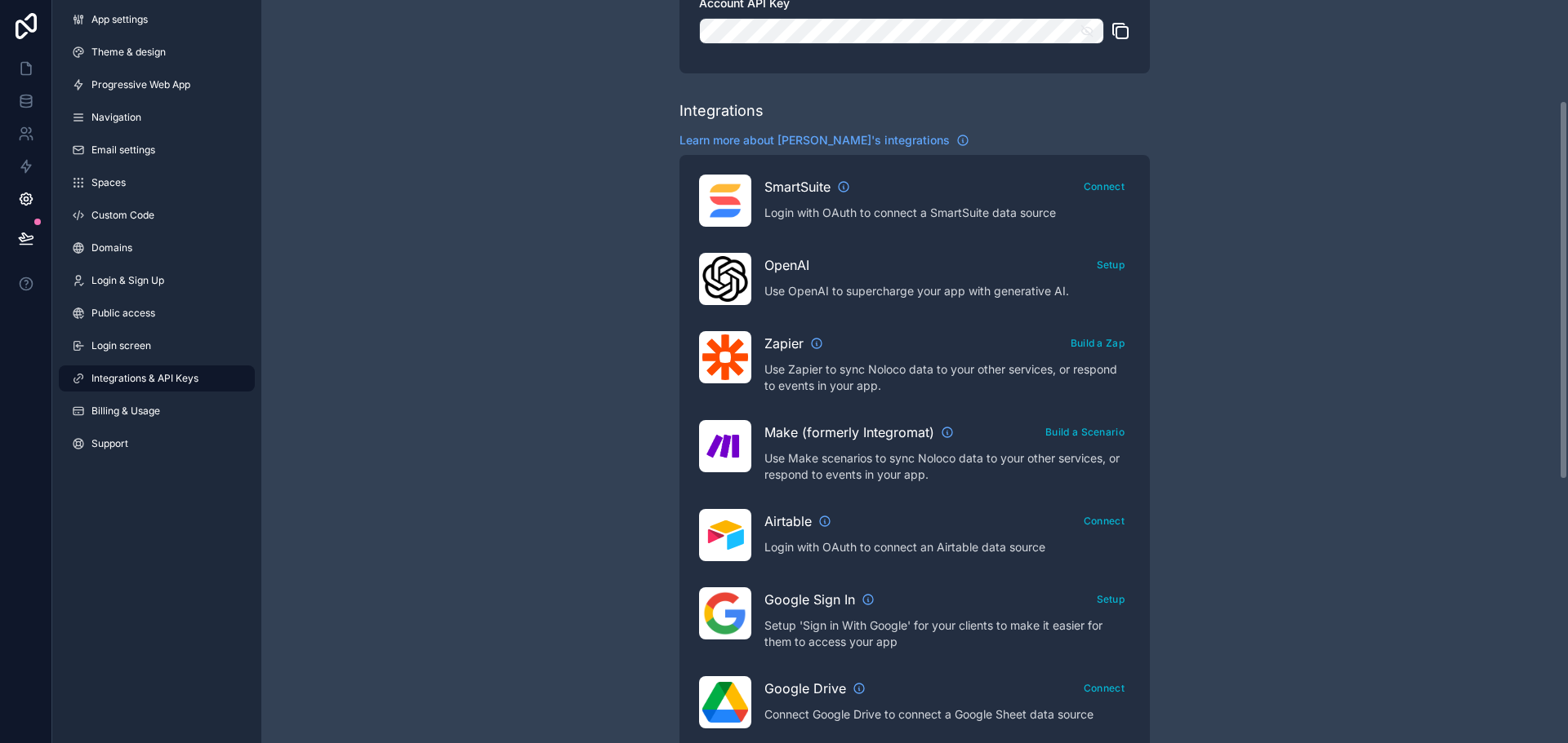
scroll to position [271, 0]
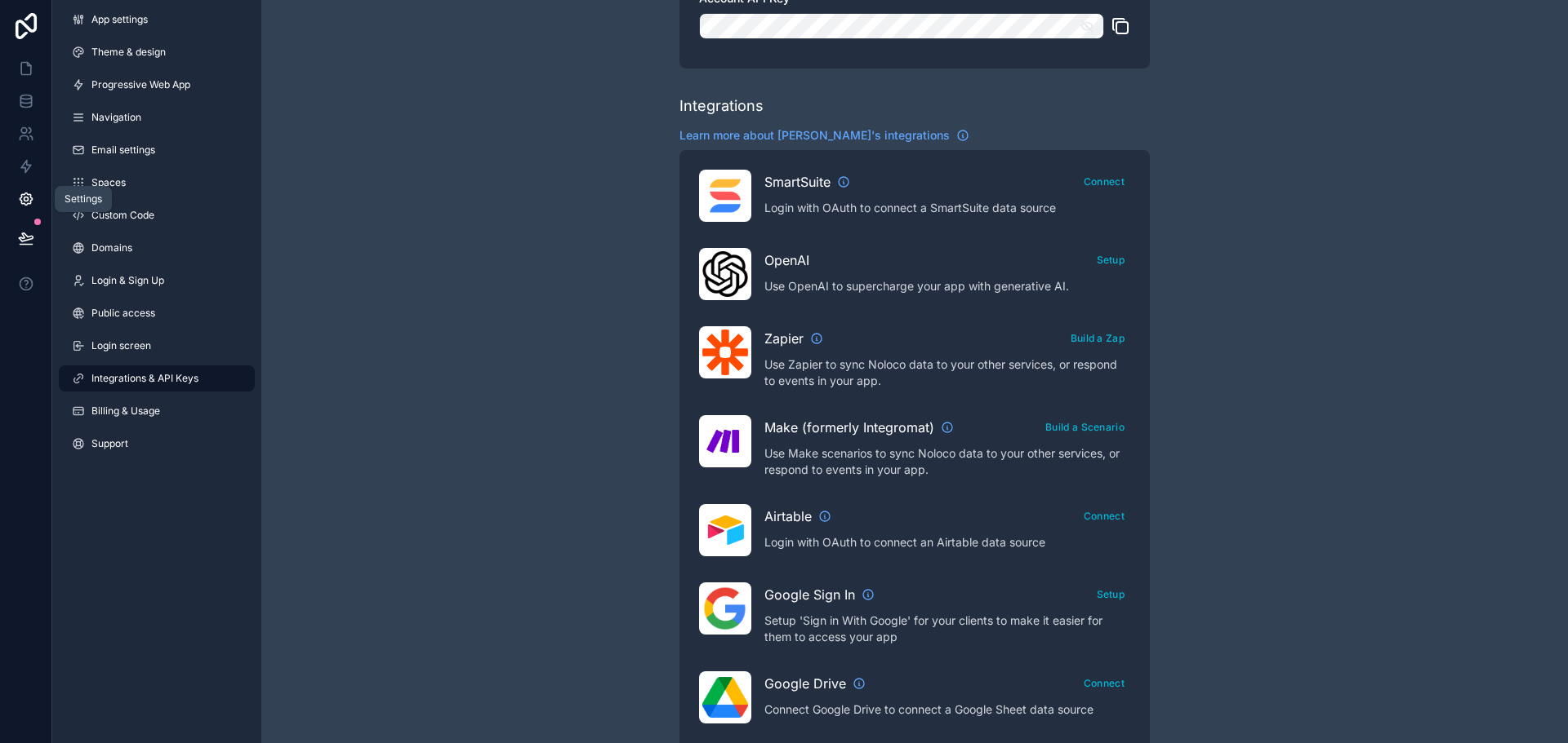
click at [30, 203] on icon at bounding box center [25, 199] width 12 height 12
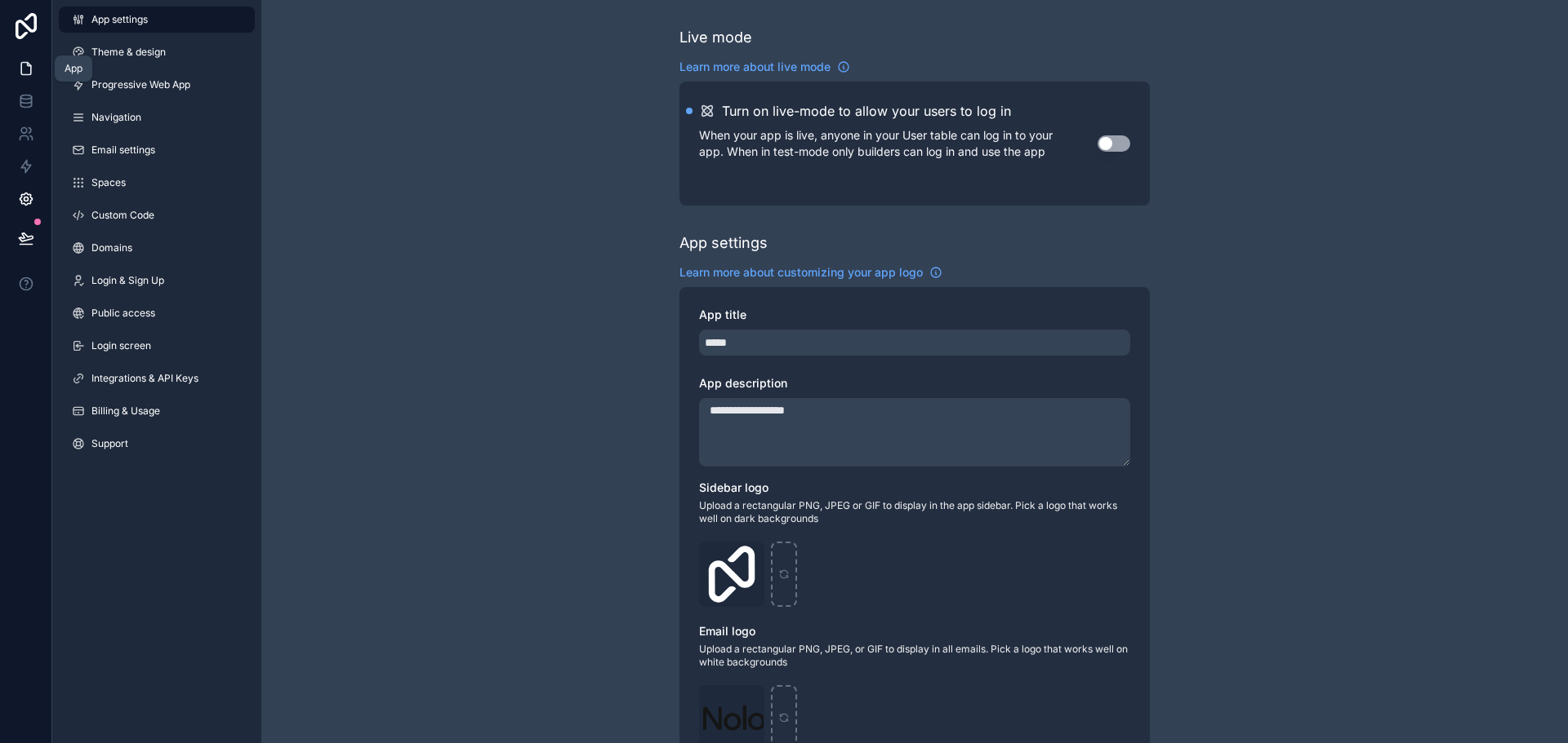
click at [21, 66] on icon at bounding box center [26, 68] width 10 height 12
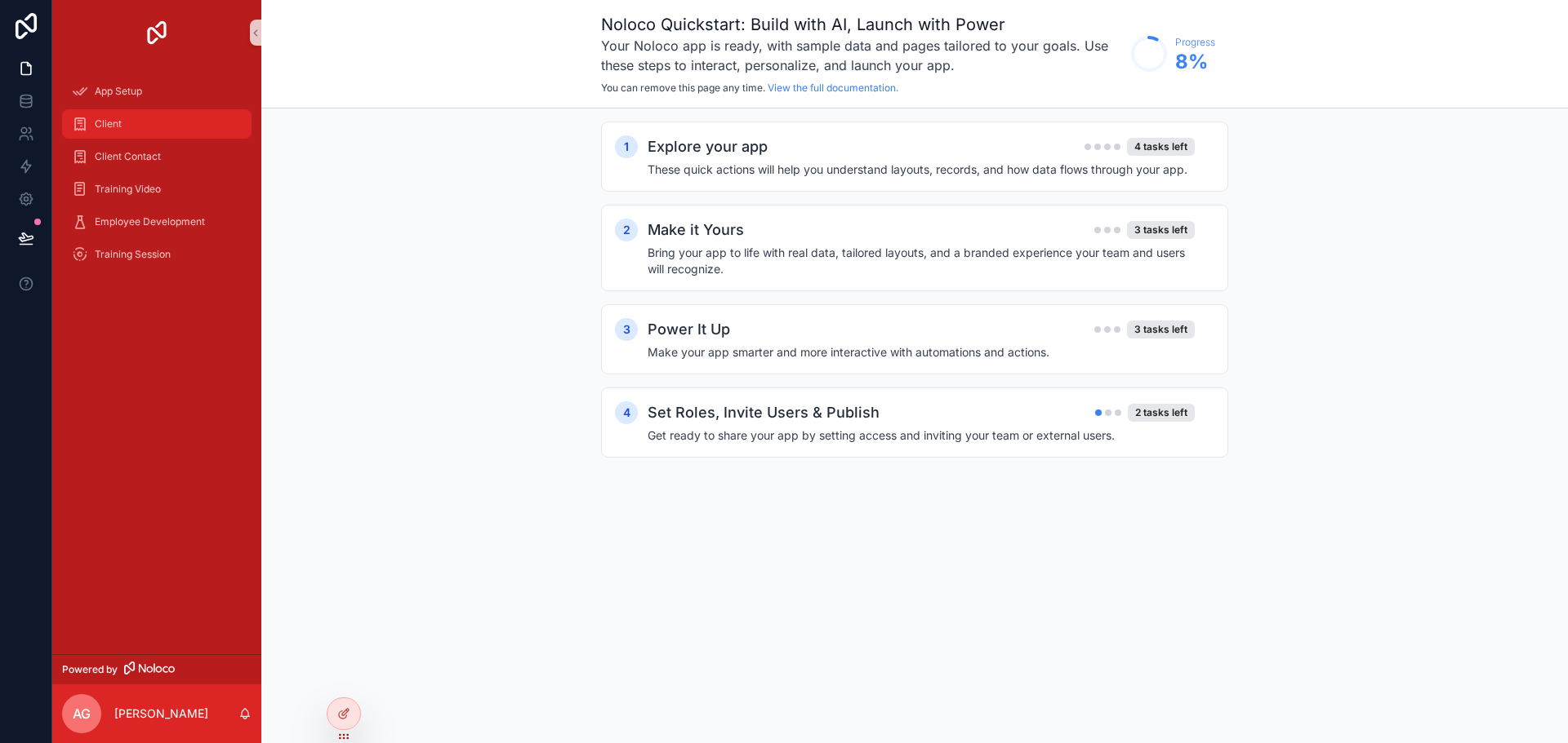
click at [165, 124] on div "Client" at bounding box center [157, 124] width 170 height 26
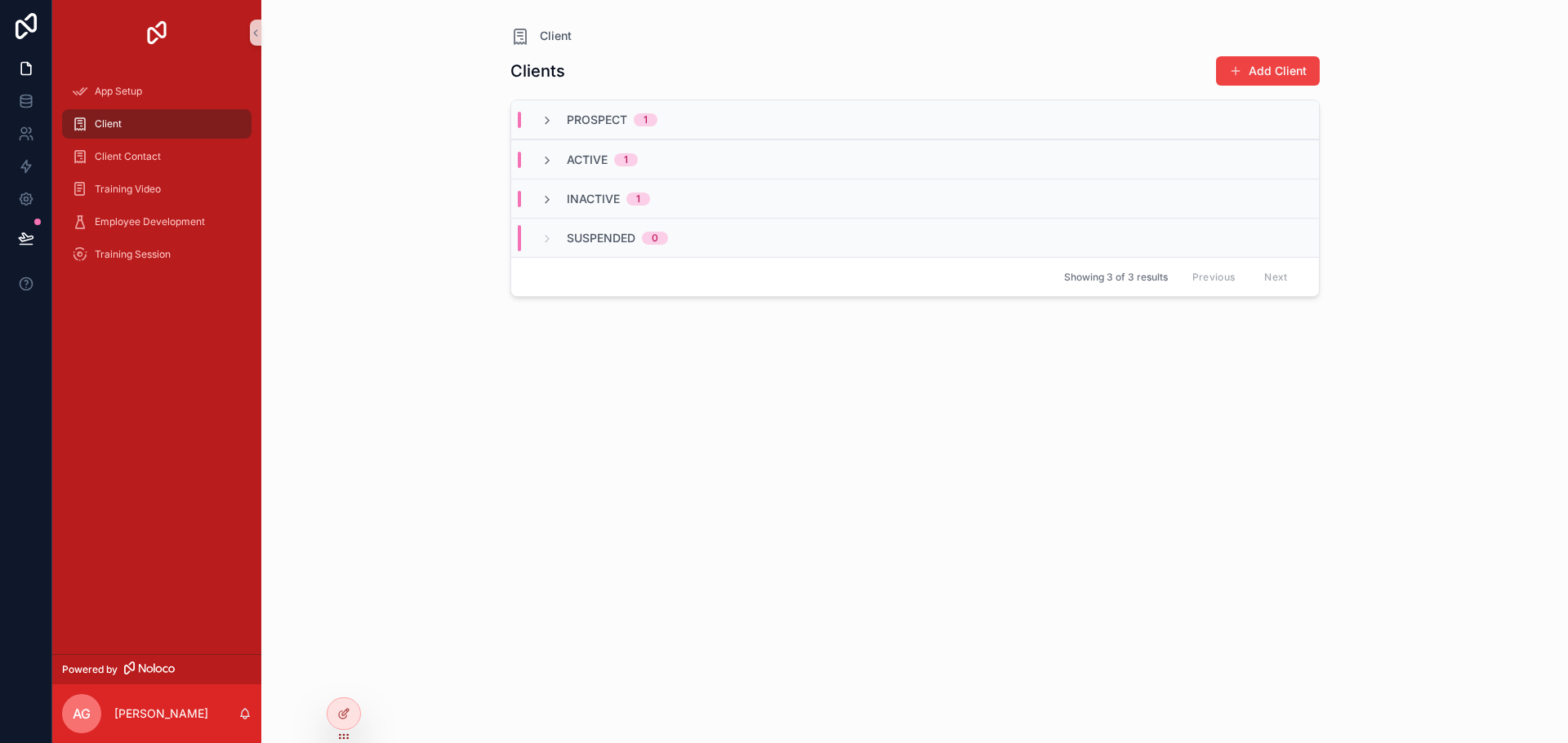
click at [574, 134] on div "Prospect 1" at bounding box center [914, 120] width 807 height 39
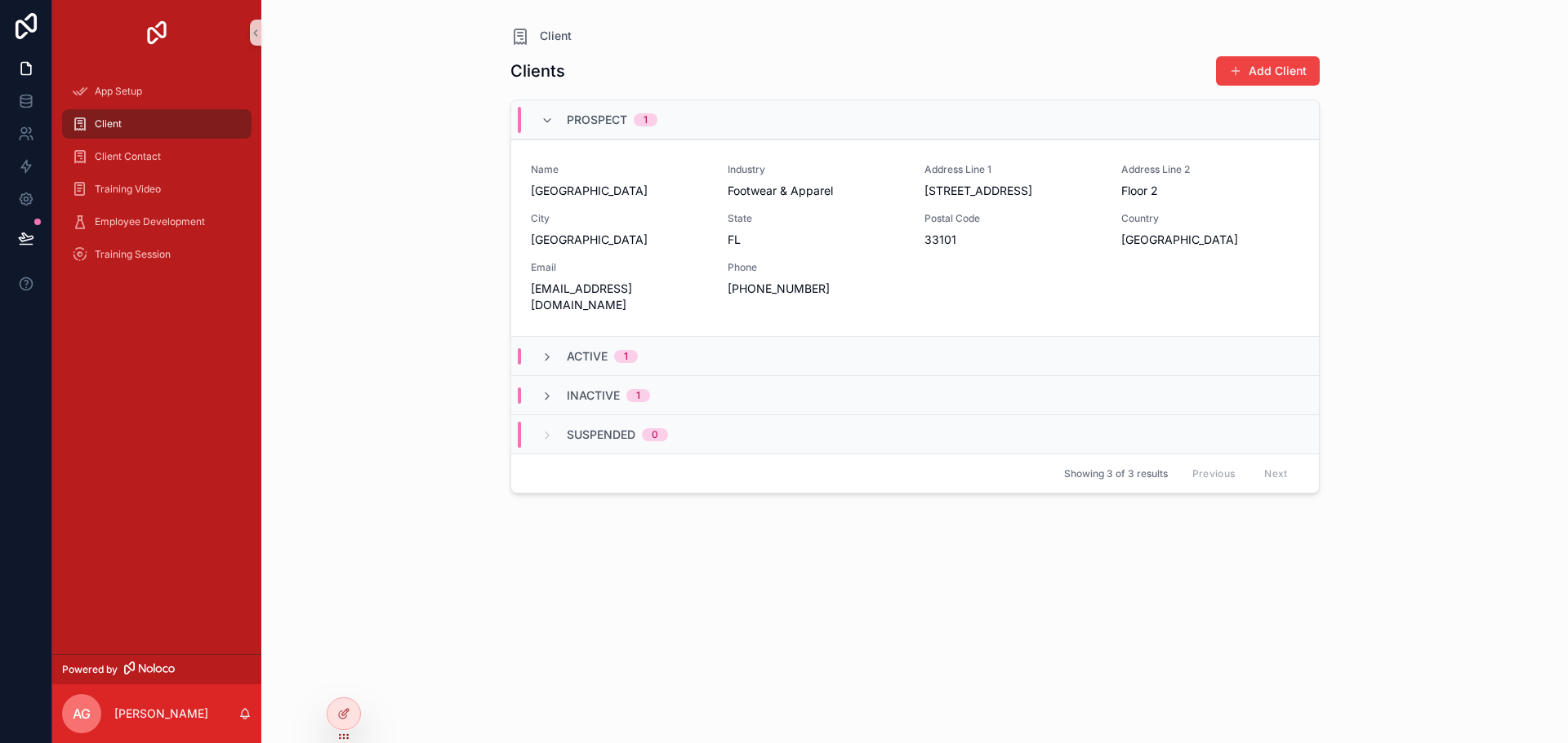
click at [578, 124] on span "Prospect" at bounding box center [597, 120] width 60 height 17
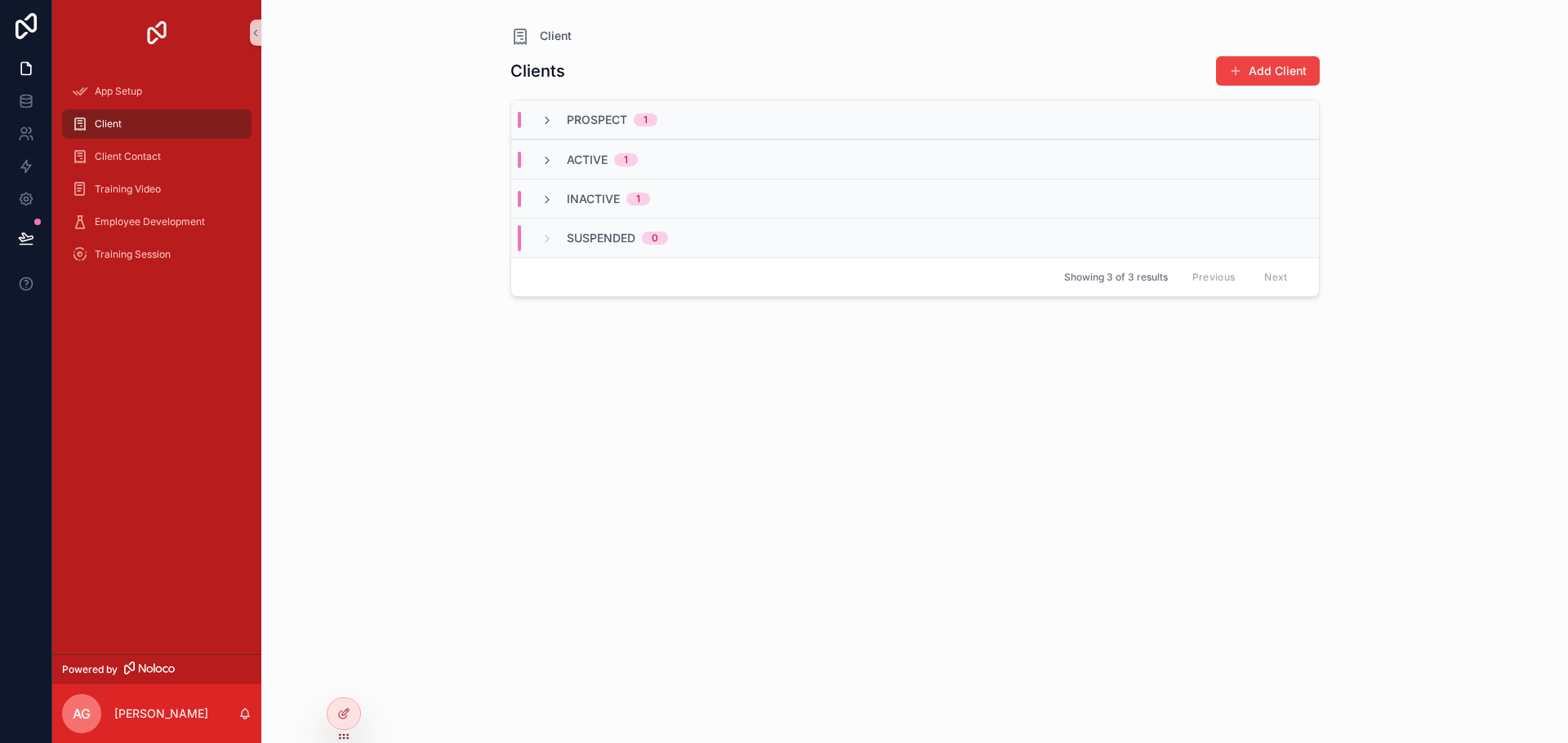
click at [583, 160] on span "Active" at bounding box center [587, 160] width 41 height 17
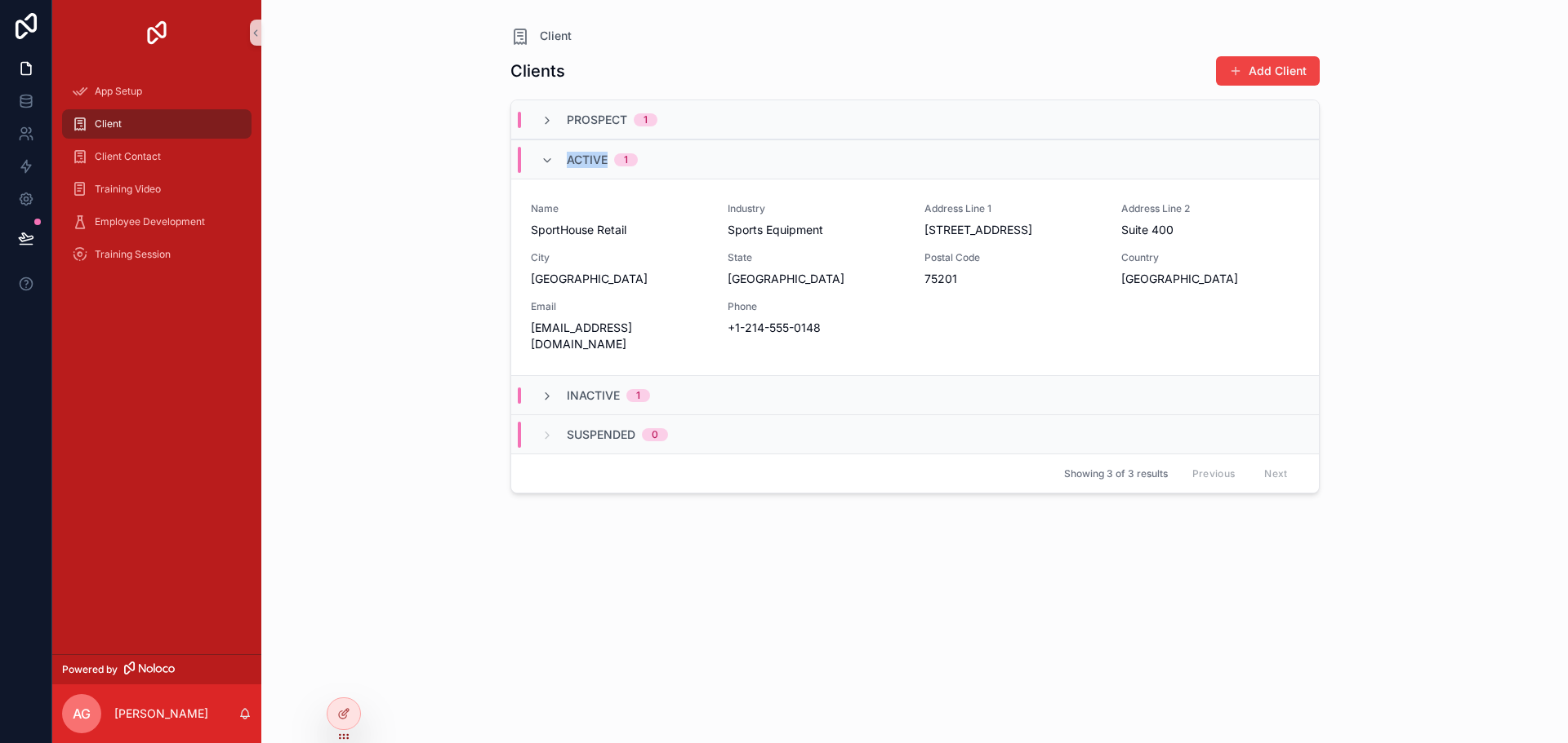
click at [583, 160] on span "Active" at bounding box center [587, 160] width 41 height 17
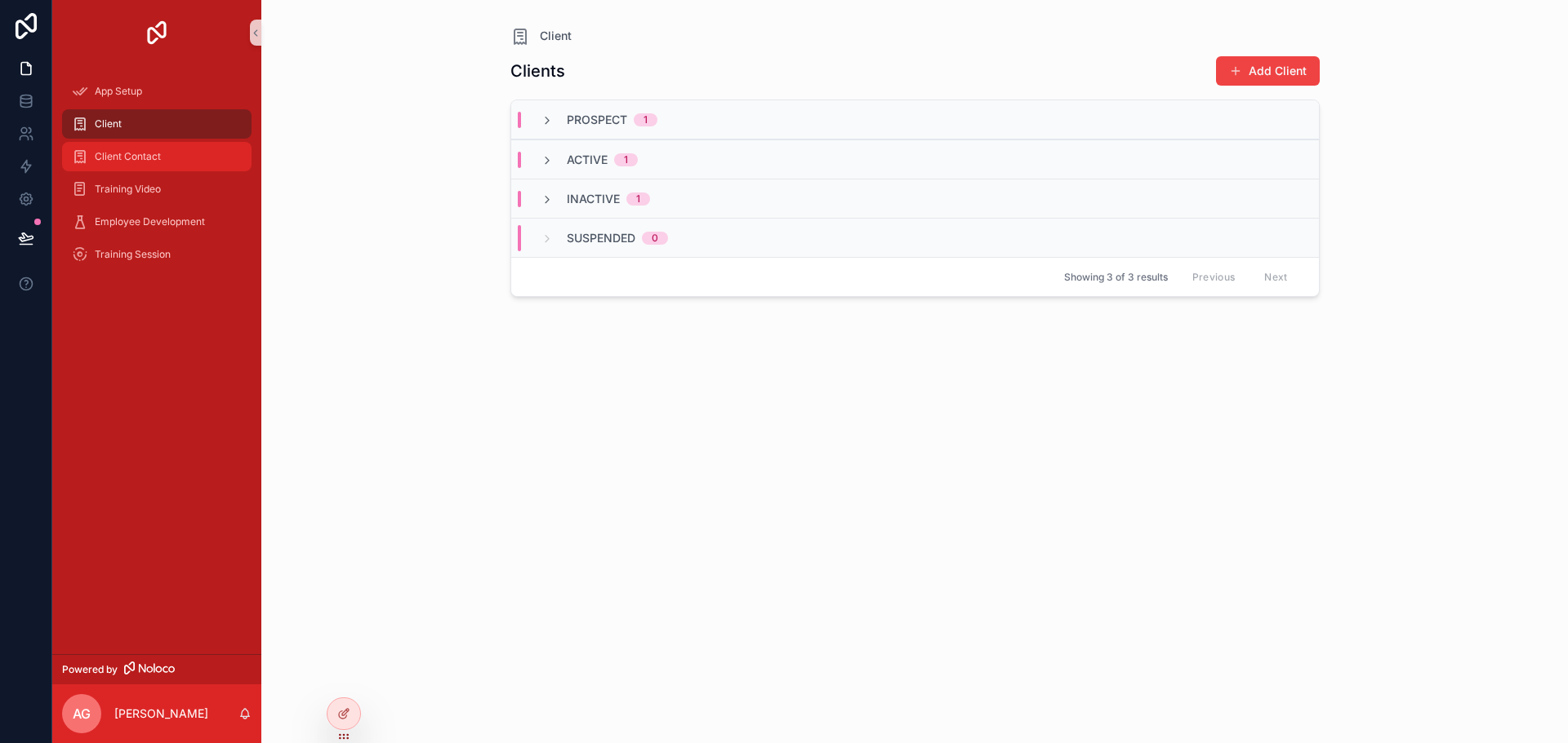
click at [187, 159] on div "Client Contact" at bounding box center [157, 157] width 170 height 26
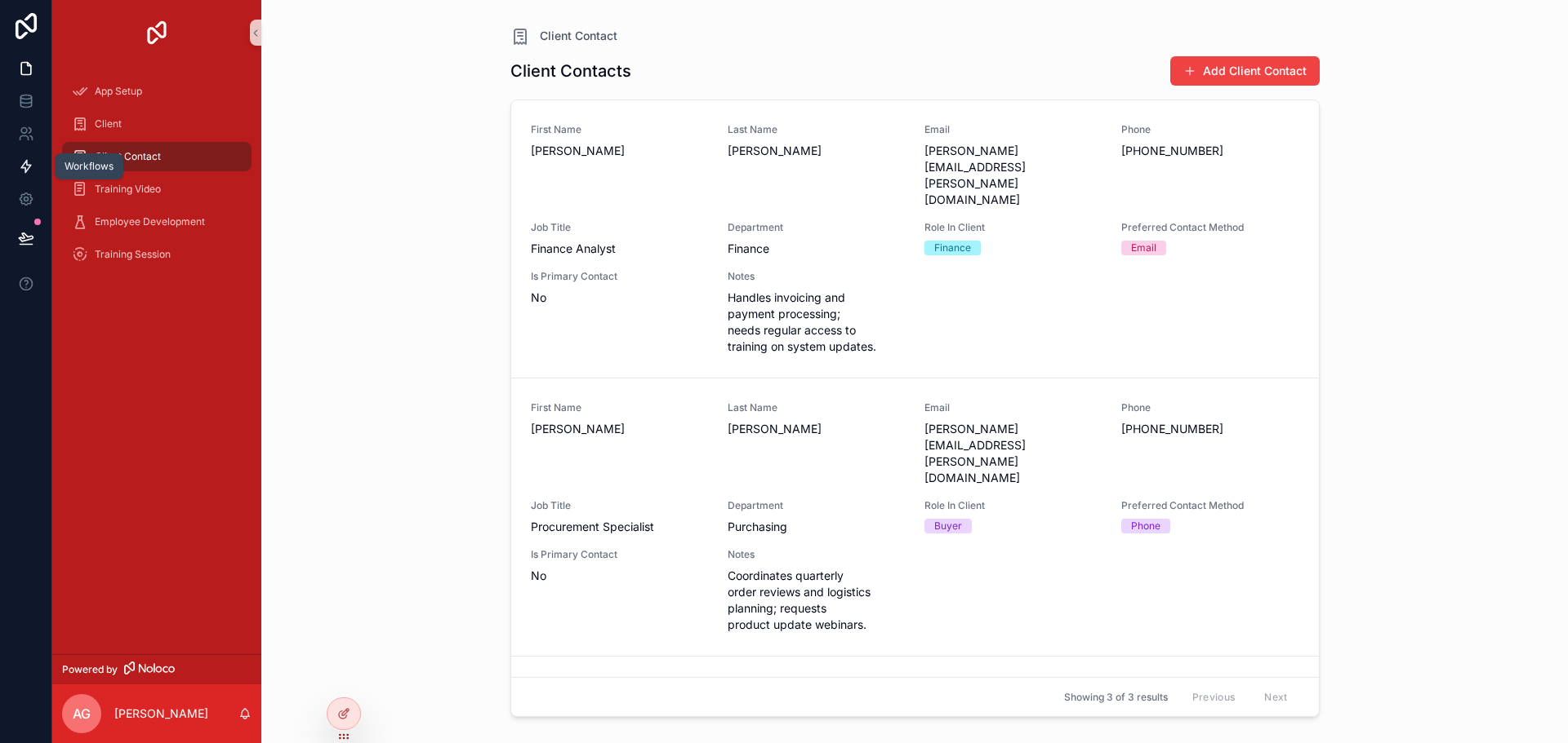
click at [39, 165] on link at bounding box center [26, 166] width 52 height 32
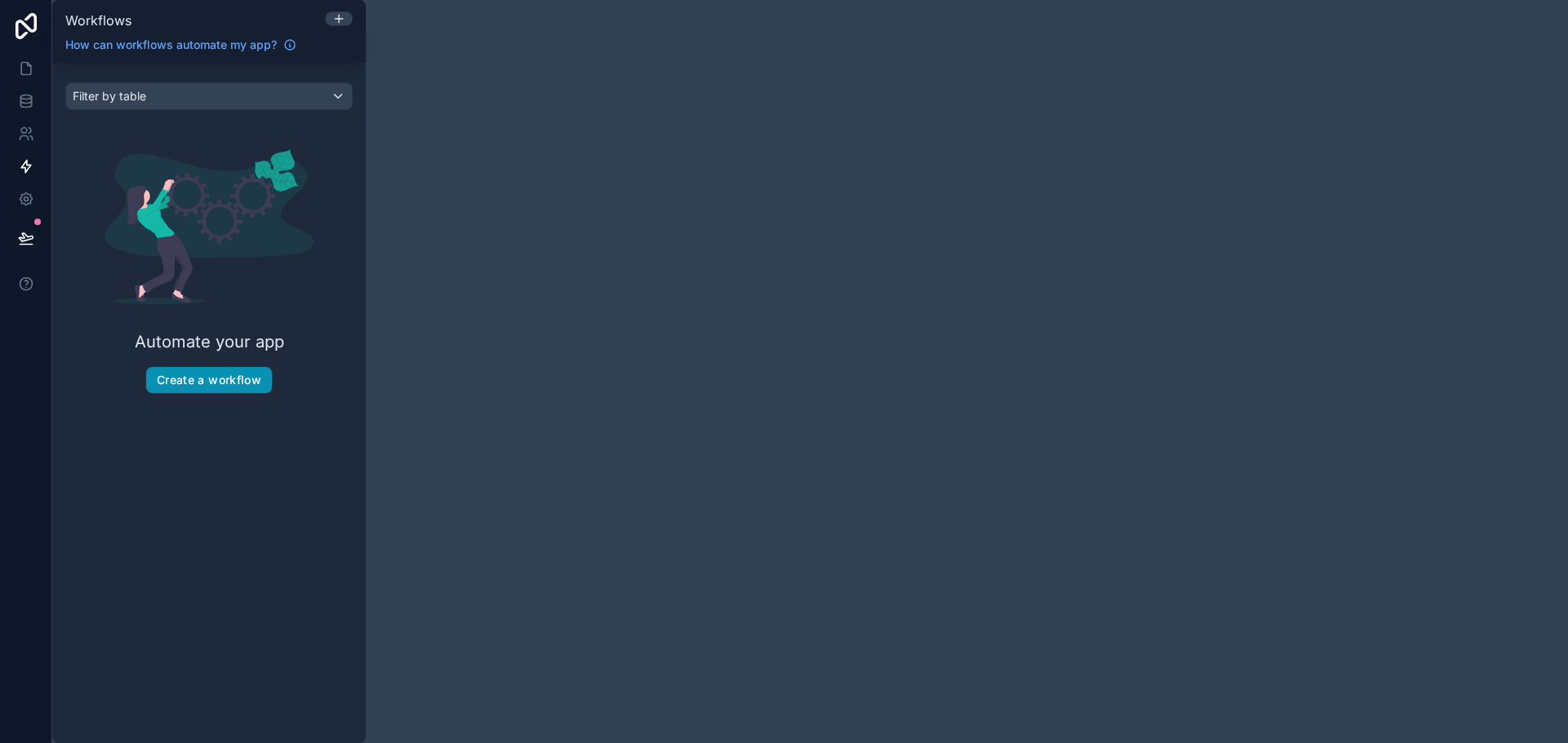
click at [197, 374] on button "Create a workflow" at bounding box center [209, 380] width 126 height 26
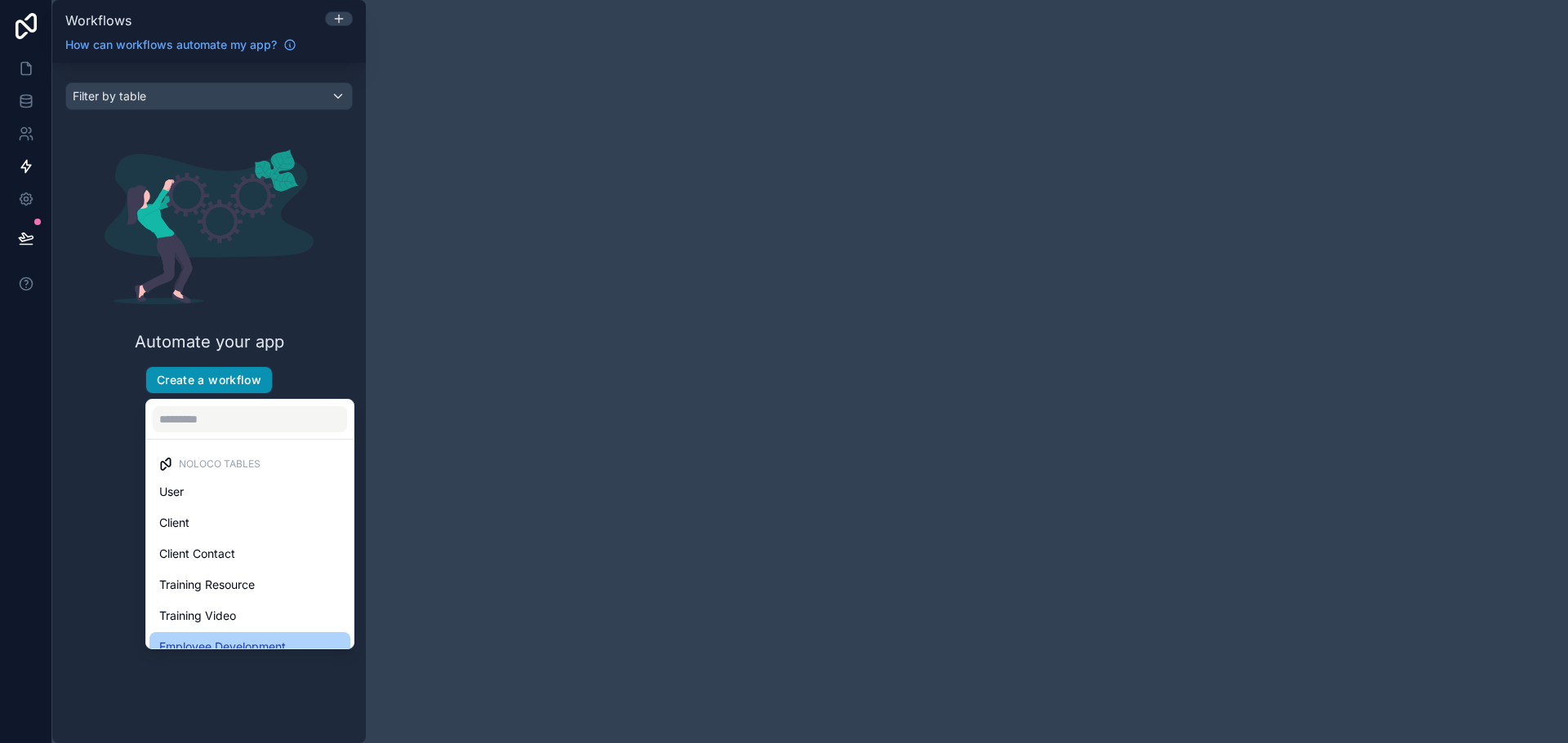
scroll to position [47, 0]
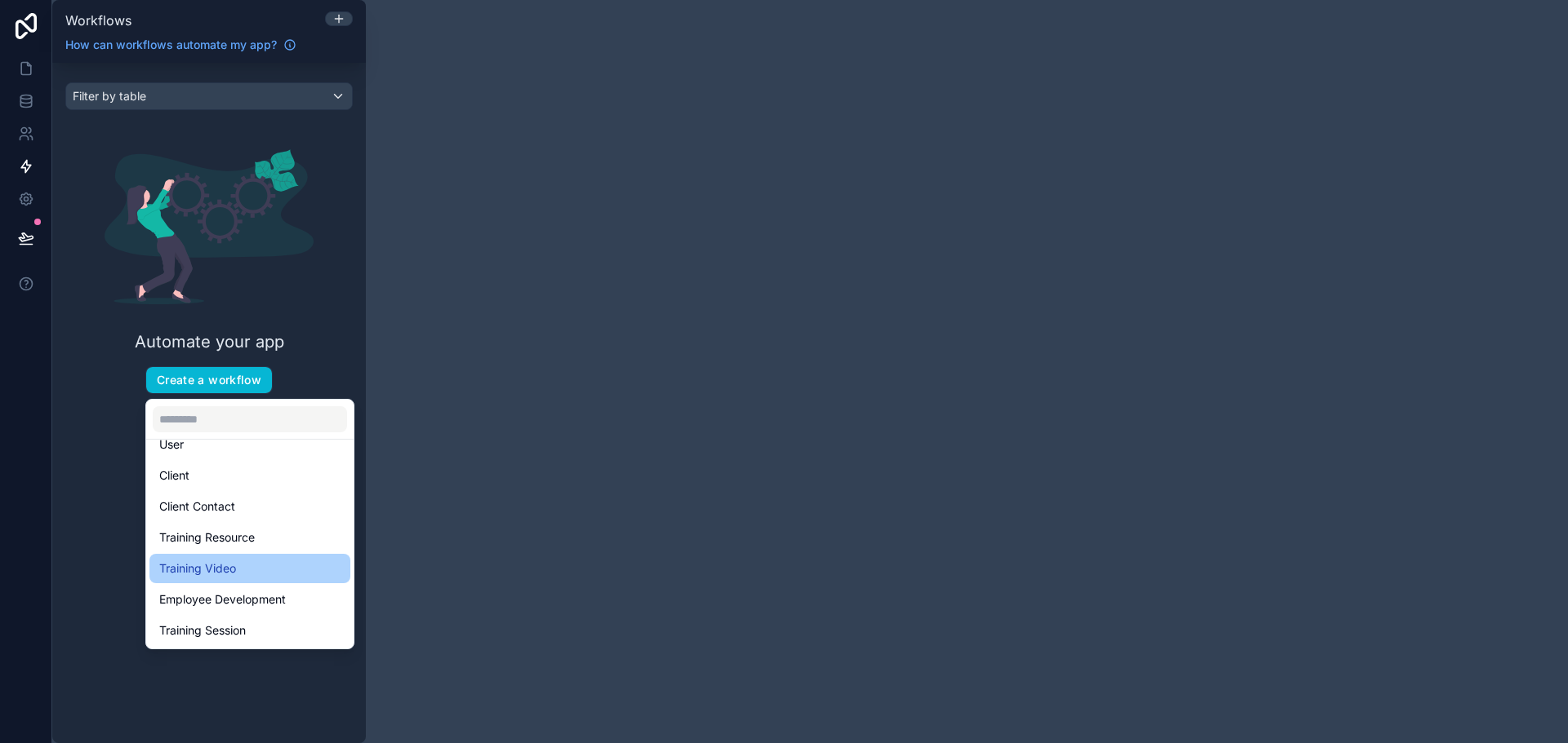
click at [272, 568] on div "Training Video" at bounding box center [249, 569] width 181 height 19
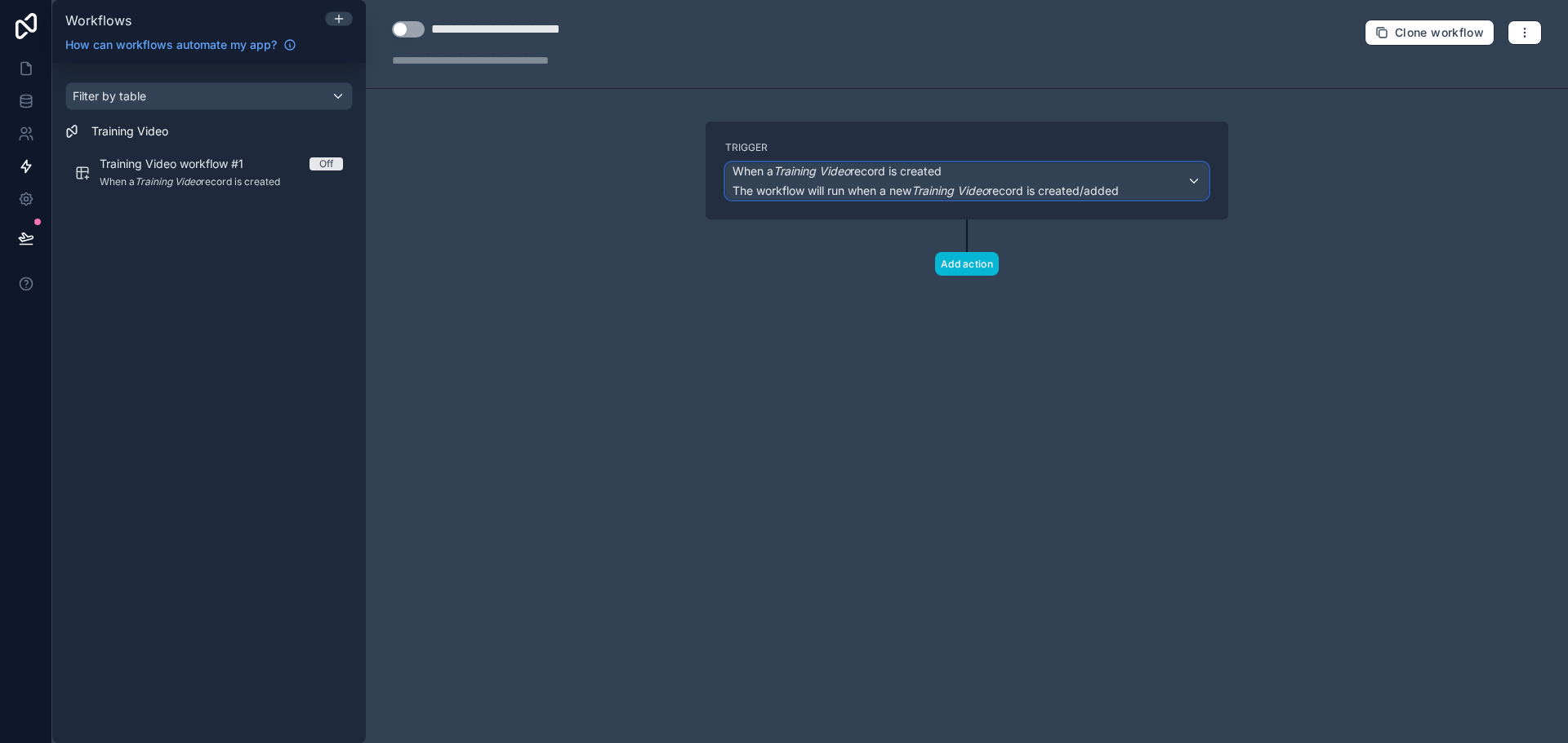
click at [995, 174] on span "When a Training Video record is created" at bounding box center [925, 172] width 386 height 17
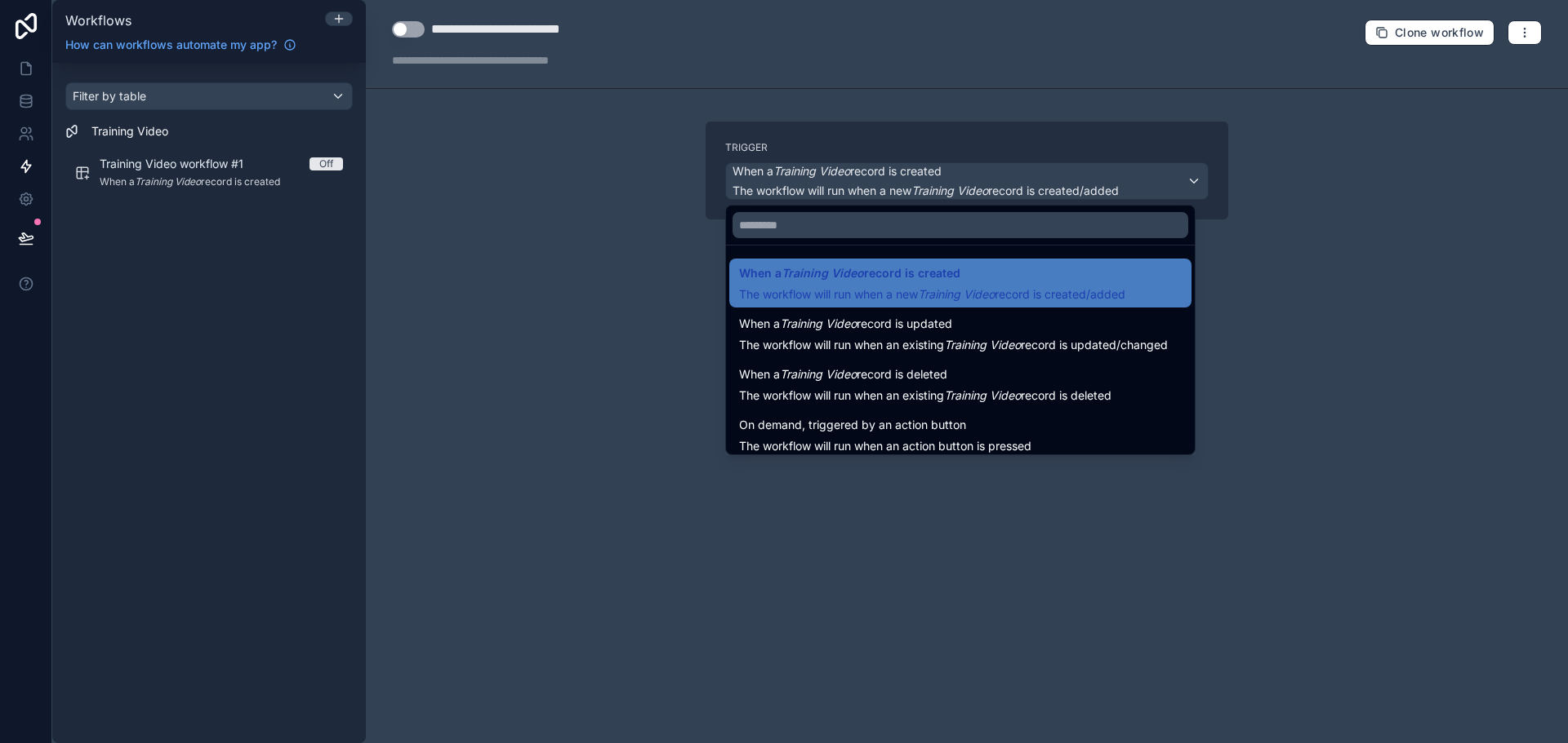
drag, startPoint x: 972, startPoint y: 181, endPoint x: 920, endPoint y: 240, distance: 78.6
click at [972, 180] on div at bounding box center [784, 371] width 1568 height 743
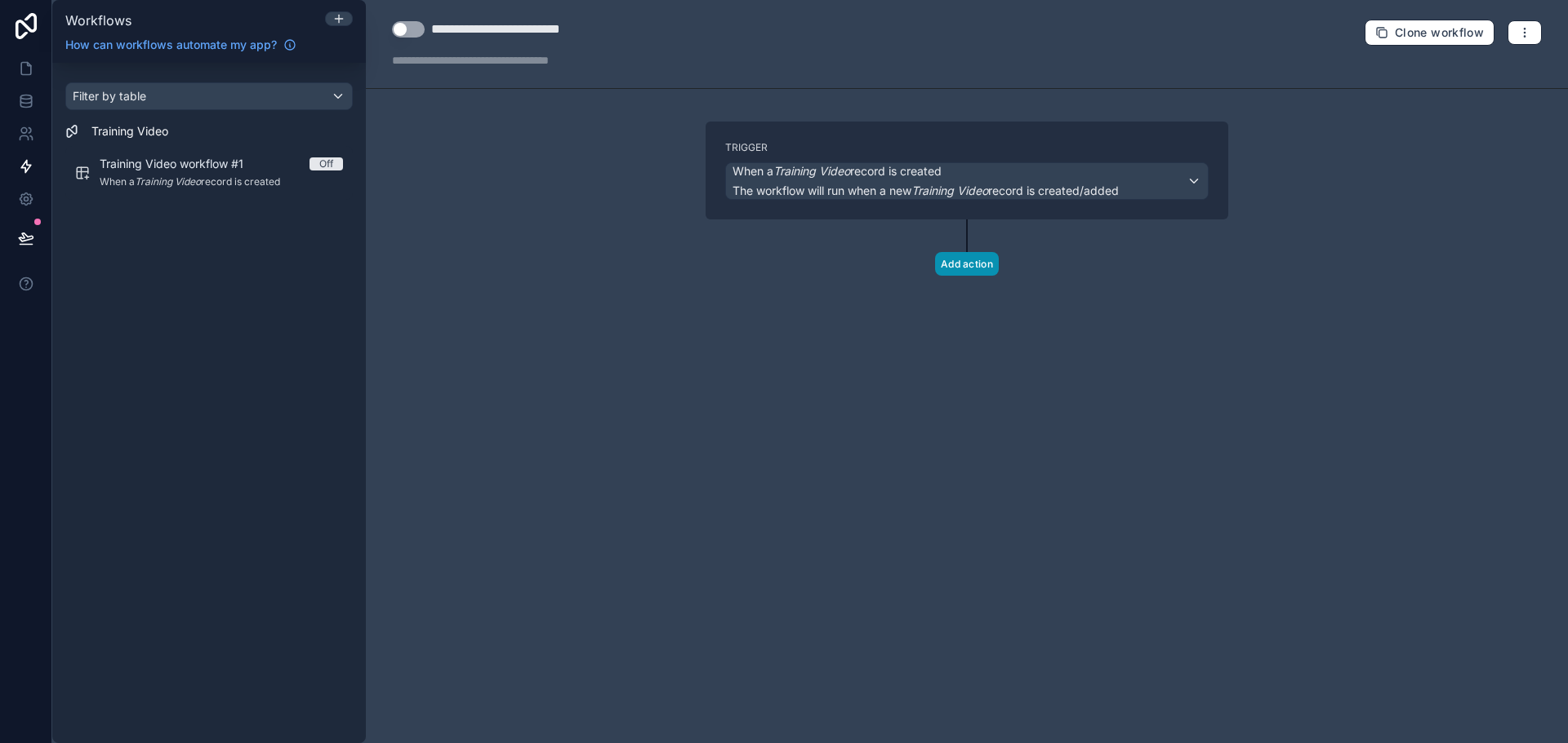
click at [982, 263] on button "Add action" at bounding box center [966, 264] width 64 height 24
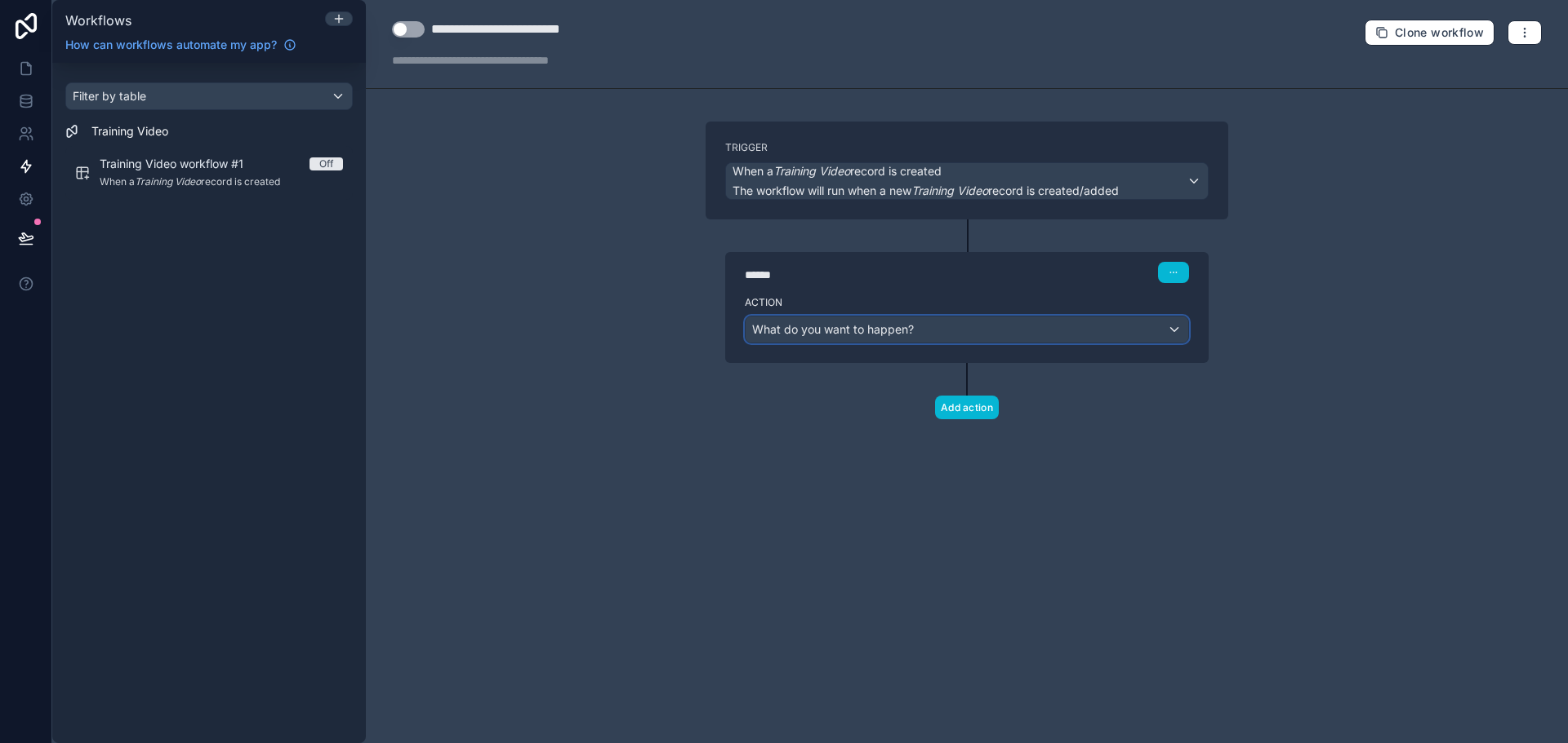
click at [891, 333] on span "What do you want to happen?" at bounding box center [832, 329] width 162 height 14
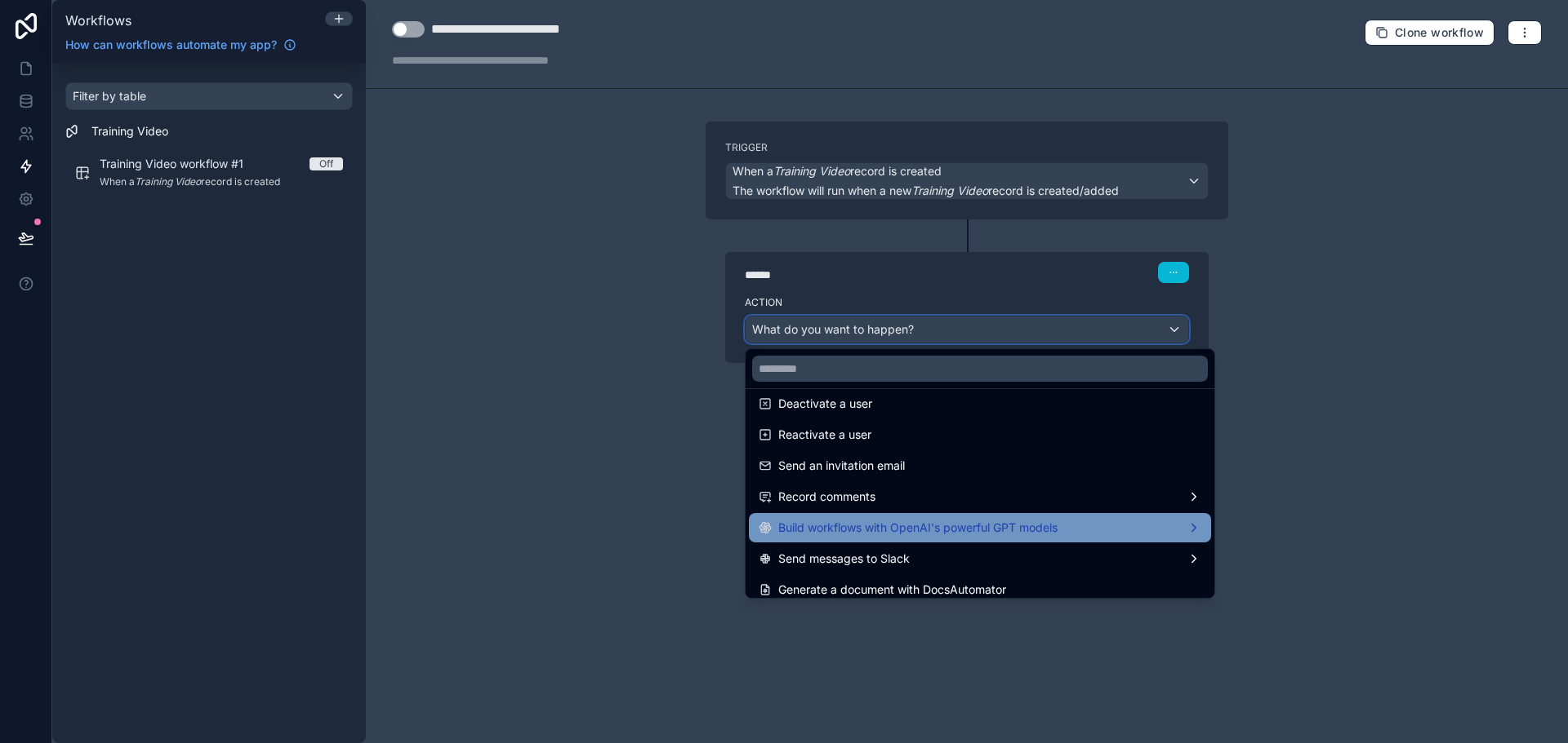
scroll to position [302, 0]
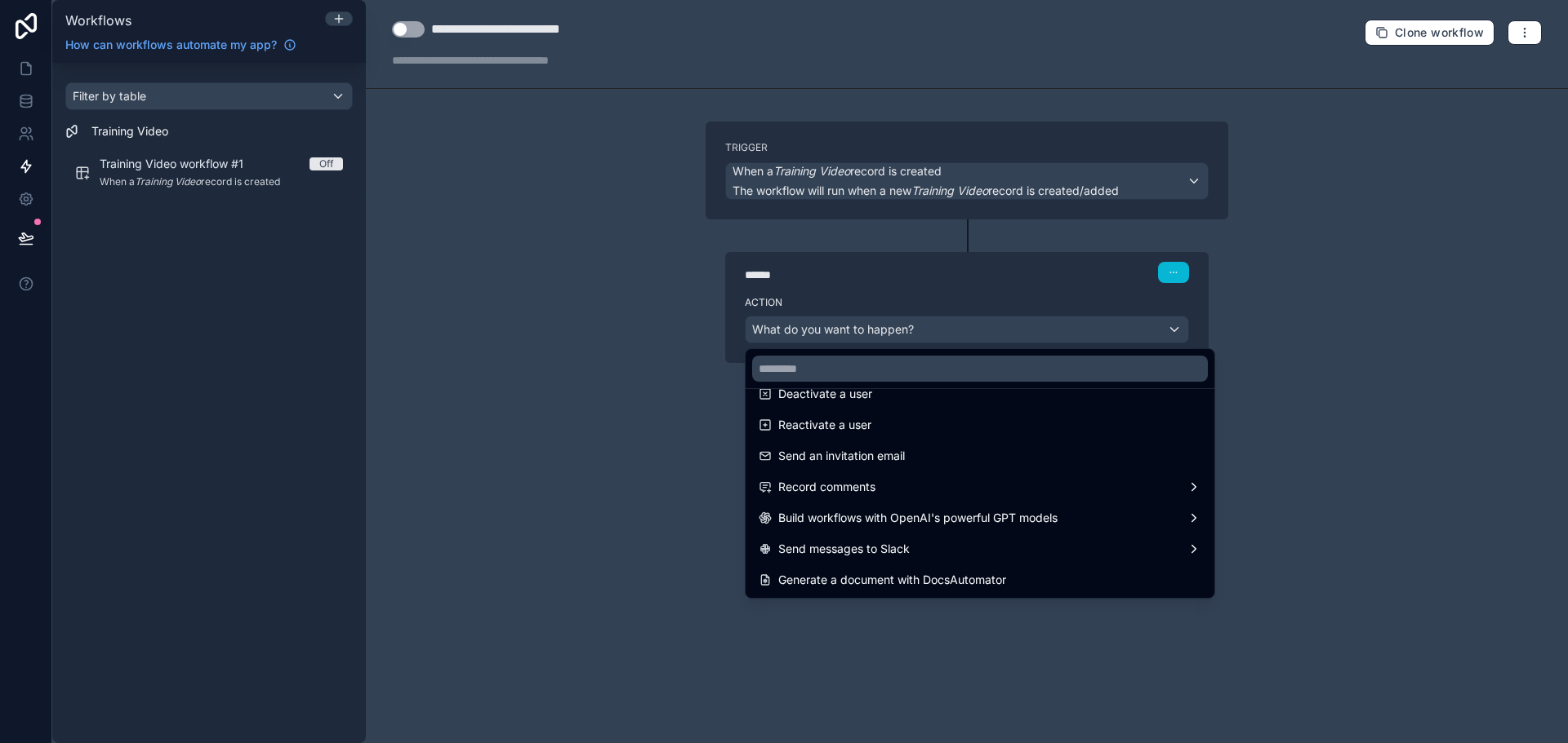
click at [567, 528] on div at bounding box center [784, 371] width 1568 height 743
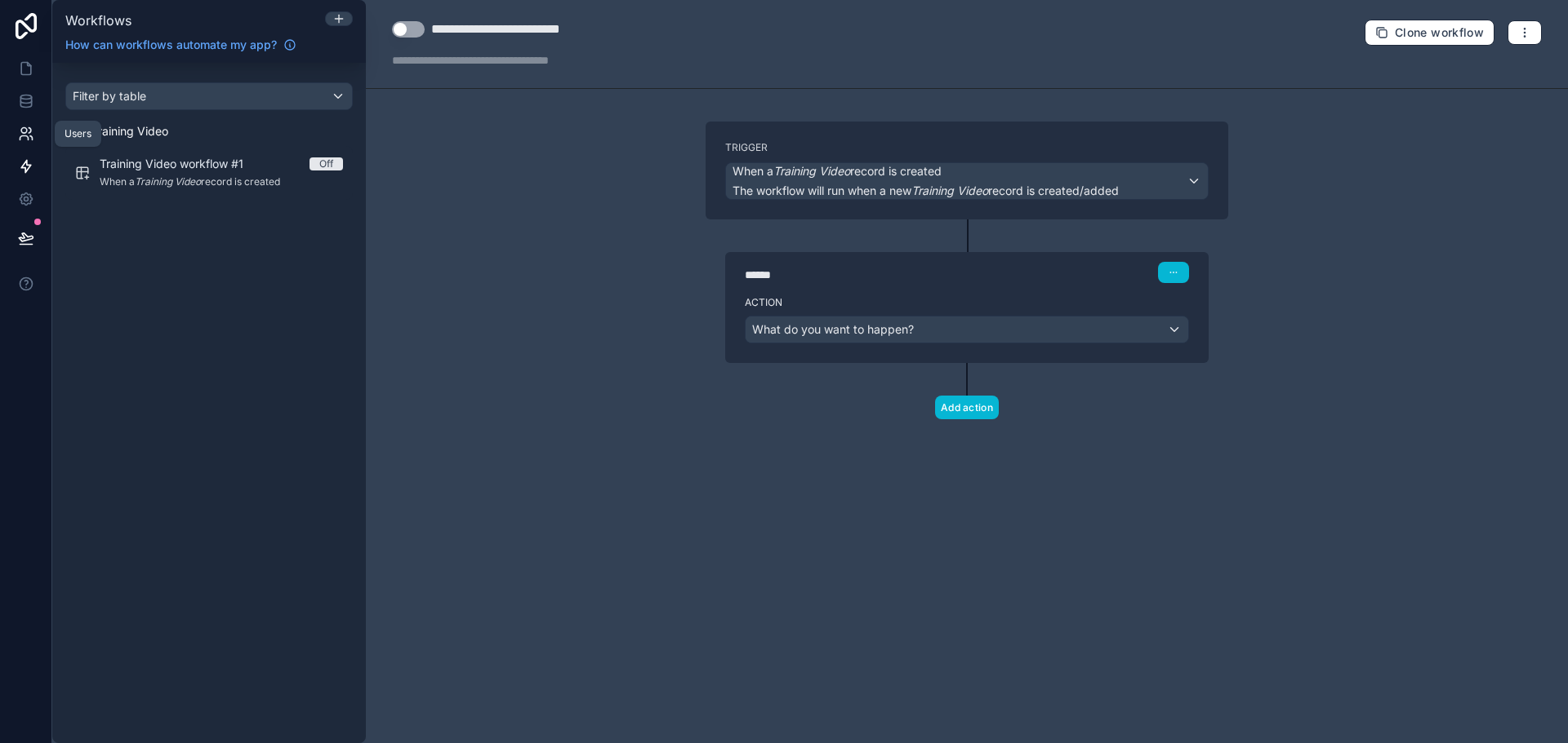
click at [36, 118] on link at bounding box center [26, 133] width 52 height 32
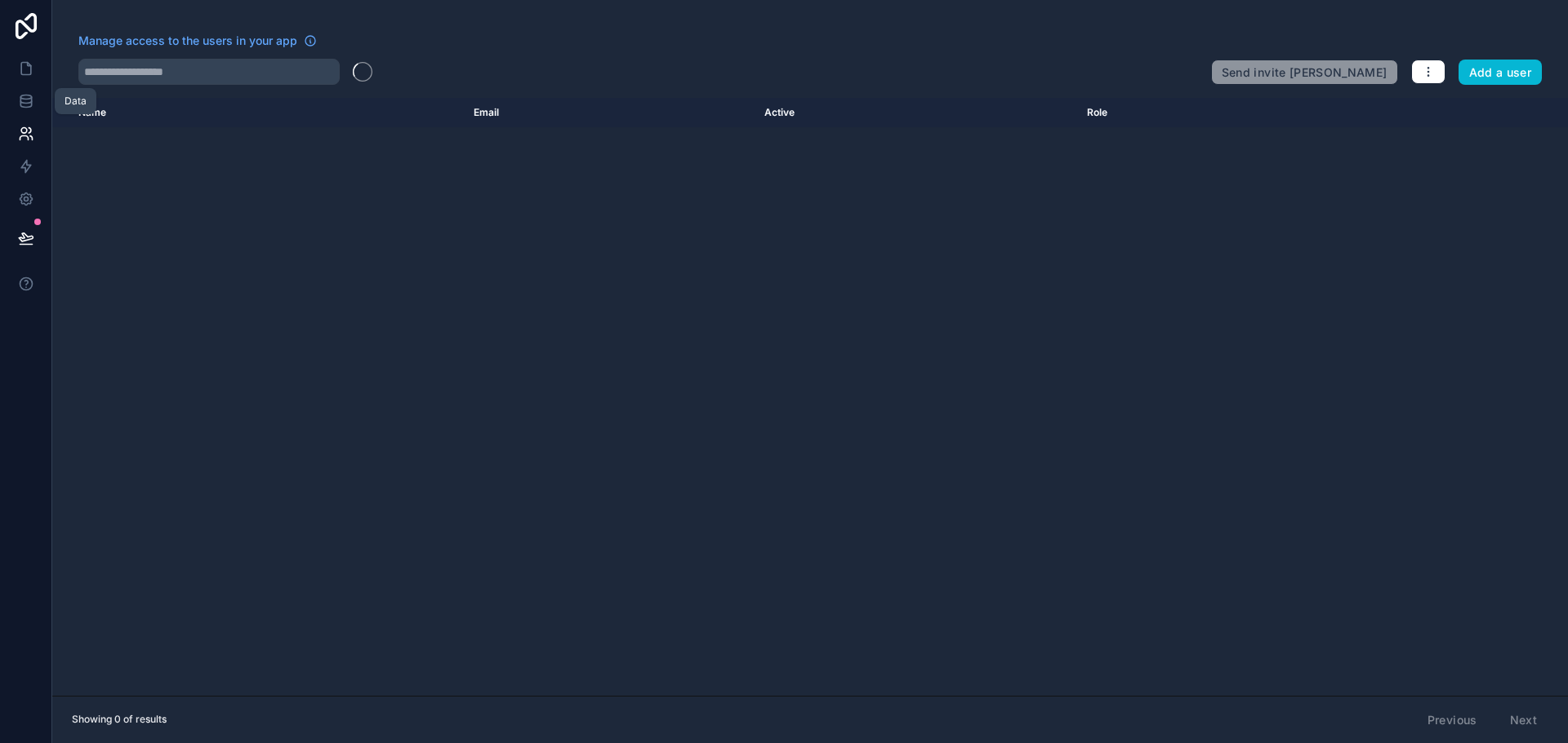
click at [10, 49] on link at bounding box center [26, 26] width 53 height 53
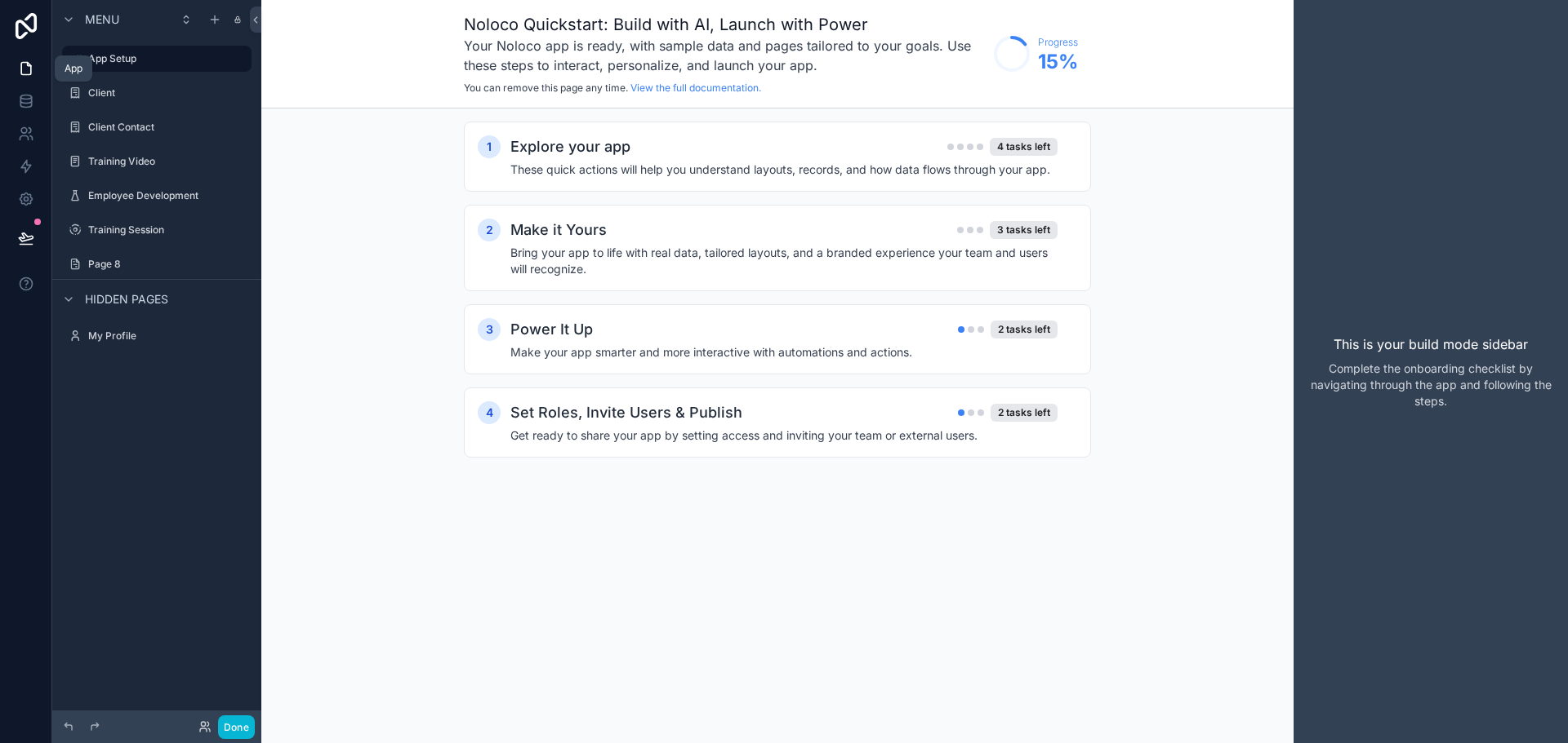
click at [30, 67] on icon at bounding box center [26, 68] width 17 height 17
click at [35, 55] on link at bounding box center [26, 68] width 52 height 32
click at [132, 95] on label "Client" at bounding box center [152, 93] width 130 height 13
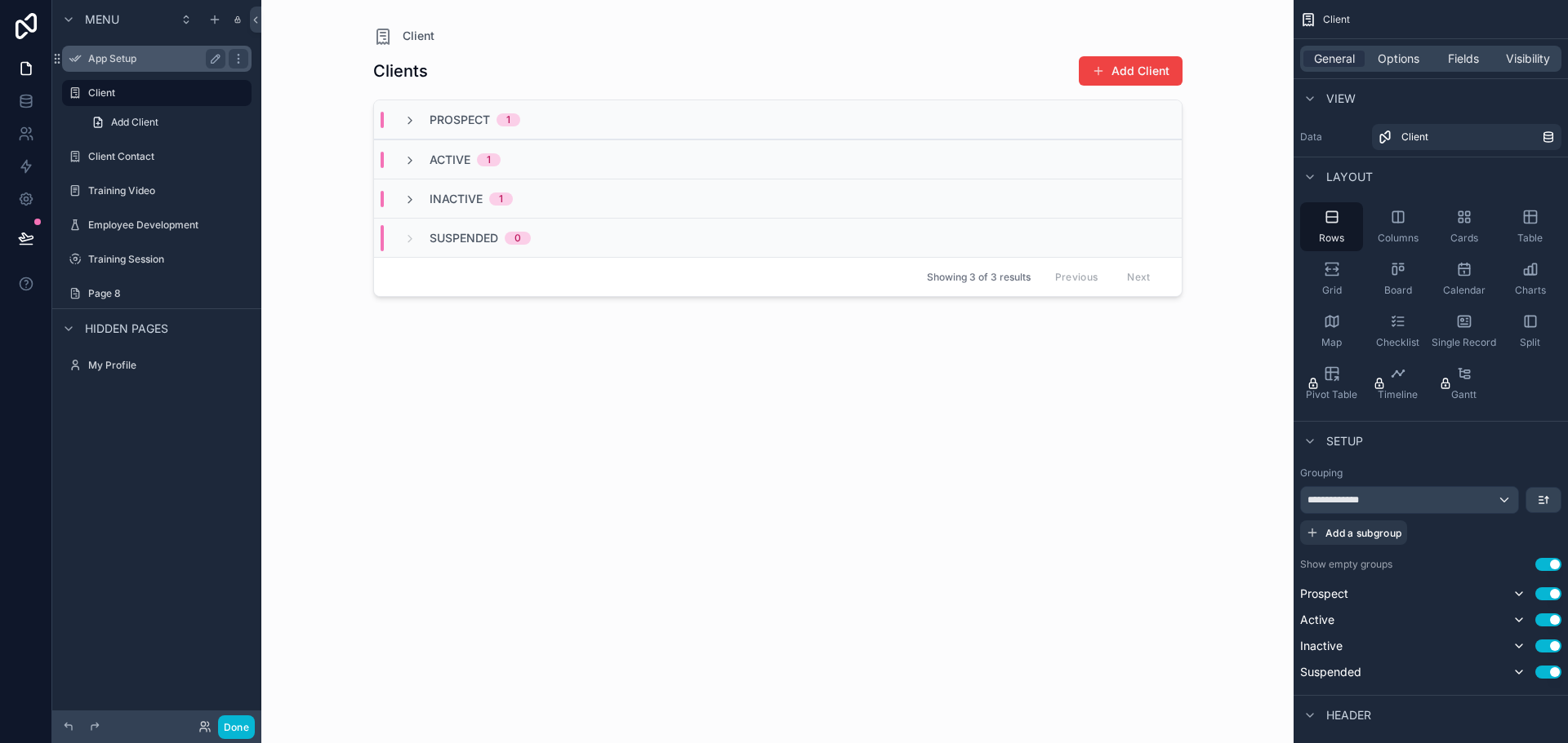
click at [142, 69] on div "App Setup" at bounding box center [157, 59] width 183 height 26
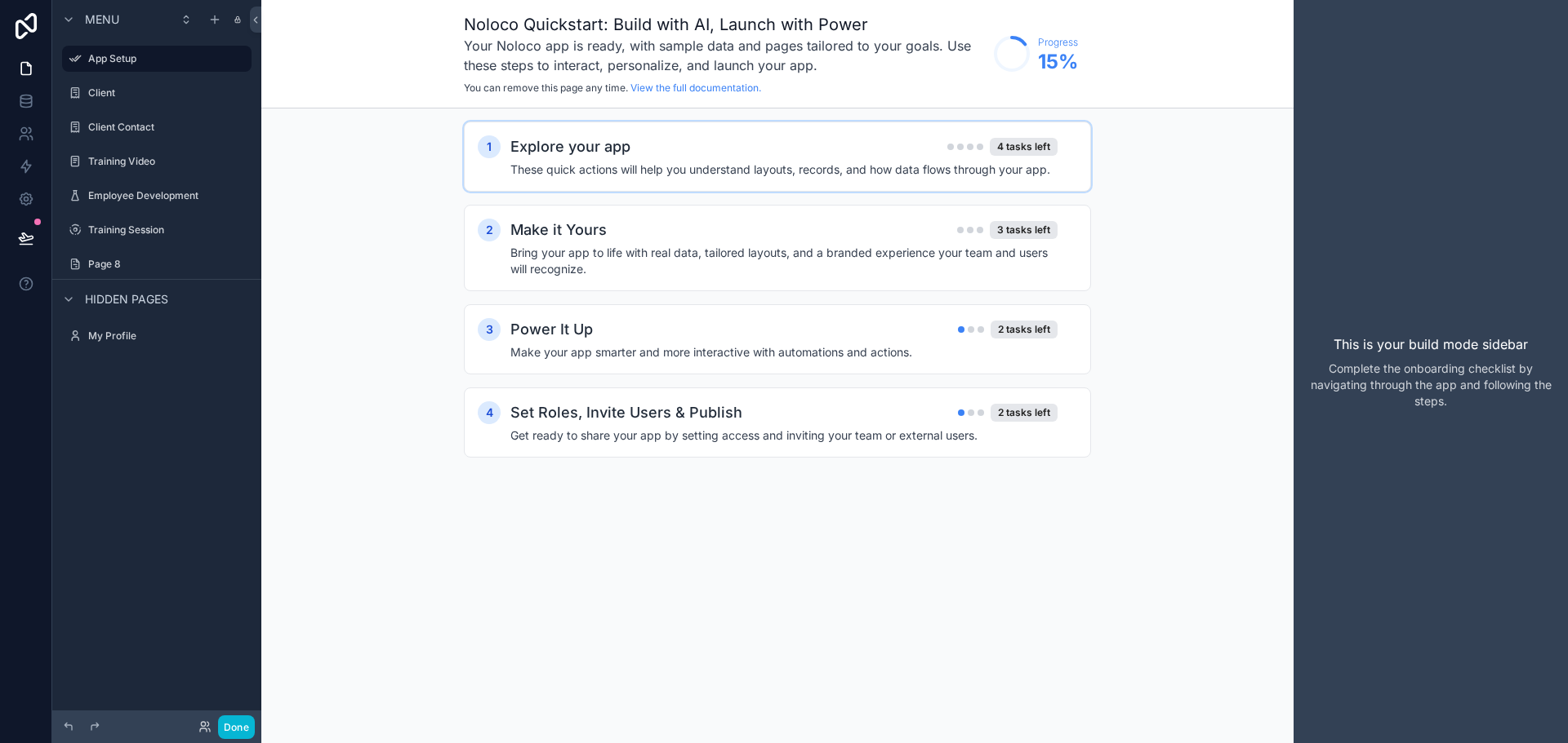
click at [589, 172] on h4 "These quick actions will help you understand layouts, records, and how data flo…" at bounding box center [784, 170] width 547 height 17
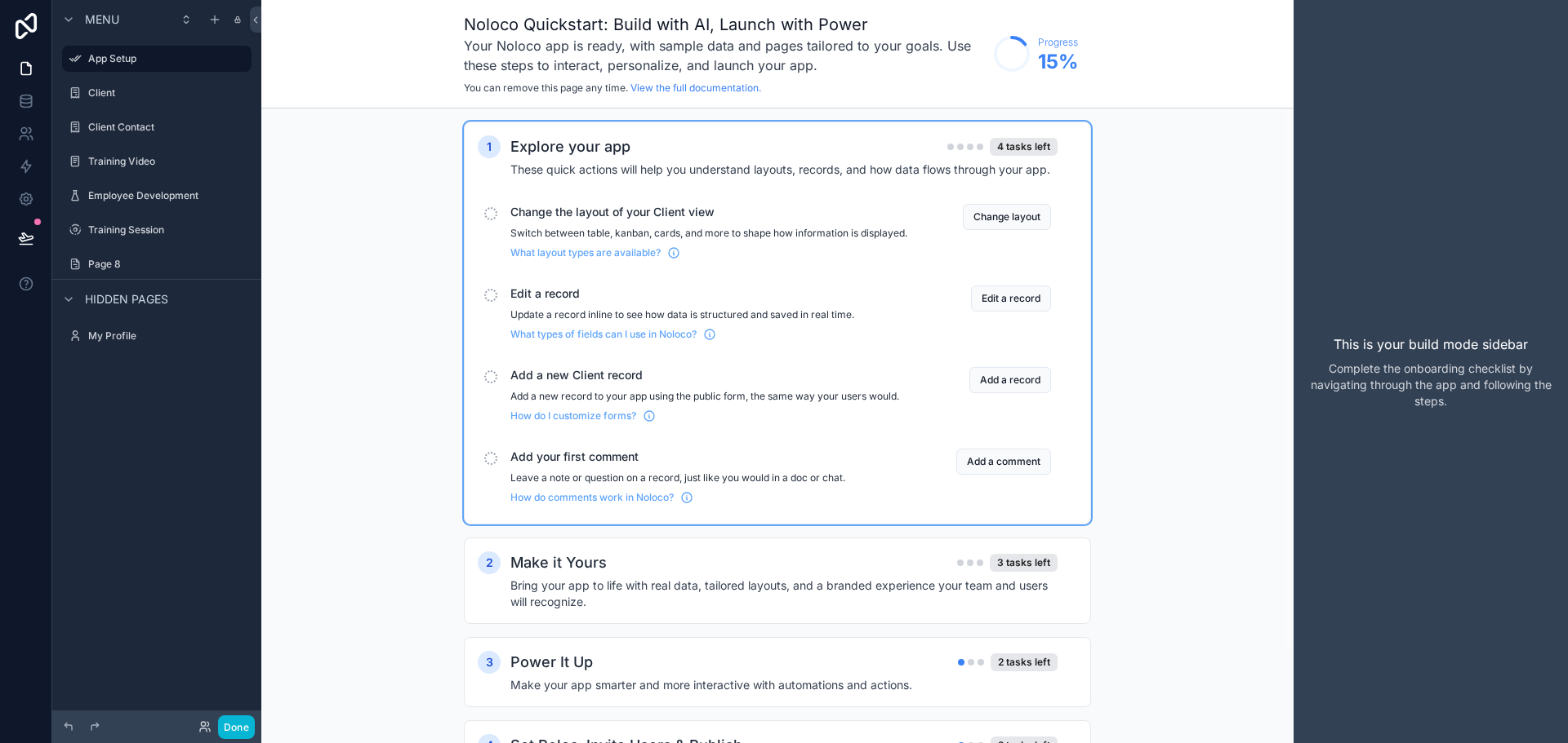
click at [565, 141] on h2 "Explore your app" at bounding box center [571, 147] width 120 height 23
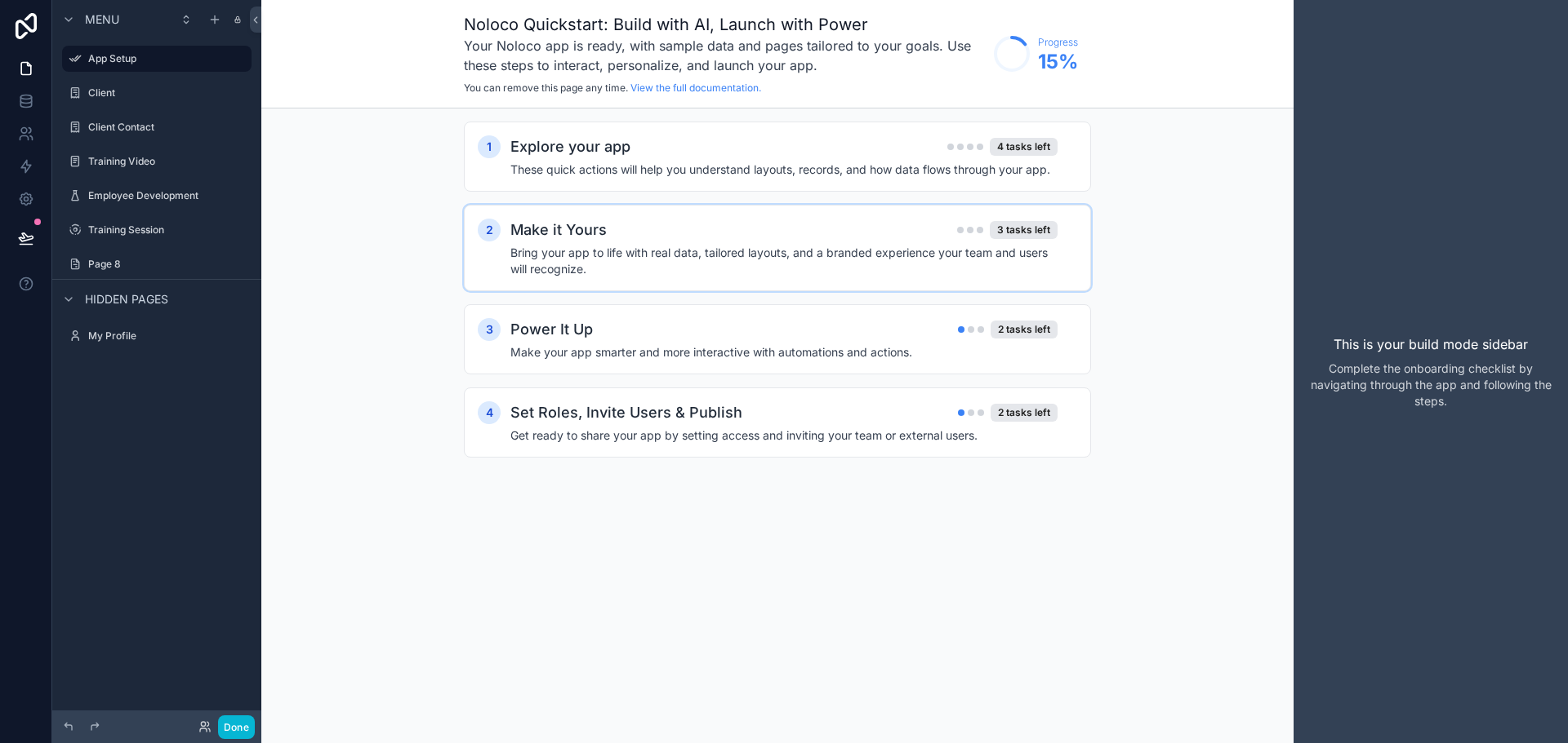
click at [565, 243] on div "Make it Yours 3 tasks left Bring your app to life with real data, tailored layo…" at bounding box center [794, 248] width 567 height 59
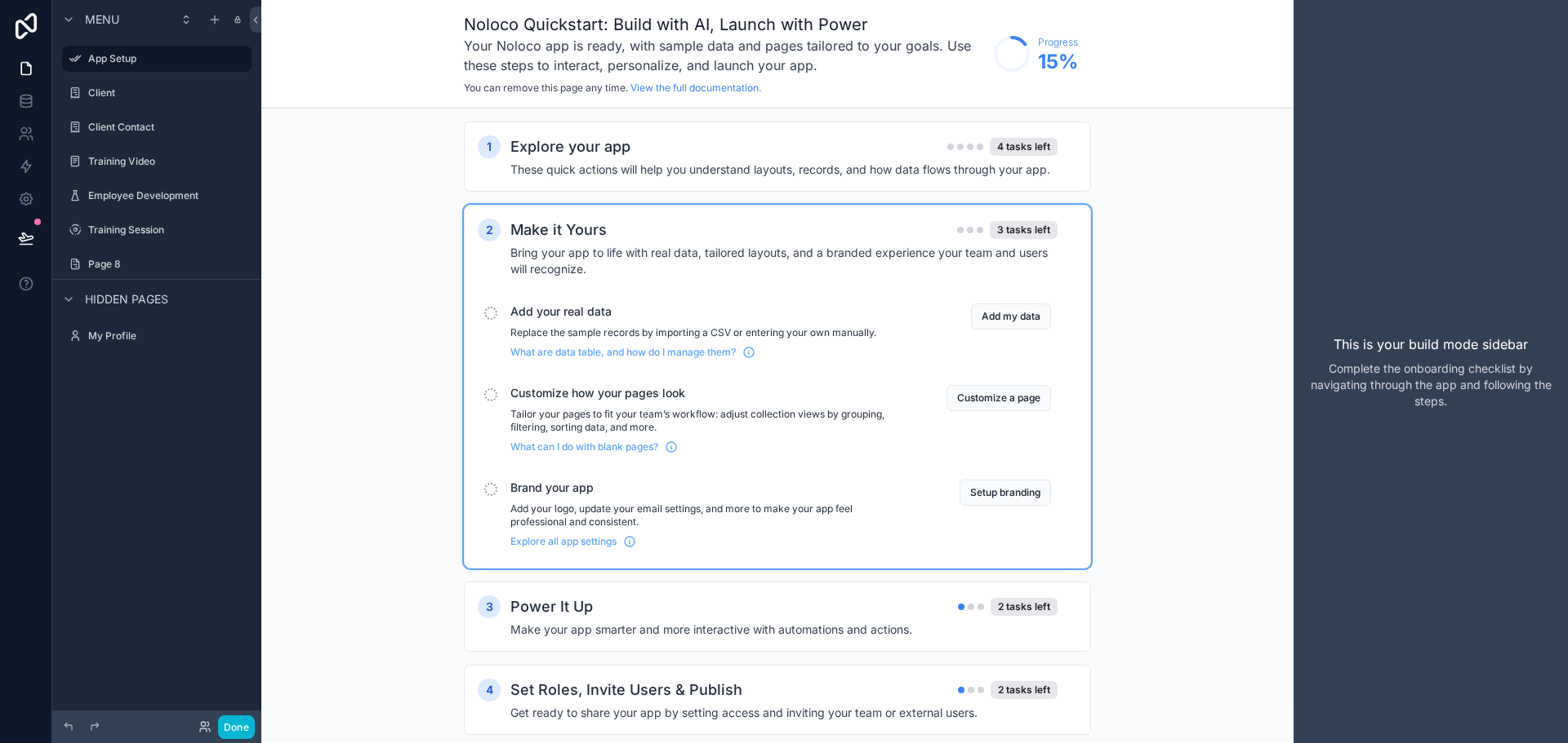
click at [567, 244] on div "Make it Yours 3 tasks left Bring your app to life with real data, tailored layo…" at bounding box center [794, 248] width 567 height 59
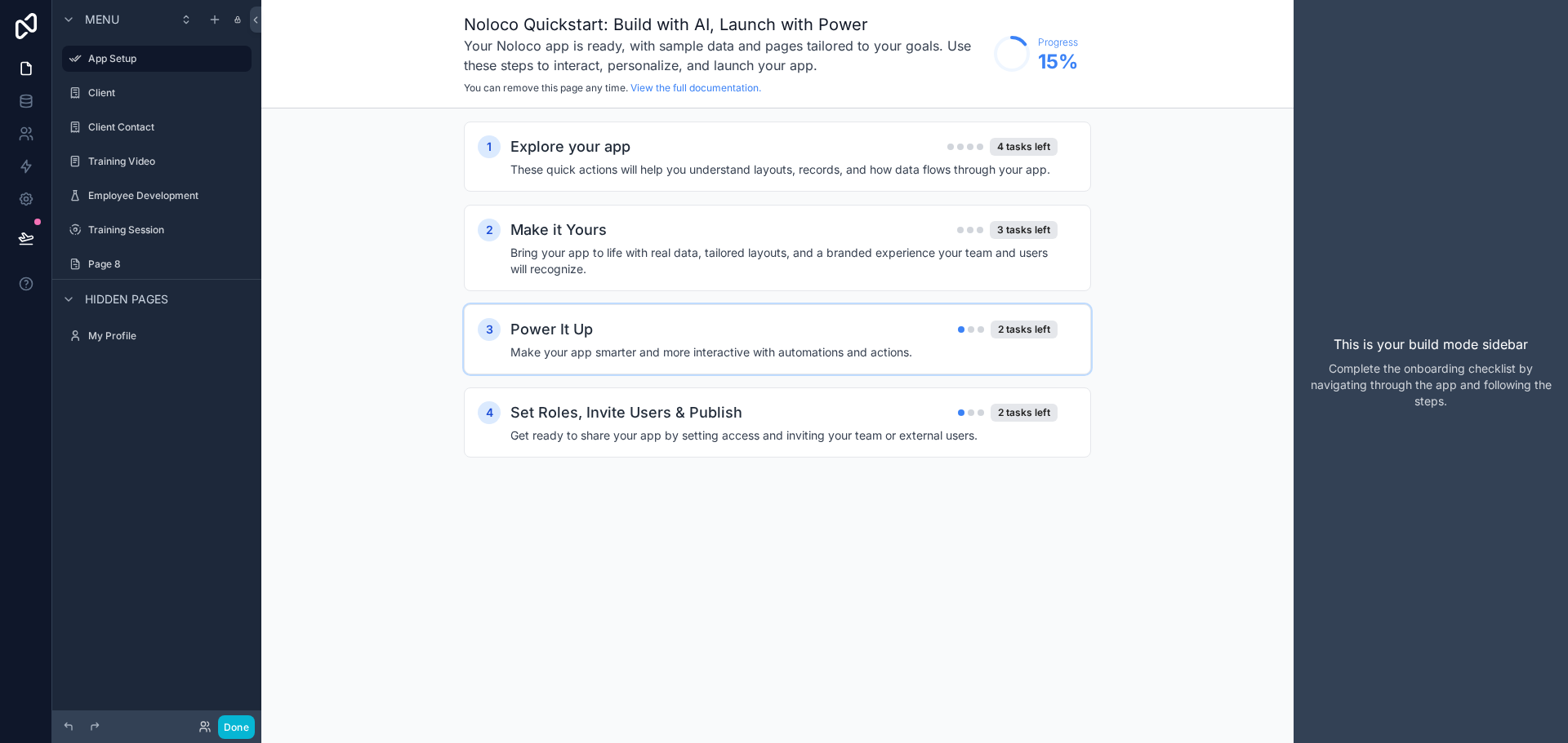
click at [564, 310] on div "3 Power It Up 2 tasks left Make your app smarter and more interactive with auto…" at bounding box center [777, 340] width 627 height 70
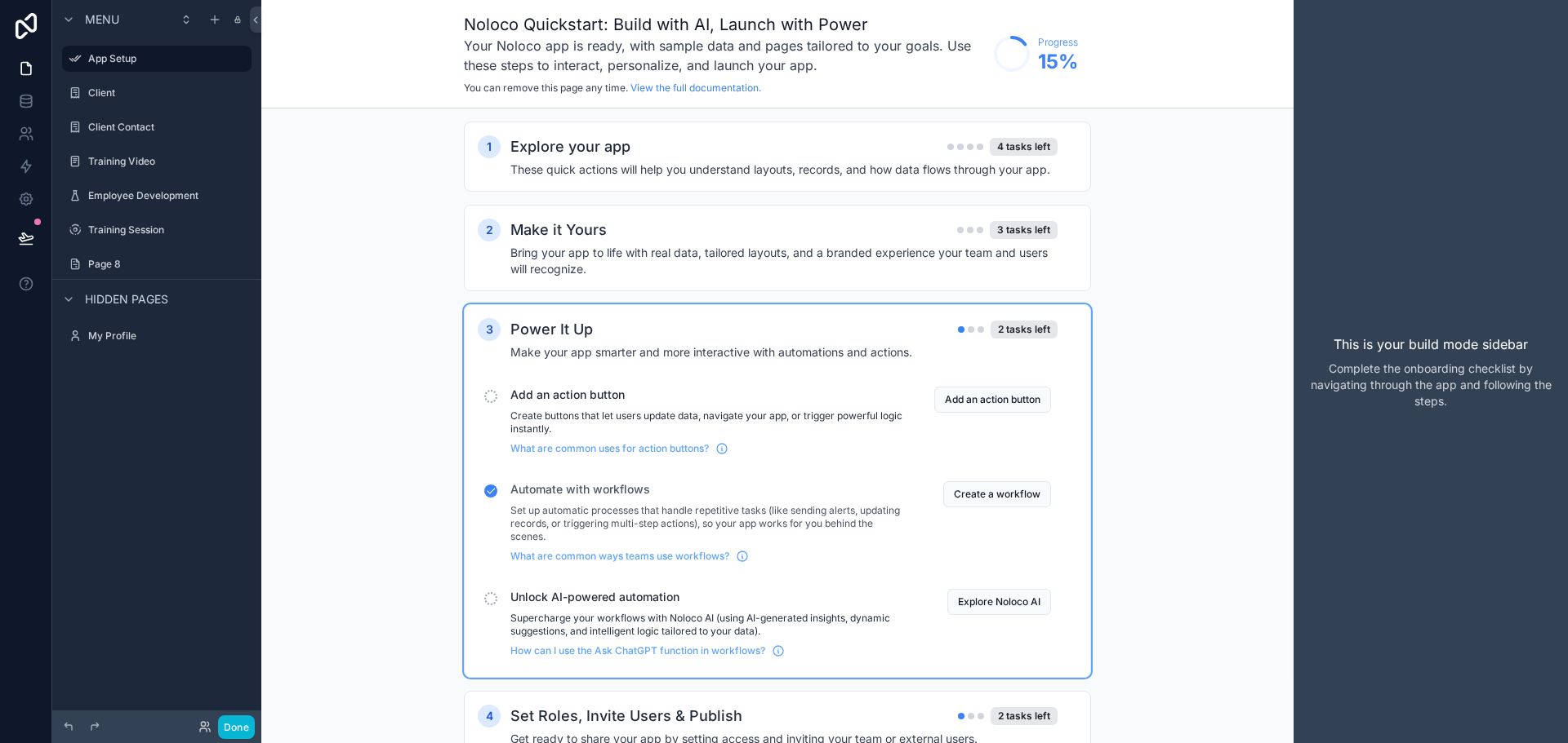
click at [579, 330] on h2 "Power It Up" at bounding box center [551, 330] width 82 height 23
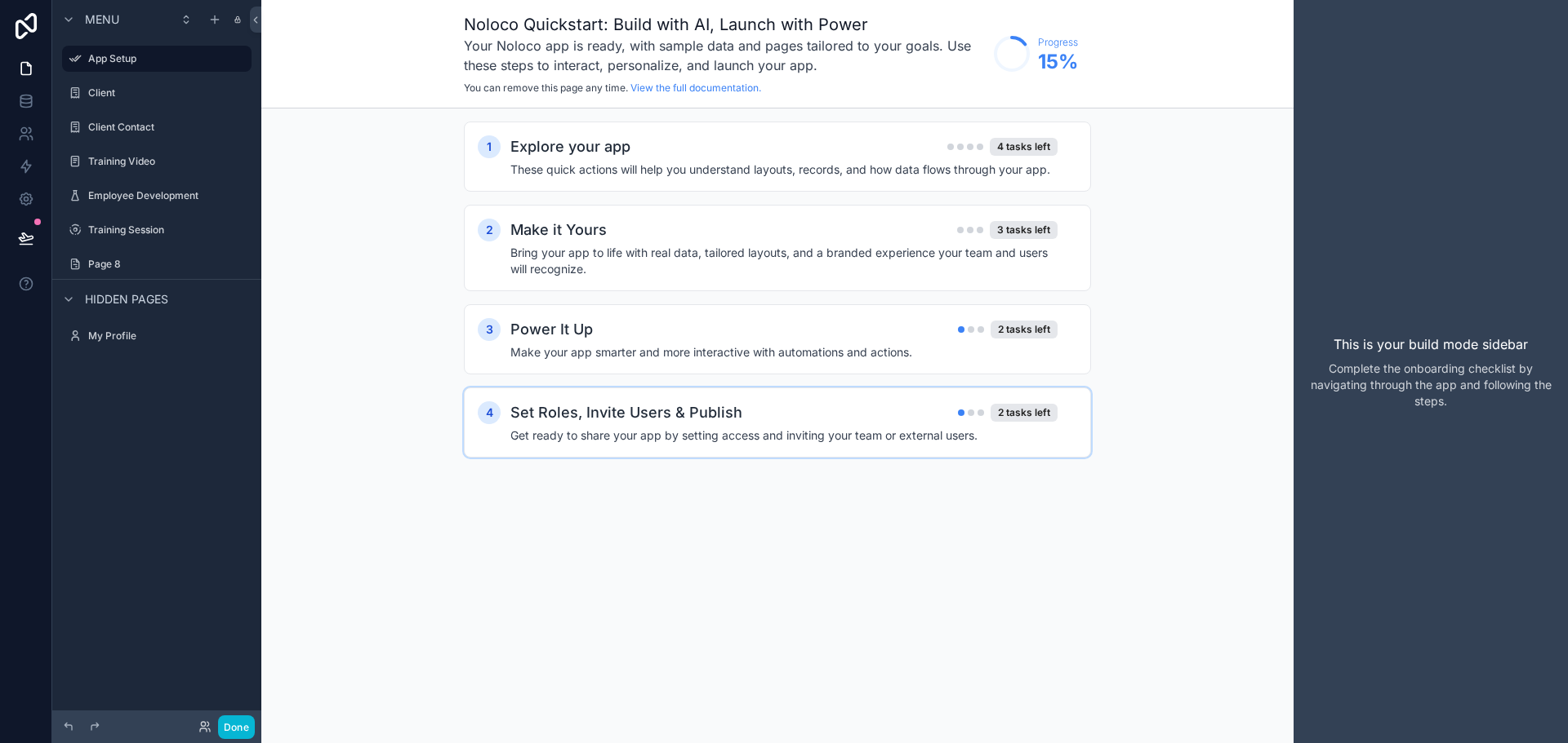
click at [585, 411] on h2 "Set Roles, Invite Users & Publish" at bounding box center [626, 413] width 232 height 23
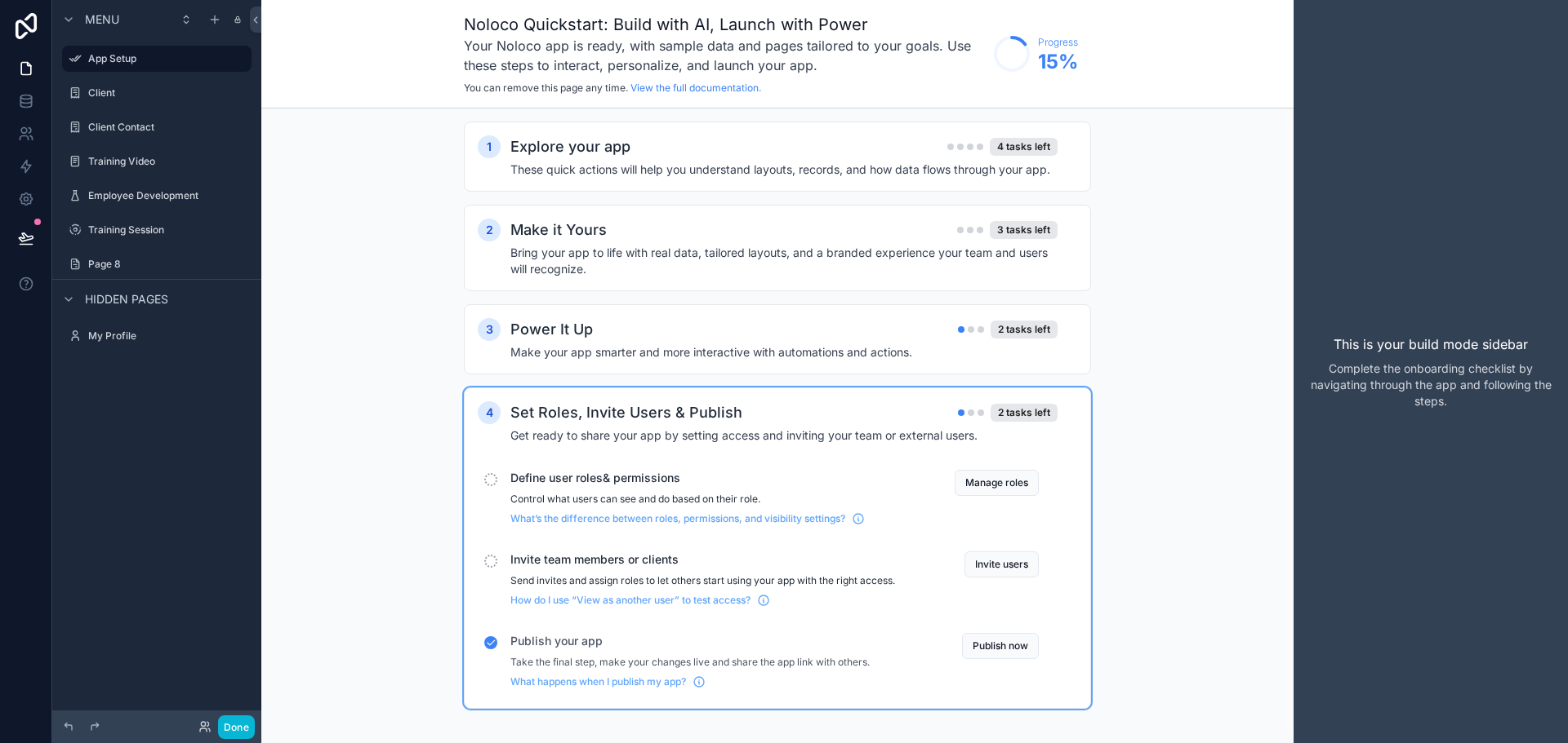
click at [627, 413] on h2 "Set Roles, Invite Users & Publish" at bounding box center [626, 413] width 232 height 23
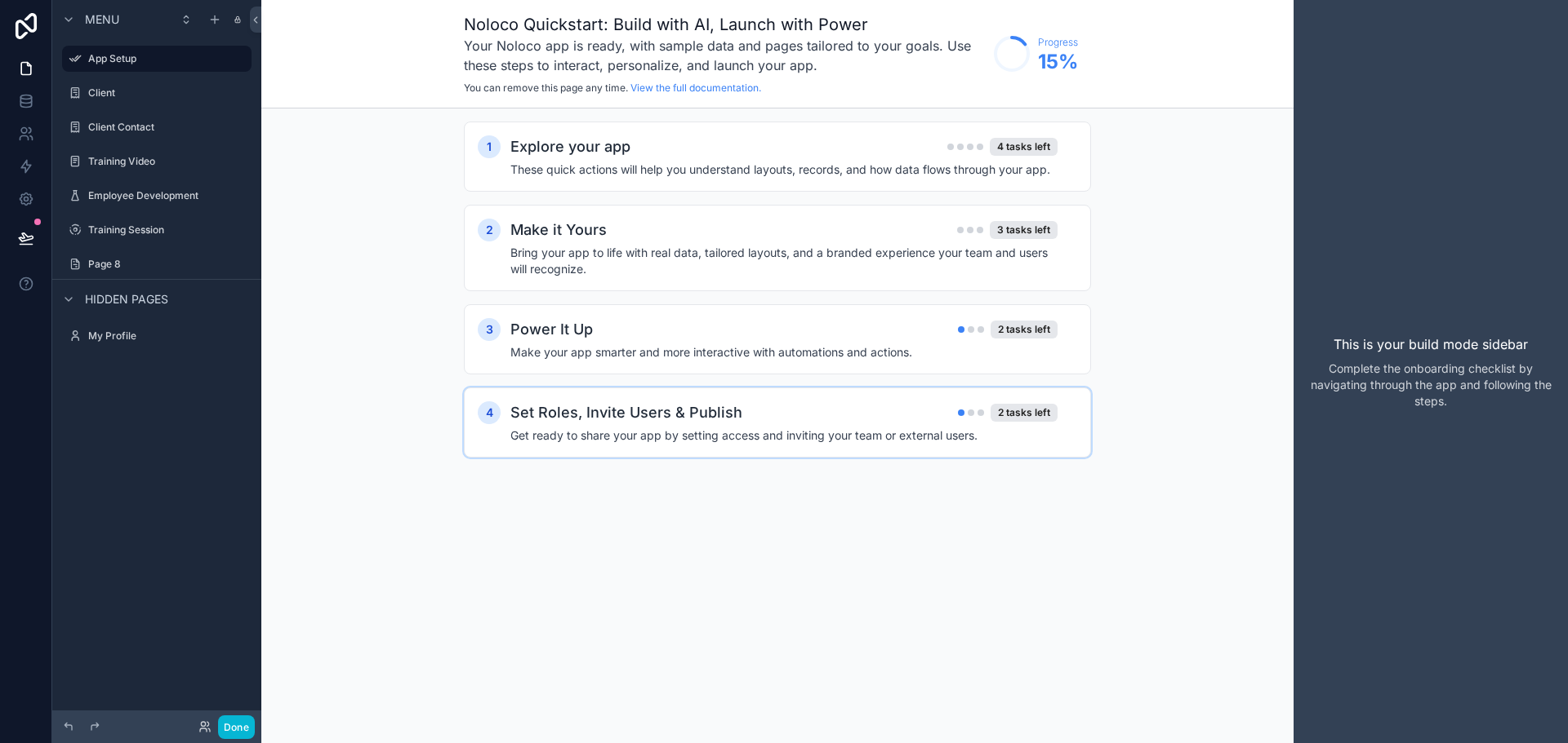
click at [623, 407] on h2 "Set Roles, Invite Users & Publish" at bounding box center [626, 413] width 232 height 23
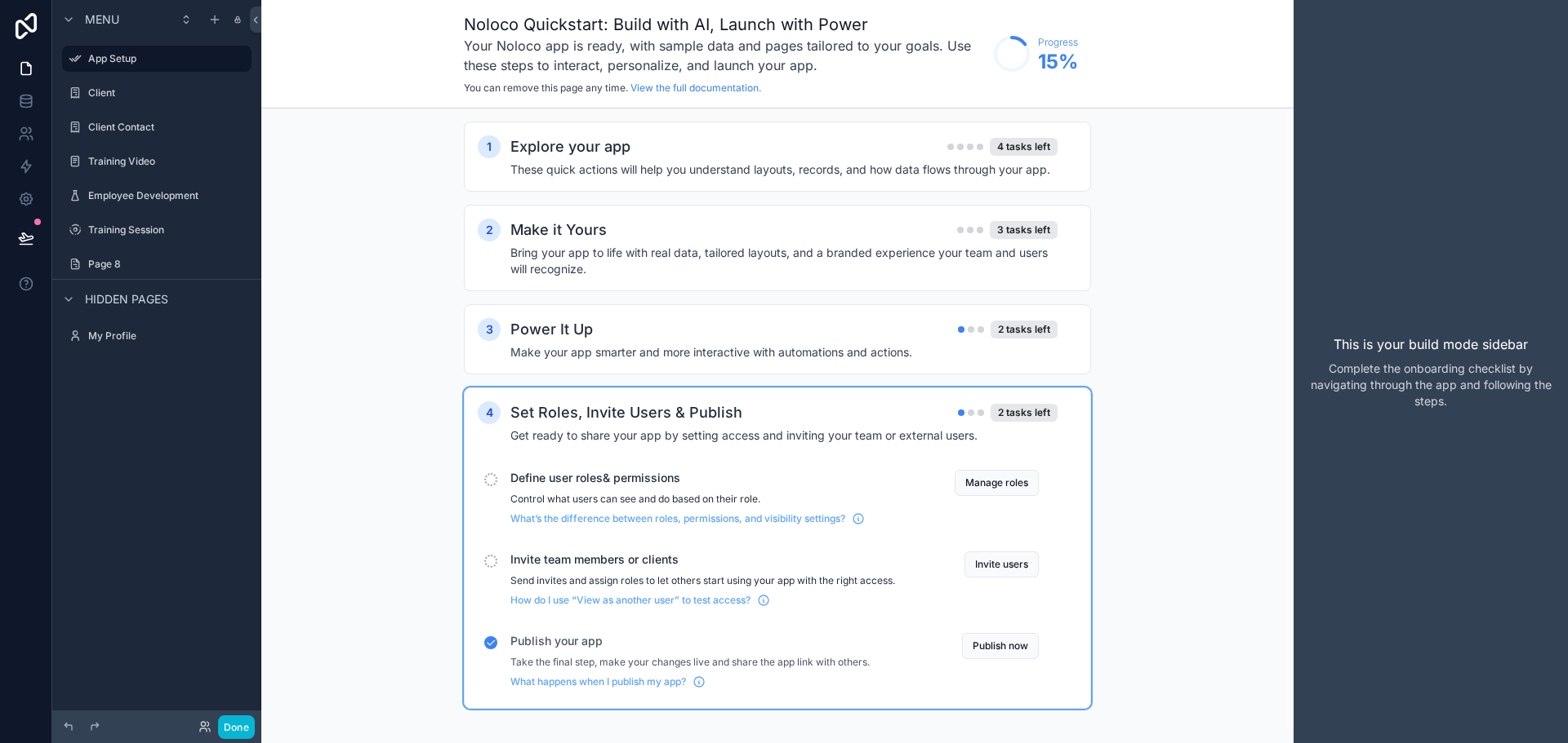
click at [623, 407] on h2 "Set Roles, Invite Users & Publish" at bounding box center [626, 413] width 232 height 23
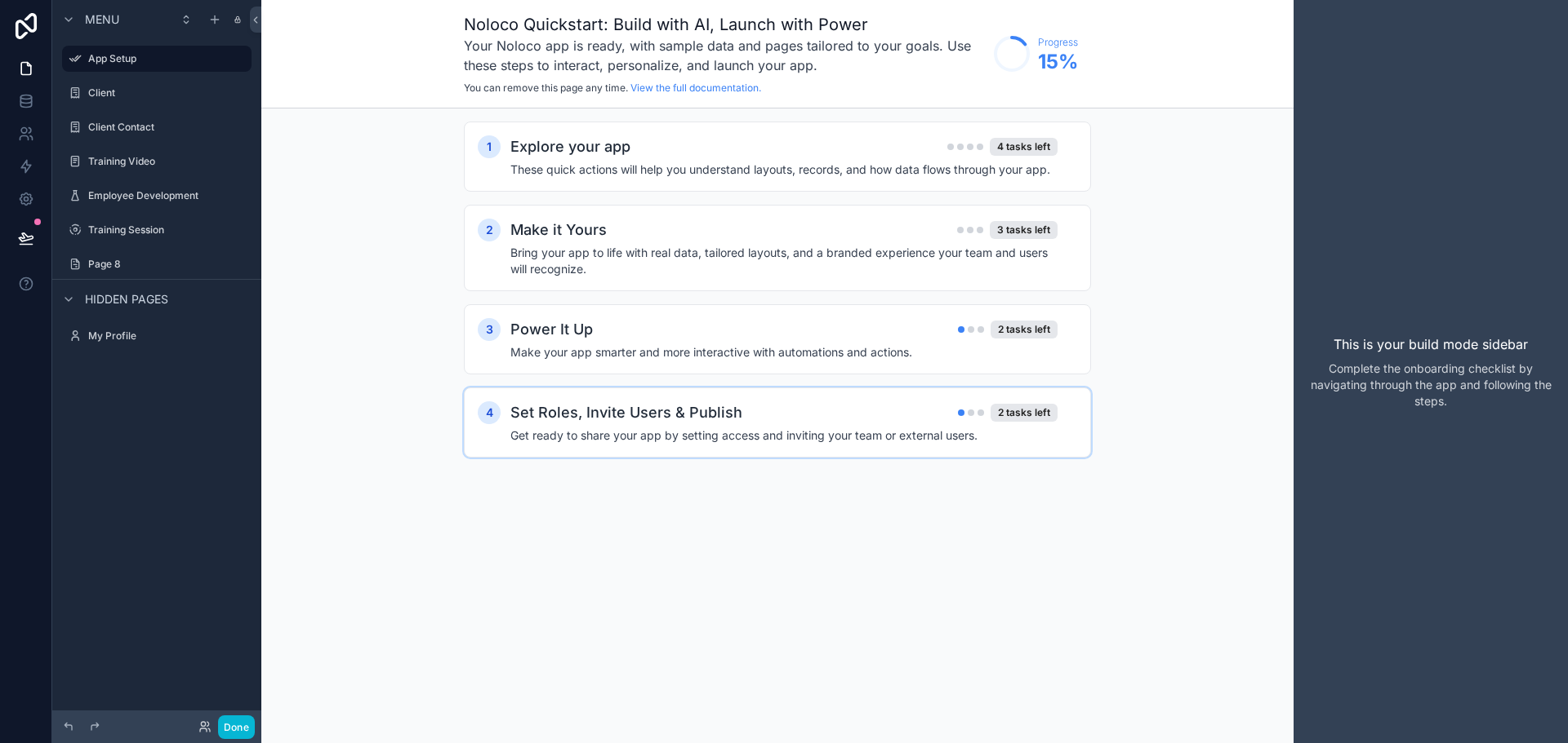
click at [673, 418] on h2 "Set Roles, Invite Users & Publish" at bounding box center [626, 413] width 232 height 23
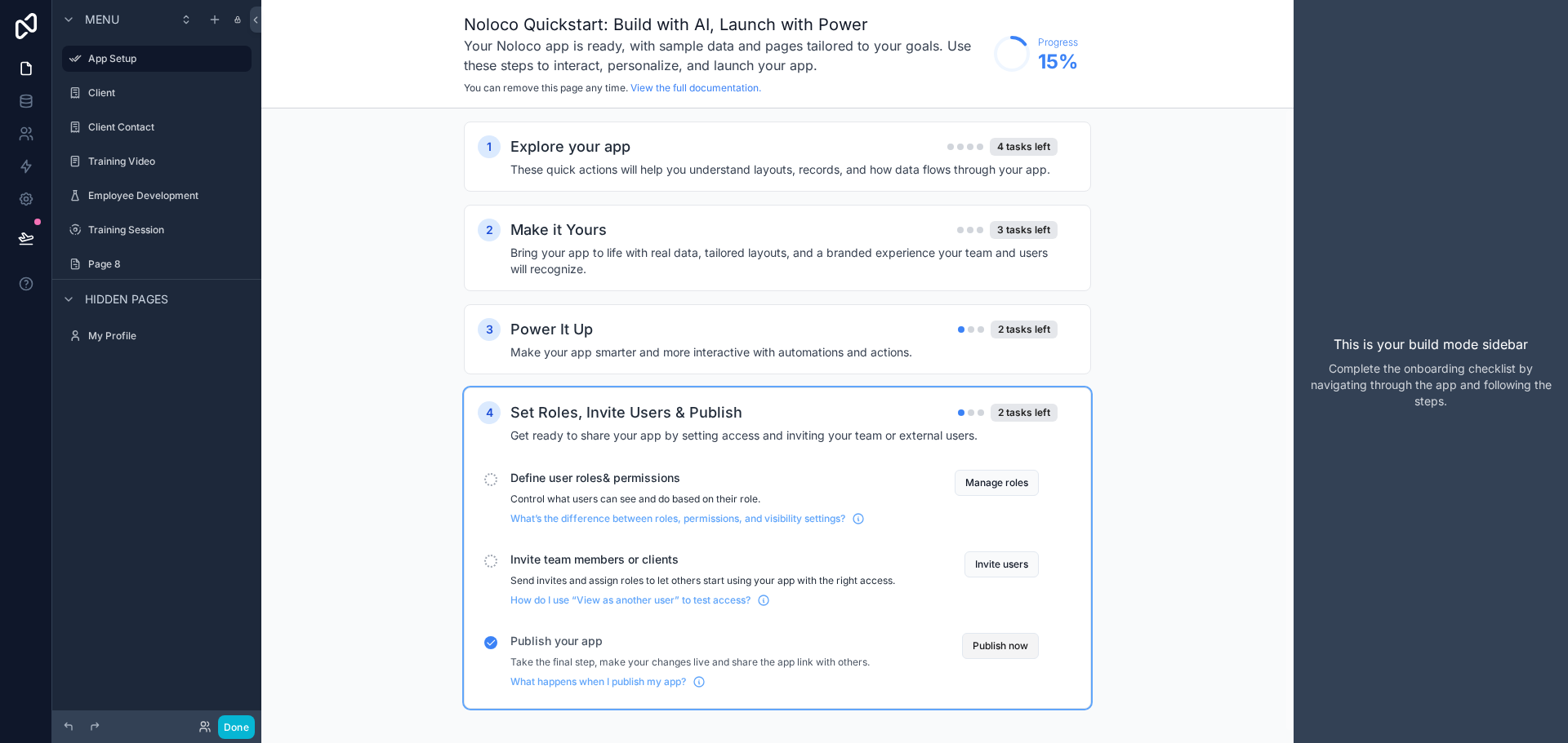
click at [1026, 647] on button "Publish now" at bounding box center [999, 646] width 77 height 26
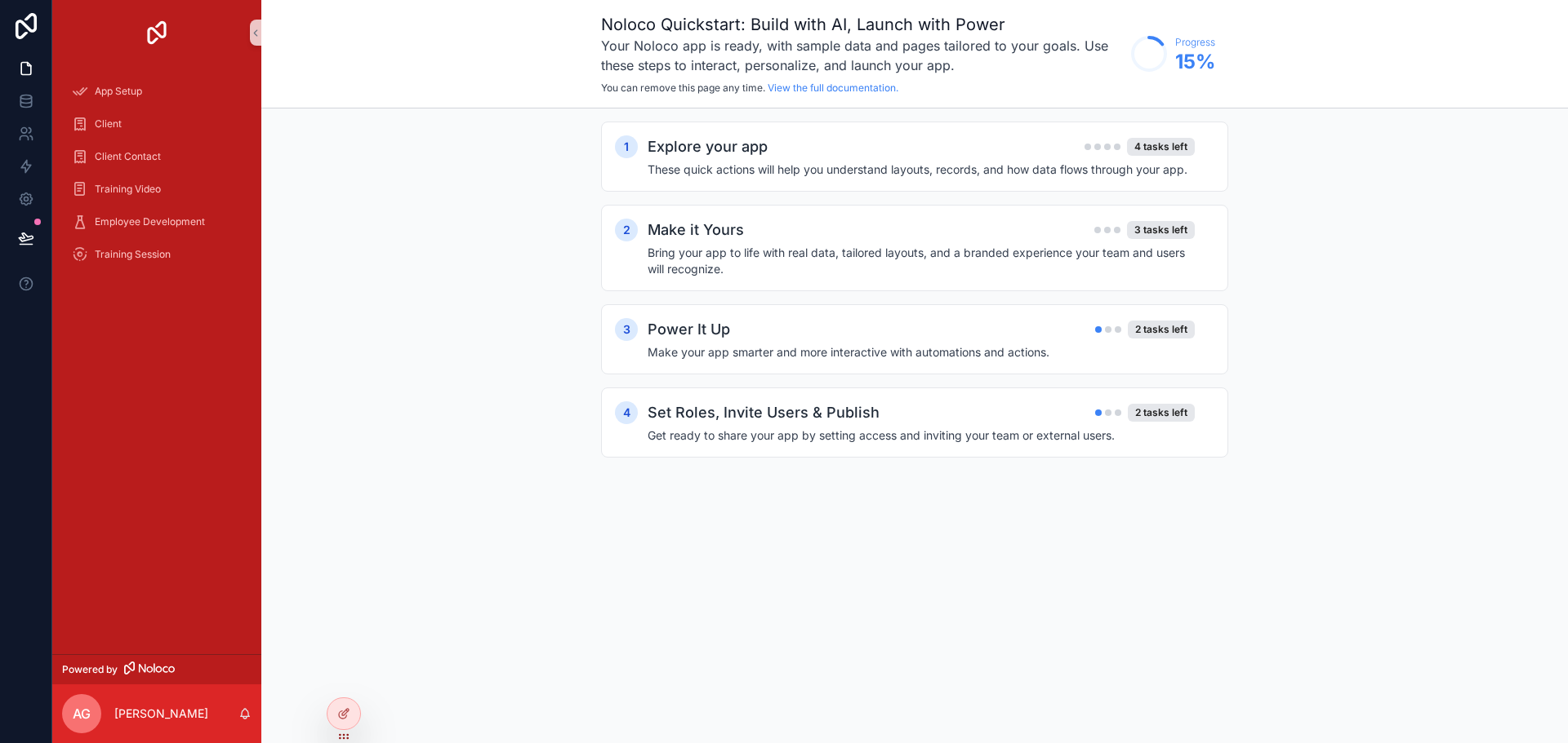
click at [385, 282] on div "1 Explore your app 4 tasks left These quick actions will help you understand la…" at bounding box center [914, 306] width 1307 height 395
click at [27, 95] on icon at bounding box center [25, 97] width 10 height 4
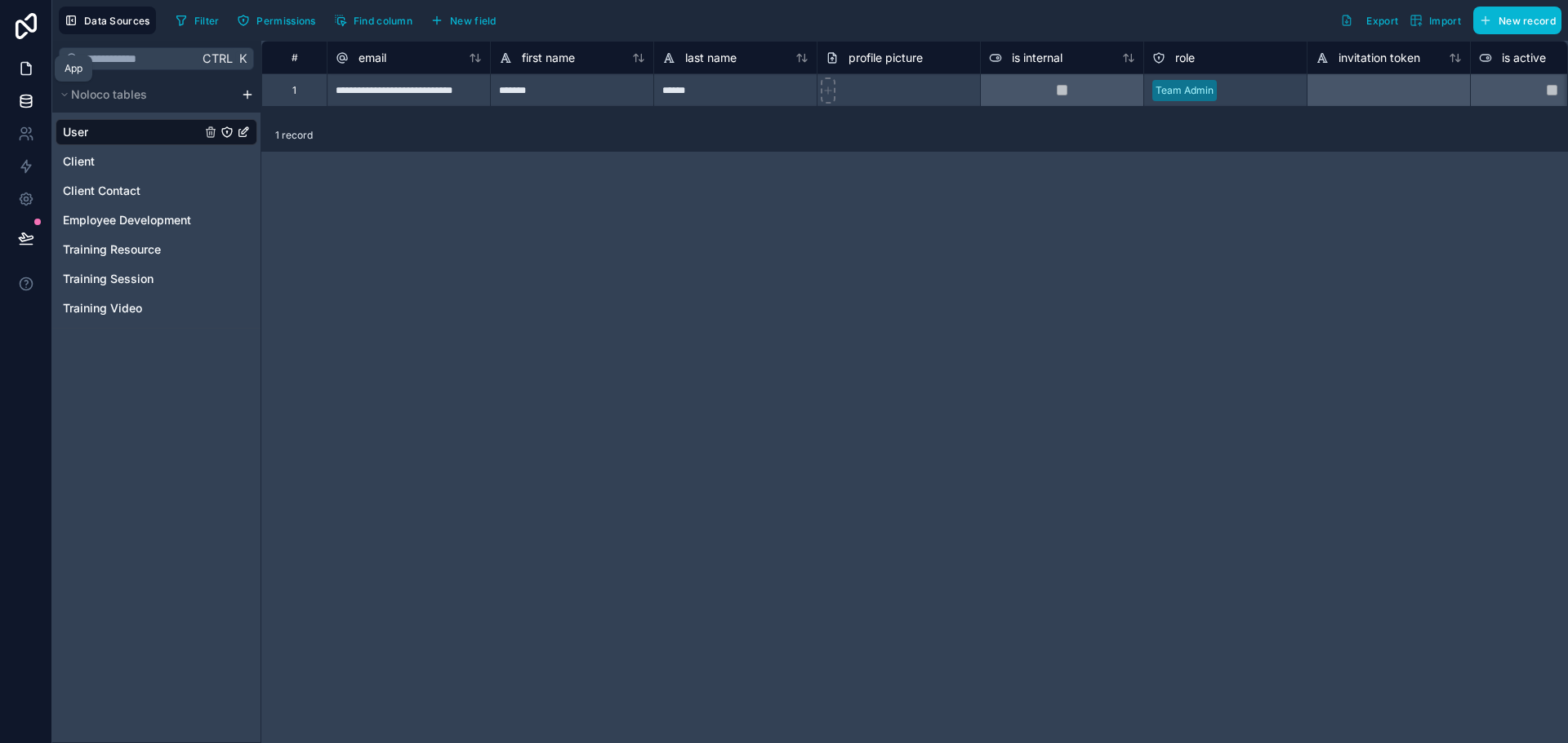
click at [24, 73] on icon at bounding box center [26, 68] width 17 height 17
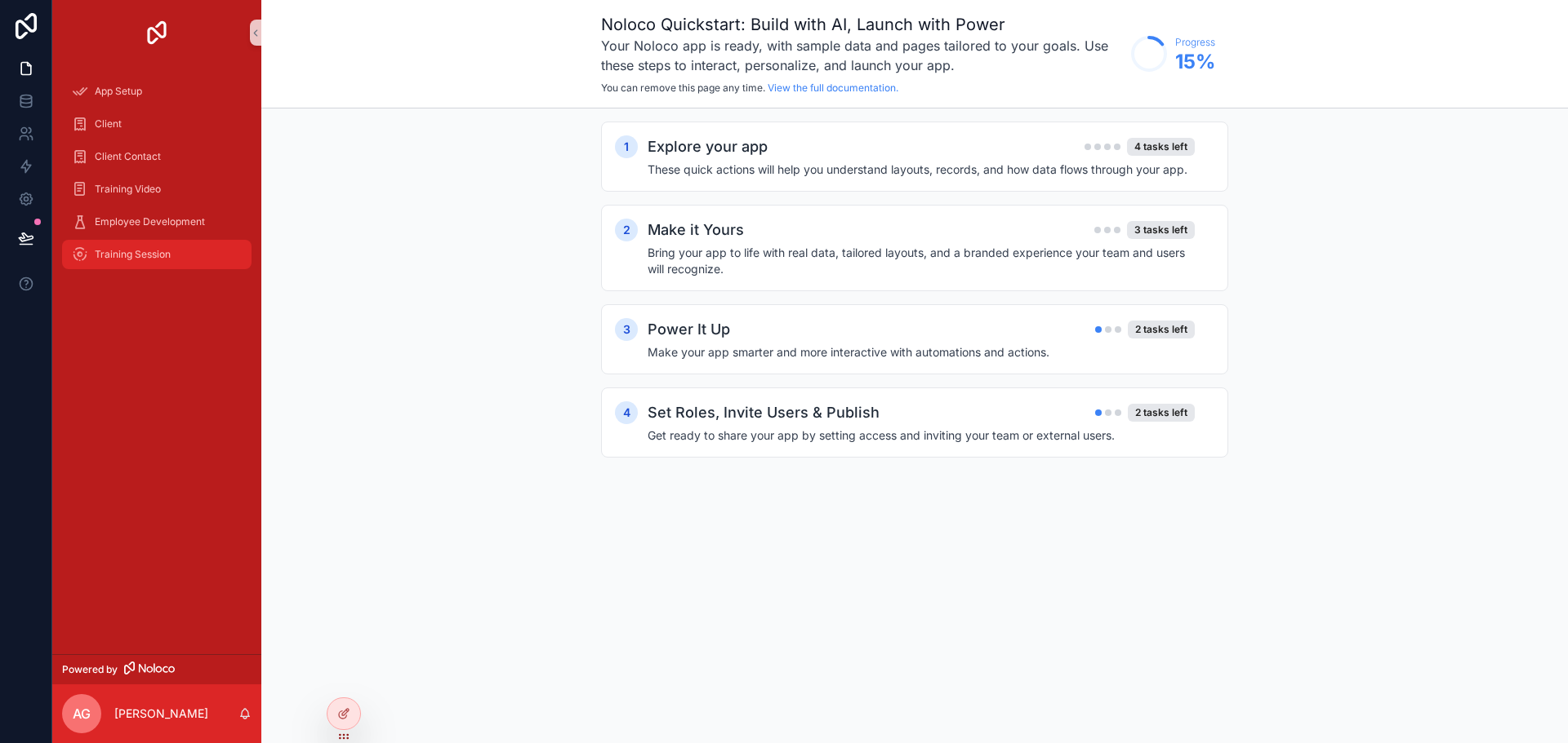
click at [163, 241] on link "Training Session" at bounding box center [156, 255] width 189 height 30
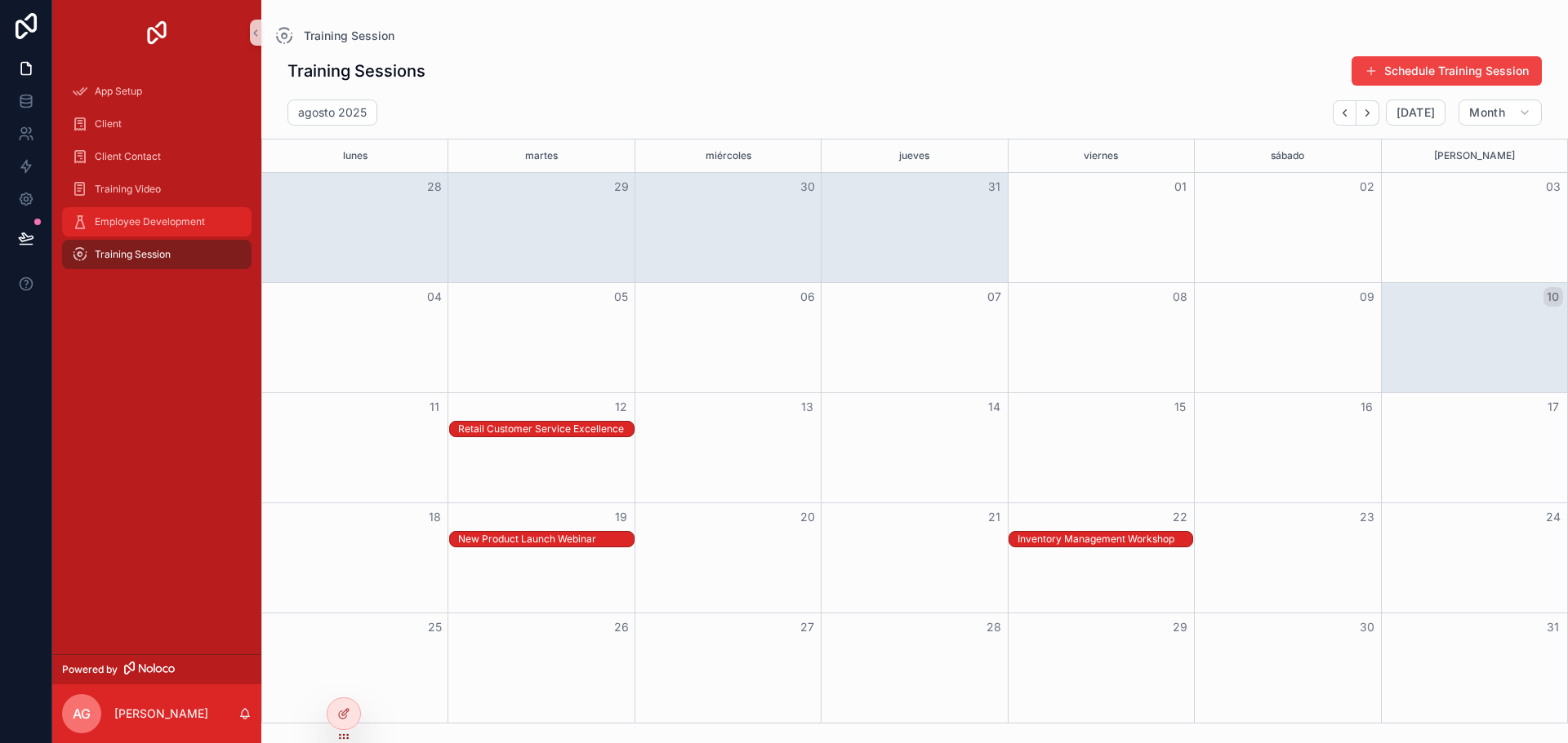
click at [138, 234] on div "Employee Development" at bounding box center [157, 222] width 170 height 26
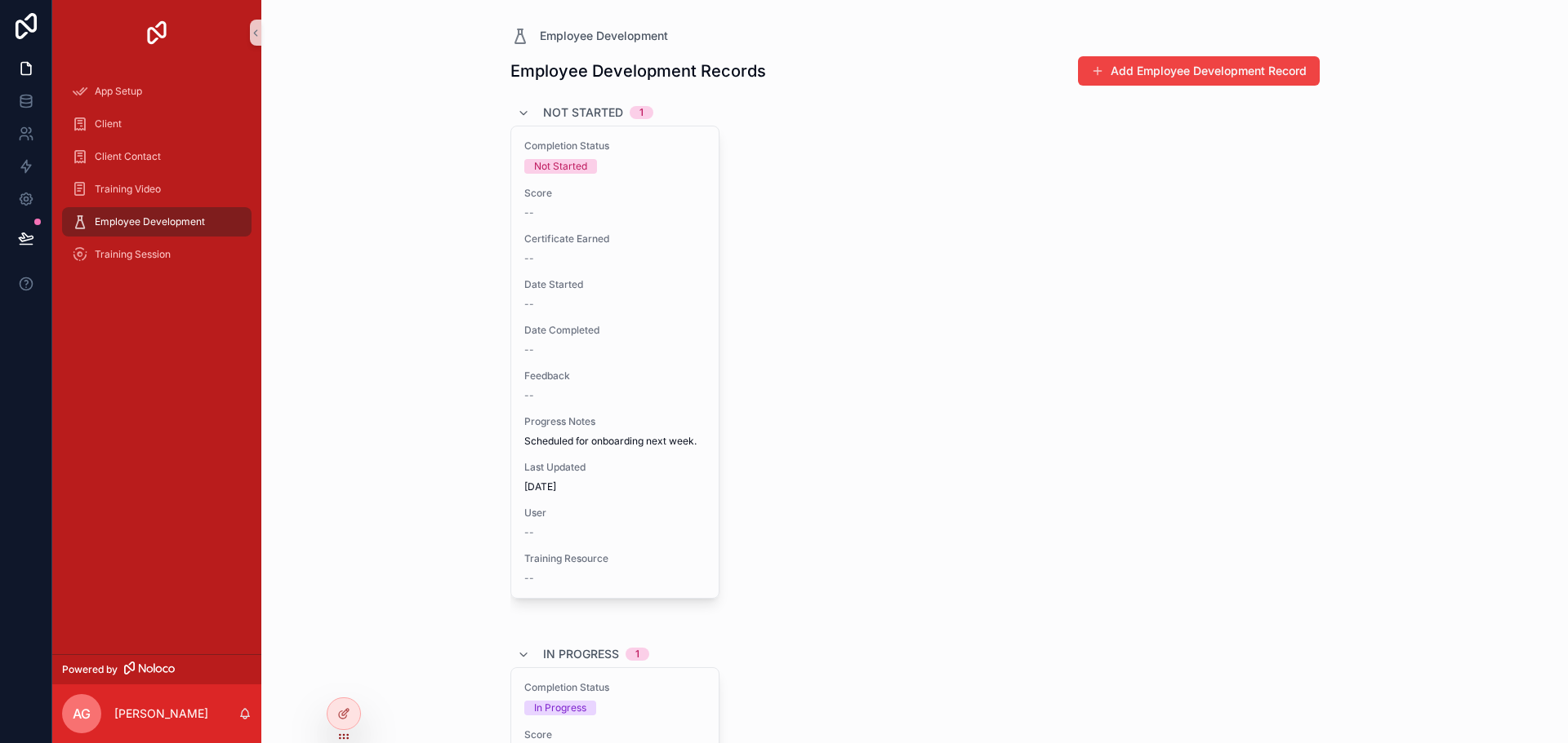
click at [1200, 44] on div "Employee Development" at bounding box center [915, 35] width 809 height 19
click at [1194, 71] on button "Add Employee Development Record" at bounding box center [1199, 71] width 242 height 30
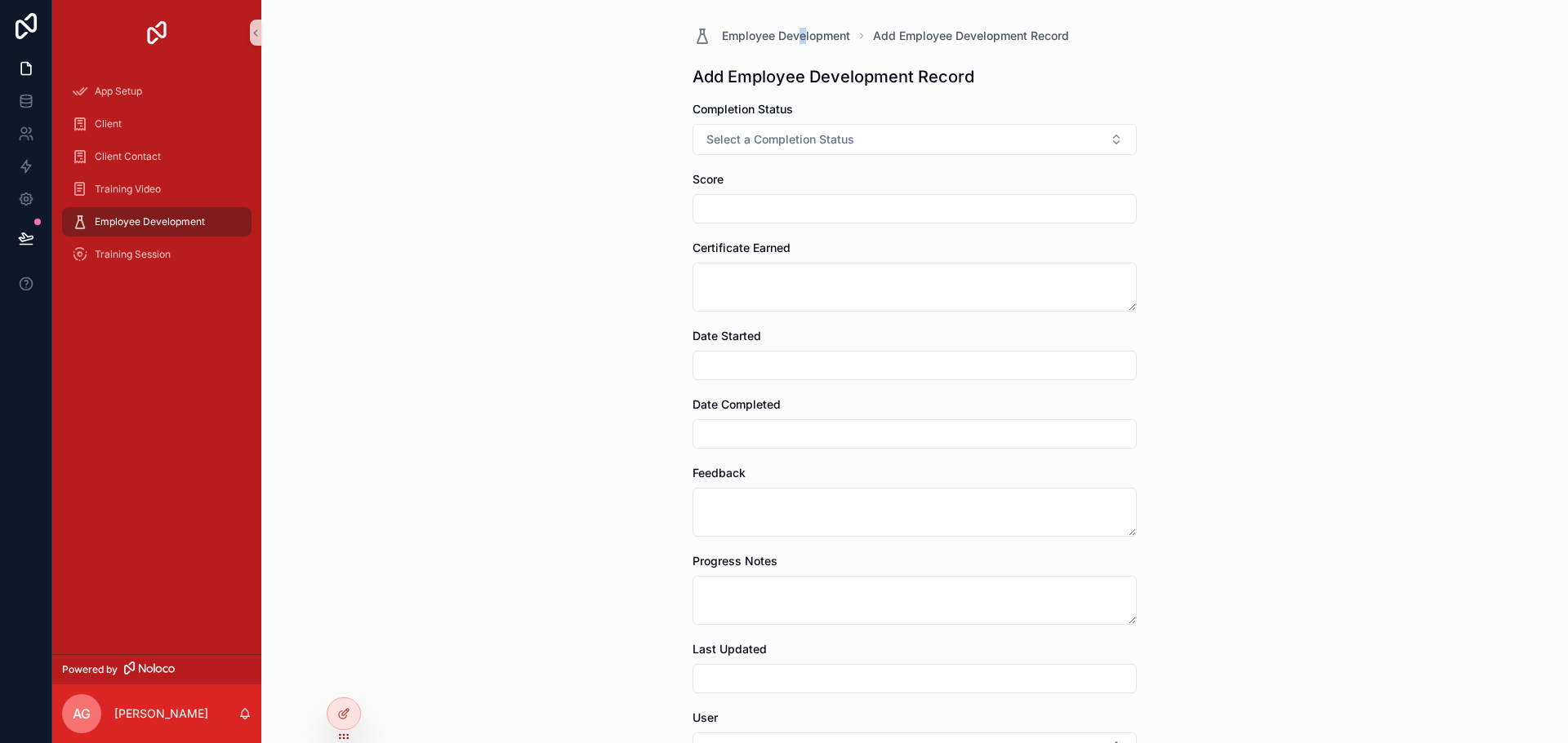
click at [797, 24] on div "Employee Development Add Employee Development Record Add Employee Development R…" at bounding box center [914, 494] width 470 height 988
click at [800, 32] on span "Employee Development" at bounding box center [786, 36] width 128 height 17
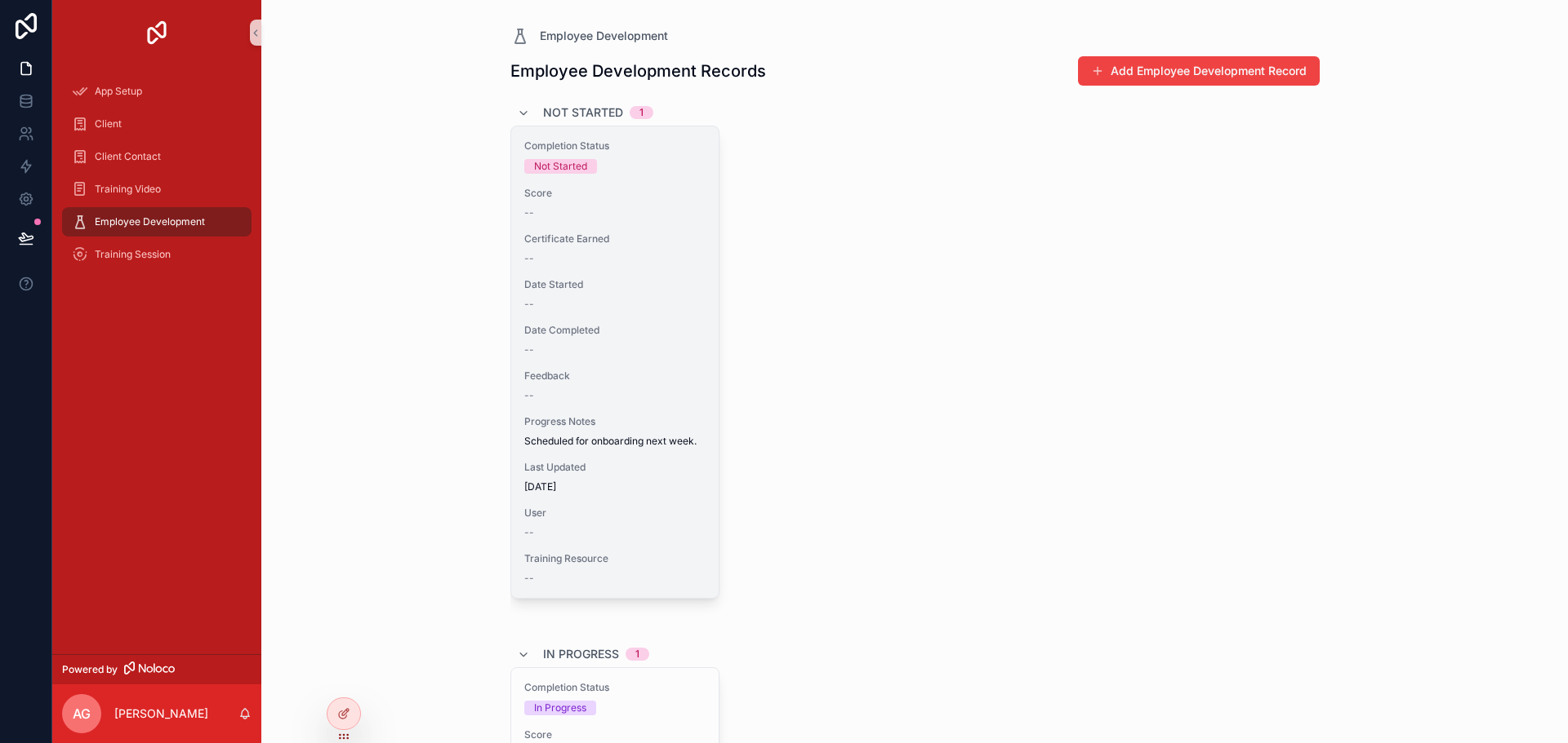
click at [570, 433] on div "Progress Notes Scheduled for onboarding next week." at bounding box center [615, 431] width 181 height 32
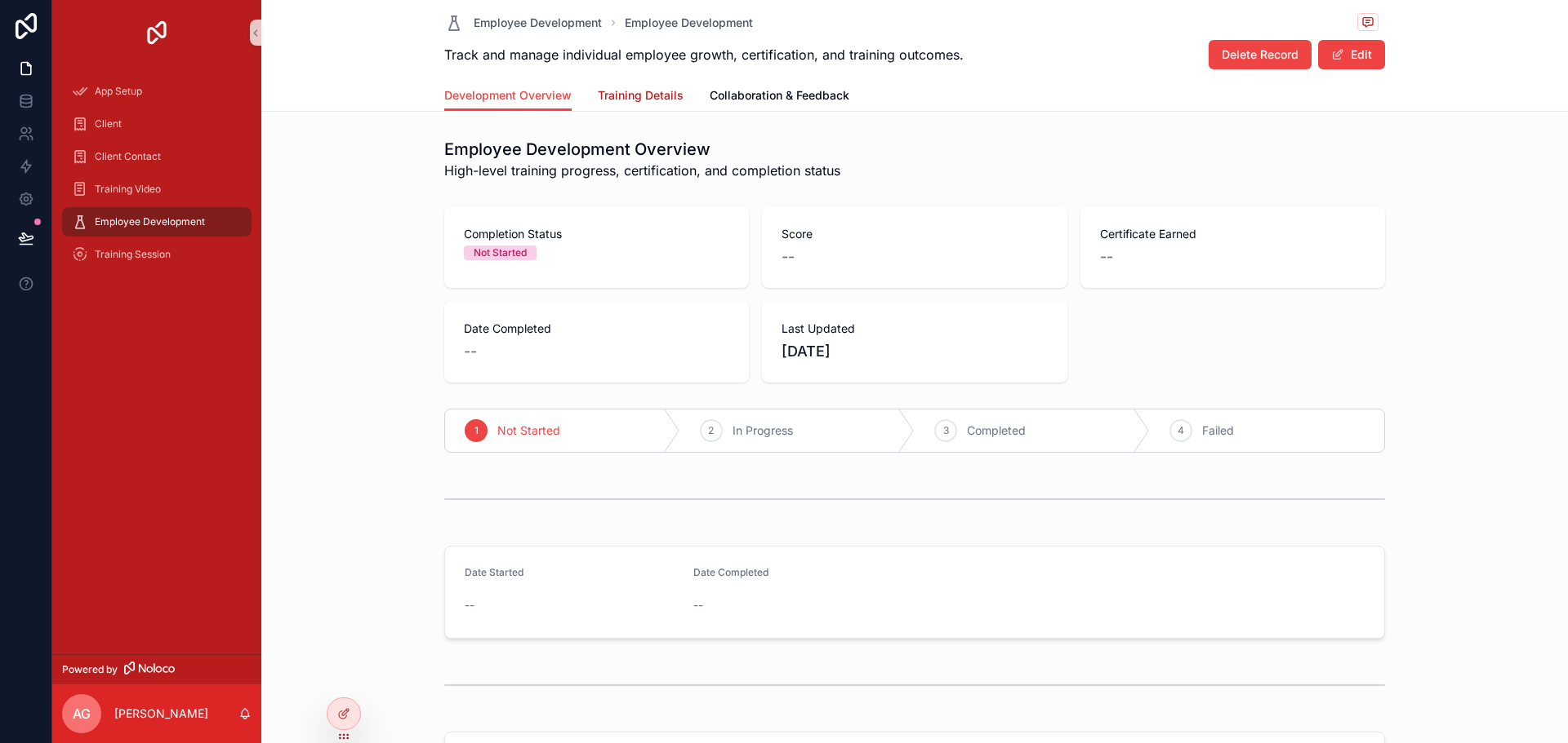
click at [625, 96] on span "Training Details" at bounding box center [640, 96] width 86 height 17
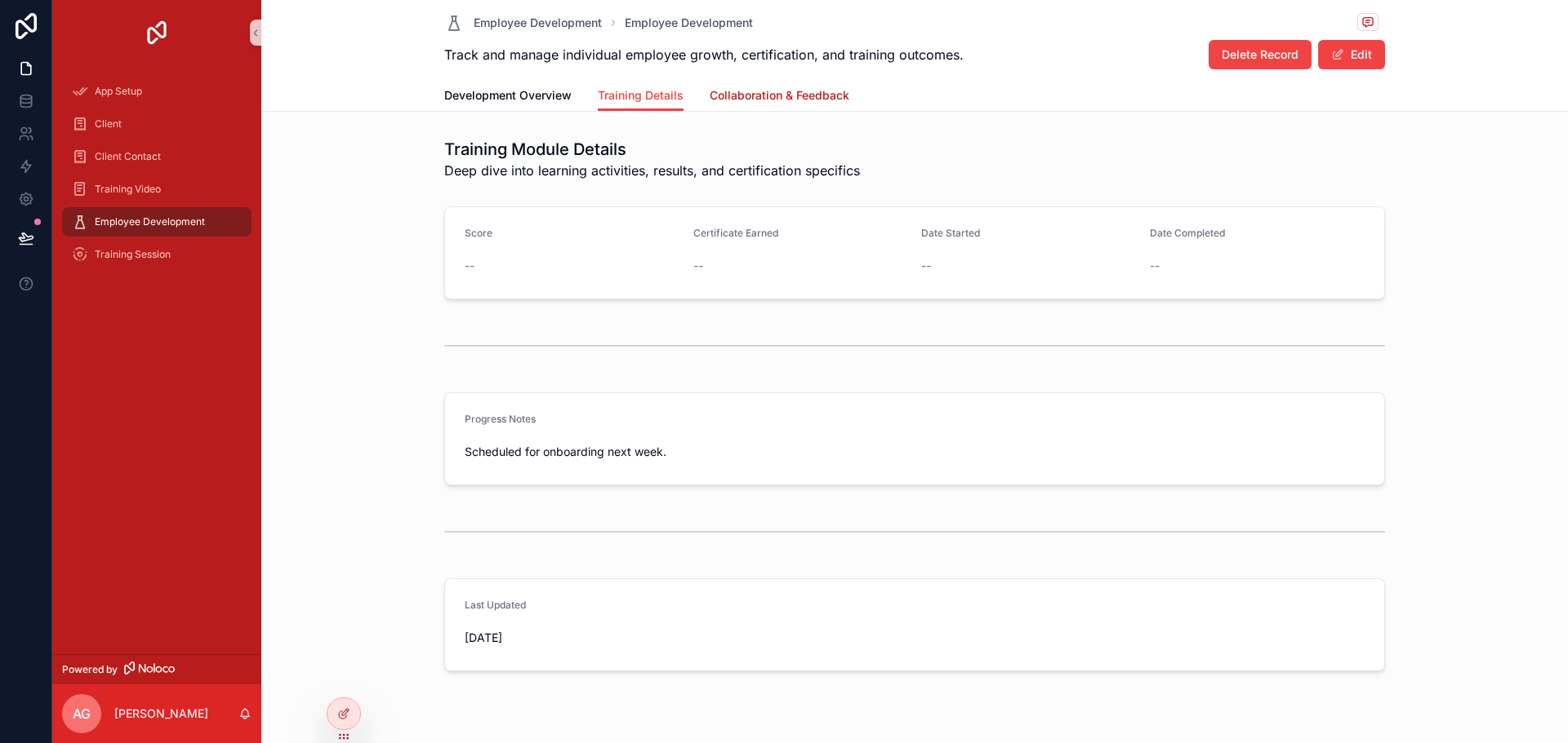
click at [752, 96] on span "Collaboration & Feedback" at bounding box center [778, 96] width 139 height 17
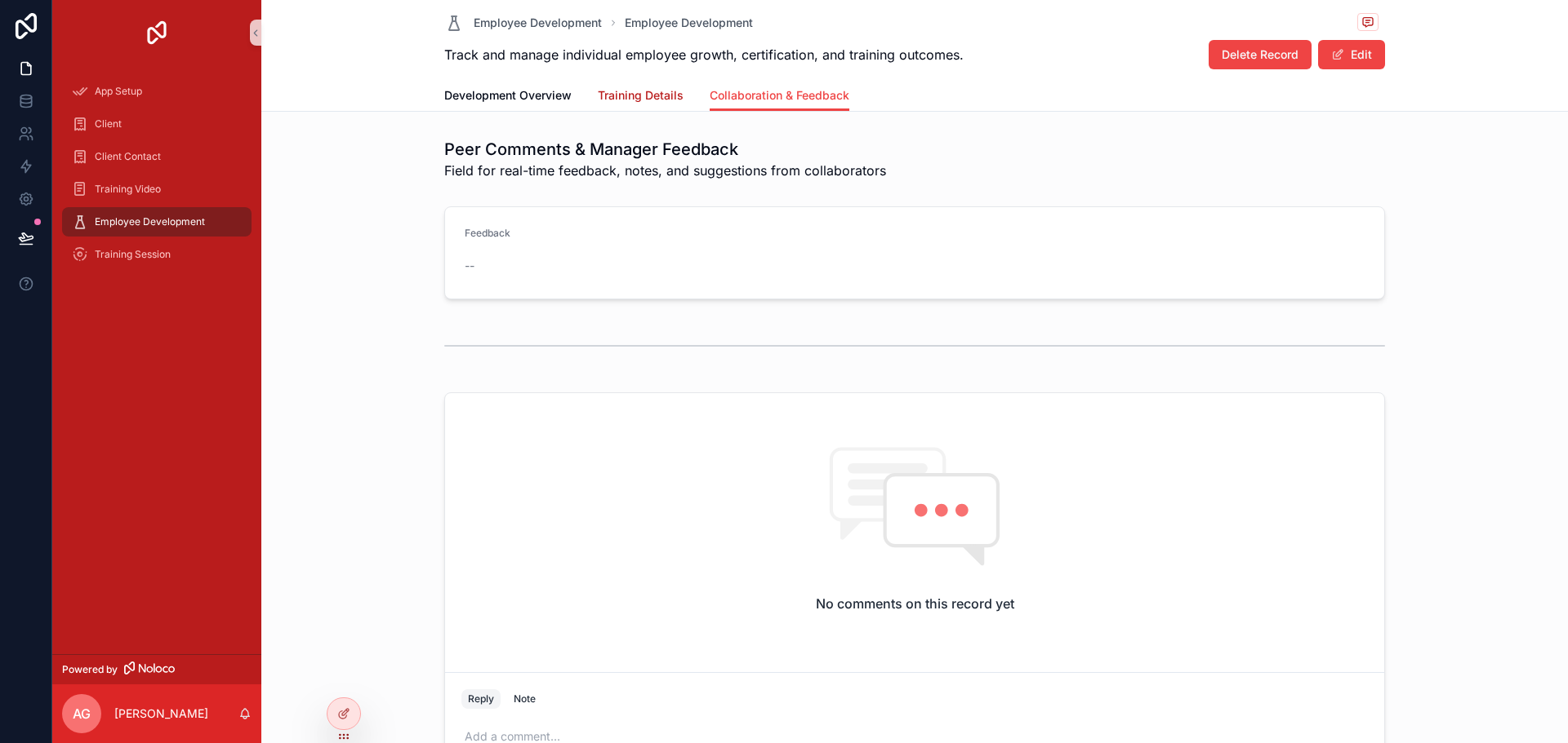
click at [658, 82] on link "Training Details" at bounding box center [640, 97] width 86 height 32
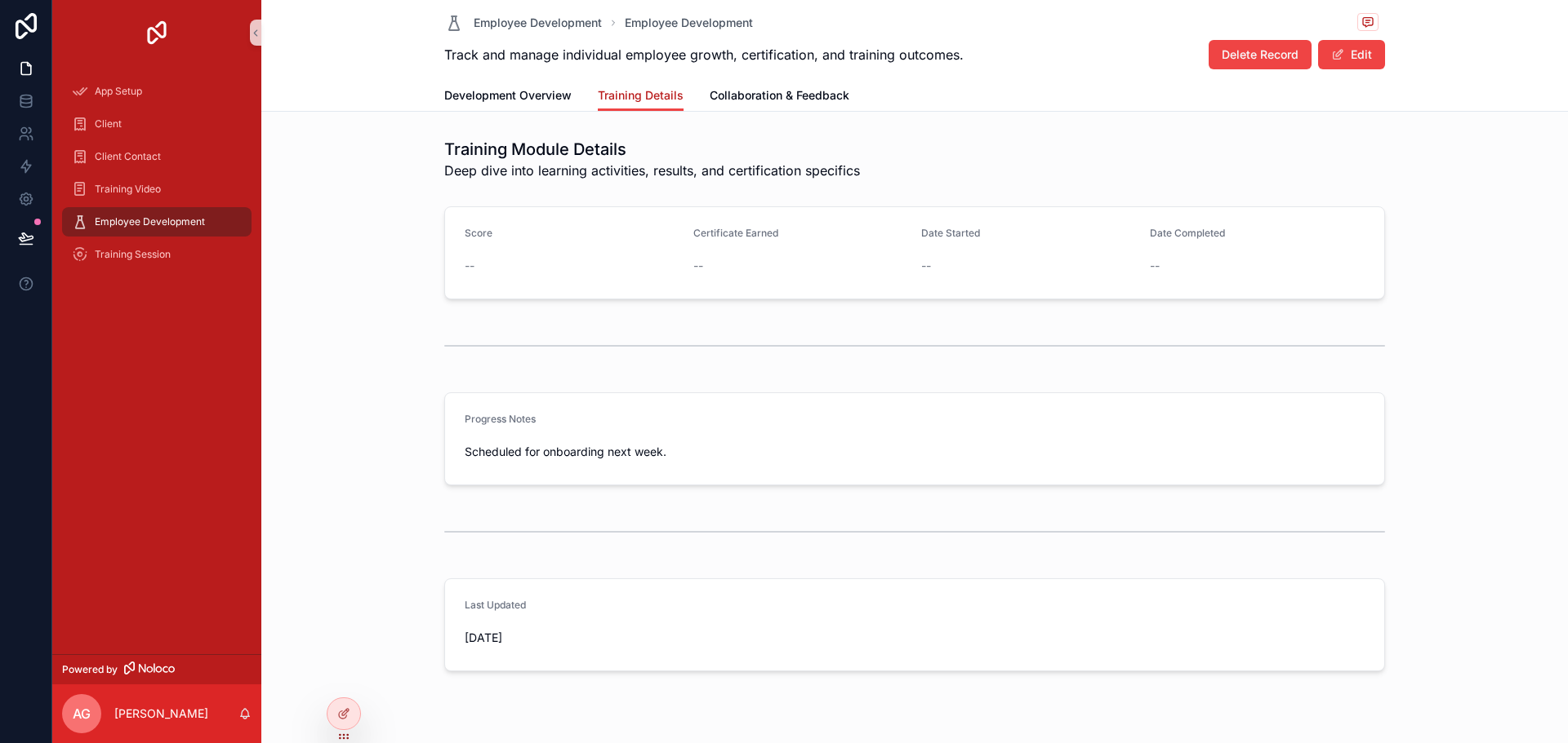
click at [638, 102] on span "Training Details" at bounding box center [640, 96] width 86 height 17
click at [31, 63] on icon at bounding box center [26, 68] width 17 height 17
click at [171, 196] on div "Training Video" at bounding box center [157, 189] width 170 height 26
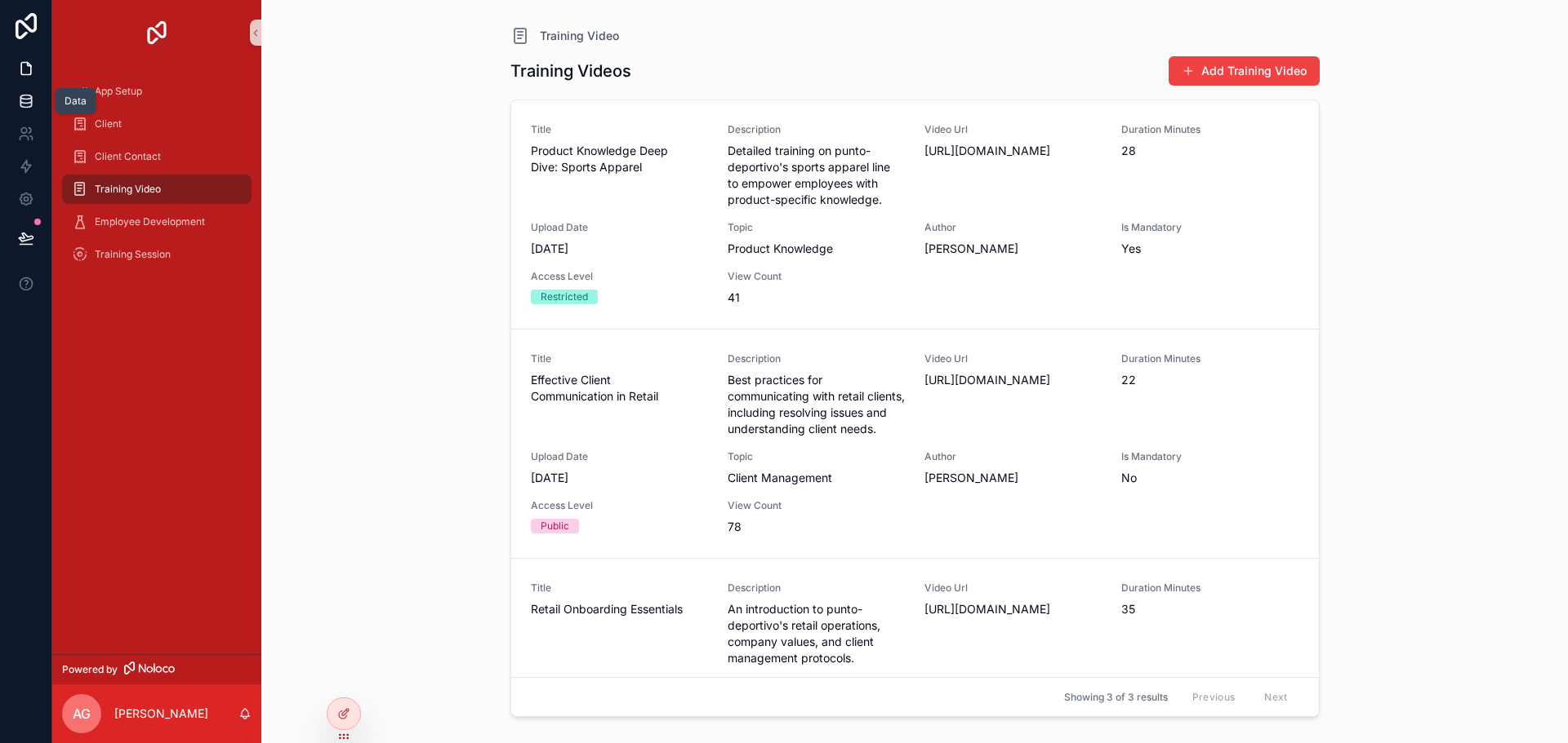
click at [31, 102] on icon at bounding box center [25, 104] width 10 height 6
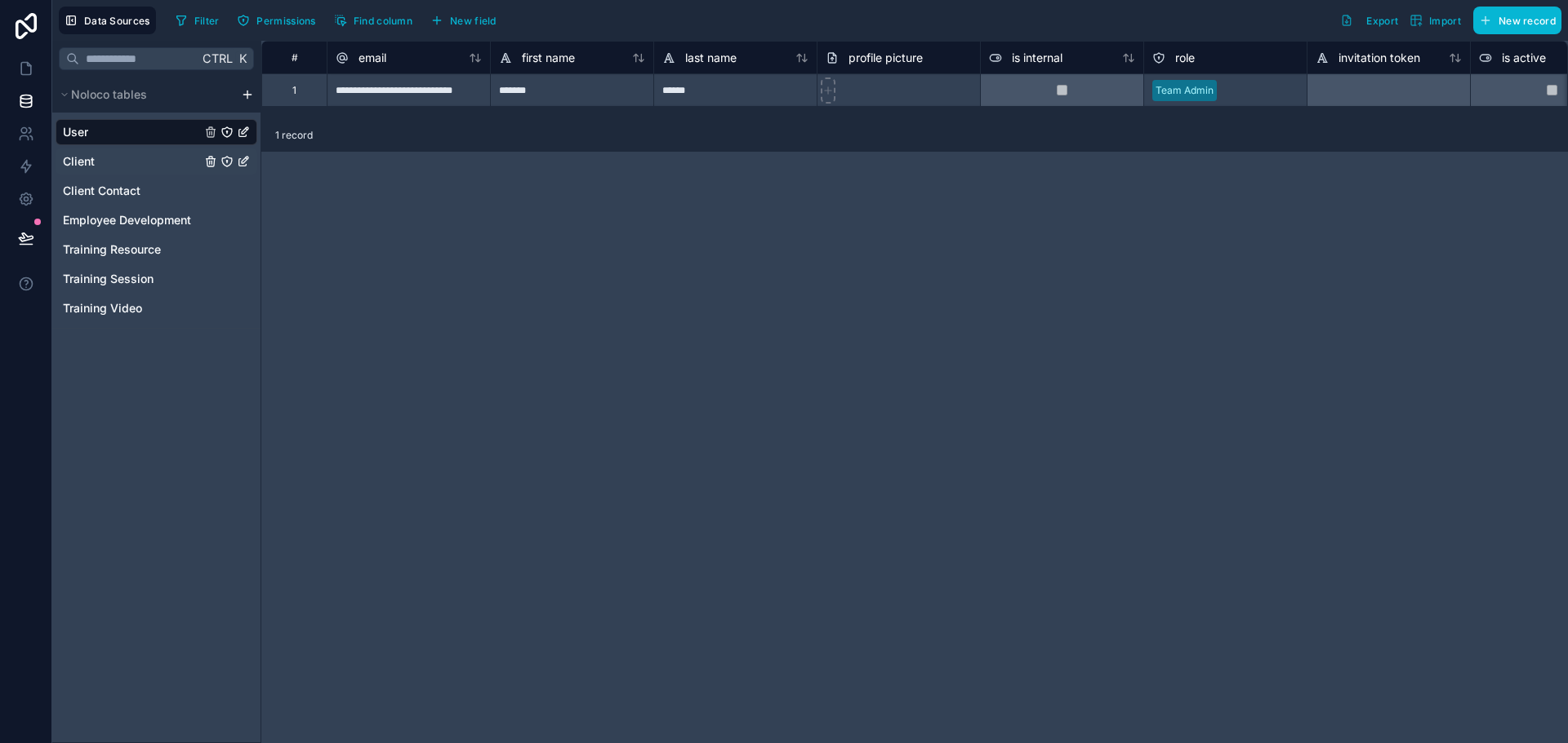
click at [121, 173] on div "Client" at bounding box center [156, 162] width 201 height 26
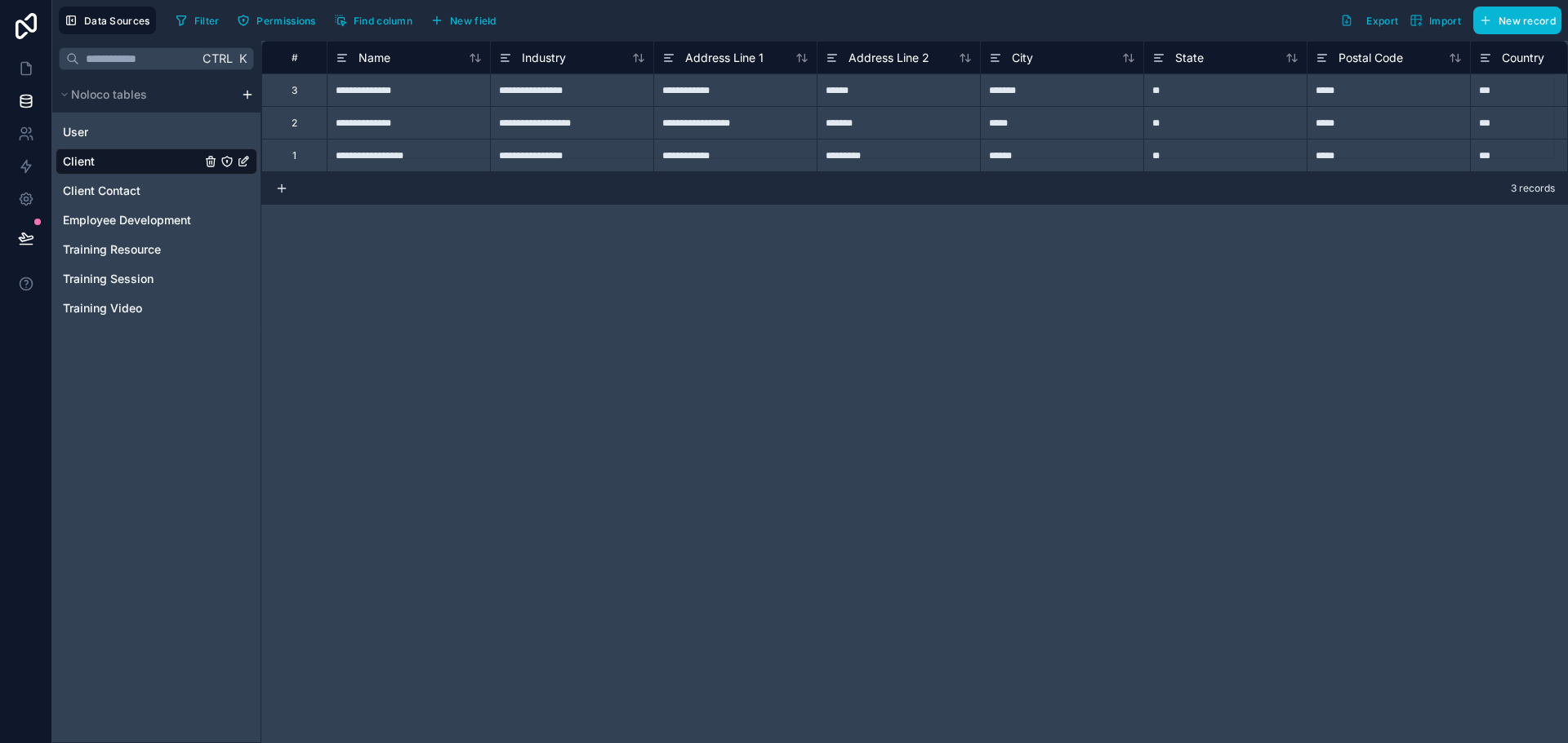
click at [136, 174] on div "Client" at bounding box center [156, 162] width 201 height 26
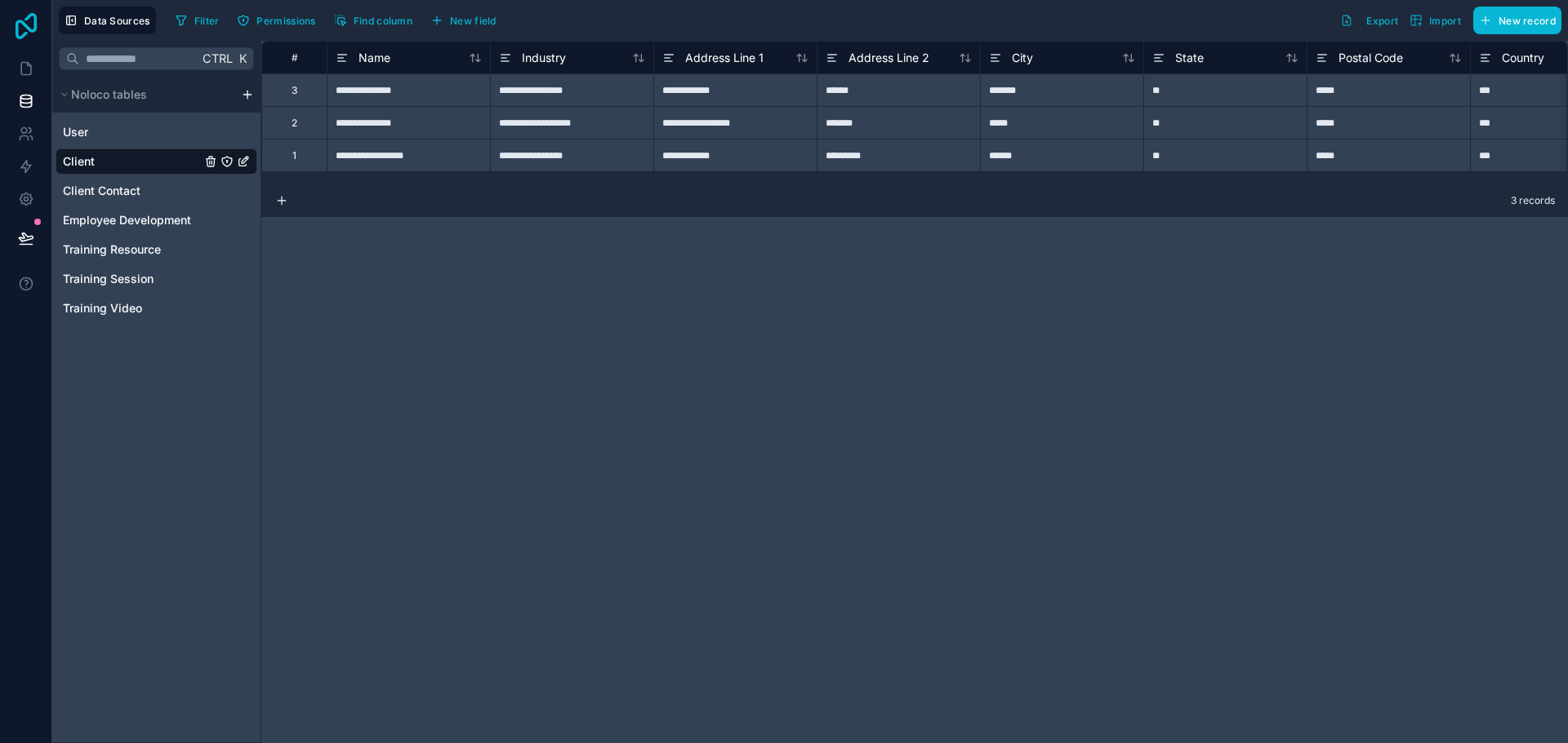
click at [24, 36] on icon at bounding box center [26, 26] width 21 height 26
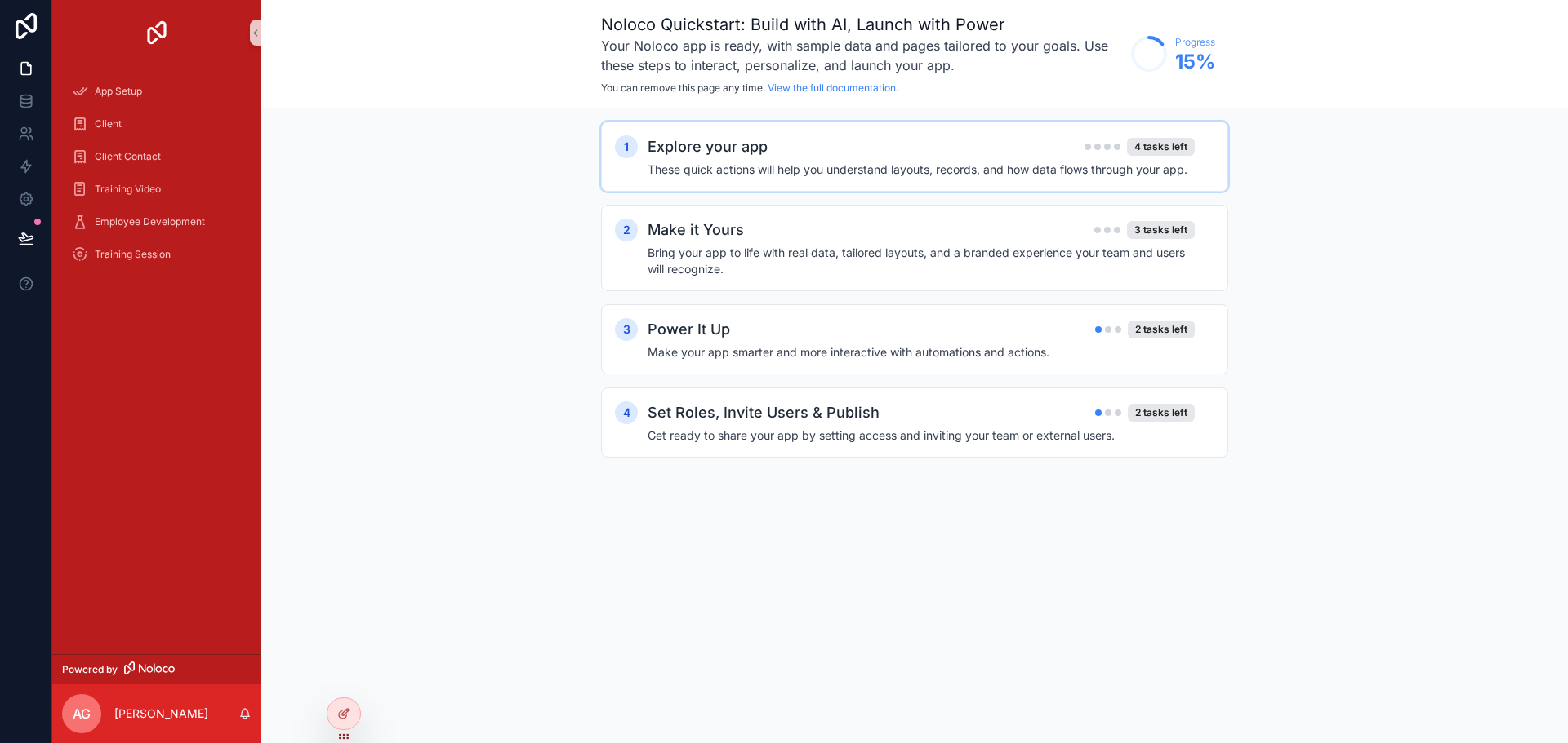
click at [889, 153] on div "Explore your app 4 tasks left" at bounding box center [921, 147] width 547 height 23
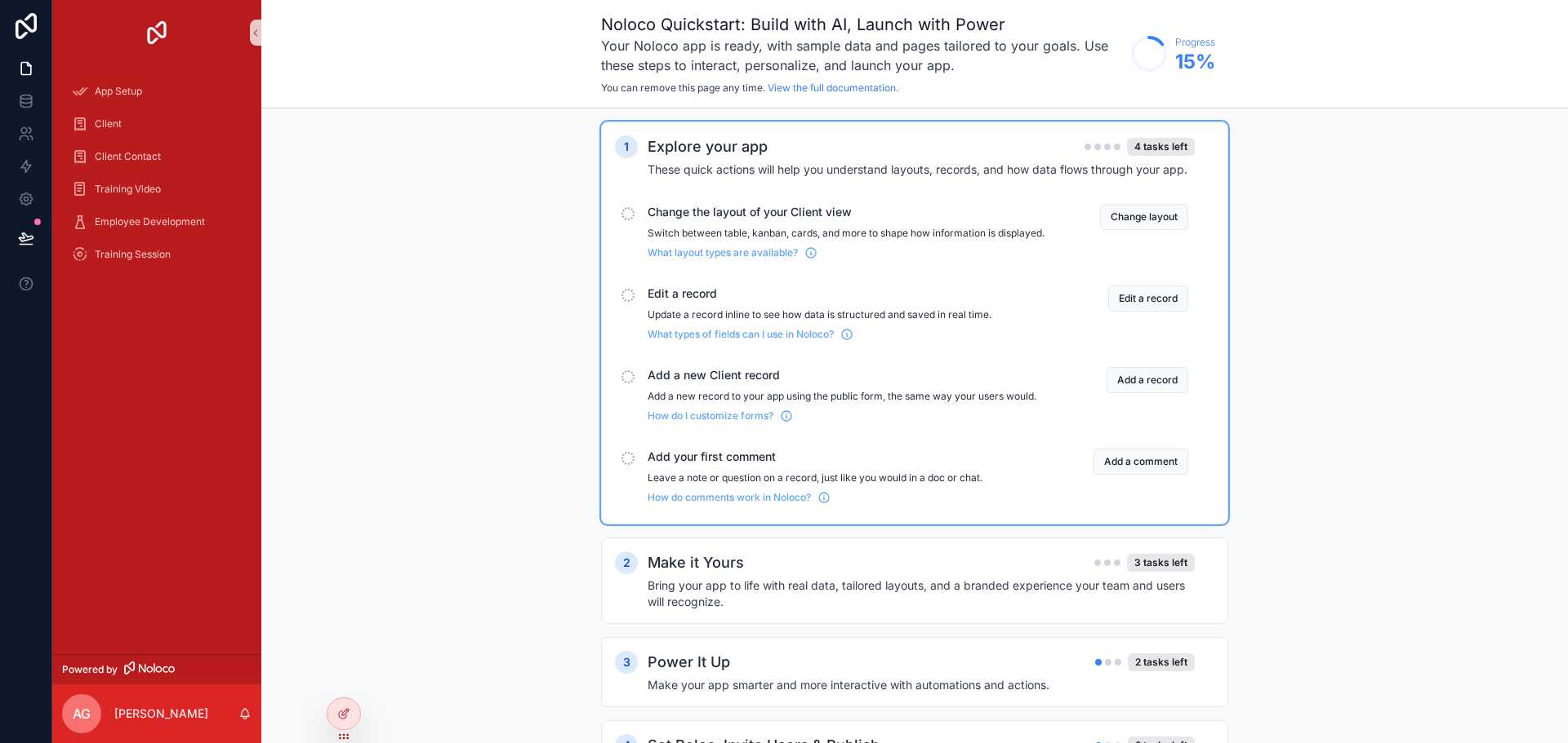
click at [691, 214] on span "Change the layout of your Client view" at bounding box center [846, 212] width 397 height 17
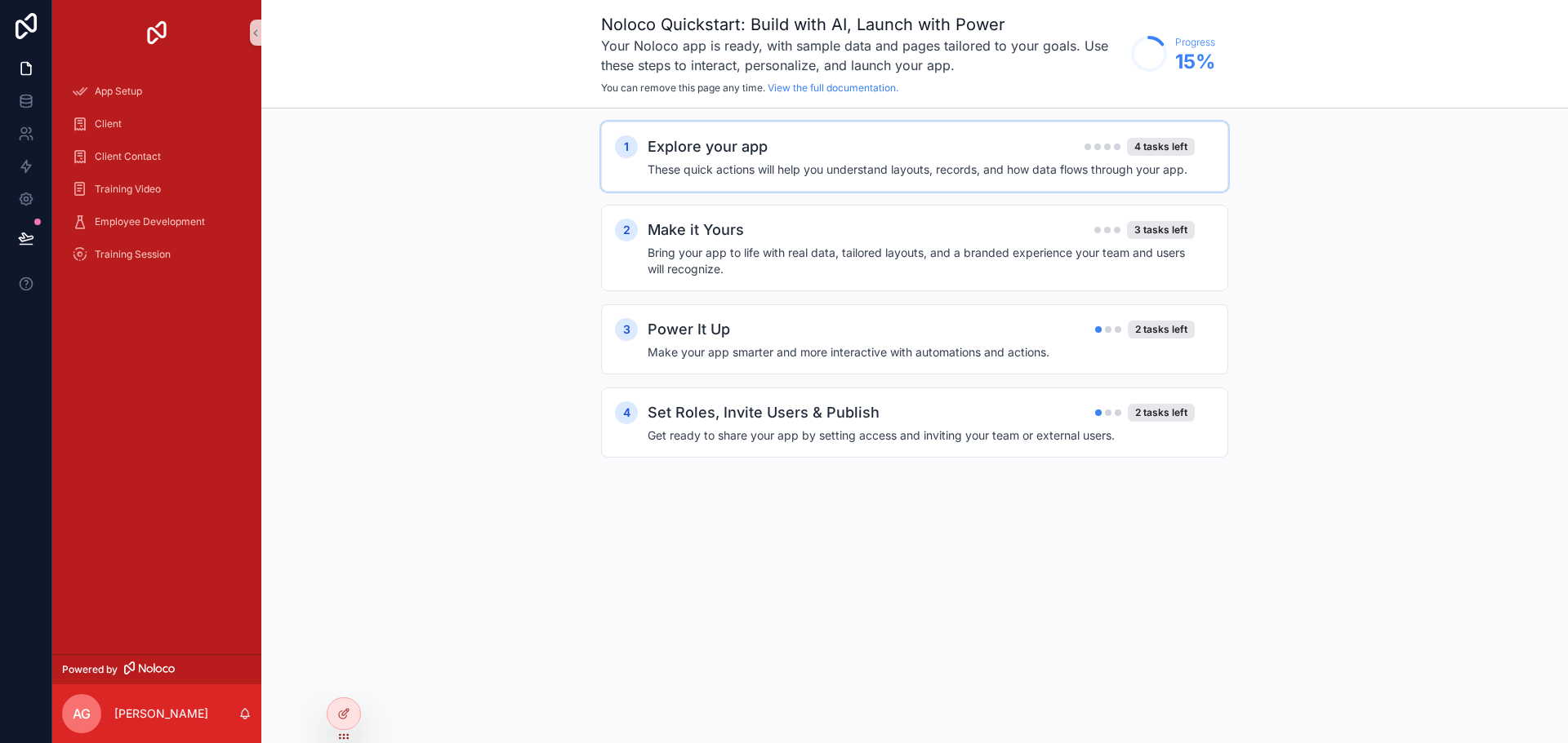
click at [737, 183] on div "1 Explore your app 4 tasks left These quick actions will help you understand la…" at bounding box center [914, 157] width 627 height 70
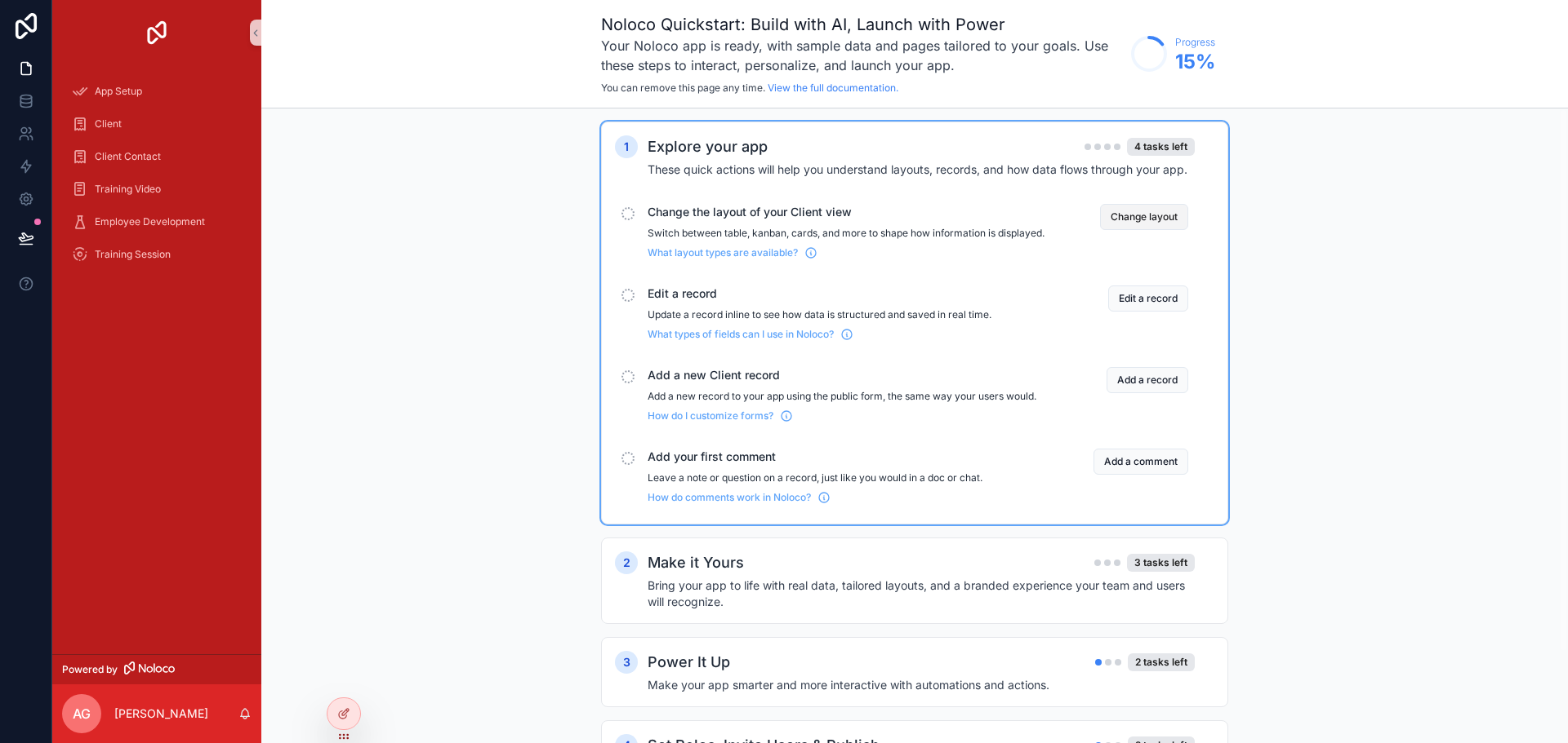
click at [1148, 215] on button "Change layout" at bounding box center [1143, 217] width 88 height 26
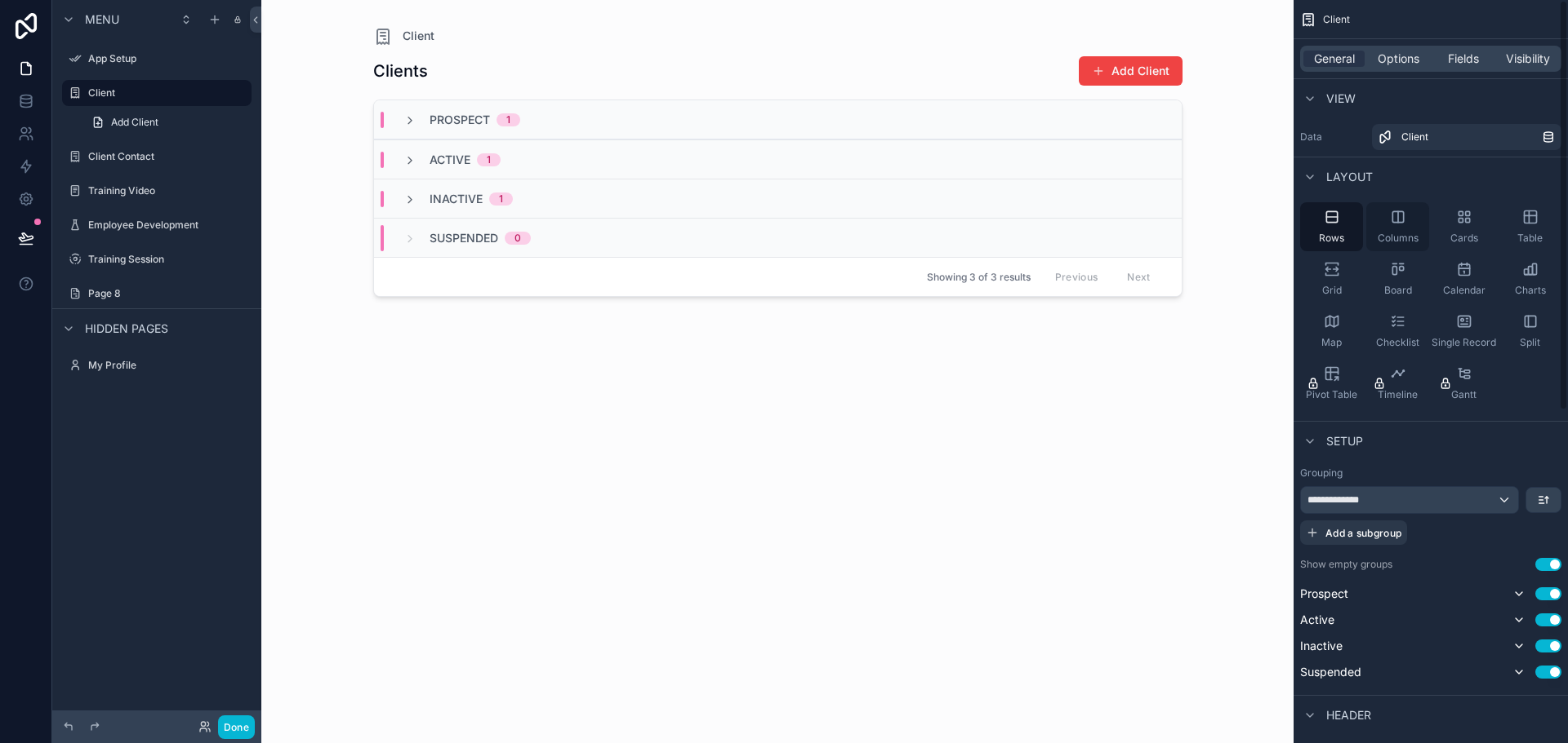
click at [1378, 227] on div "Columns" at bounding box center [1397, 226] width 63 height 49
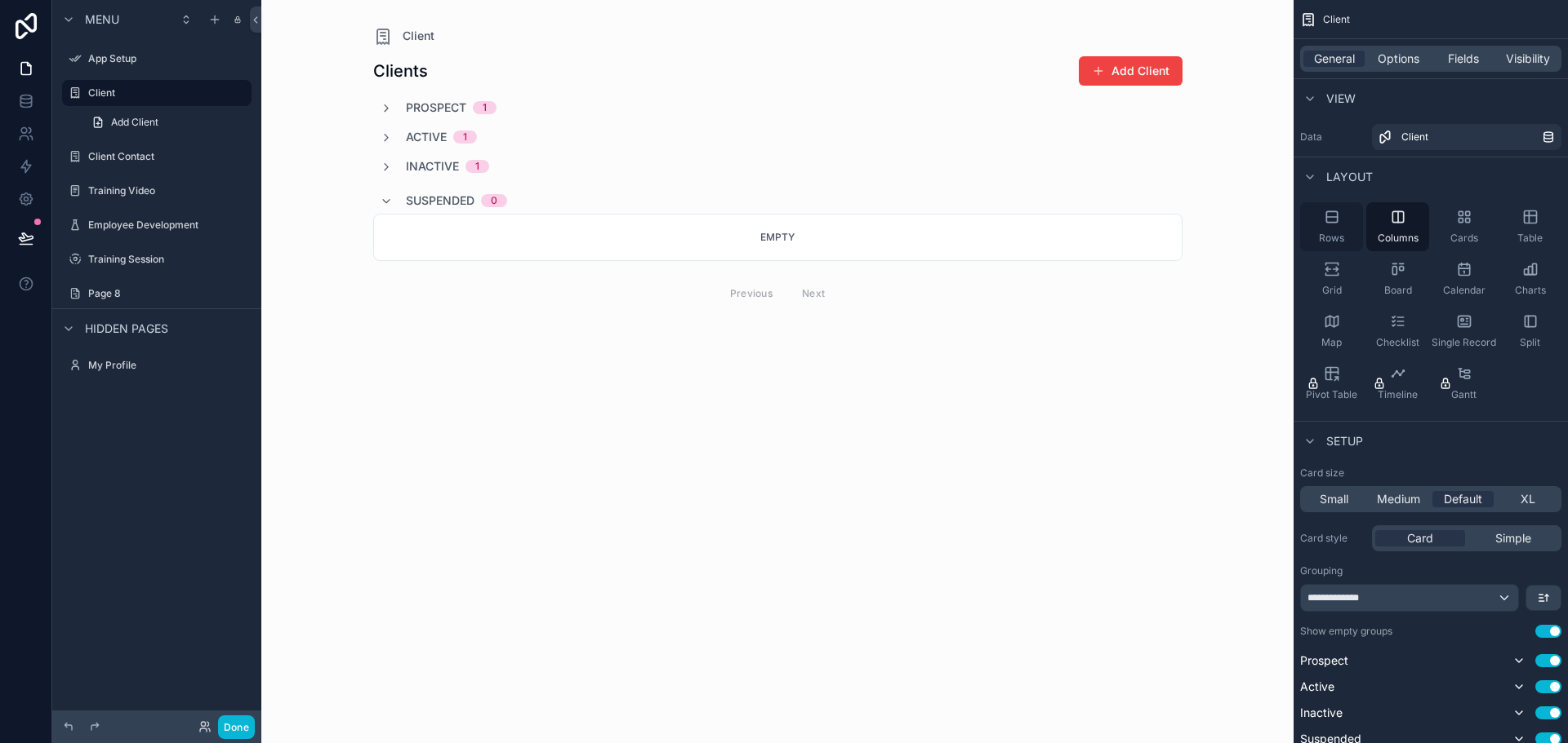
click at [1351, 222] on div "Rows" at bounding box center [1332, 226] width 63 height 49
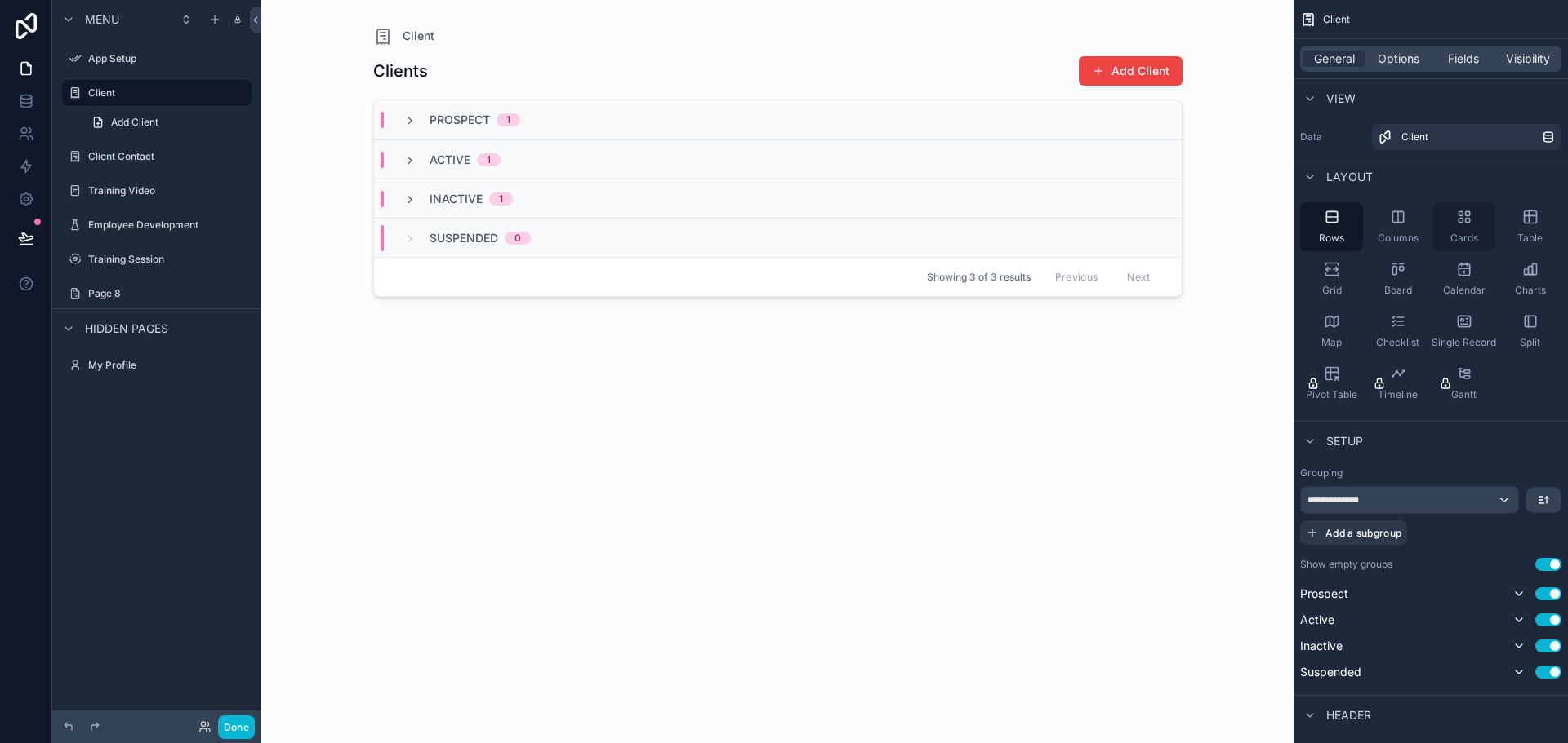
click at [1469, 232] on span "Cards" at bounding box center [1464, 238] width 28 height 13
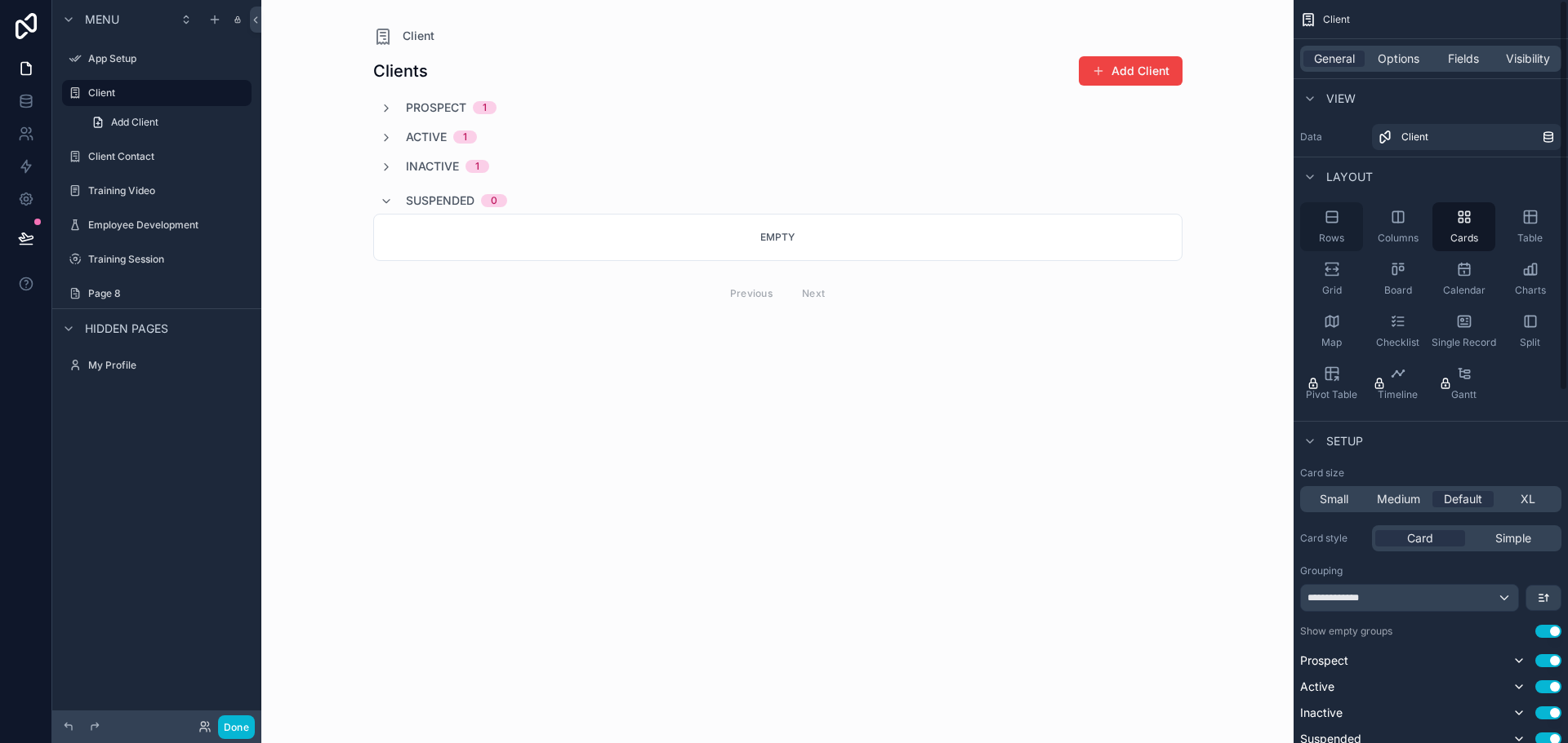
click at [1331, 229] on div "Rows" at bounding box center [1332, 226] width 63 height 49
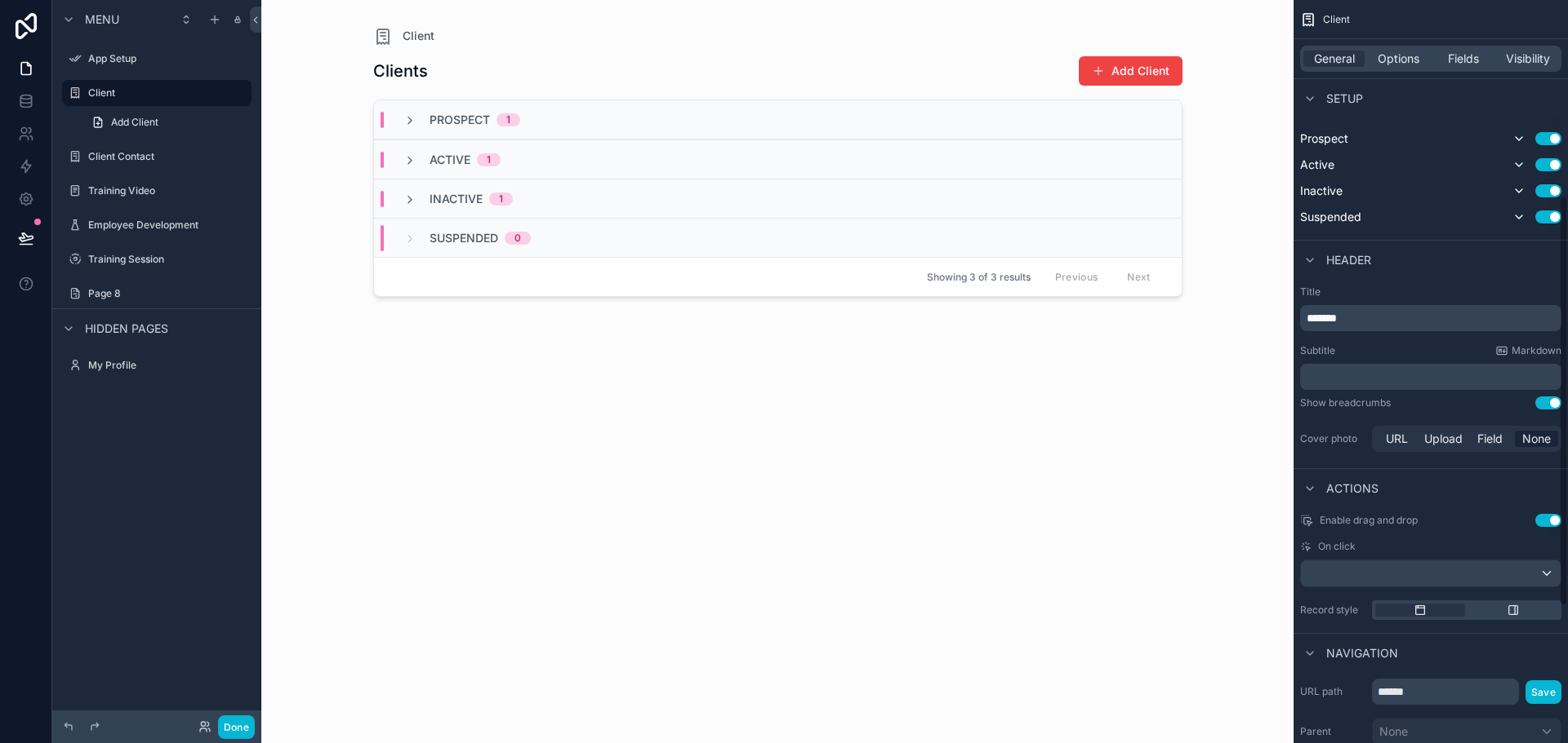
scroll to position [545, 0]
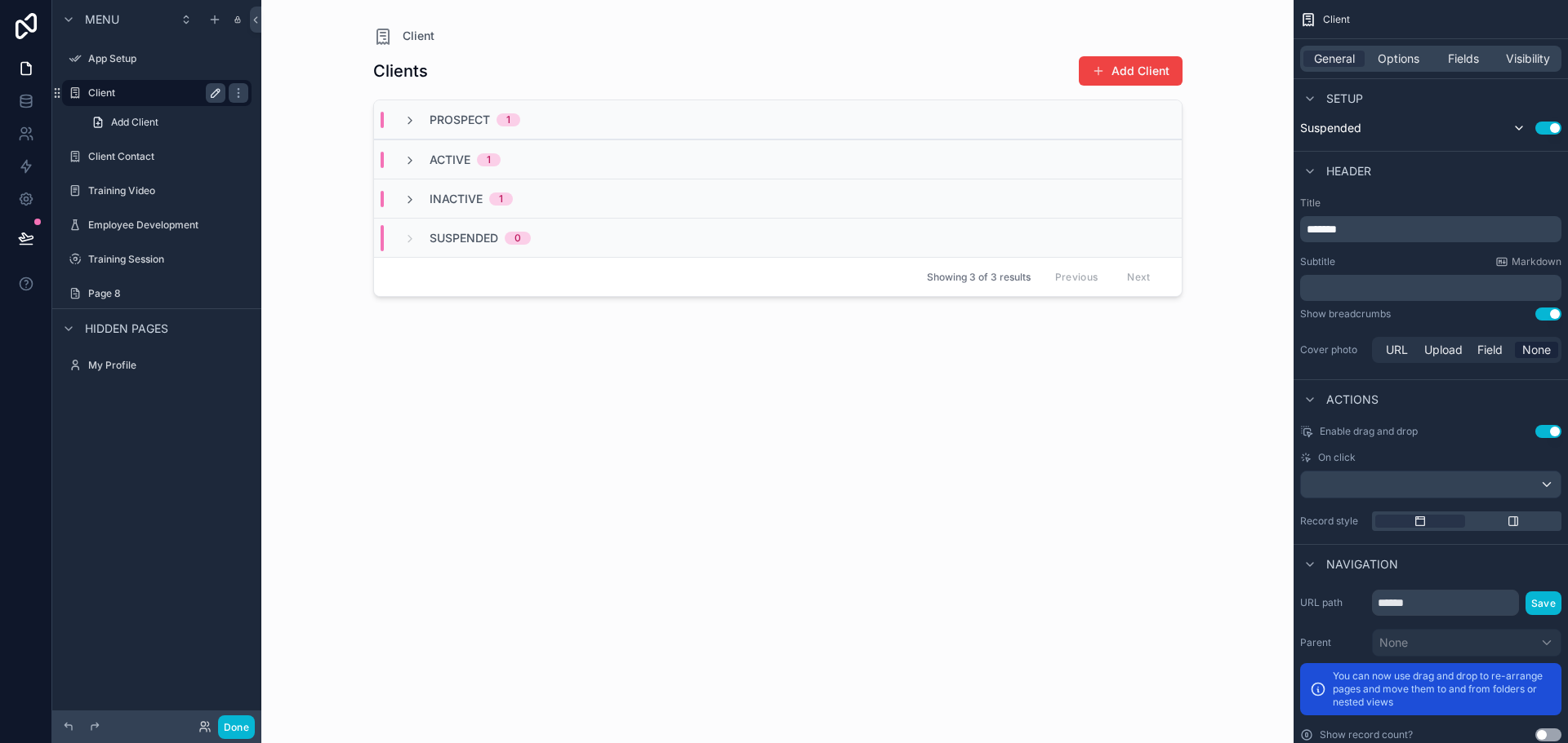
click at [211, 97] on icon "scrollable content" at bounding box center [215, 92] width 8 height 8
click at [221, 94] on icon "scrollable content" at bounding box center [215, 93] width 13 height 13
click at [140, 293] on label "Page 8" at bounding box center [167, 294] width 160 height 13
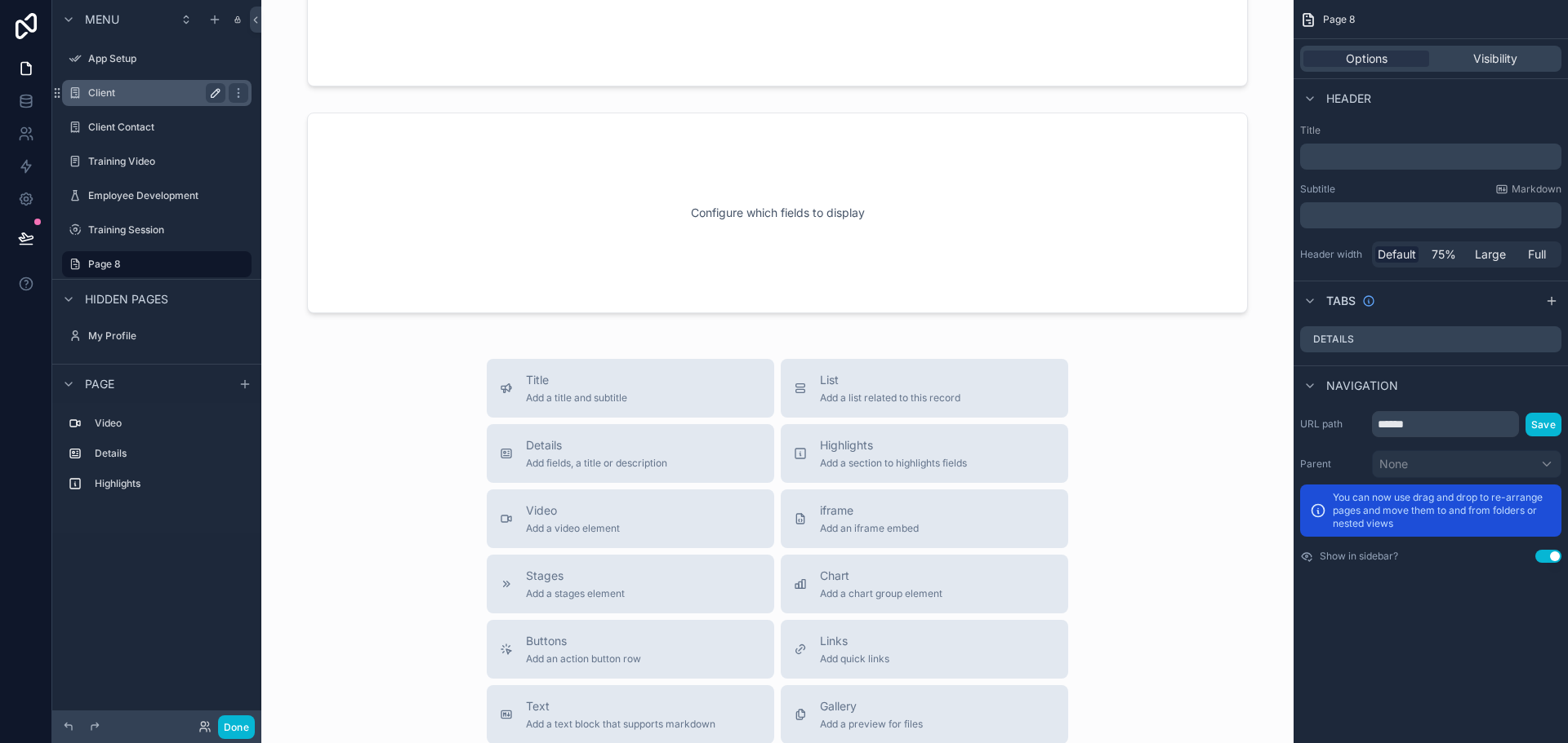
scroll to position [714, 0]
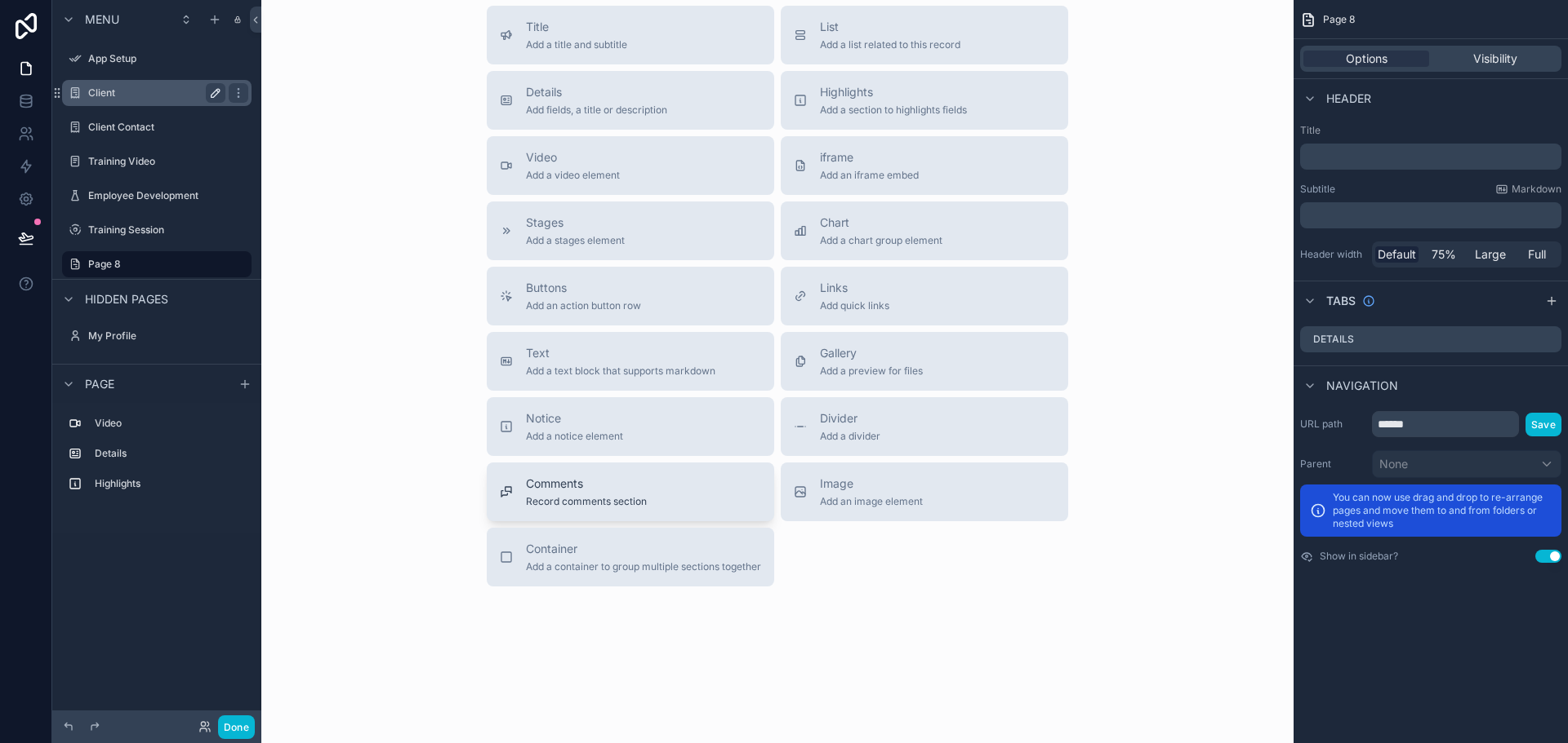
click at [619, 476] on span "Comments" at bounding box center [585, 484] width 121 height 17
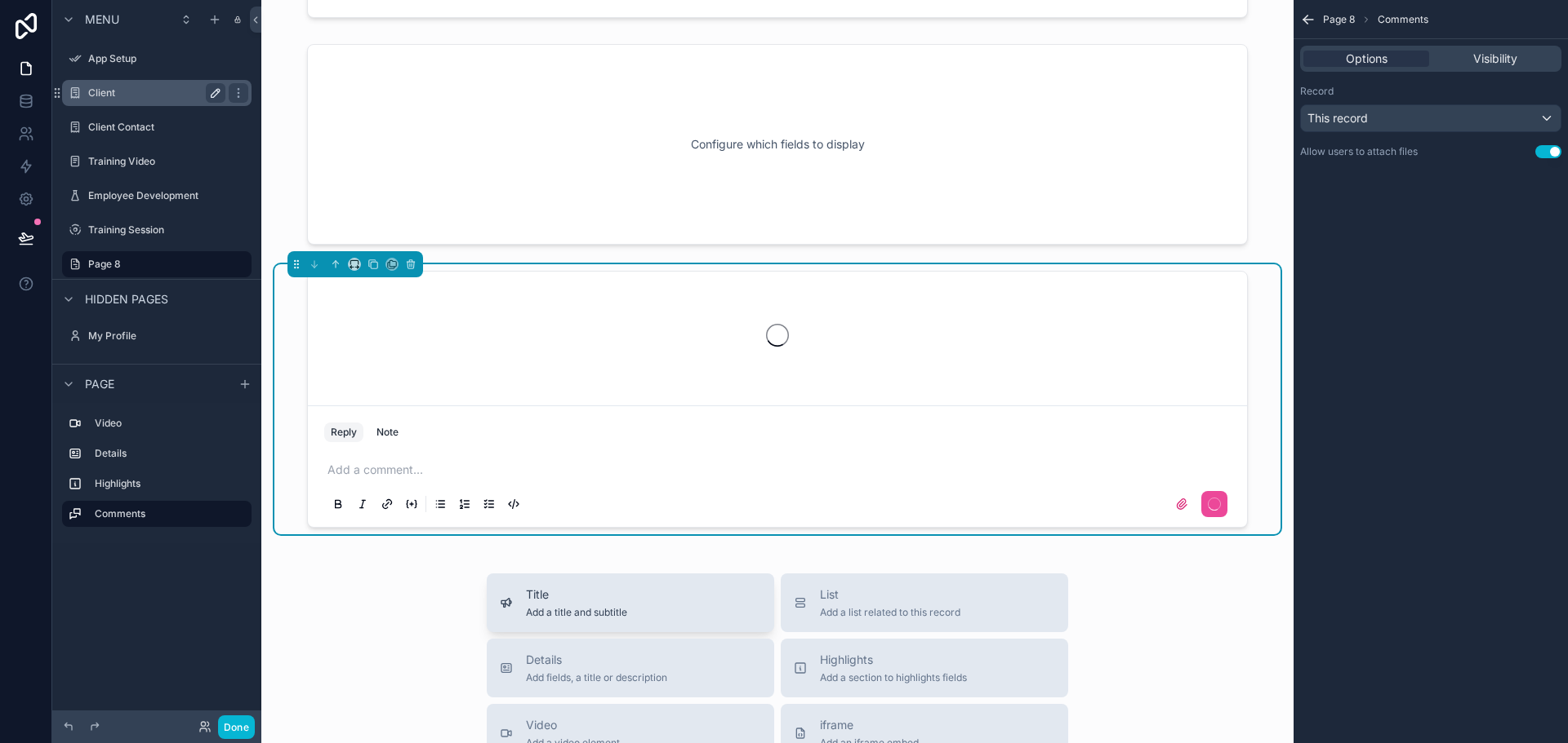
scroll to position [593, 0]
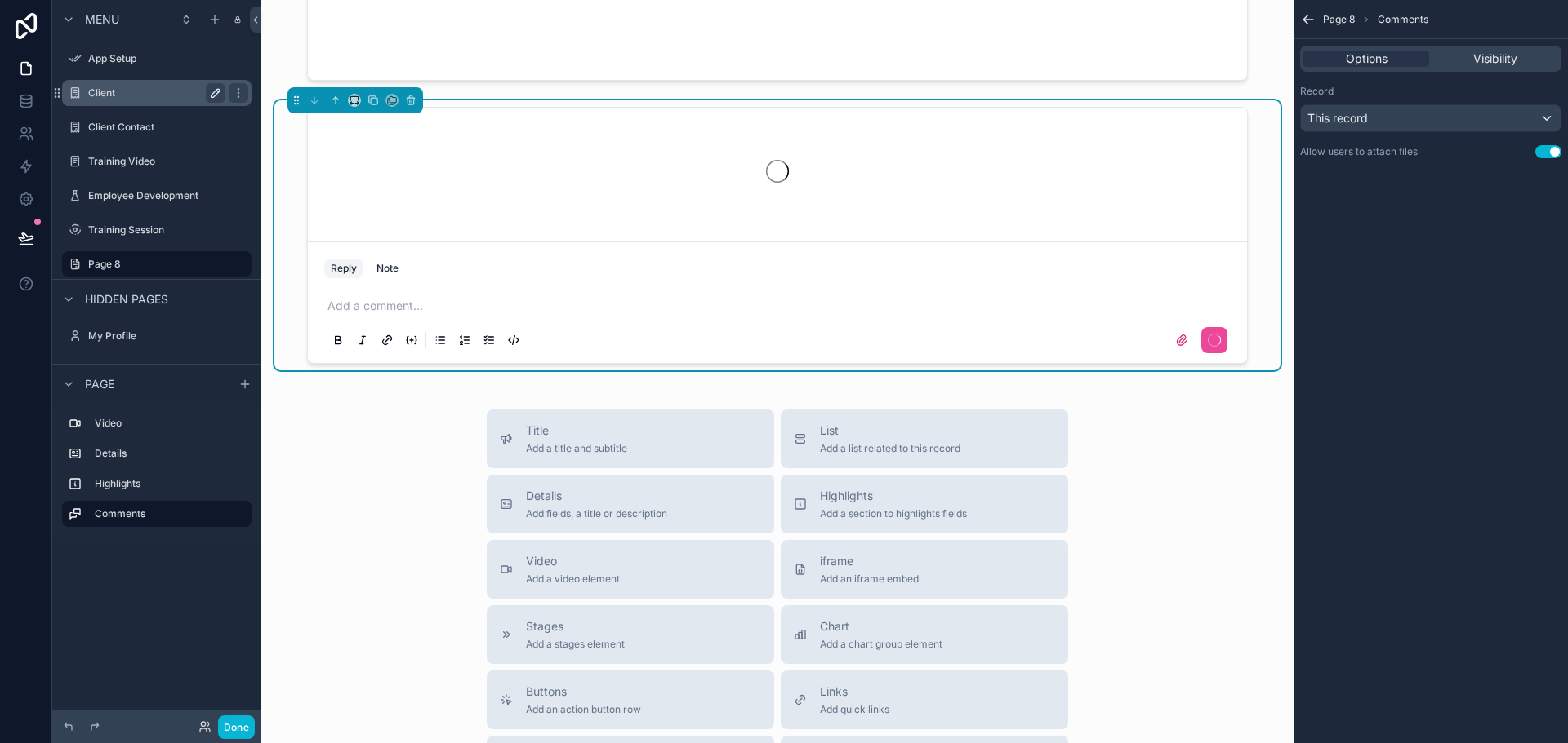
click at [398, 533] on div "Title Add a title and subtitle List Add a list related to this record Details A…" at bounding box center [777, 700] width 1006 height 581
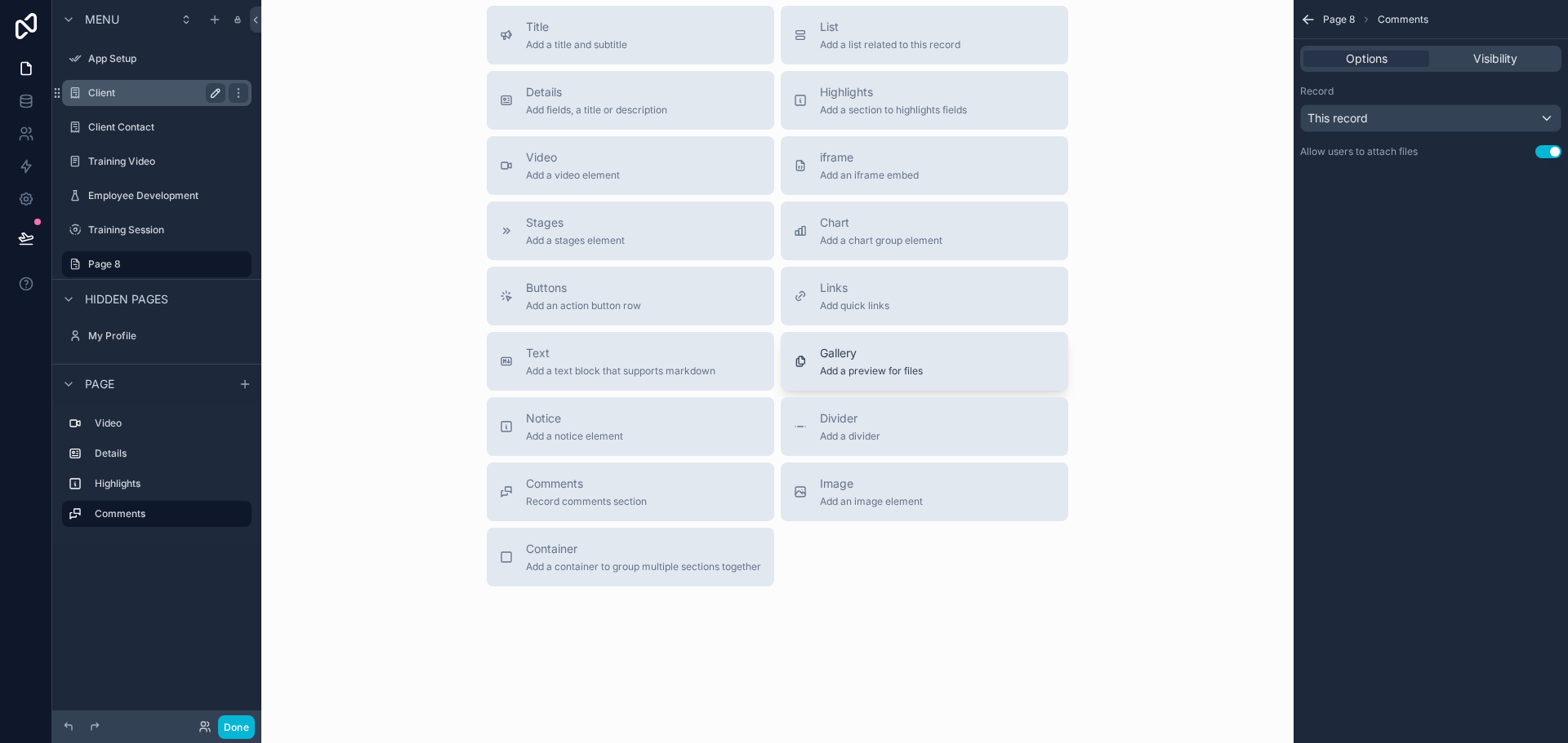
scroll to position [1006, 0]
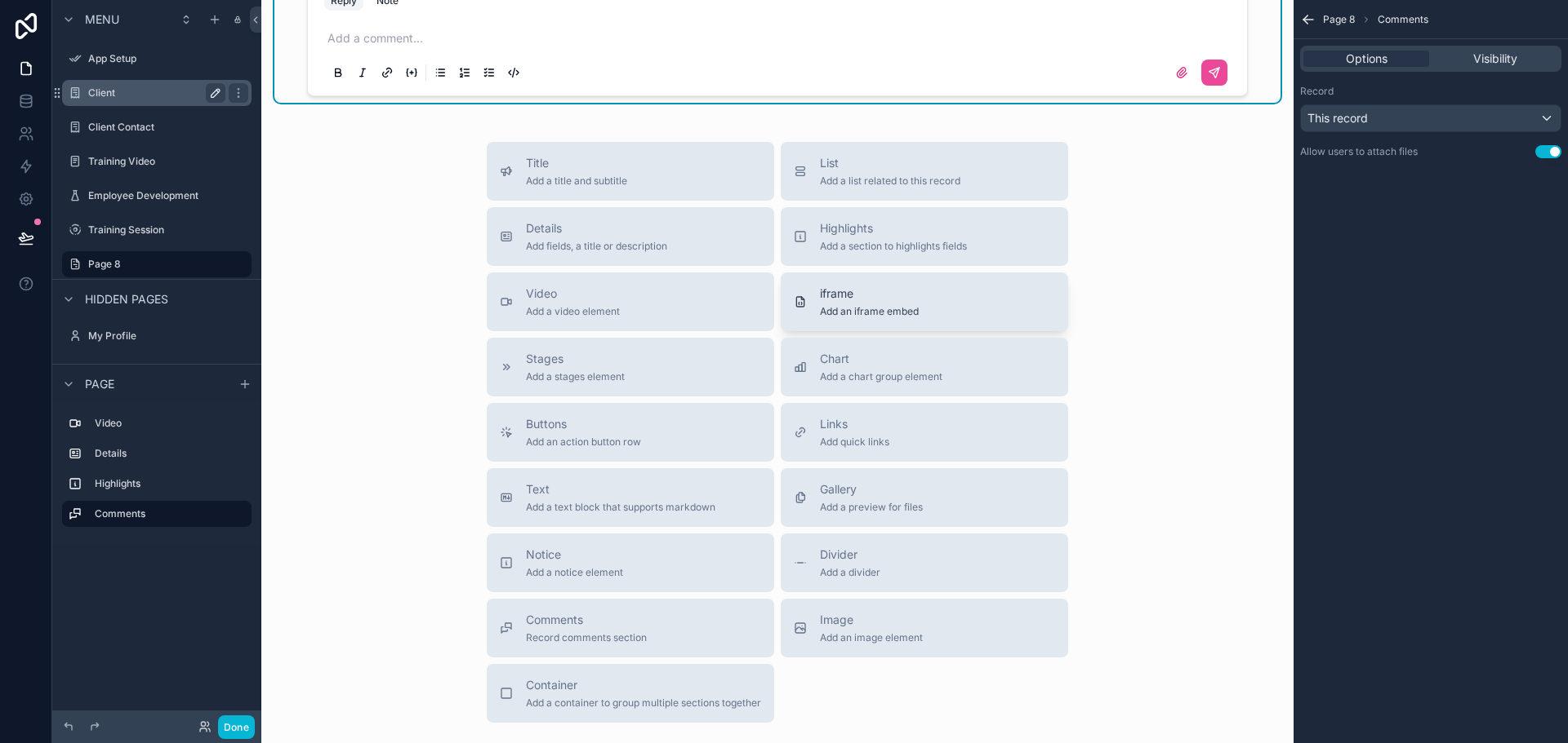
click at [905, 310] on span "Add an iframe embed" at bounding box center [869, 312] width 99 height 13
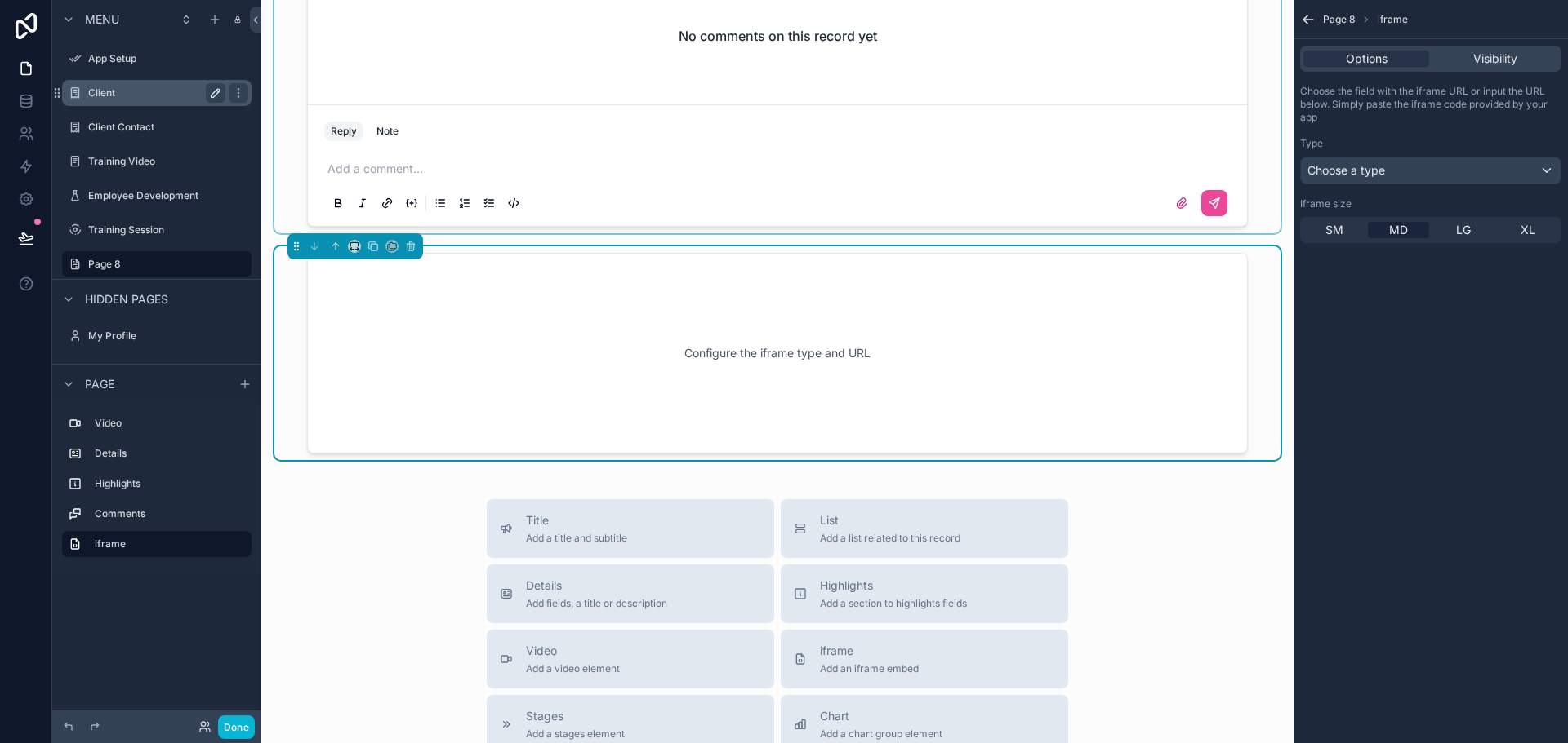
scroll to position [857, 0]
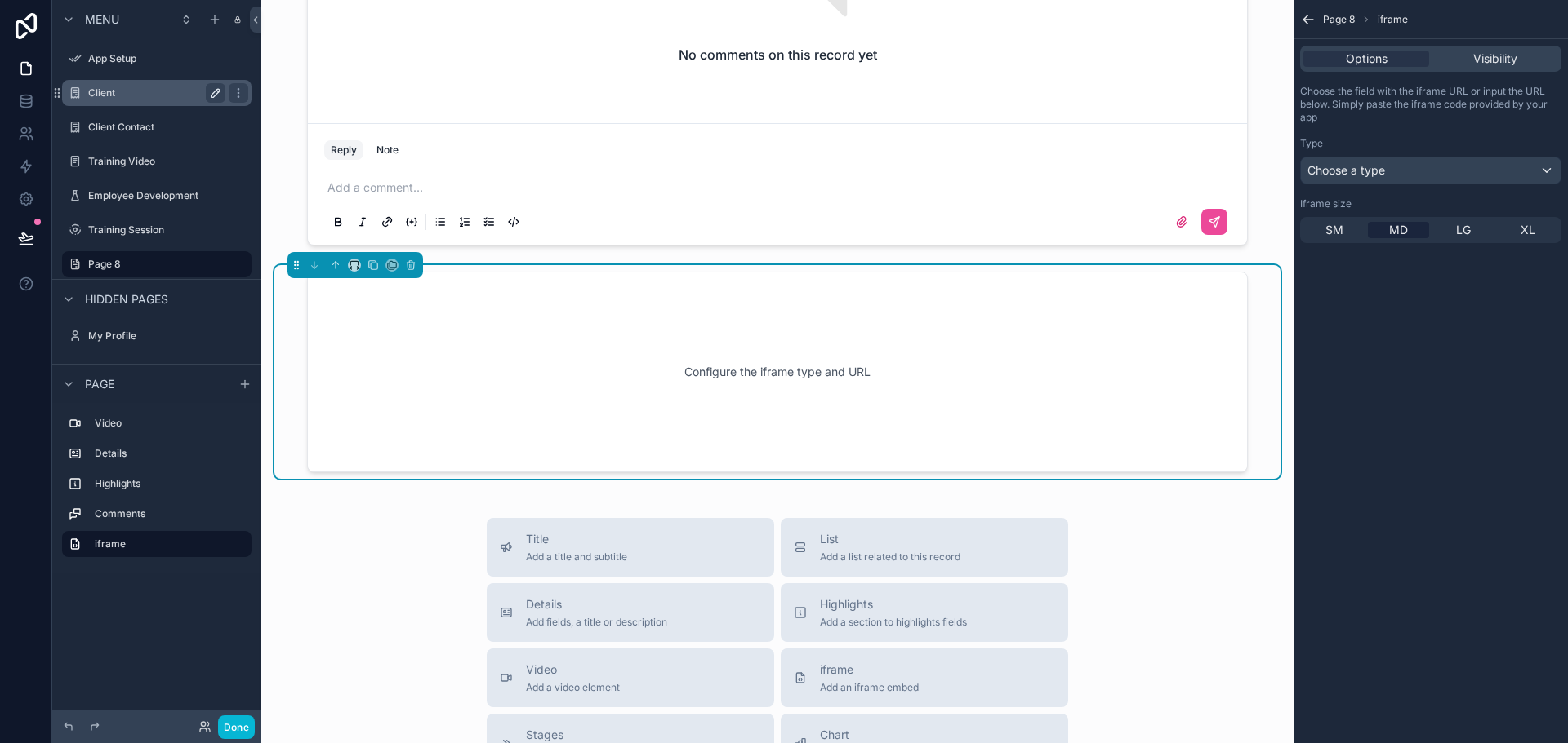
click at [392, 363] on div "Configure the iframe type and URL" at bounding box center [778, 372] width 887 height 147
click at [1476, 67] on div "Options Visibility" at bounding box center [1430, 59] width 261 height 26
click at [1476, 66] on span "Visibility" at bounding box center [1495, 59] width 44 height 17
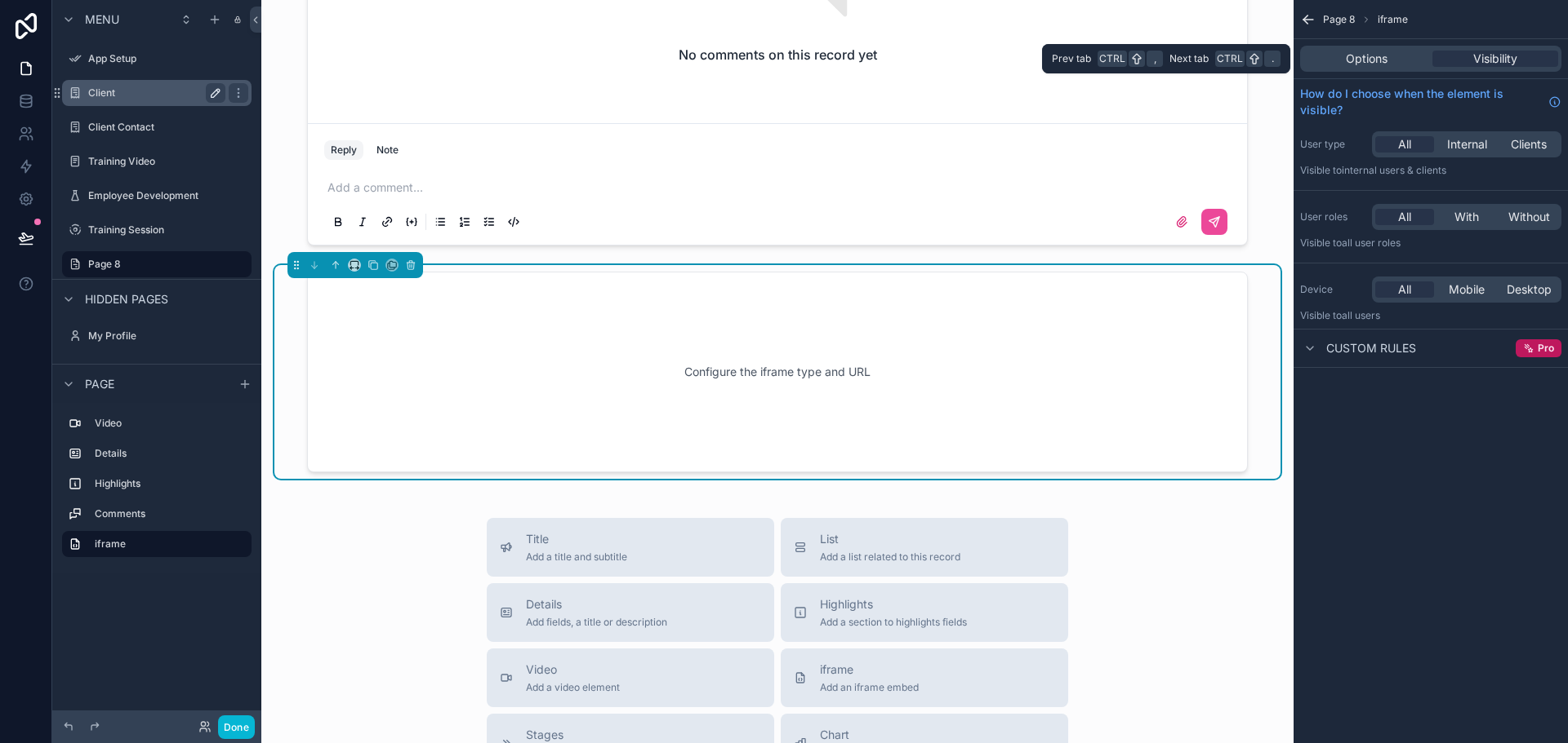
click at [1408, 74] on div "Options Visibility" at bounding box center [1429, 58] width 274 height 39
click at [1379, 77] on div "Options Visibility" at bounding box center [1429, 58] width 274 height 39
click at [1382, 64] on span "Options" at bounding box center [1366, 59] width 42 height 17
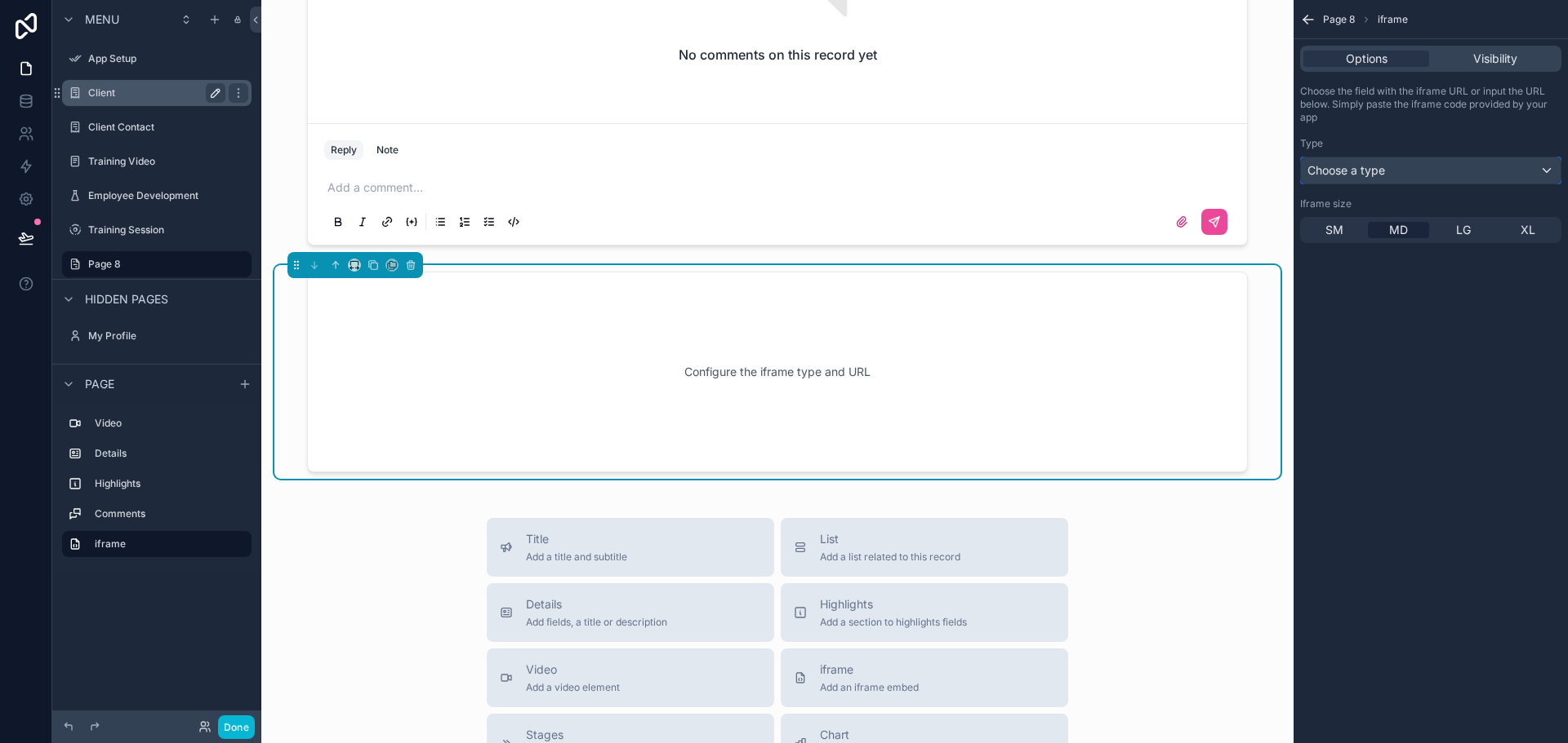
click at [1349, 168] on span "Choose a type" at bounding box center [1345, 170] width 78 height 14
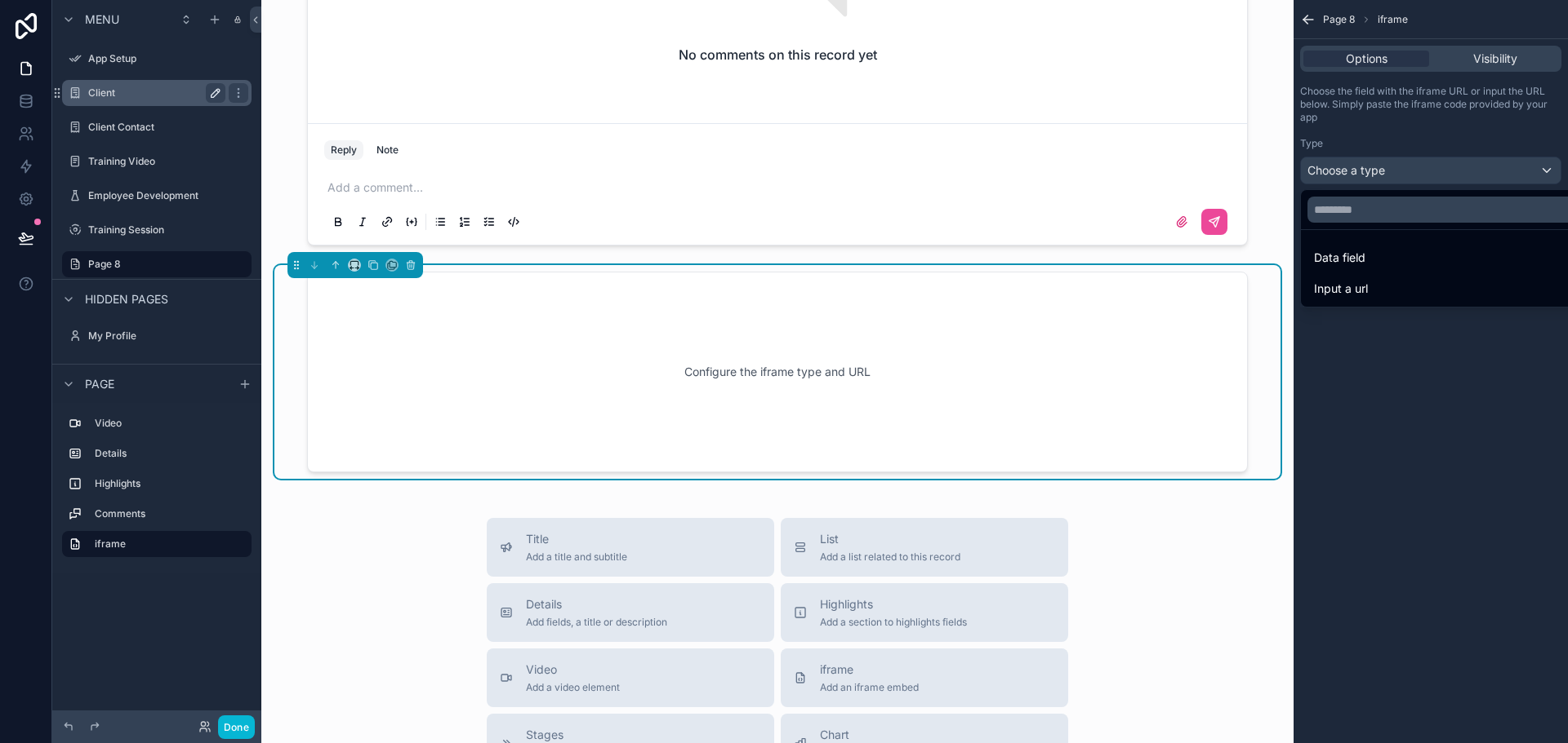
click at [1378, 258] on div "Data field" at bounding box center [1450, 258] width 271 height 19
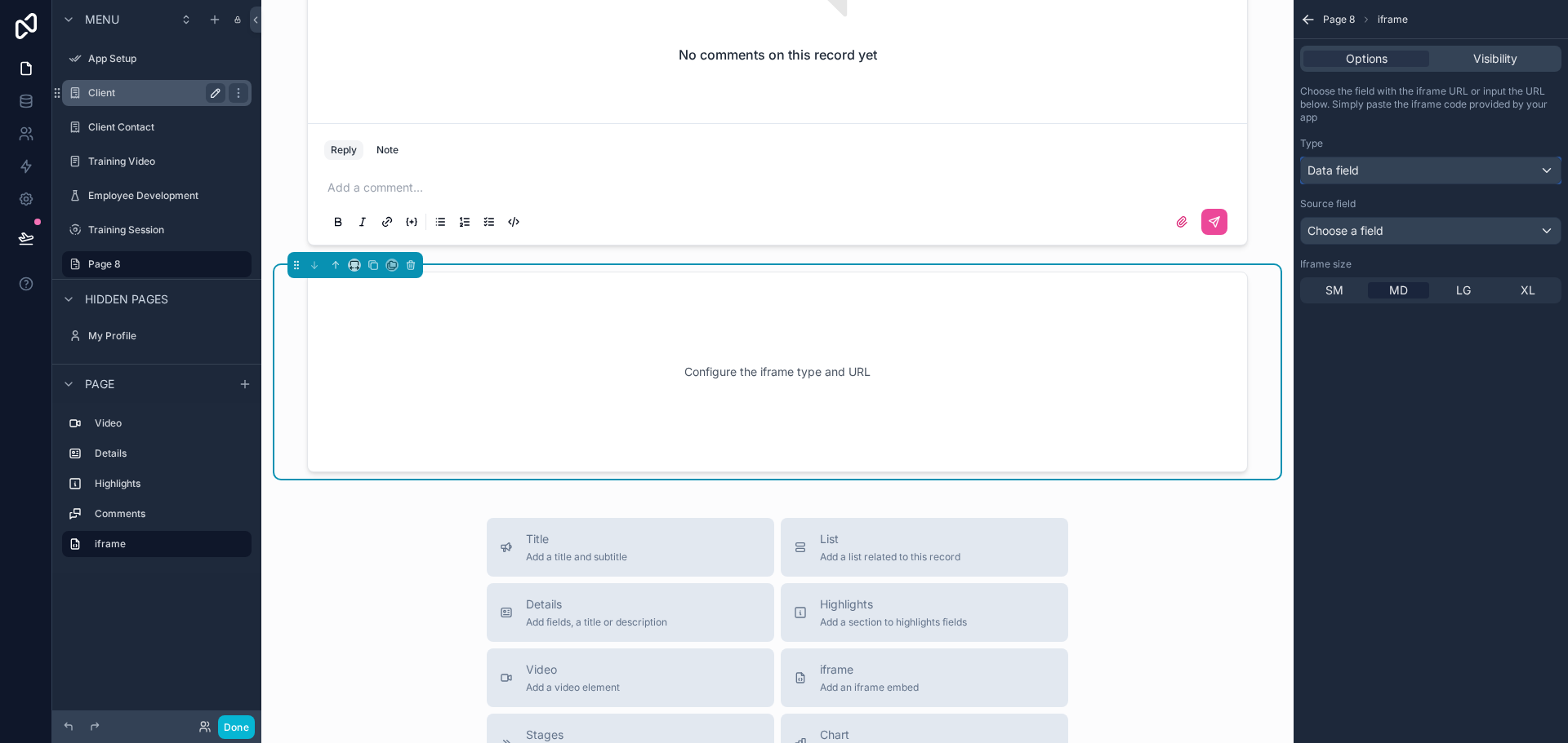
click at [1413, 168] on div "Data field" at bounding box center [1429, 171] width 259 height 26
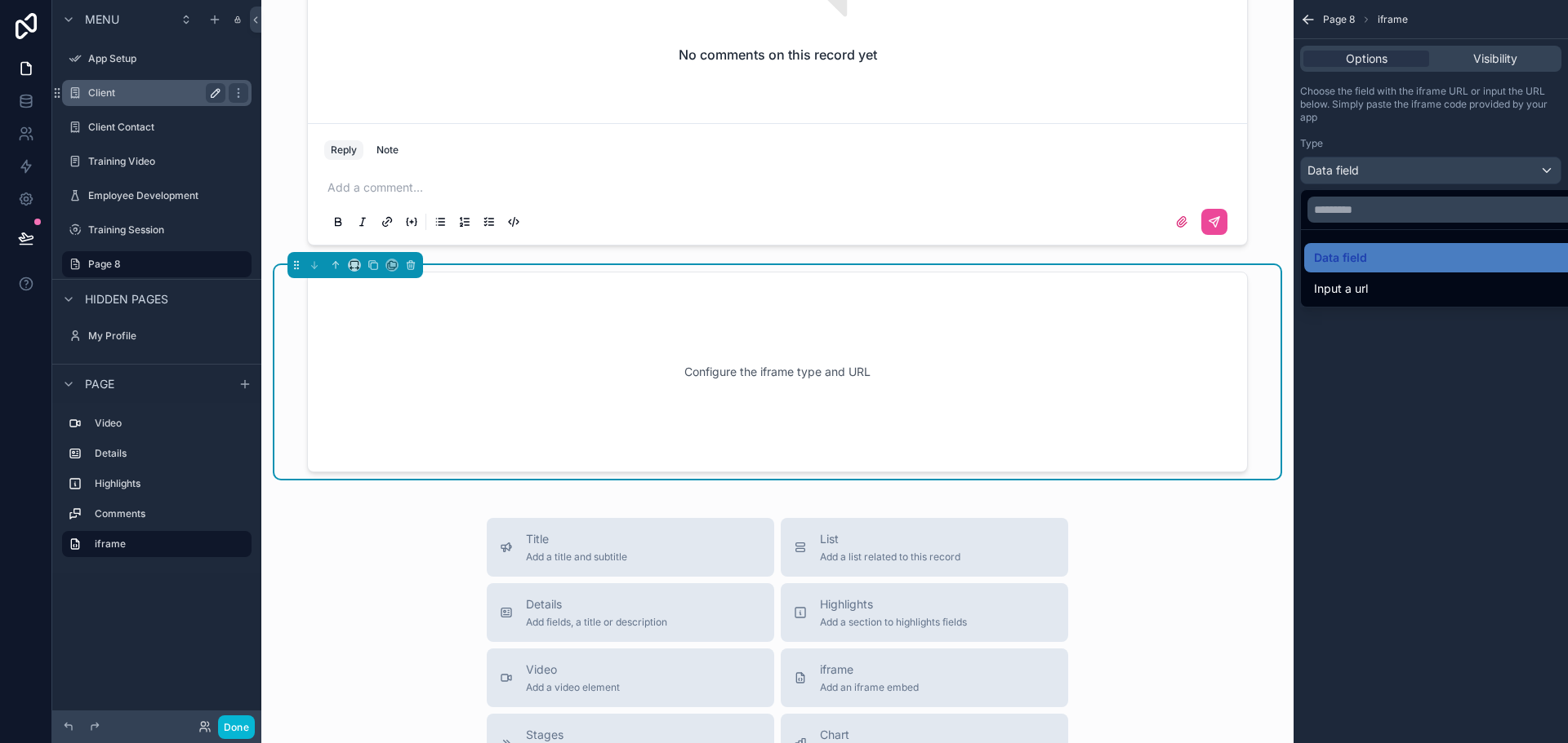
click at [1368, 290] on span "Input a url" at bounding box center [1341, 288] width 54 height 19
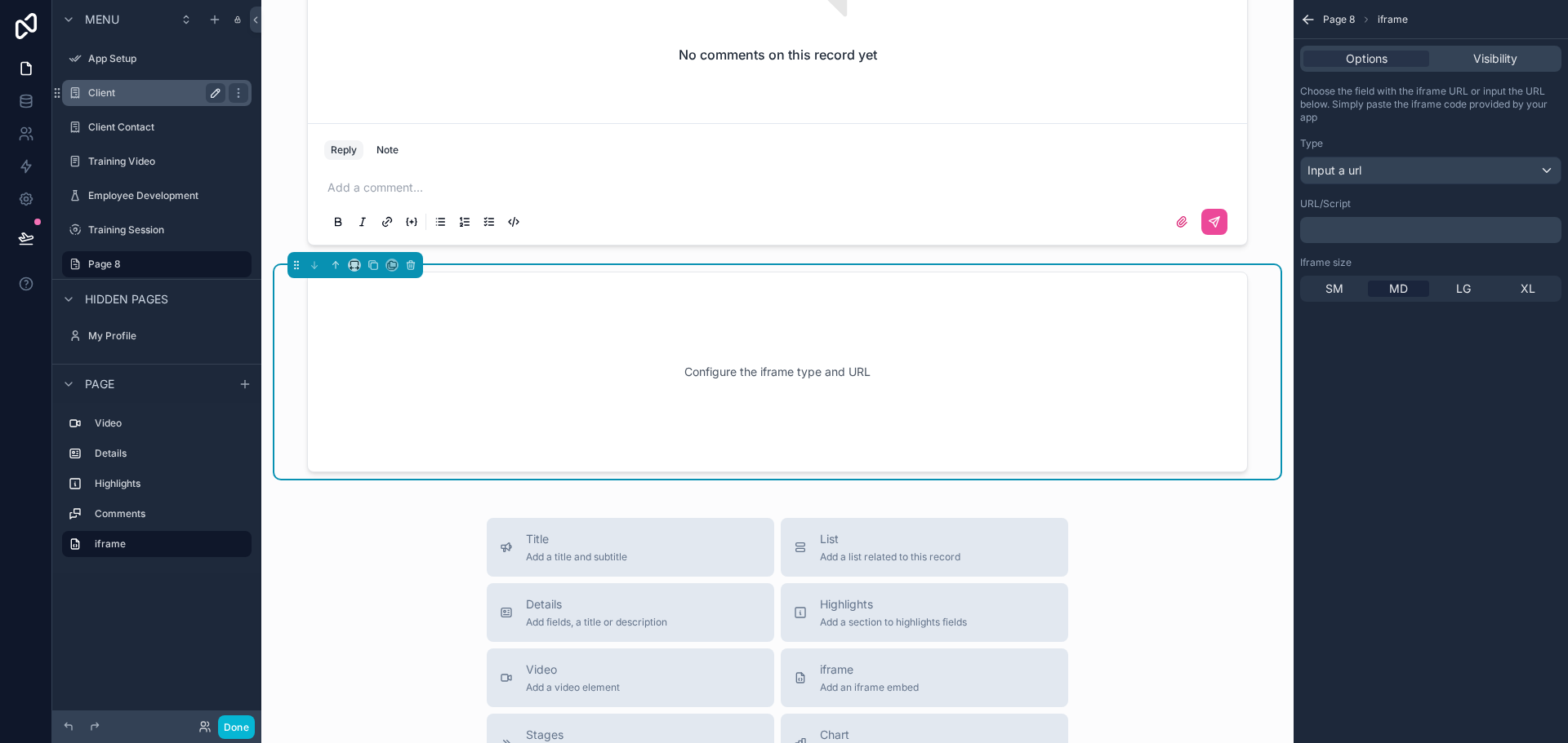
click at [1374, 223] on p "﻿" at bounding box center [1432, 230] width 251 height 13
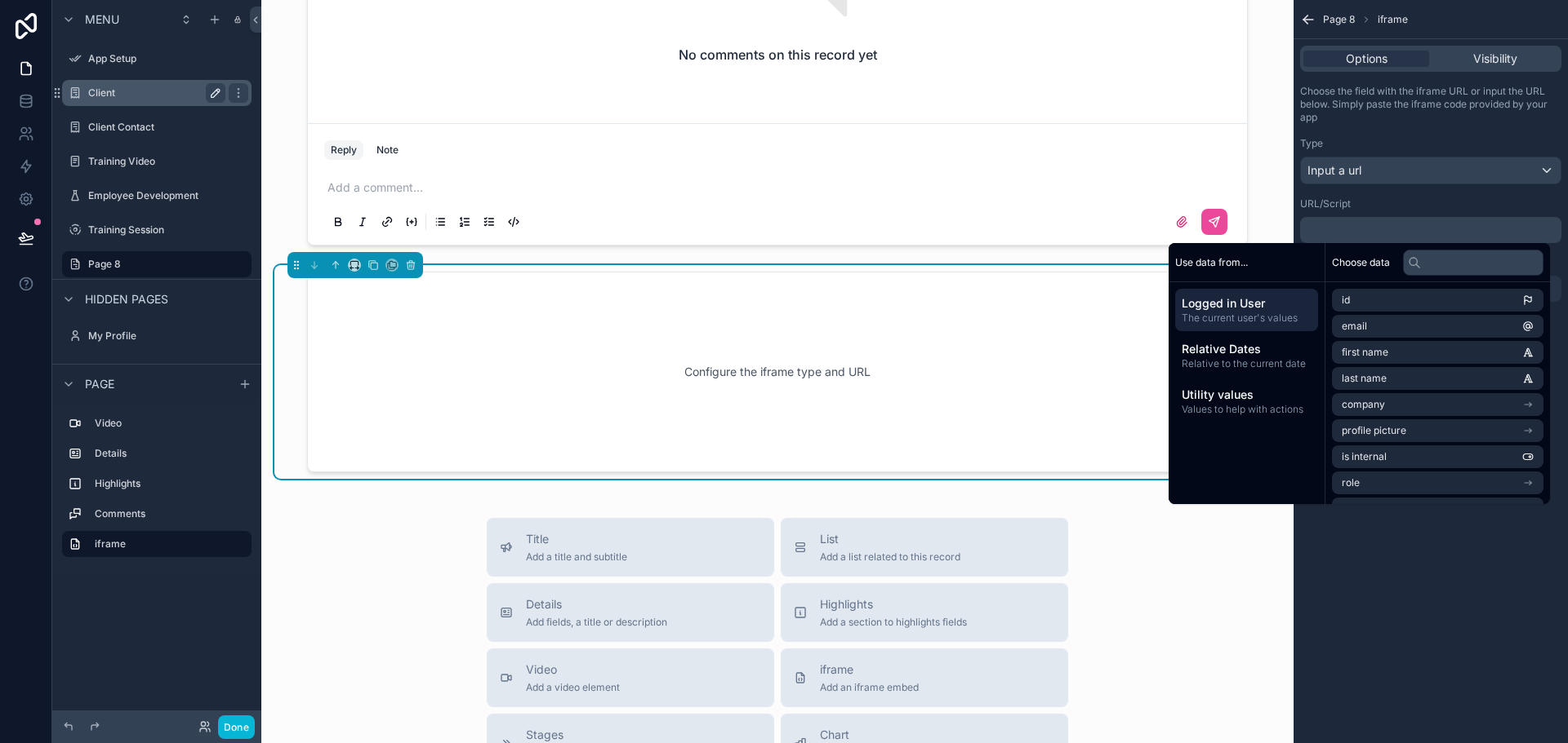
click at [1354, 151] on div "Type Input a url" at bounding box center [1430, 161] width 261 height 47
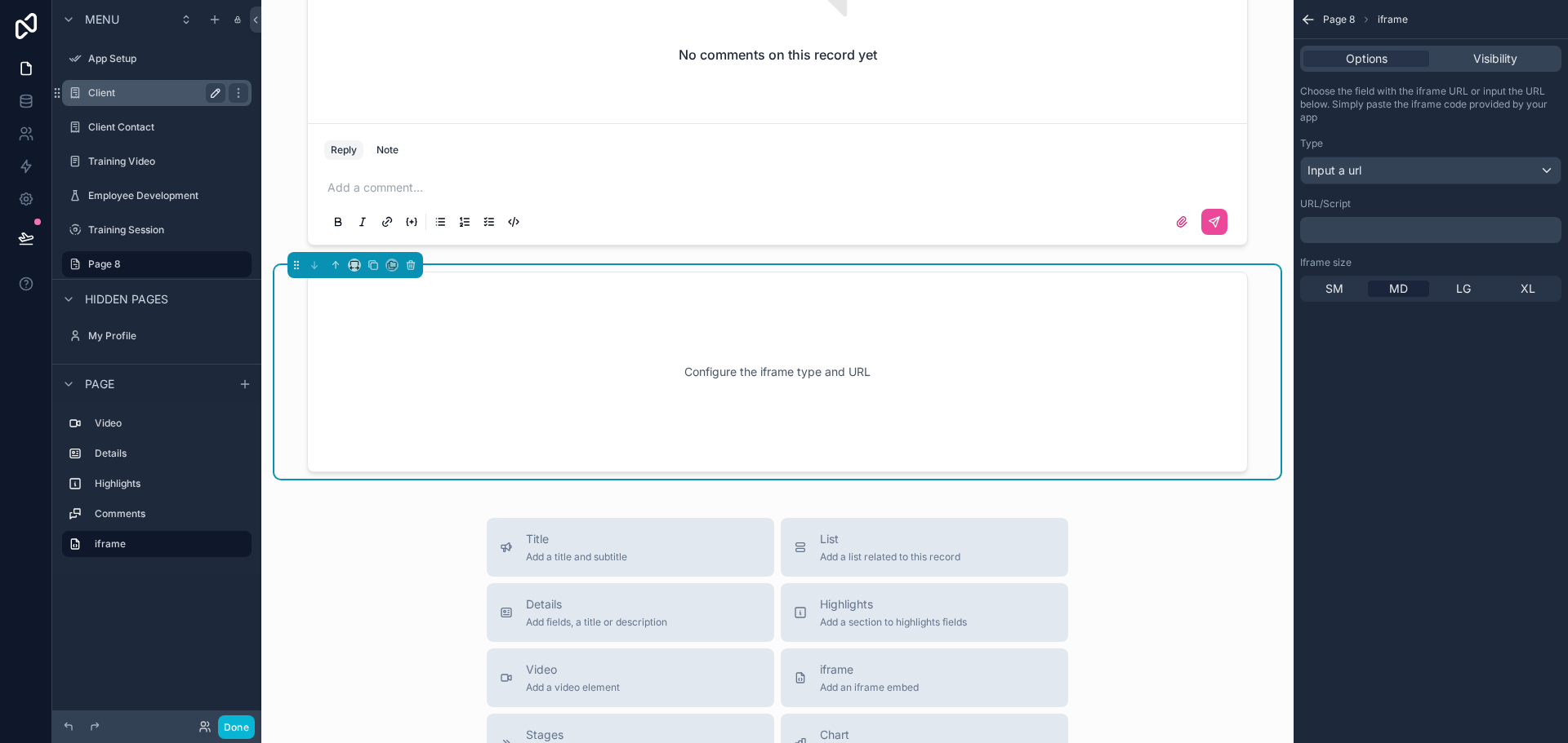
scroll to position [1129, 0]
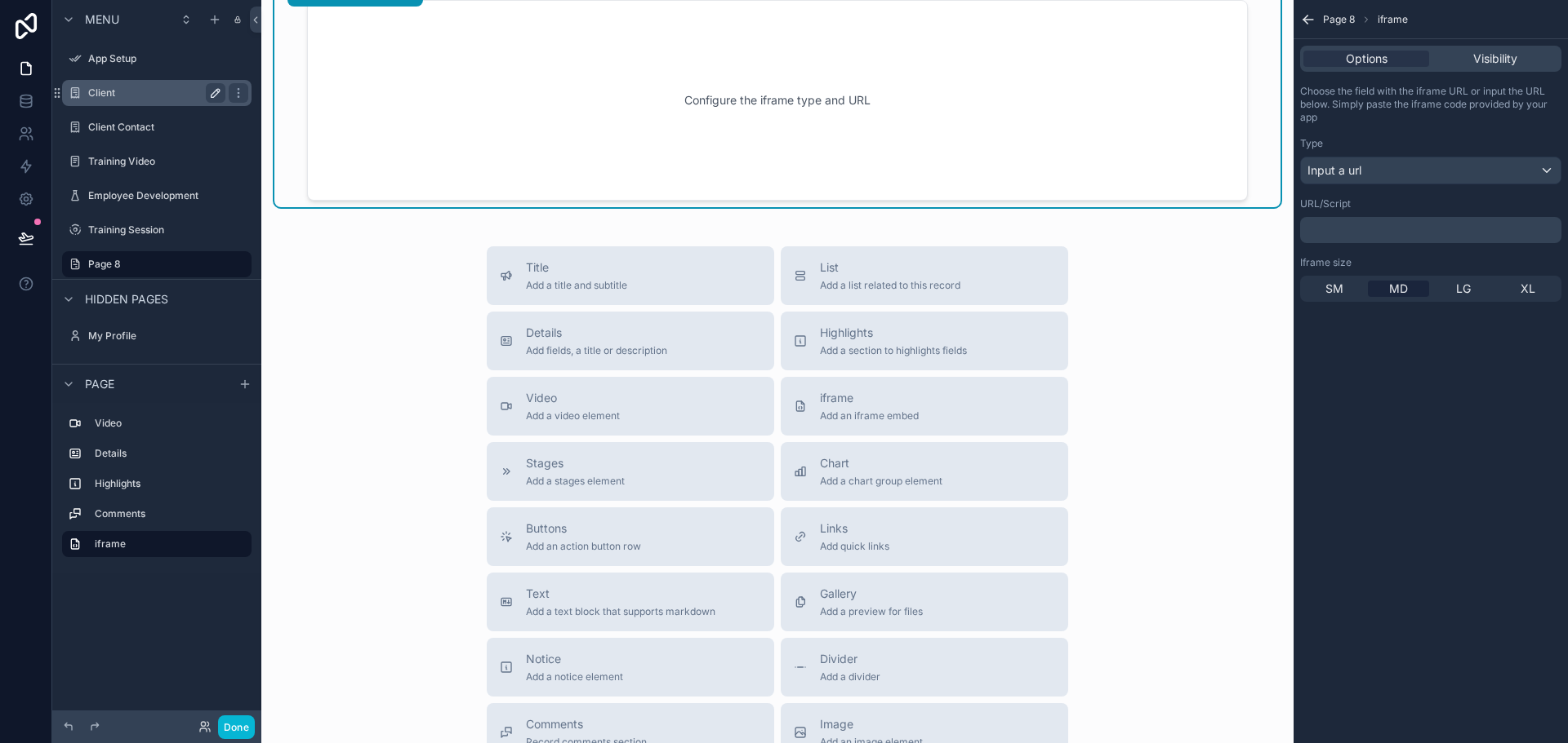
click at [370, 399] on div "Title Add a title and subtitle List Add a list related to this record Details A…" at bounding box center [777, 536] width 1006 height 581
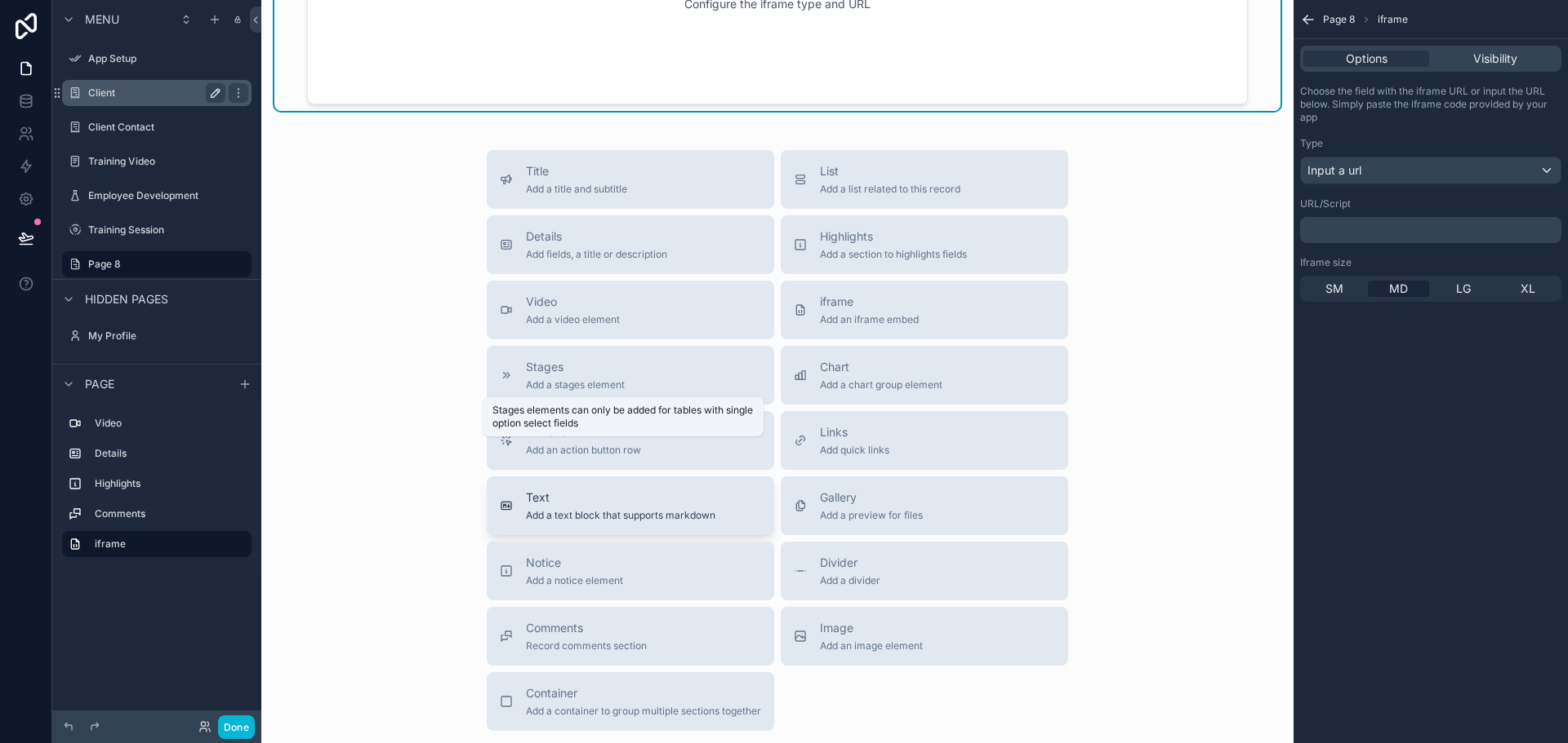
scroll to position [1264, 0]
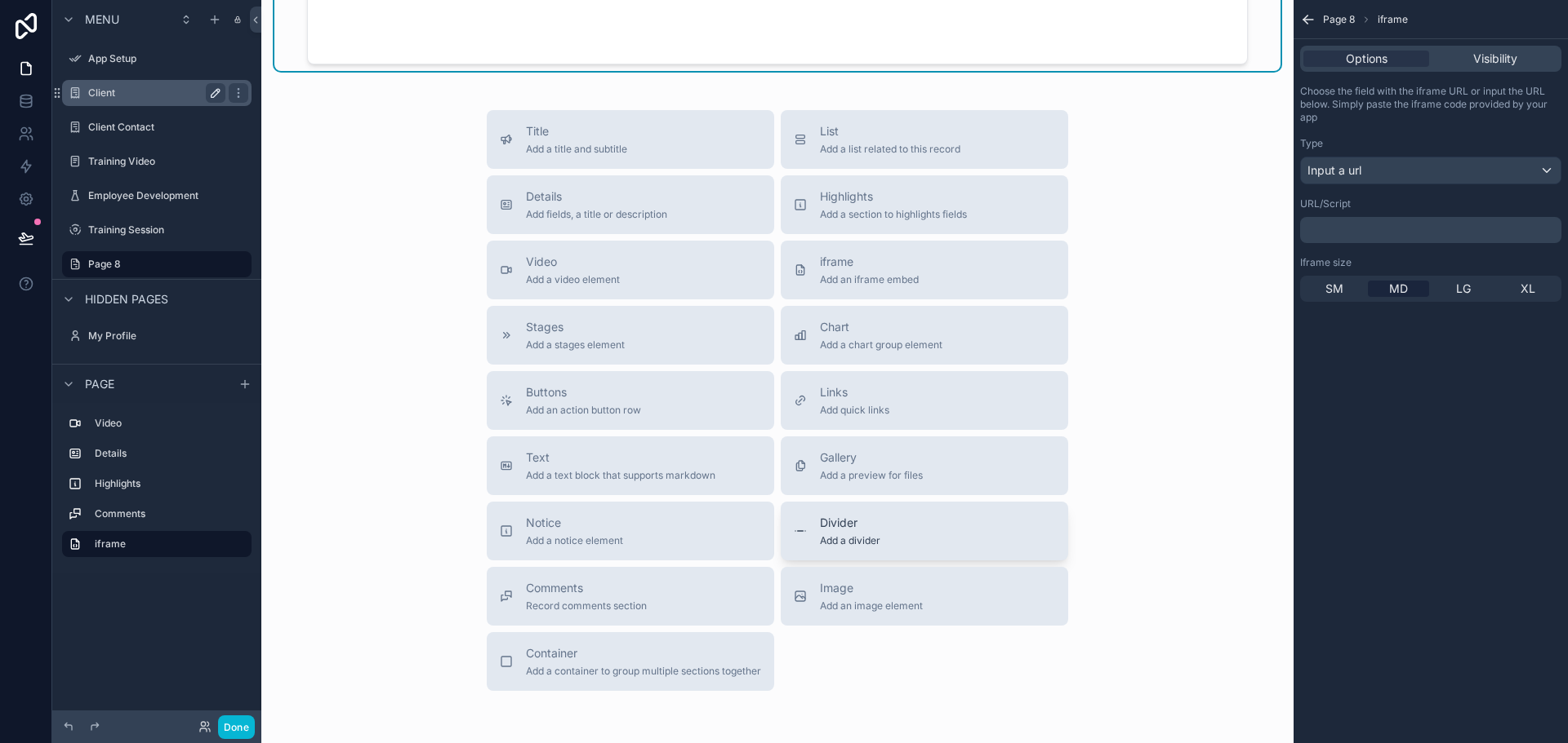
click at [924, 544] on div "Divider Add a divider" at bounding box center [923, 531] width 261 height 32
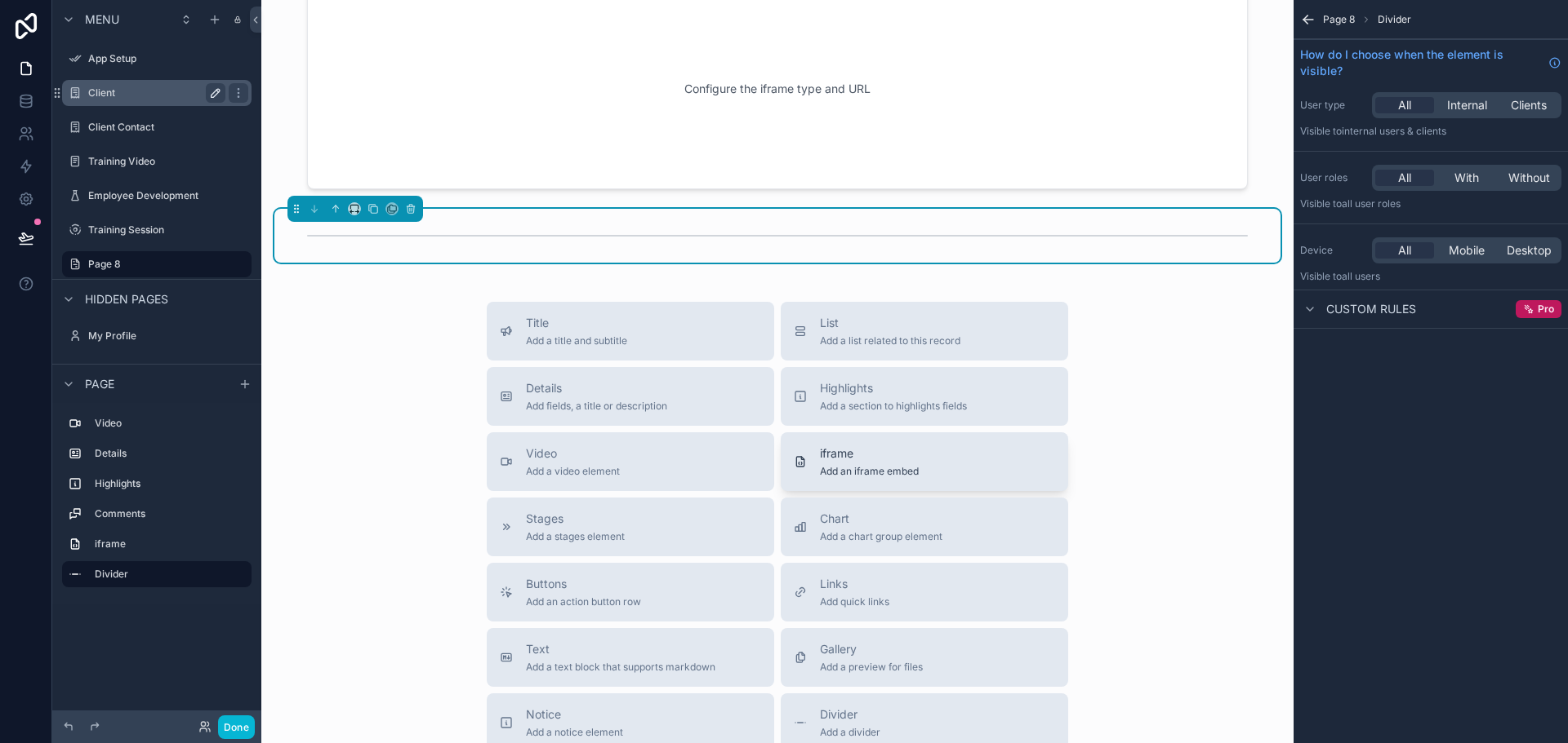
click at [1063, 485] on button "iframe Add an iframe embed" at bounding box center [923, 462] width 287 height 59
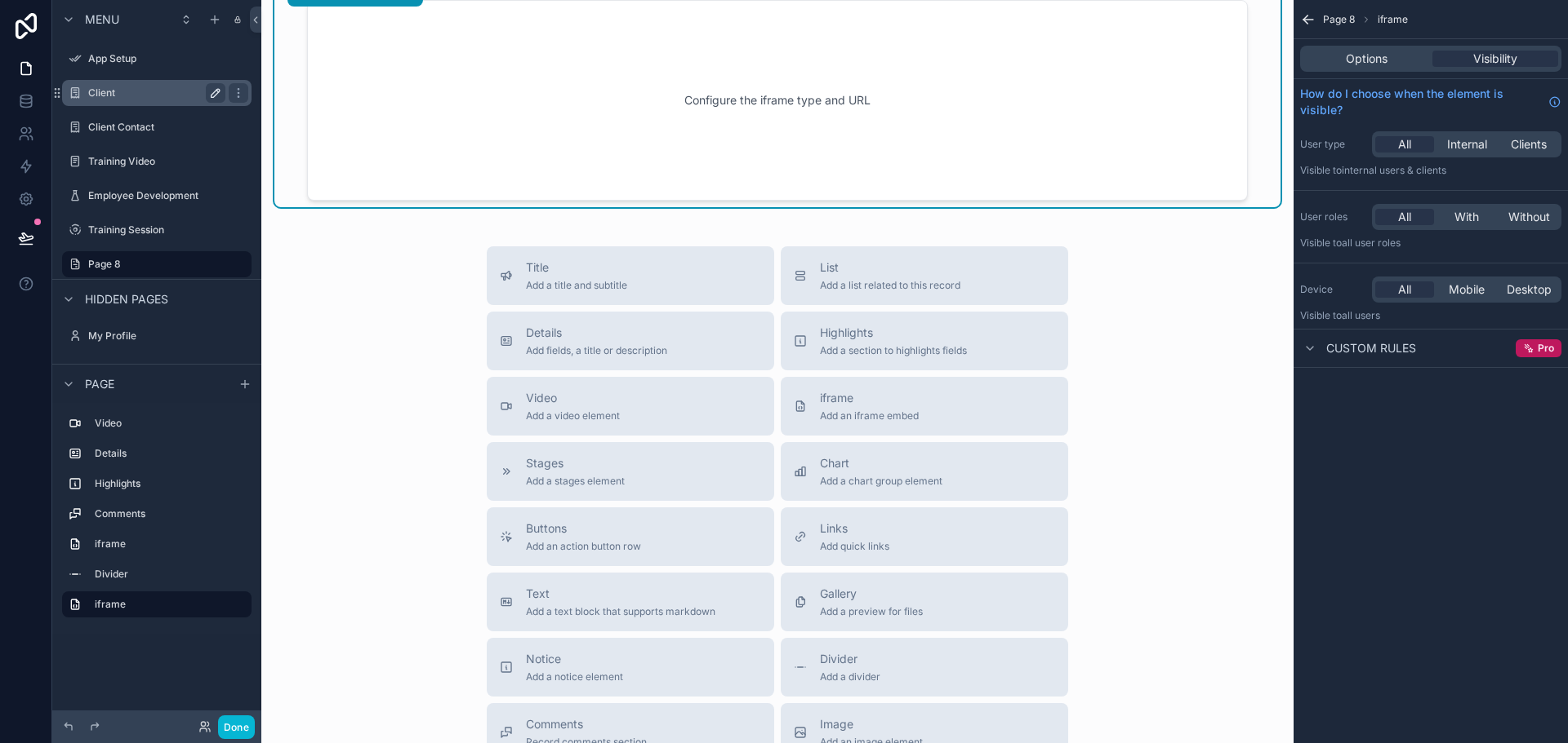
click at [1152, 487] on div "Title Add a title and subtitle List Add a list related to this record Details A…" at bounding box center [777, 536] width 1006 height 581
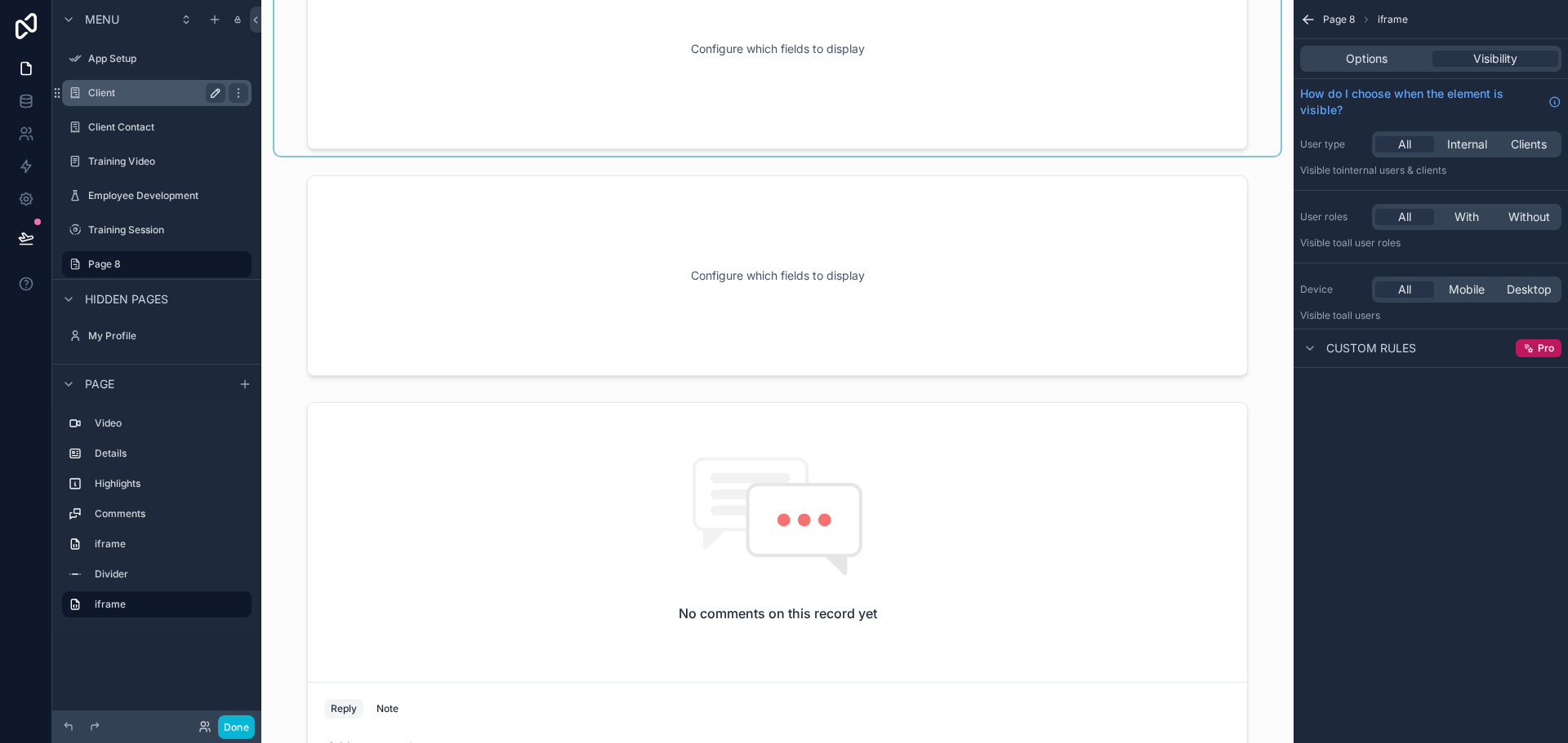
scroll to position [0, 0]
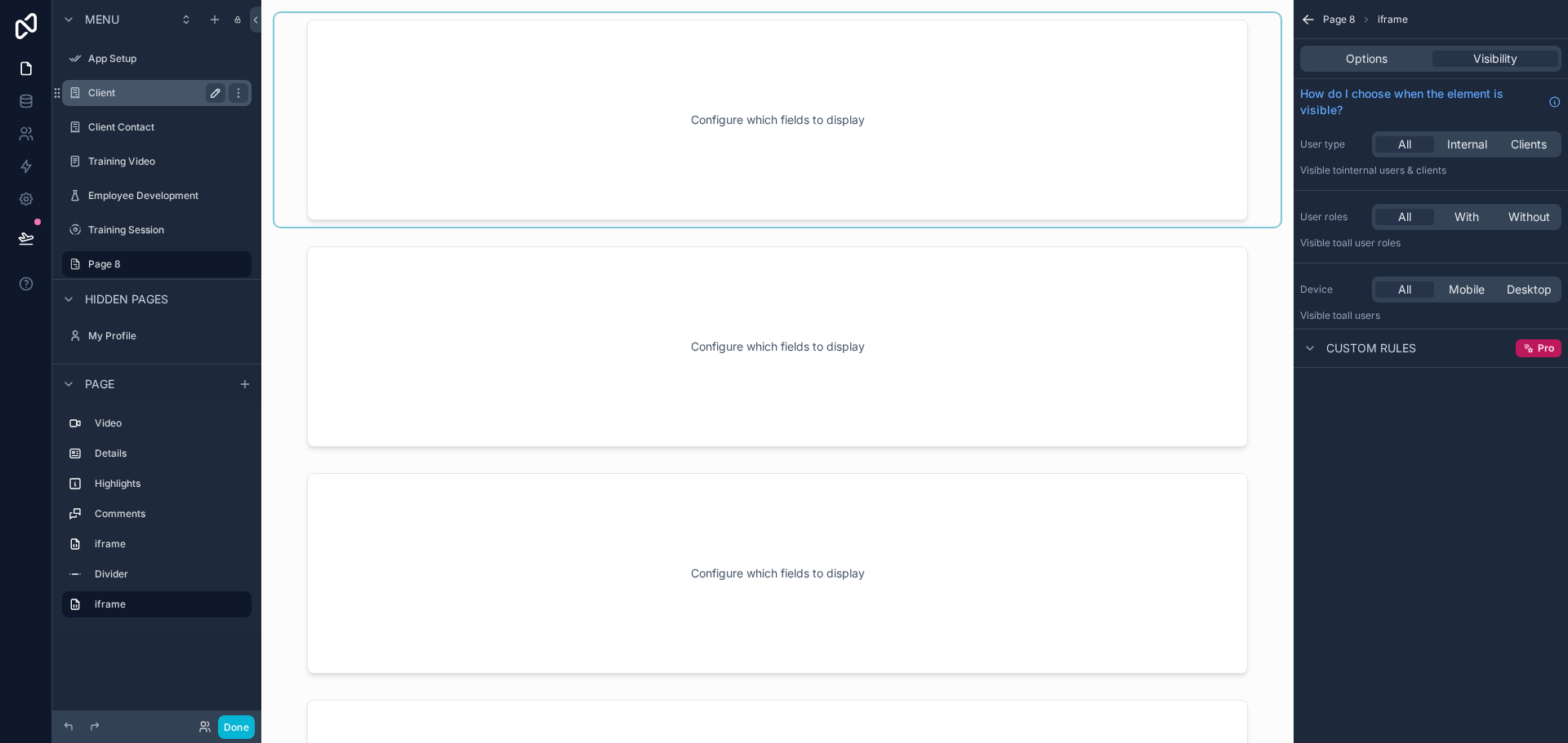
click at [957, 143] on div "scrollable content" at bounding box center [777, 120] width 1006 height 214
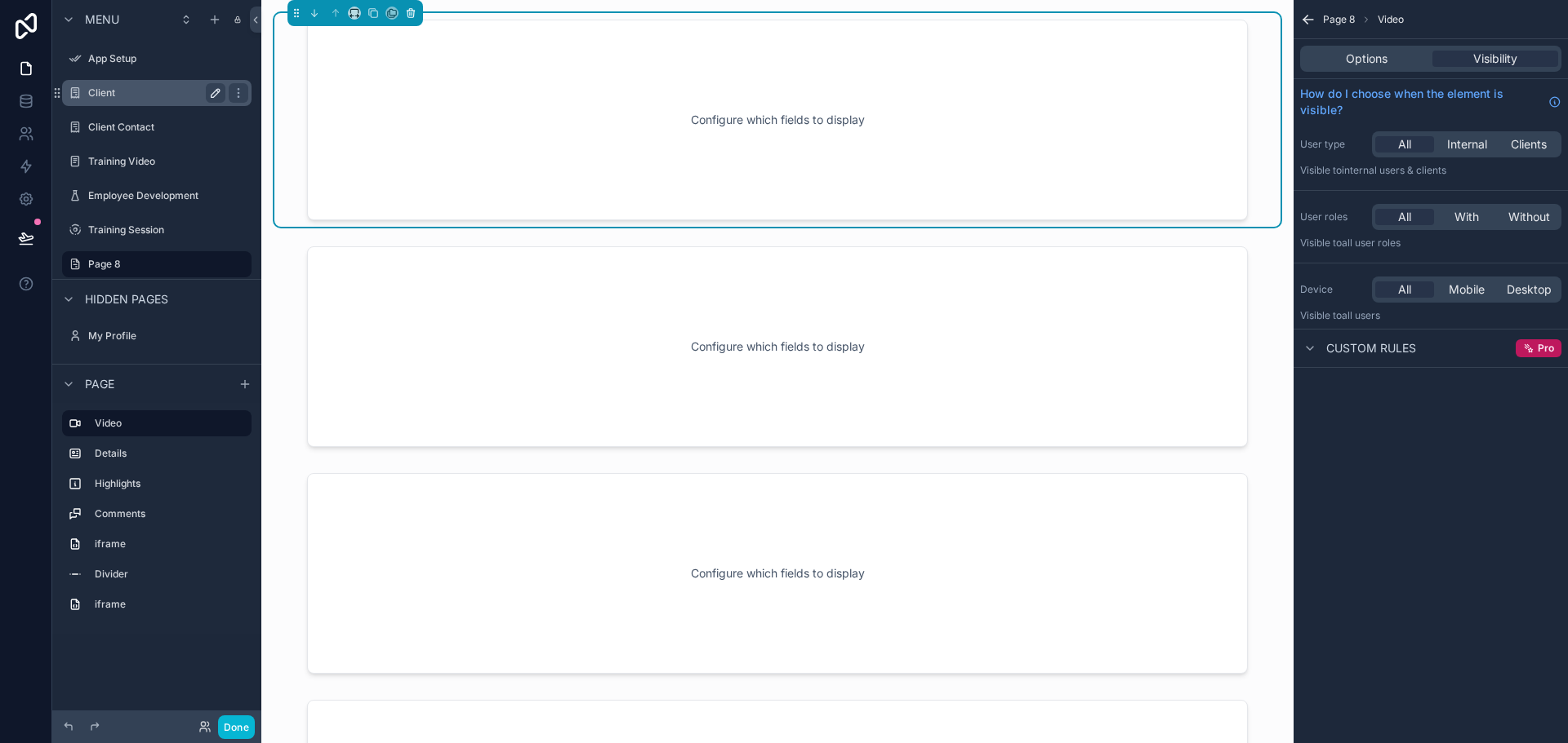
click at [407, 17] on icon "scrollable content" at bounding box center [410, 13] width 6 height 6
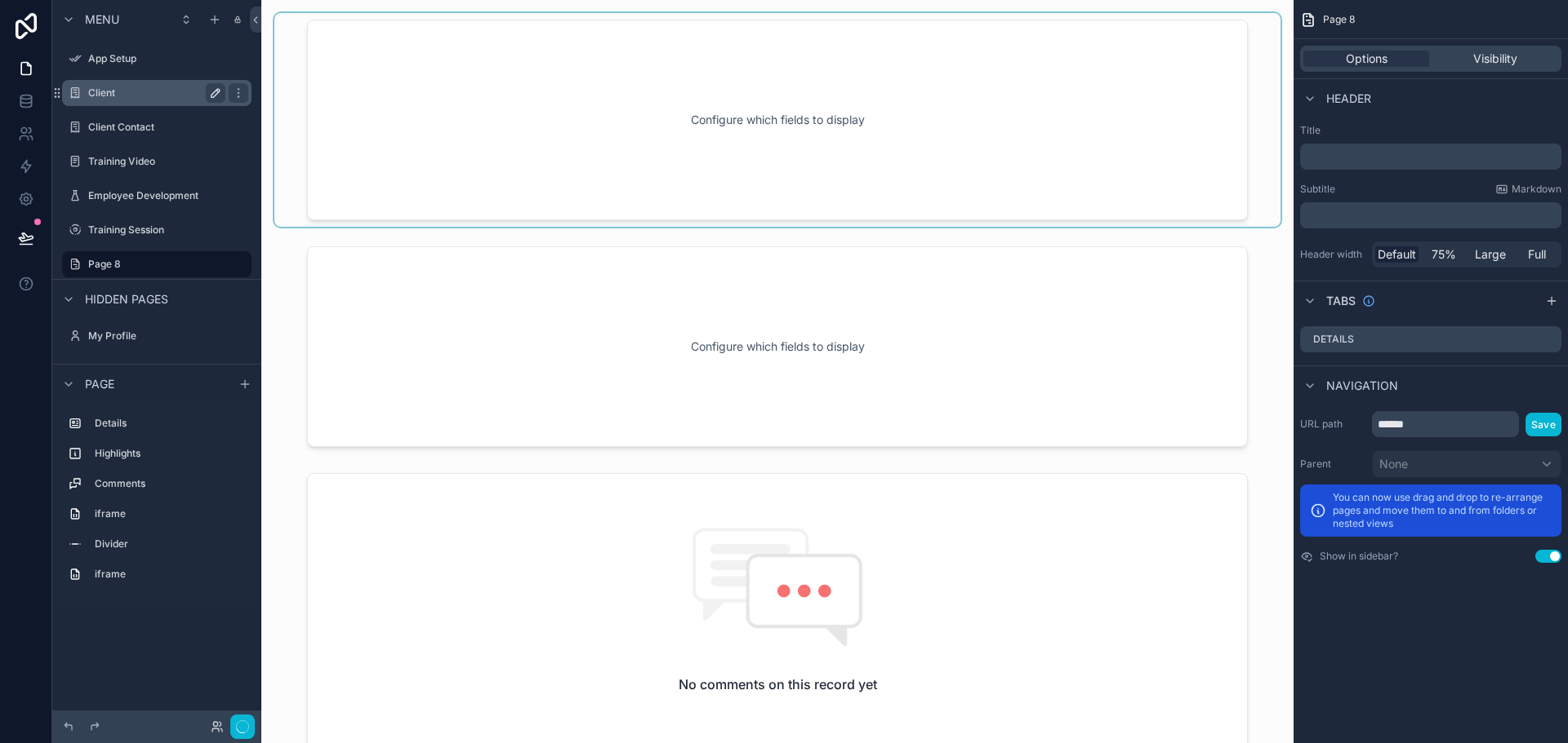
click at [410, 66] on div "scrollable content" at bounding box center [777, 120] width 1006 height 214
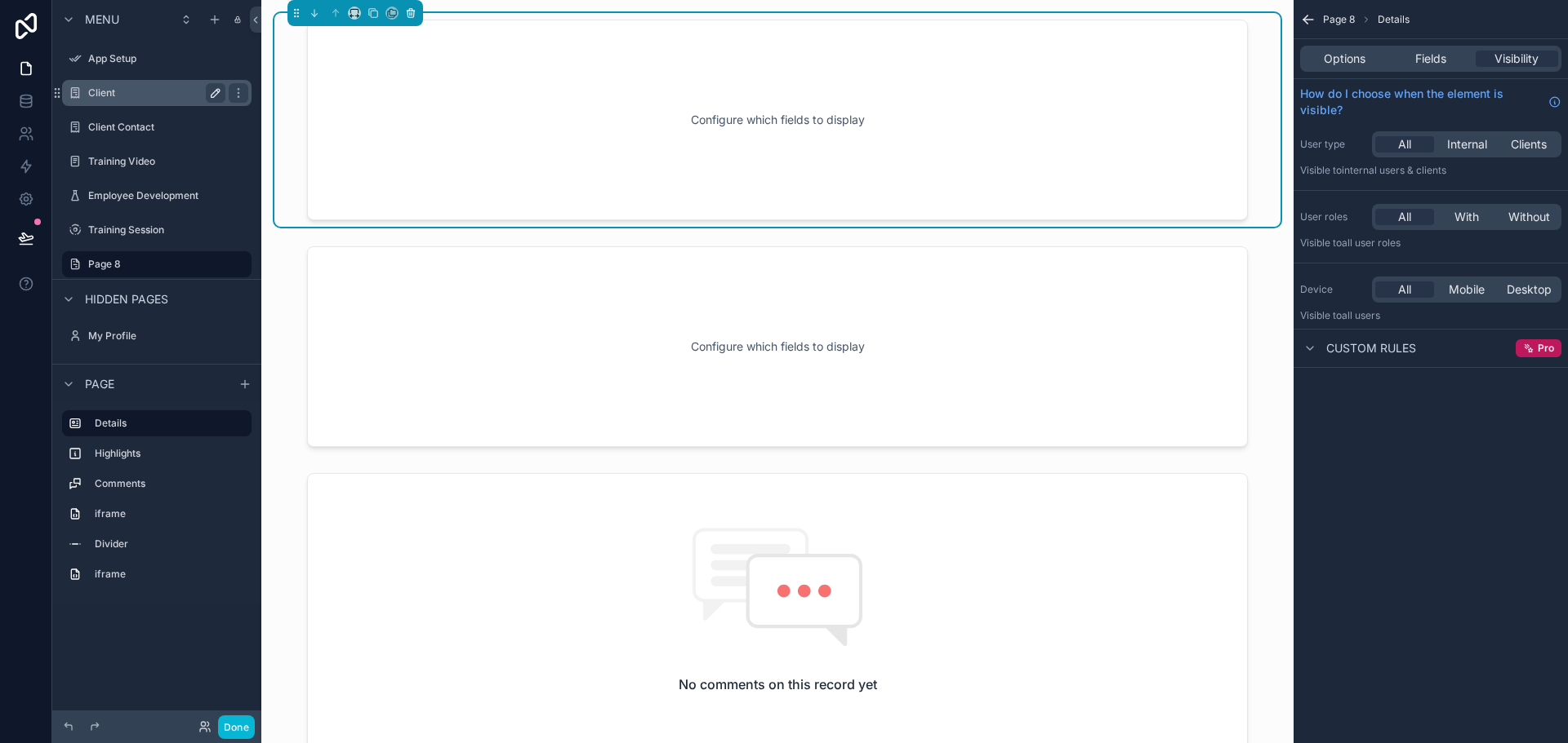
click at [412, 14] on icon "scrollable content" at bounding box center [412, 14] width 0 height 4
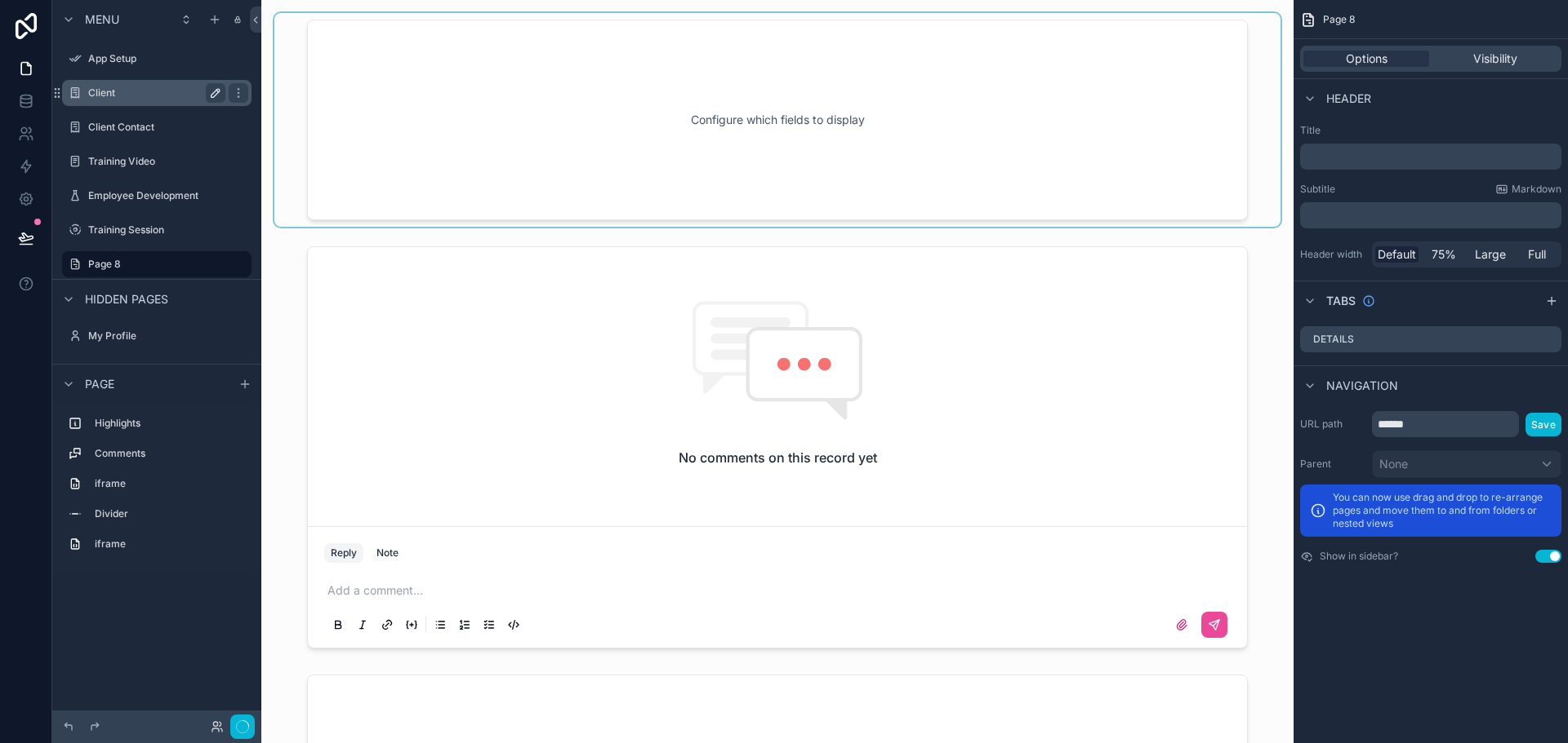
click at [419, 41] on div "scrollable content" at bounding box center [777, 120] width 1006 height 214
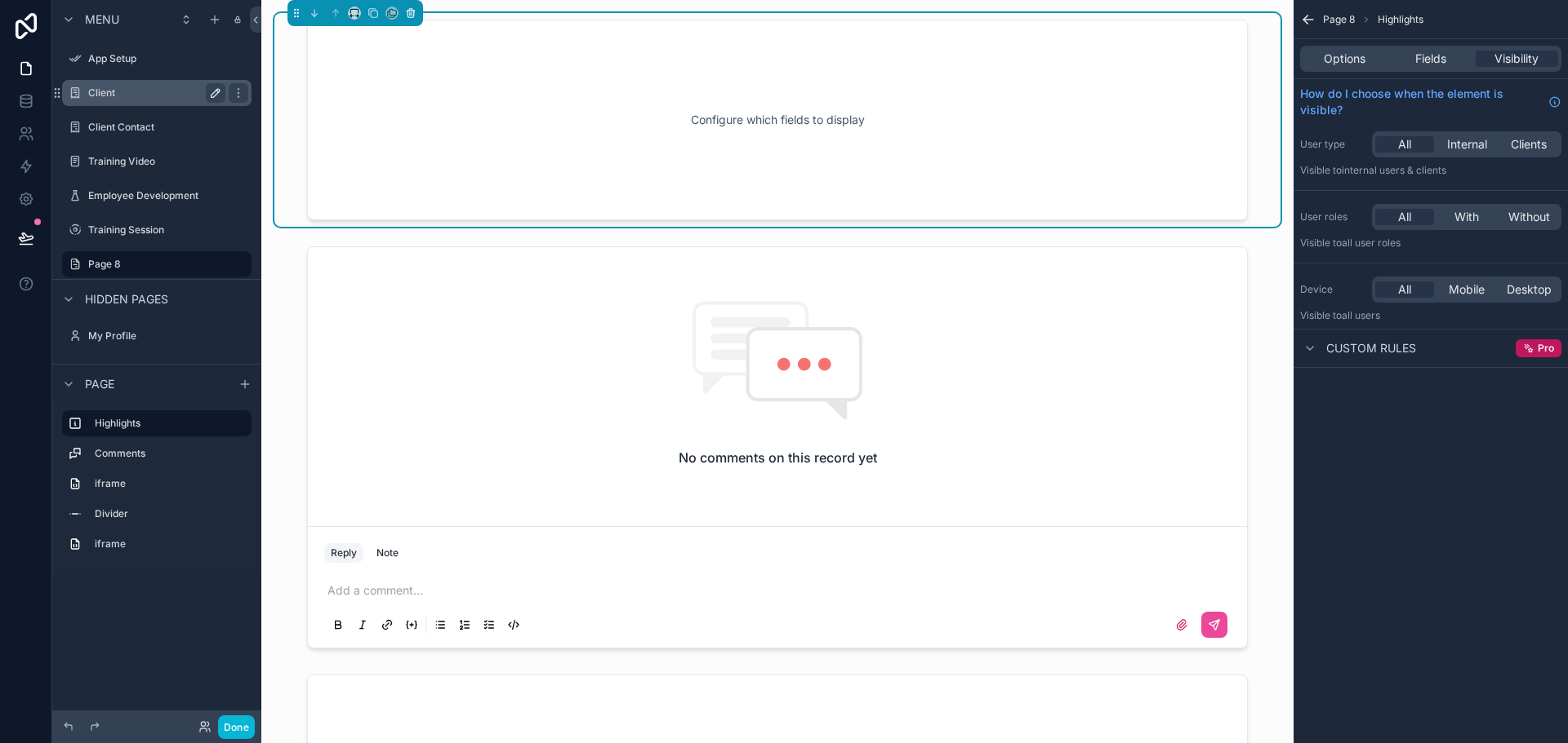
click at [417, 14] on button "scrollable content" at bounding box center [410, 12] width 18 height 18
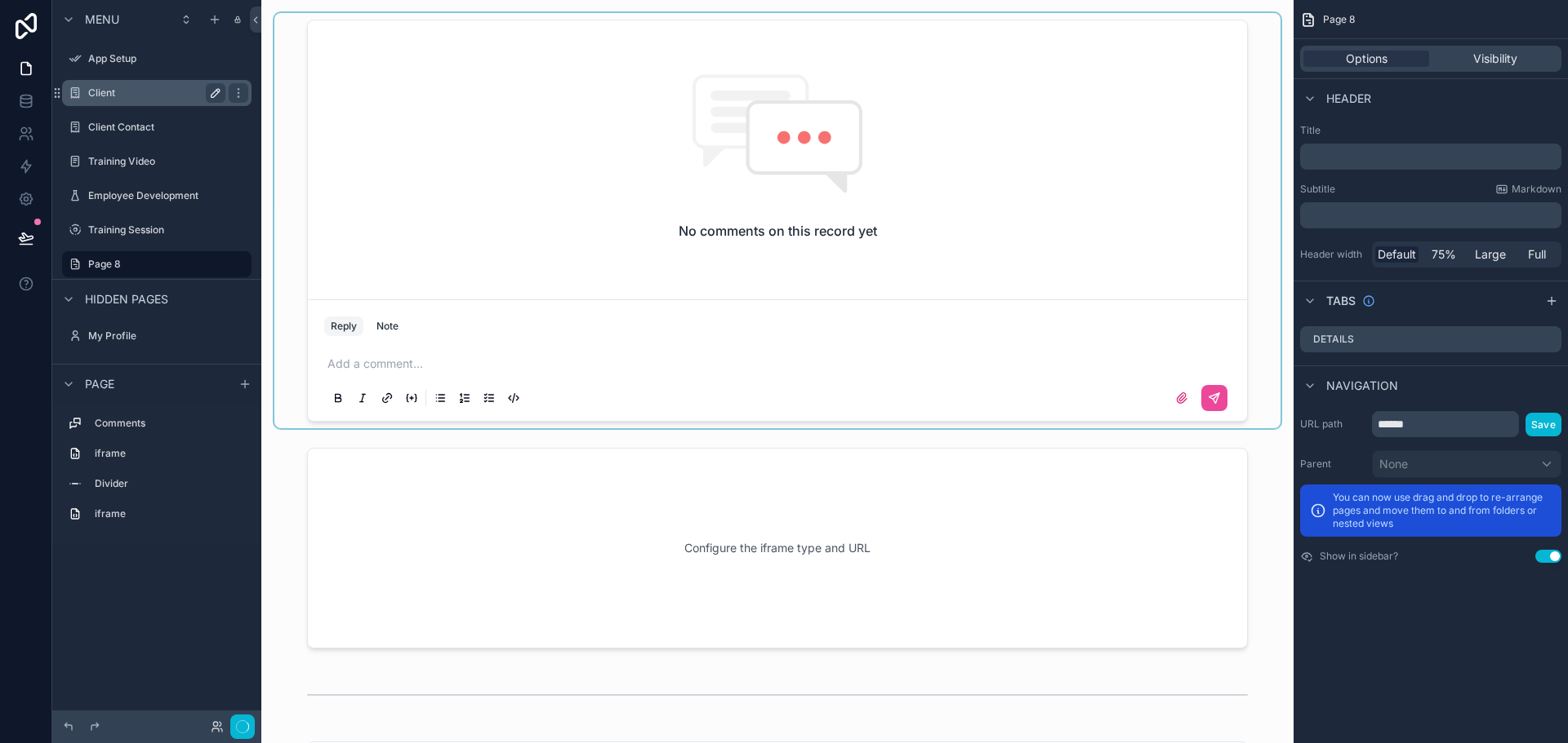
click at [426, 34] on div "scrollable content" at bounding box center [777, 221] width 1006 height 415
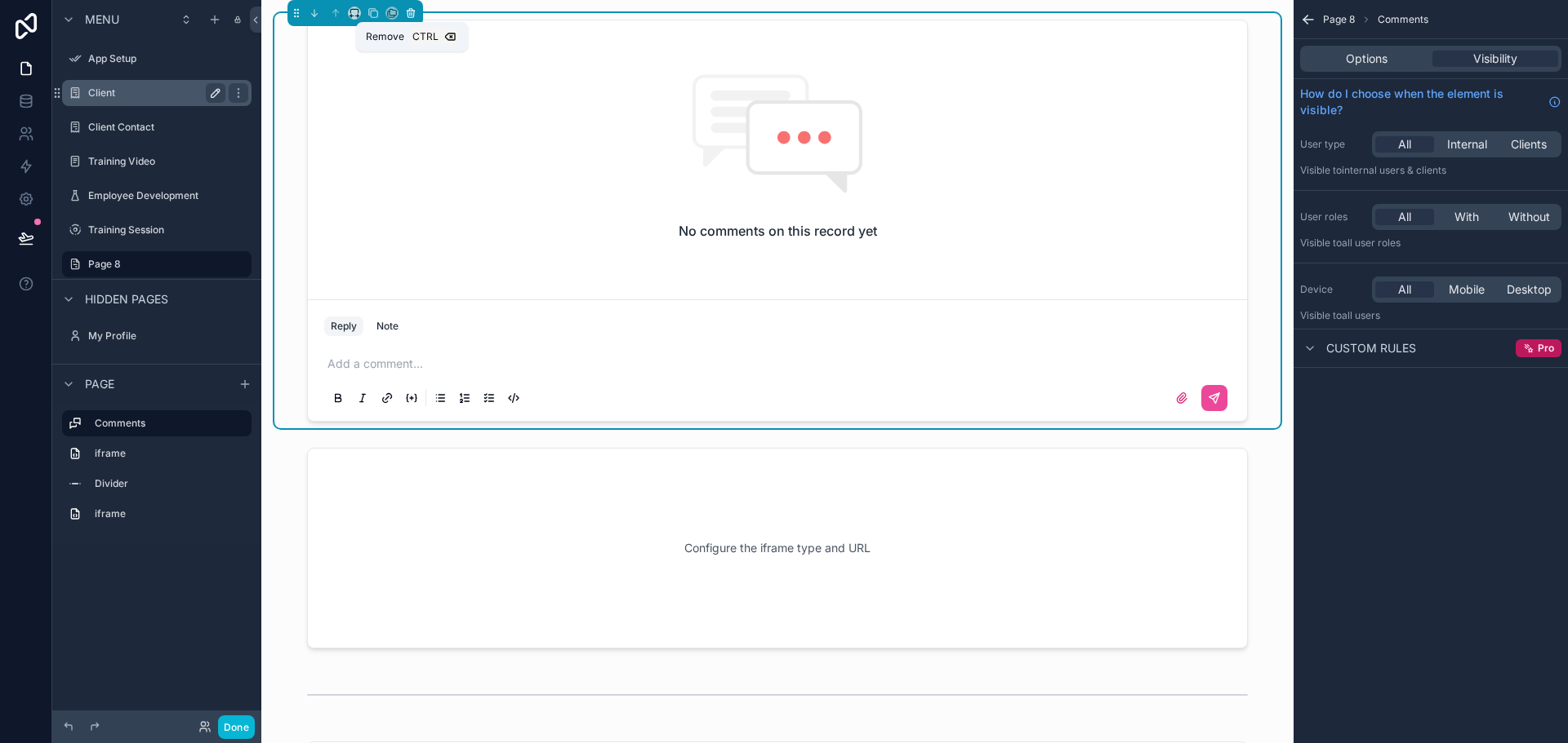
click at [414, 18] on icon "scrollable content" at bounding box center [411, 13] width 11 height 11
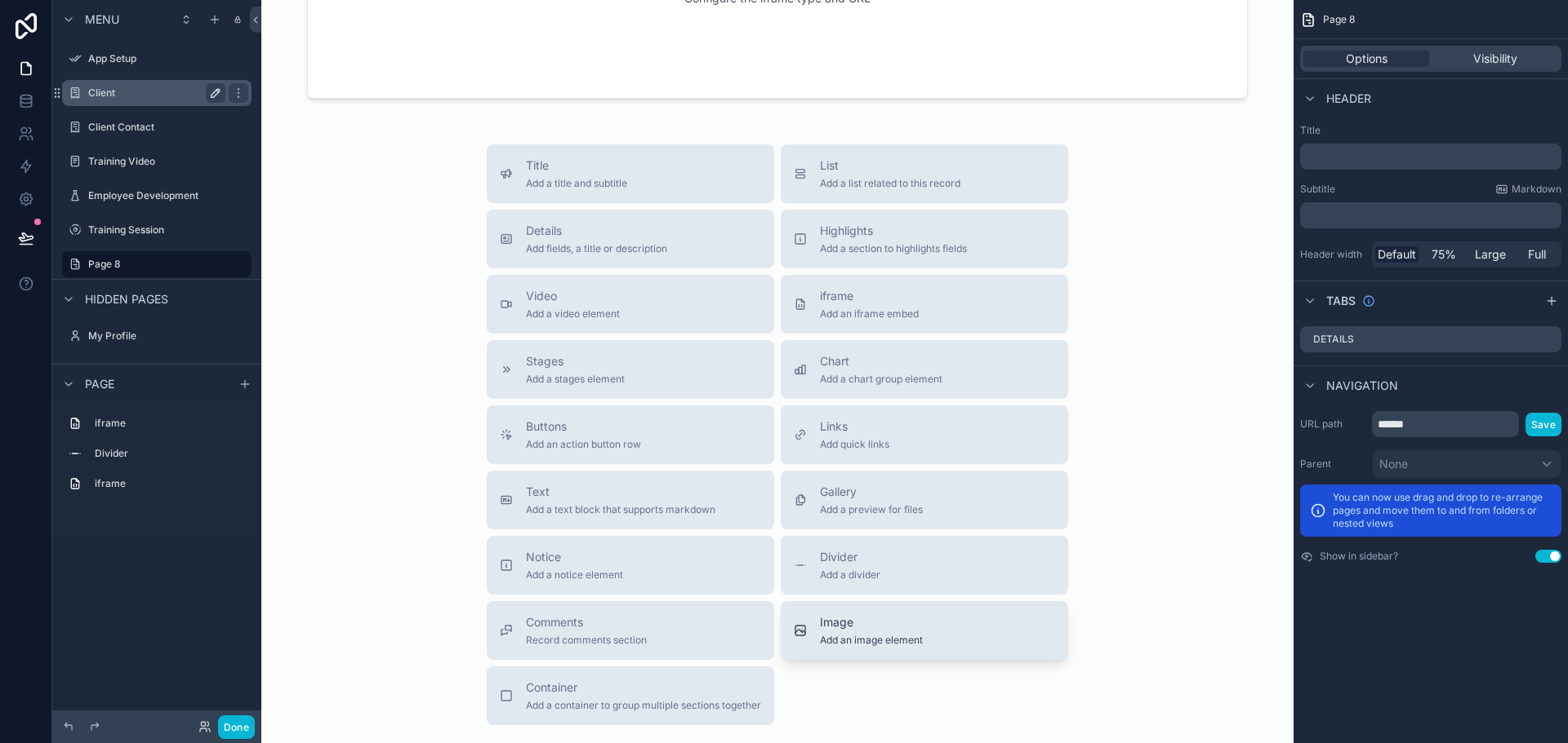
scroll to position [545, 0]
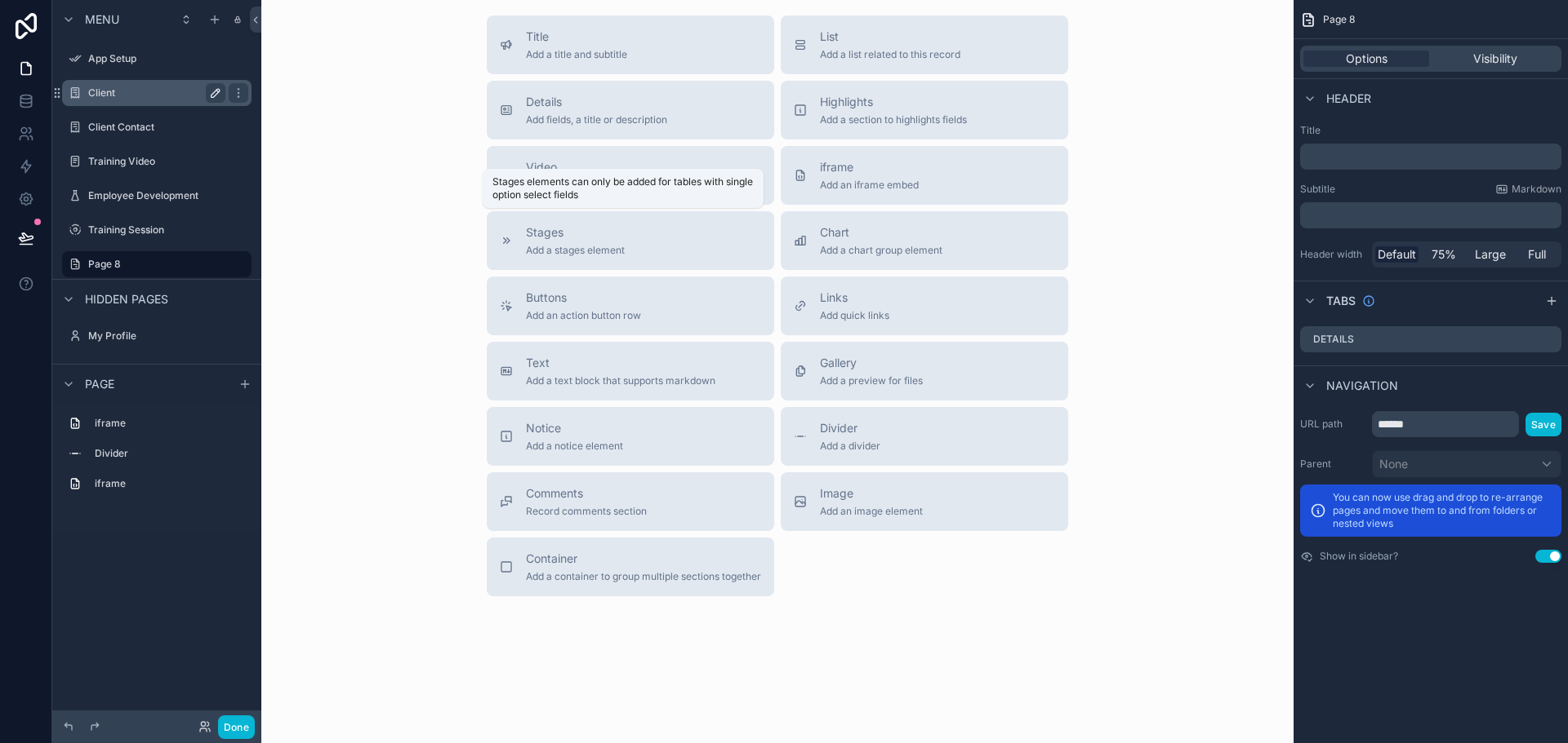
click at [420, 251] on div "Title Add a title and subtitle List Add a list related to this record Details A…" at bounding box center [777, 306] width 1006 height 581
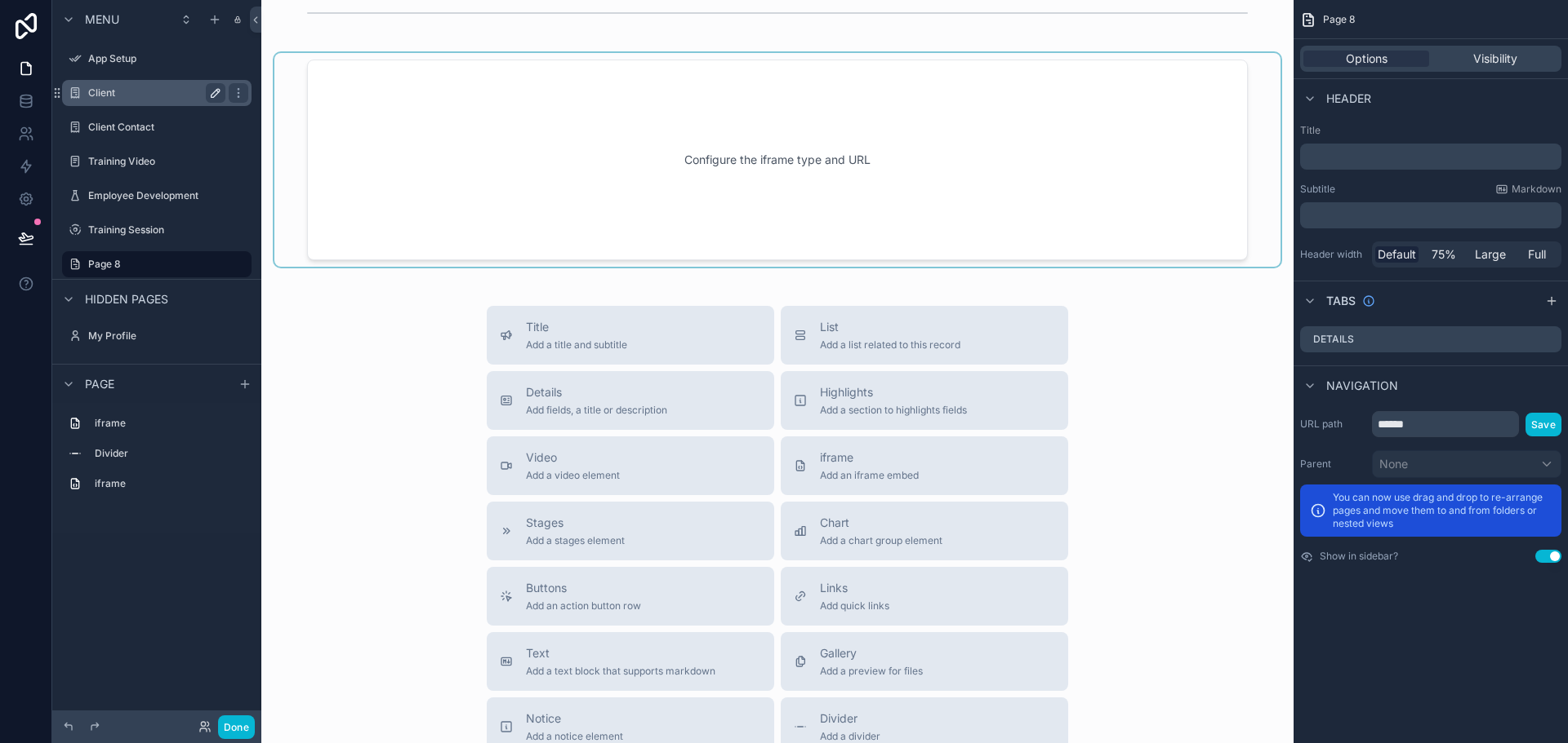
scroll to position [137, 0]
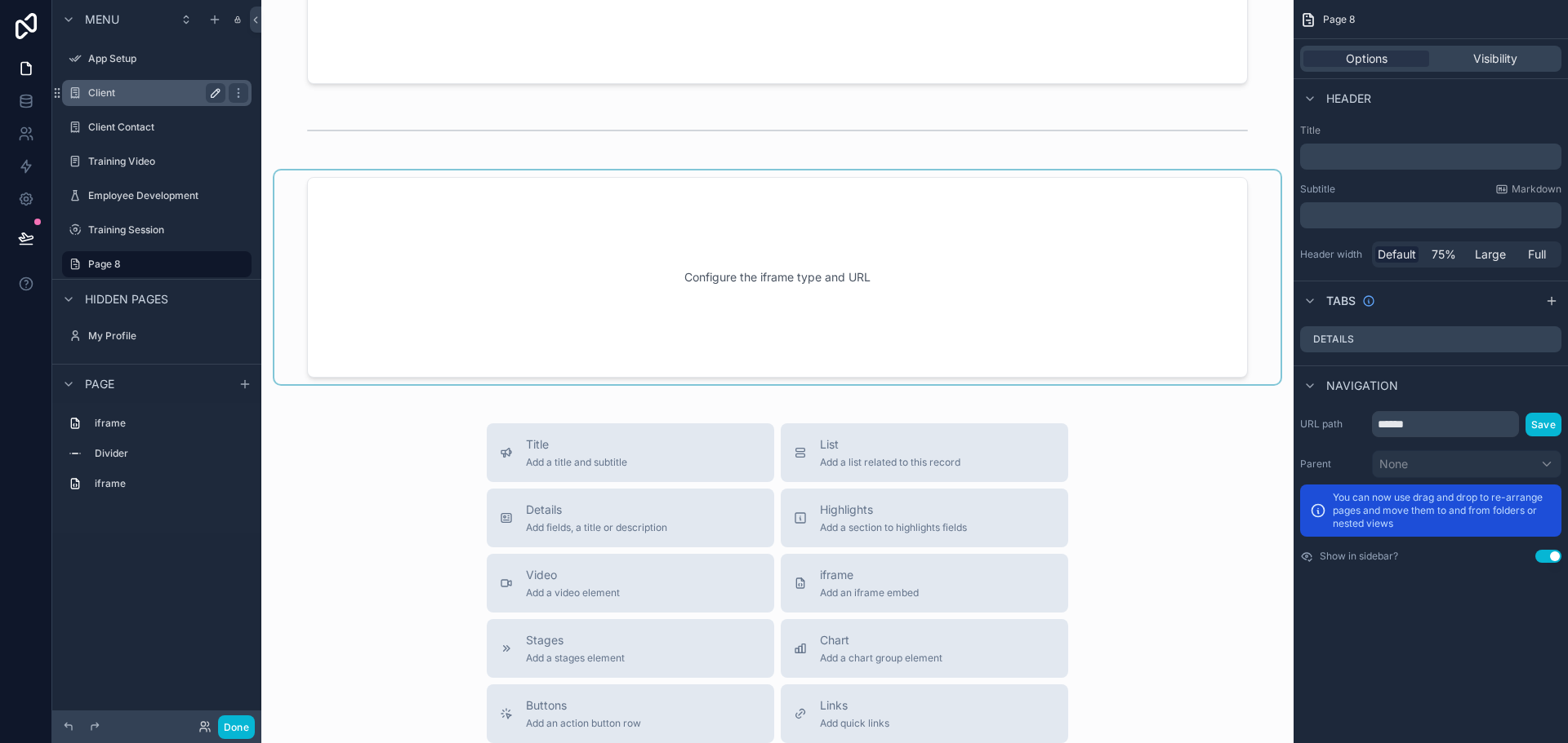
click at [642, 336] on div "scrollable content" at bounding box center [777, 278] width 1006 height 214
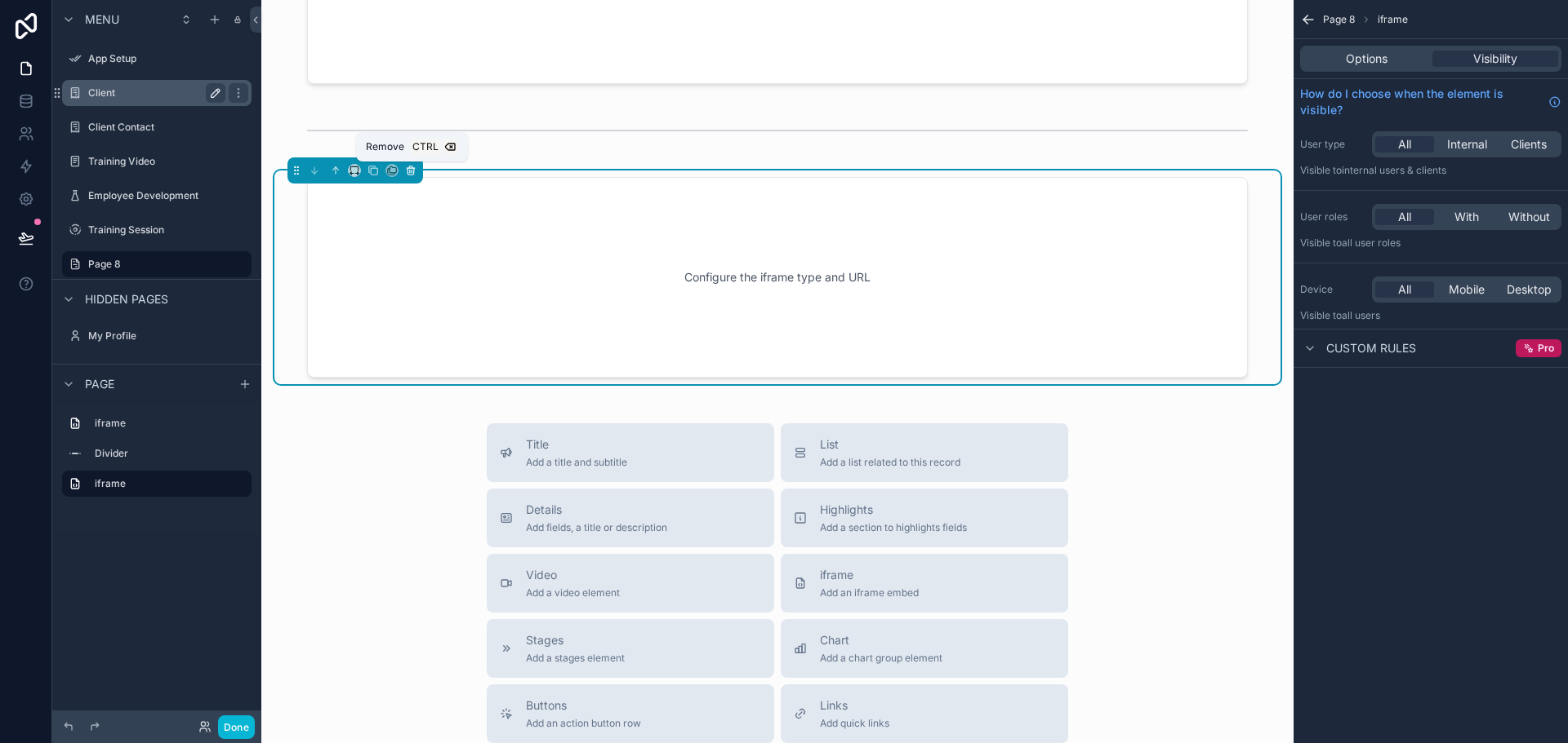
click at [412, 168] on icon "scrollable content" at bounding box center [410, 168] width 7 height 0
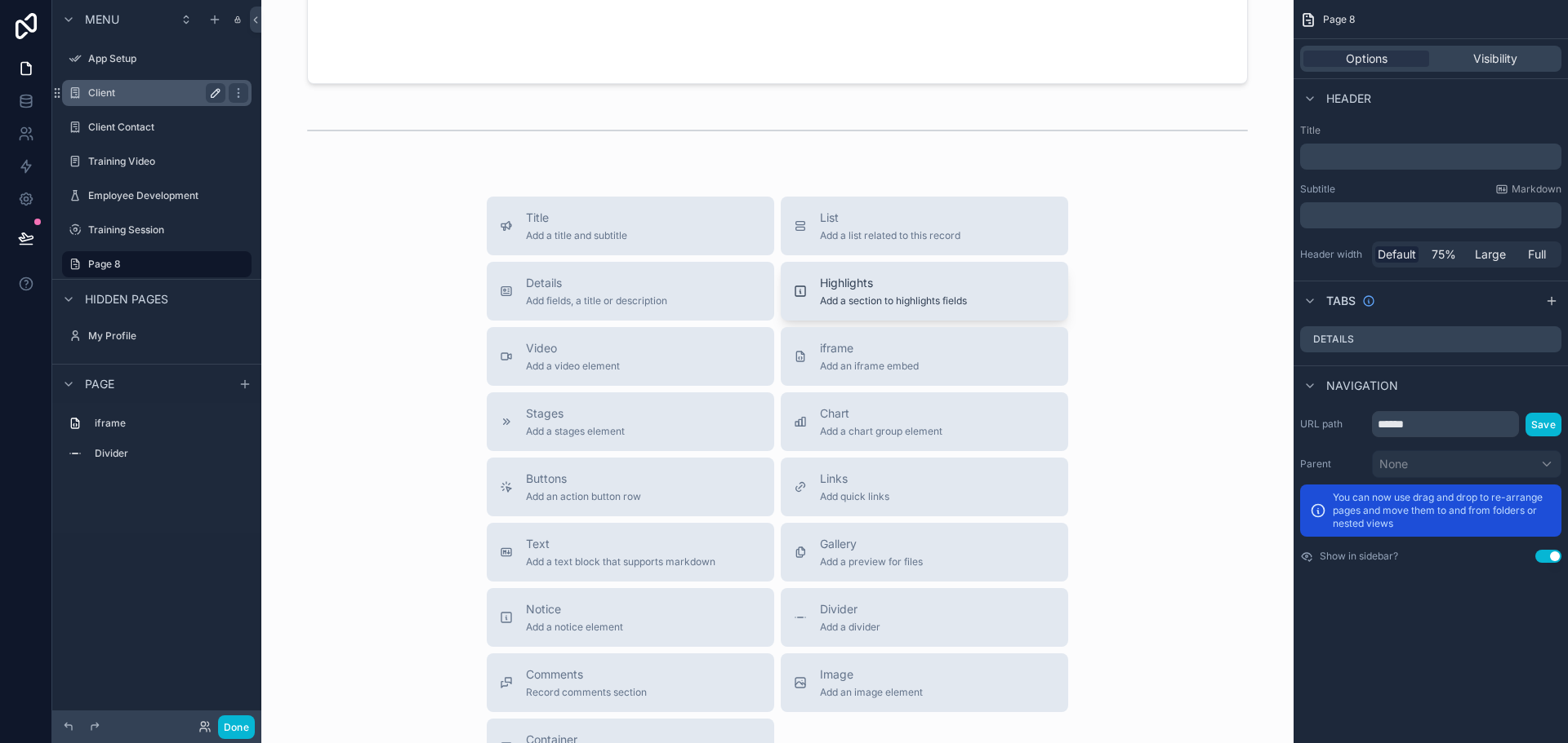
click at [897, 273] on button "Highlights Add a section to highlights fields" at bounding box center [923, 292] width 287 height 59
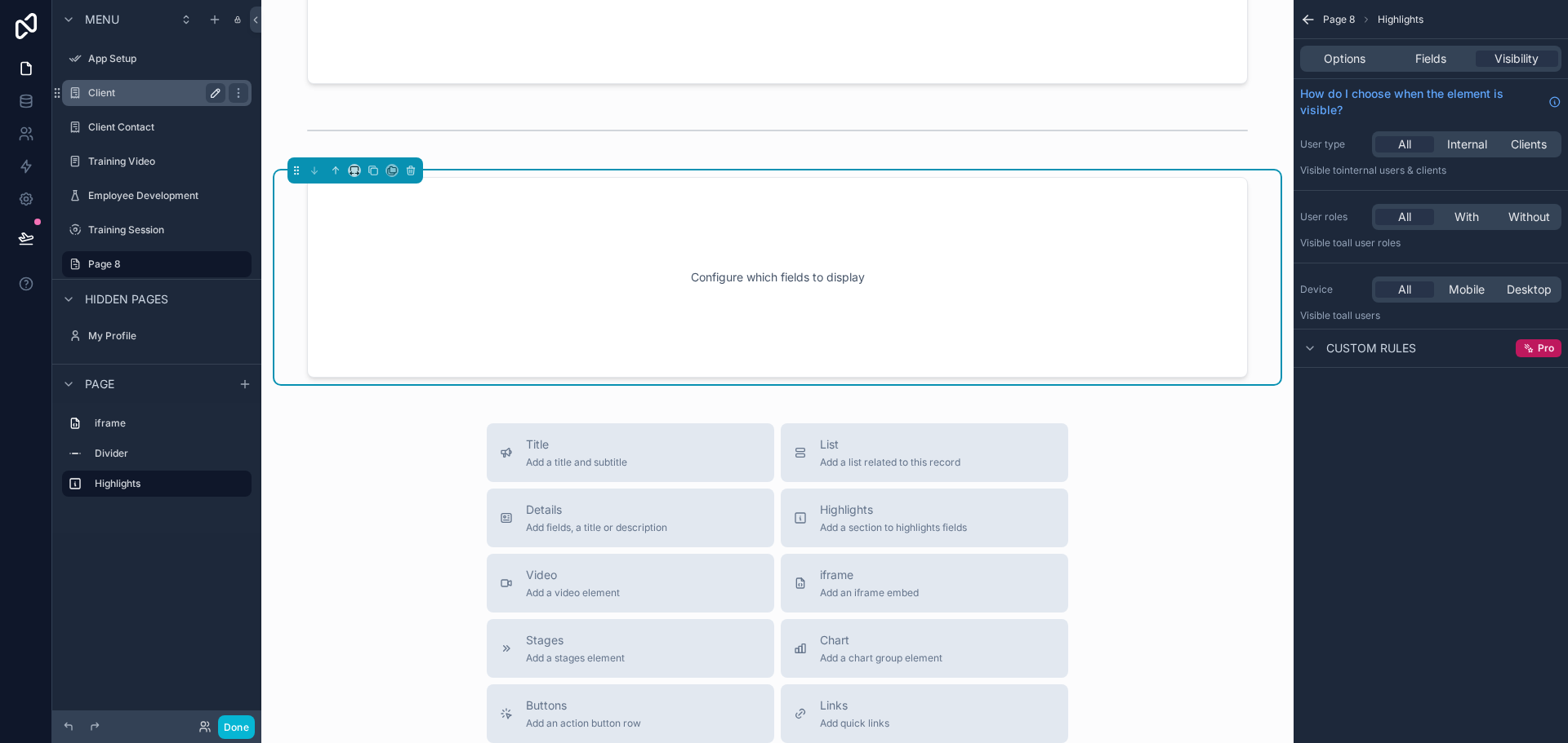
scroll to position [42, 0]
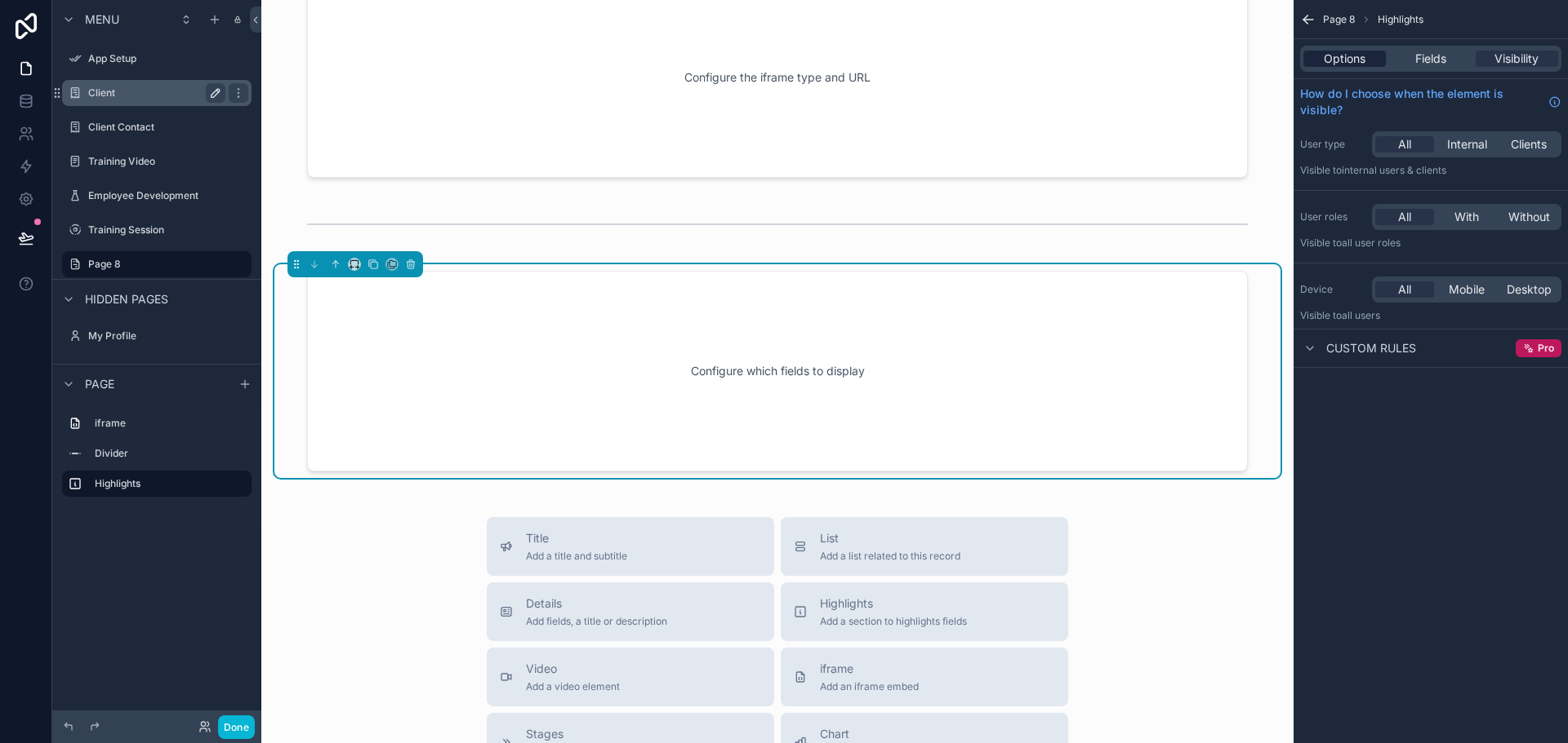
click at [1343, 63] on span "Options" at bounding box center [1344, 59] width 42 height 17
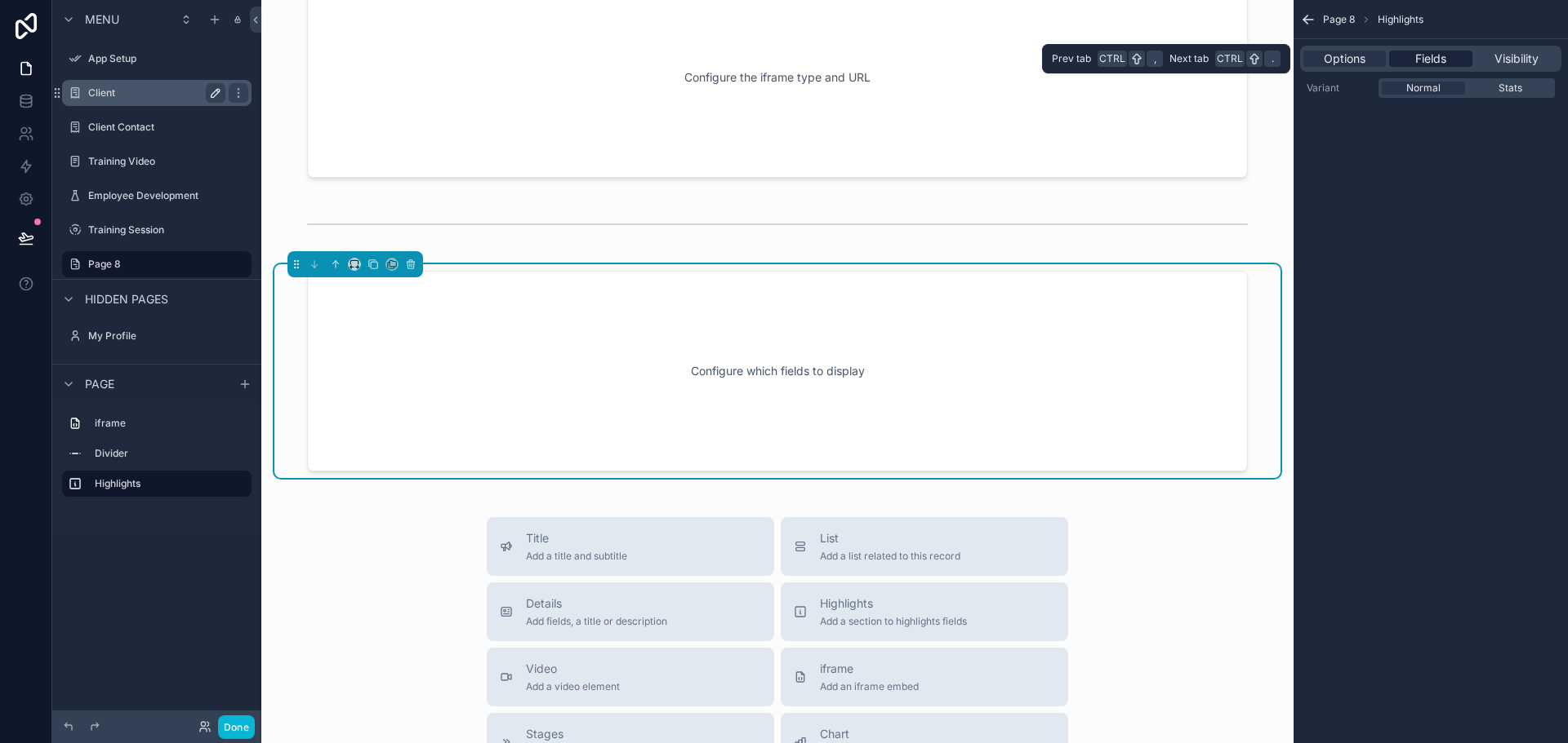
click at [1409, 60] on div "Fields" at bounding box center [1429, 59] width 82 height 17
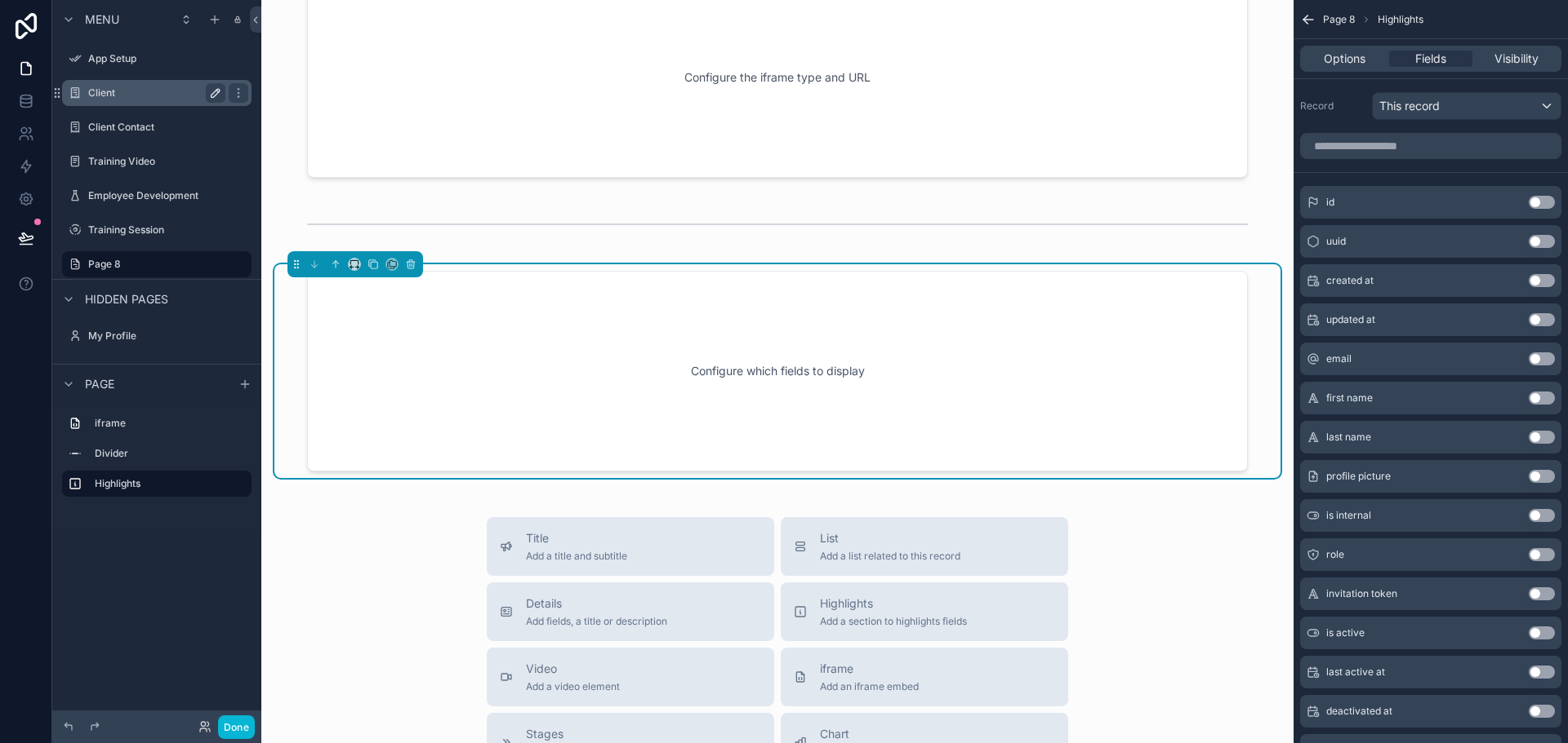
click at [1538, 319] on button "Use setting" at bounding box center [1541, 320] width 26 height 13
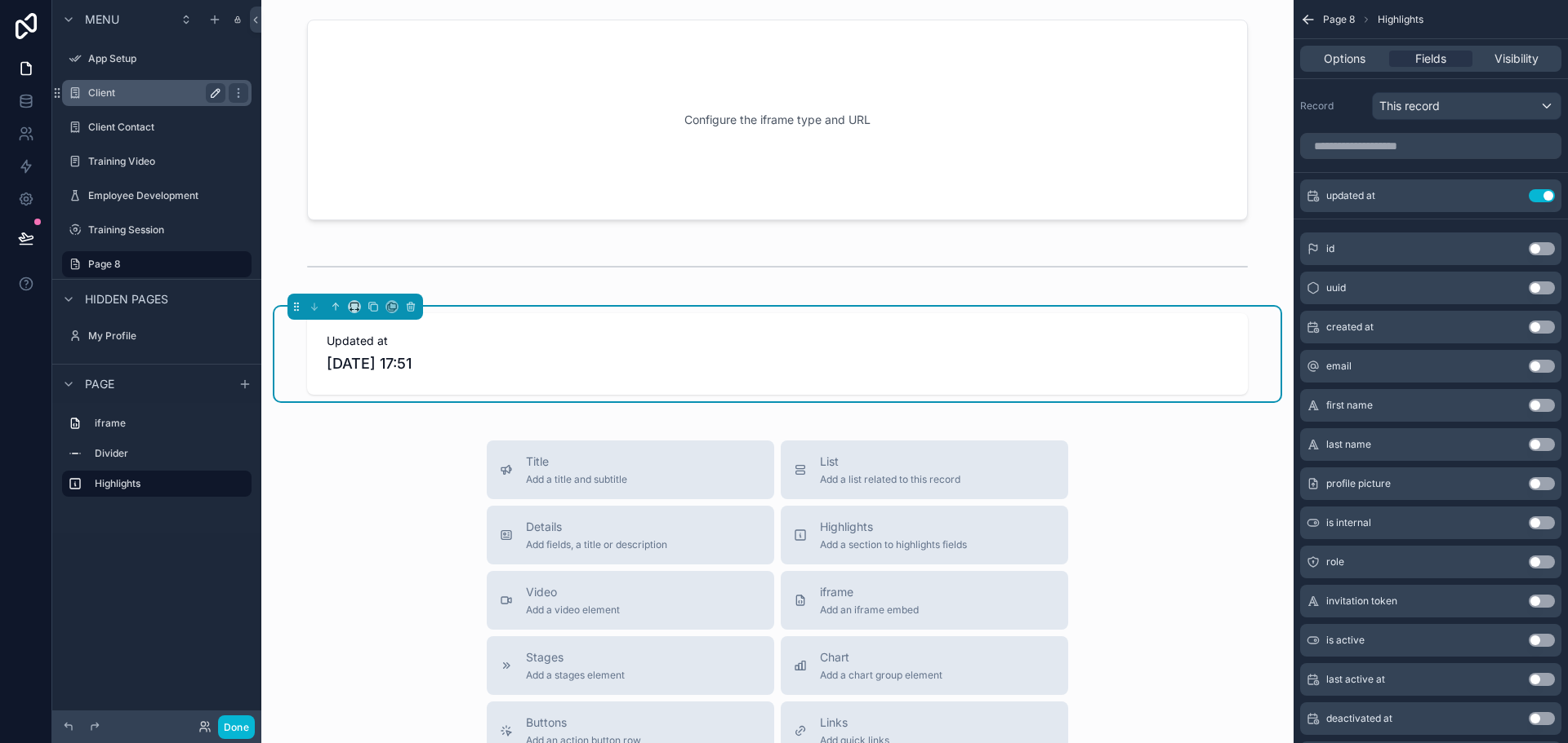
click at [1535, 368] on button "Use setting" at bounding box center [1541, 366] width 26 height 13
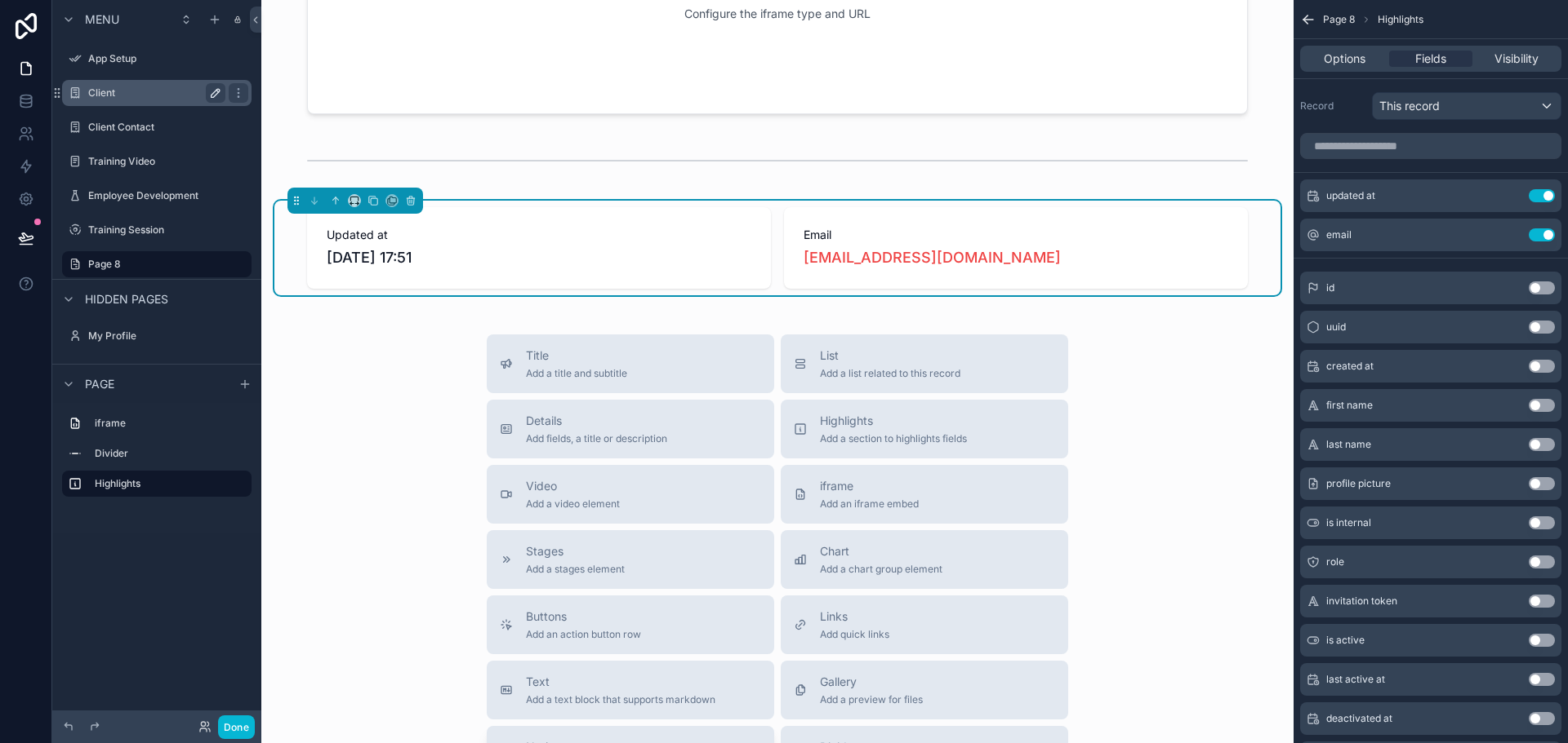
scroll to position [271, 0]
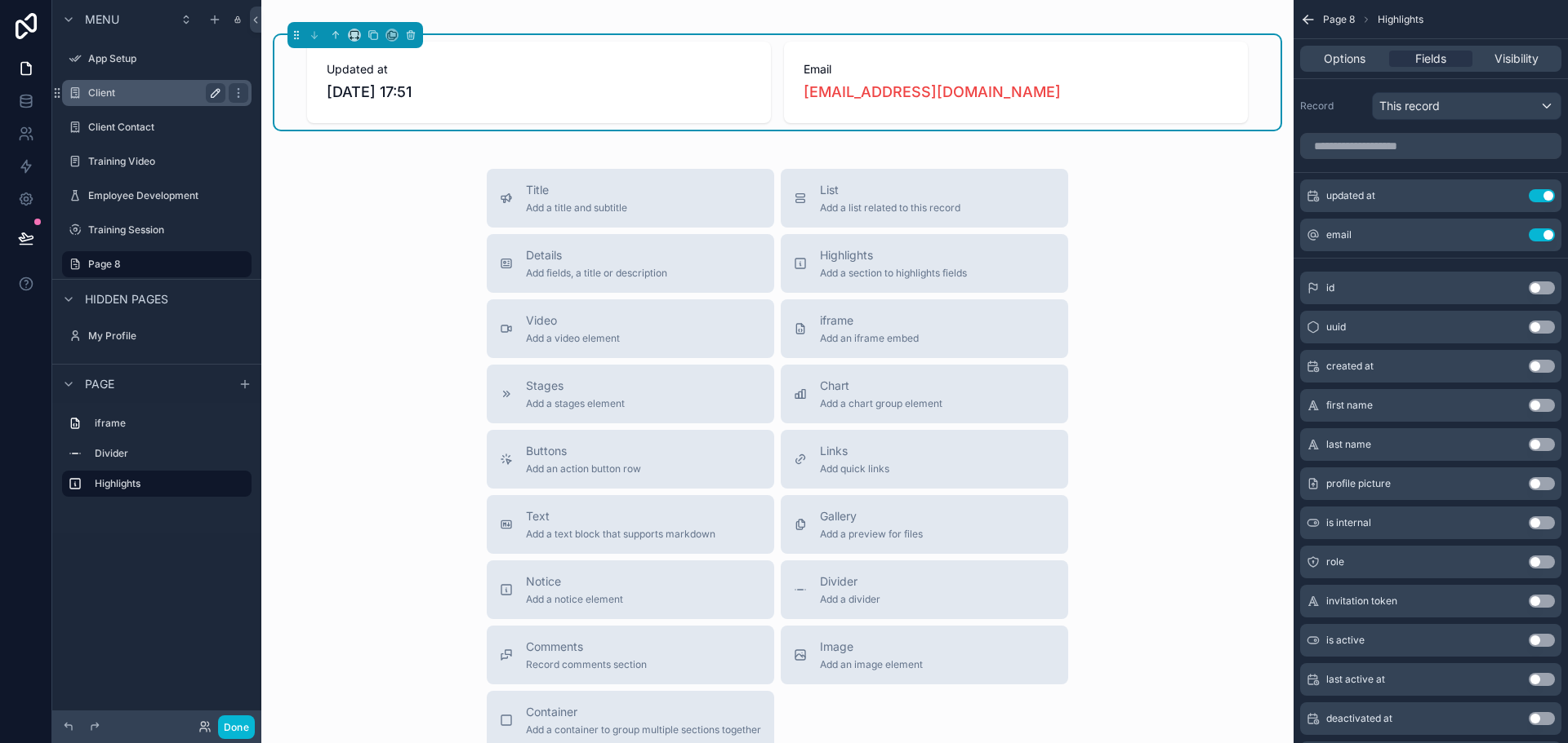
click at [394, 468] on div "Title Add a title and subtitle List Add a list related to this record Details A…" at bounding box center [777, 459] width 1006 height 581
click at [609, 459] on span "Buttons" at bounding box center [583, 451] width 115 height 17
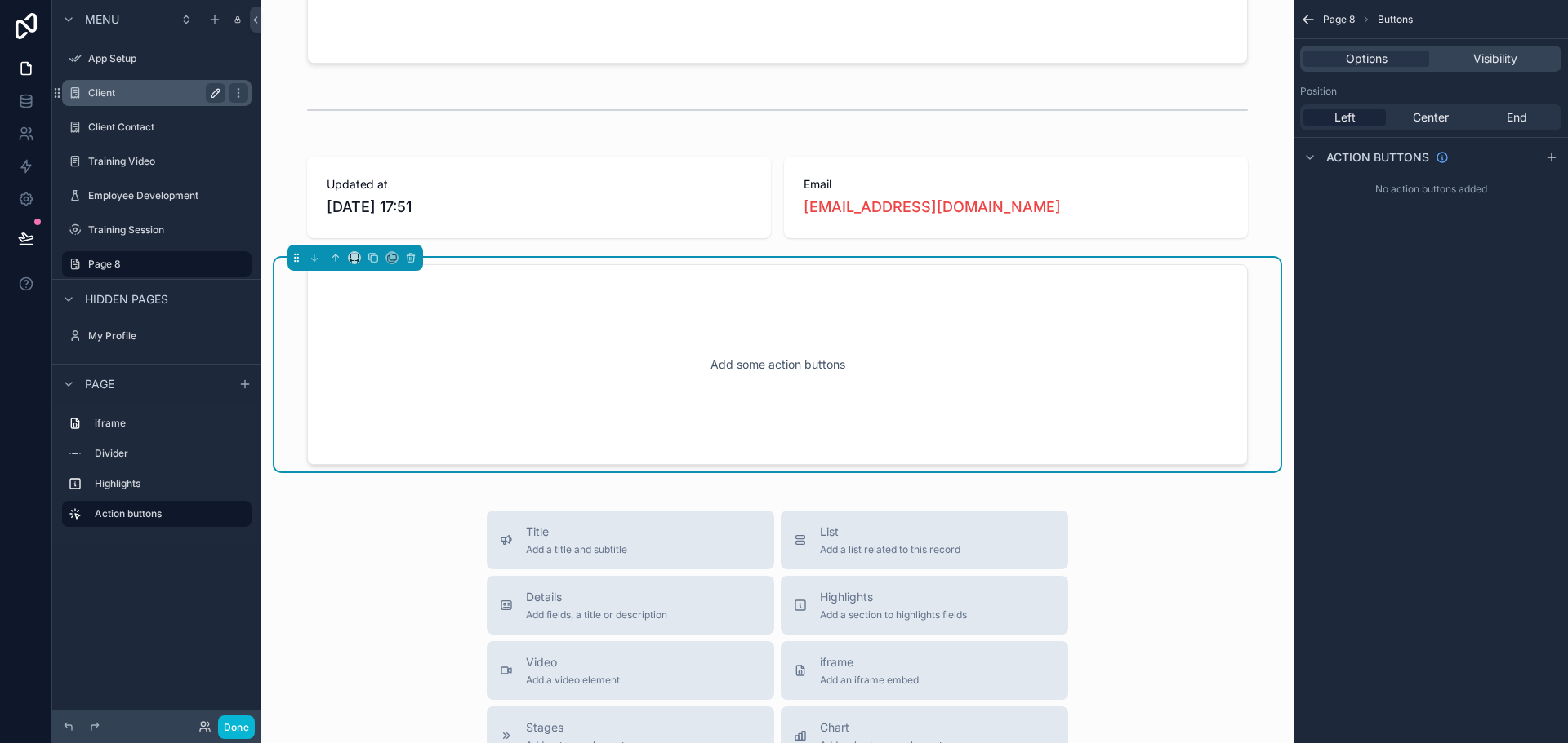
scroll to position [150, 0]
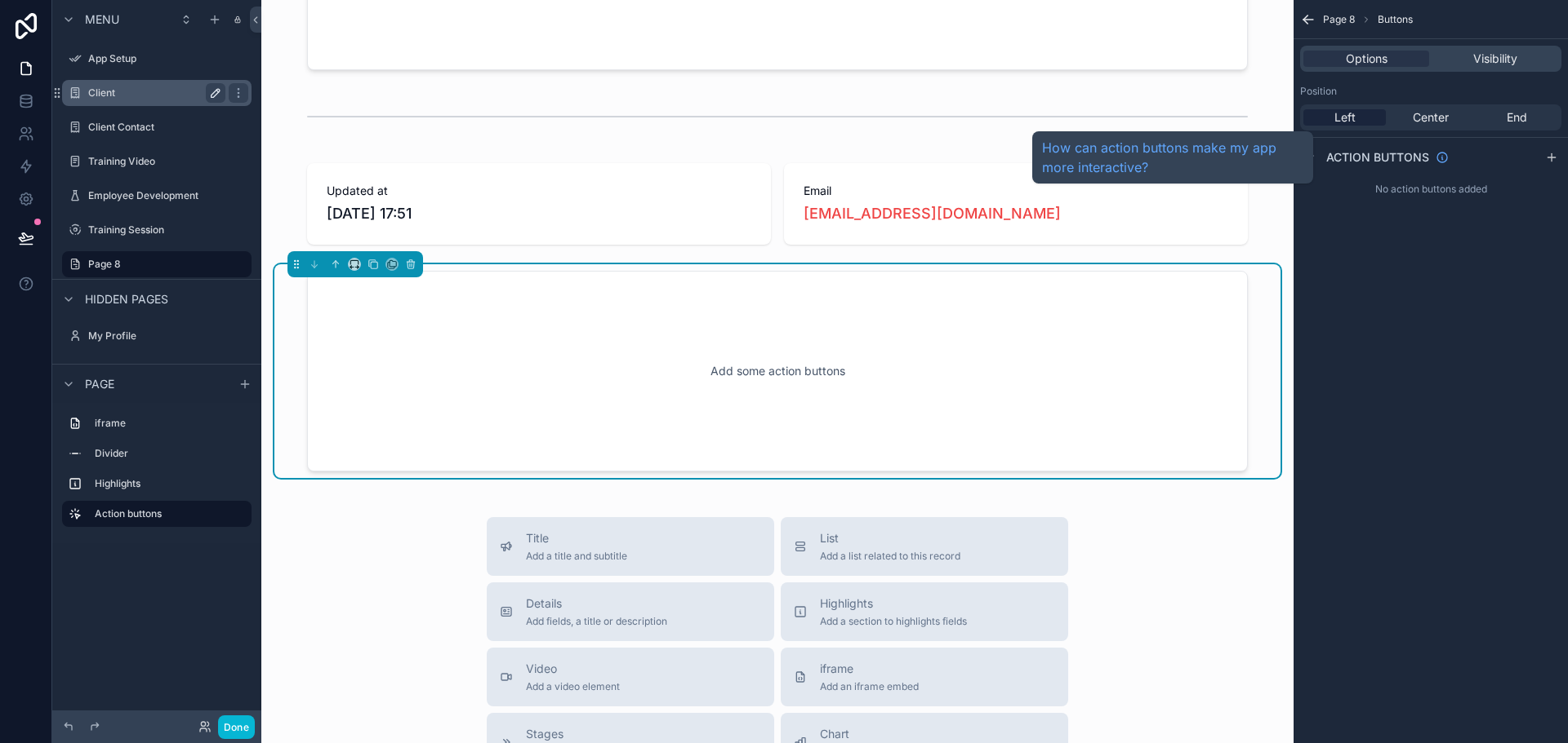
click at [1418, 150] on span "Action buttons" at bounding box center [1377, 158] width 103 height 17
click at [1420, 153] on span "Action buttons" at bounding box center [1377, 158] width 103 height 17
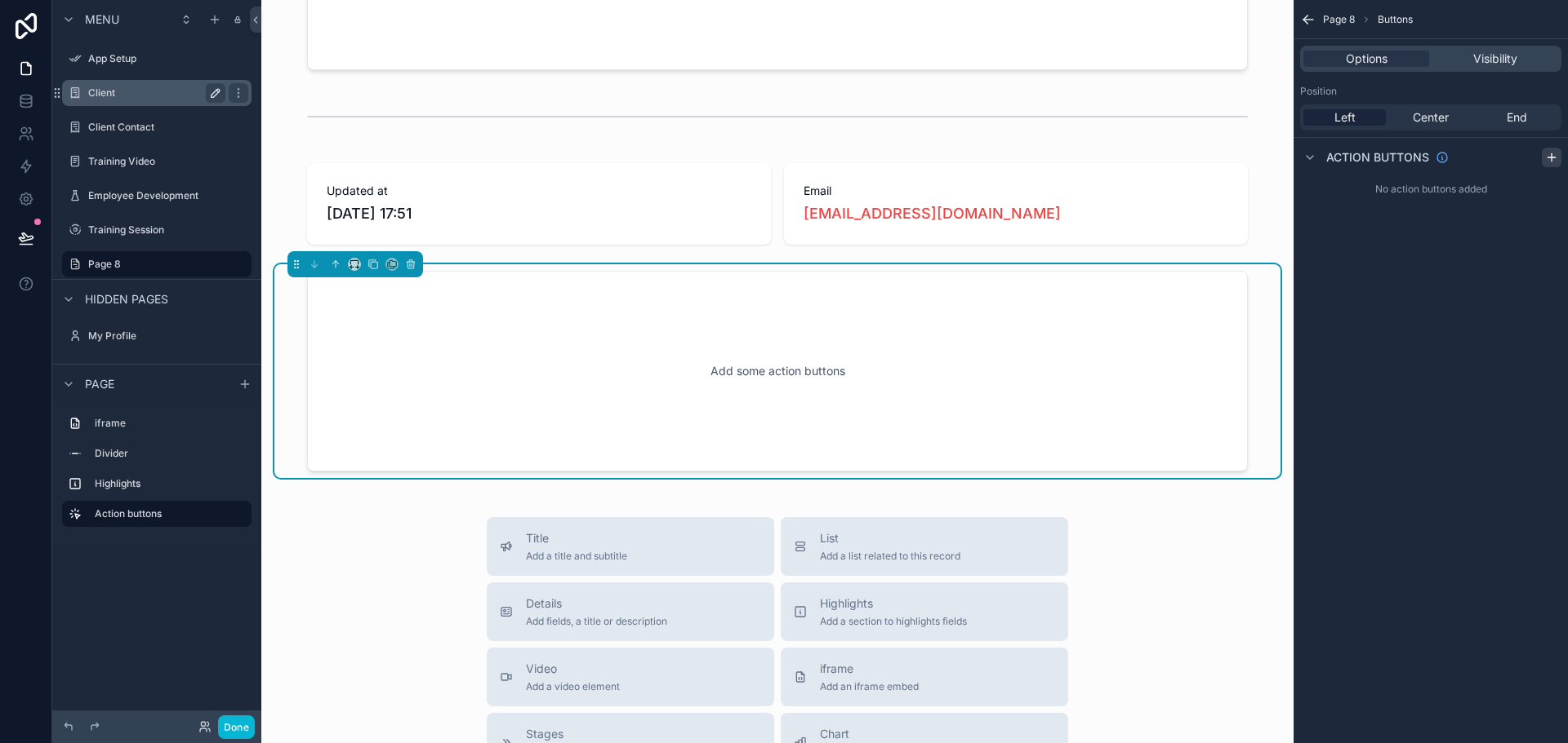
click at [1547, 156] on icon "scrollable content" at bounding box center [1551, 158] width 13 height 13
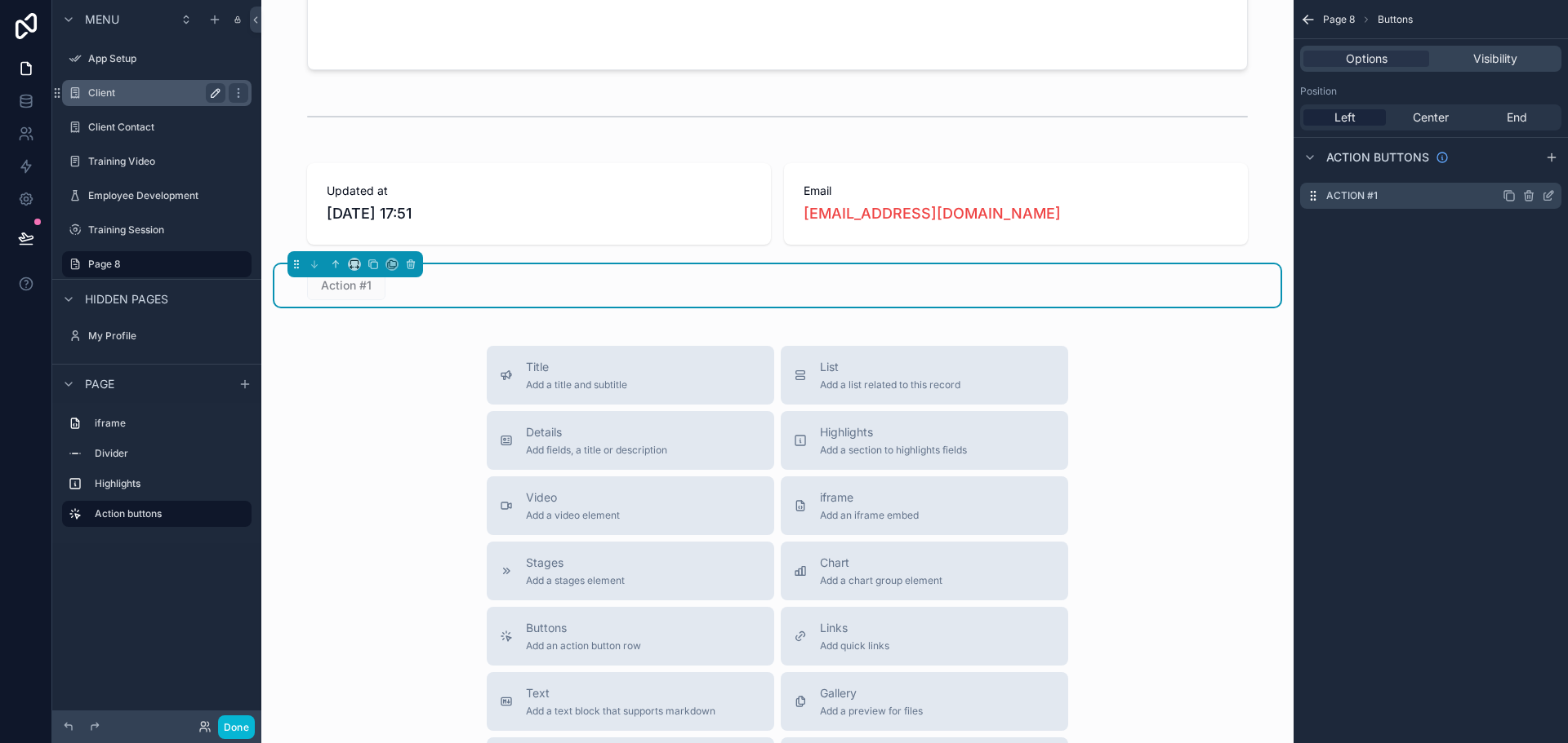
click at [1538, 195] on div "scrollable content" at bounding box center [1528, 196] width 53 height 13
click at [1544, 195] on icon "scrollable content" at bounding box center [1548, 198] width 7 height 7
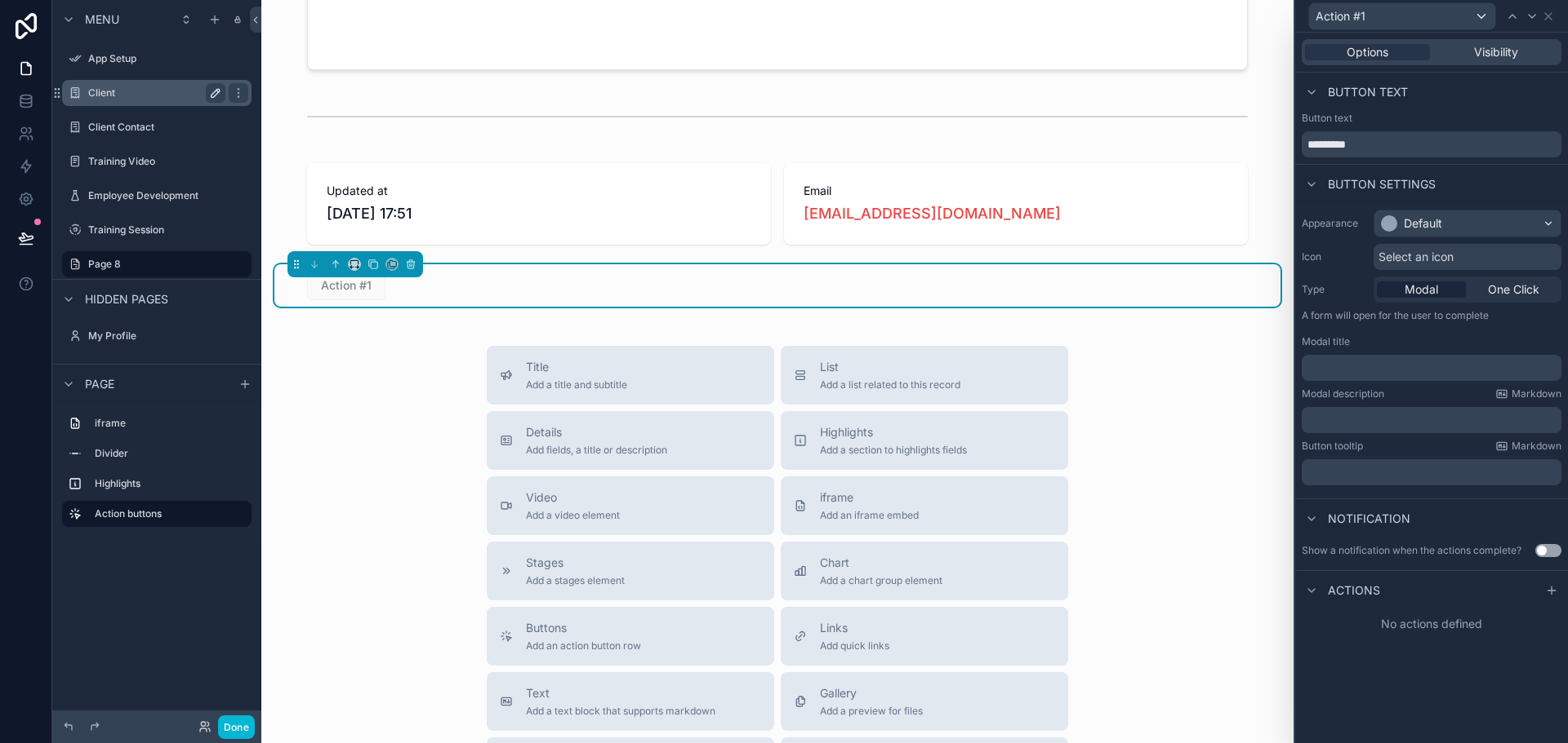
click at [1386, 600] on div "Actions" at bounding box center [1430, 590] width 272 height 39
click at [1393, 586] on div "Actions" at bounding box center [1430, 590] width 272 height 39
click at [1496, 60] on div "Options Visibility" at bounding box center [1430, 52] width 259 height 26
click at [1497, 58] on span "Visibility" at bounding box center [1496, 53] width 44 height 17
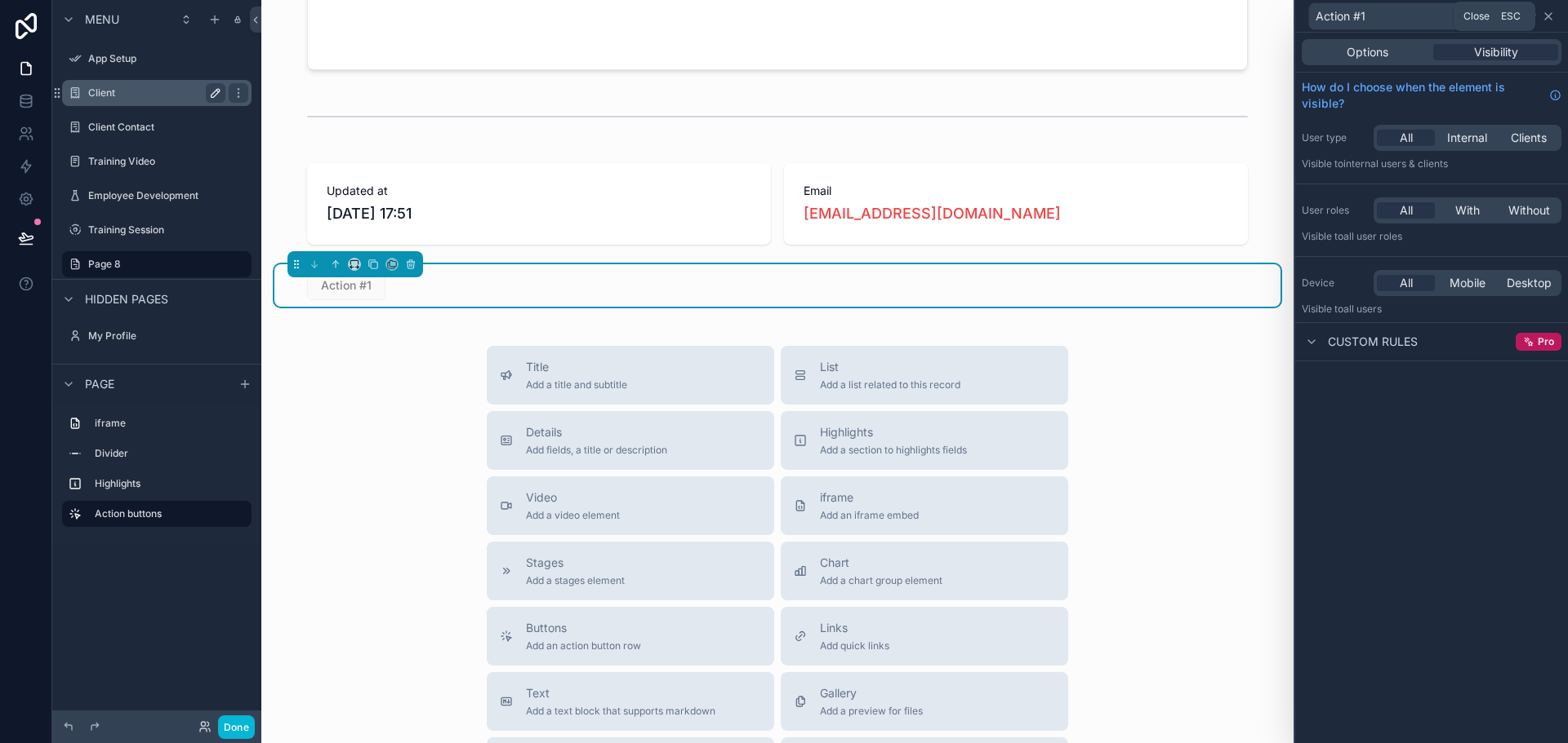
click at [1544, 22] on icon at bounding box center [1548, 17] width 13 height 13
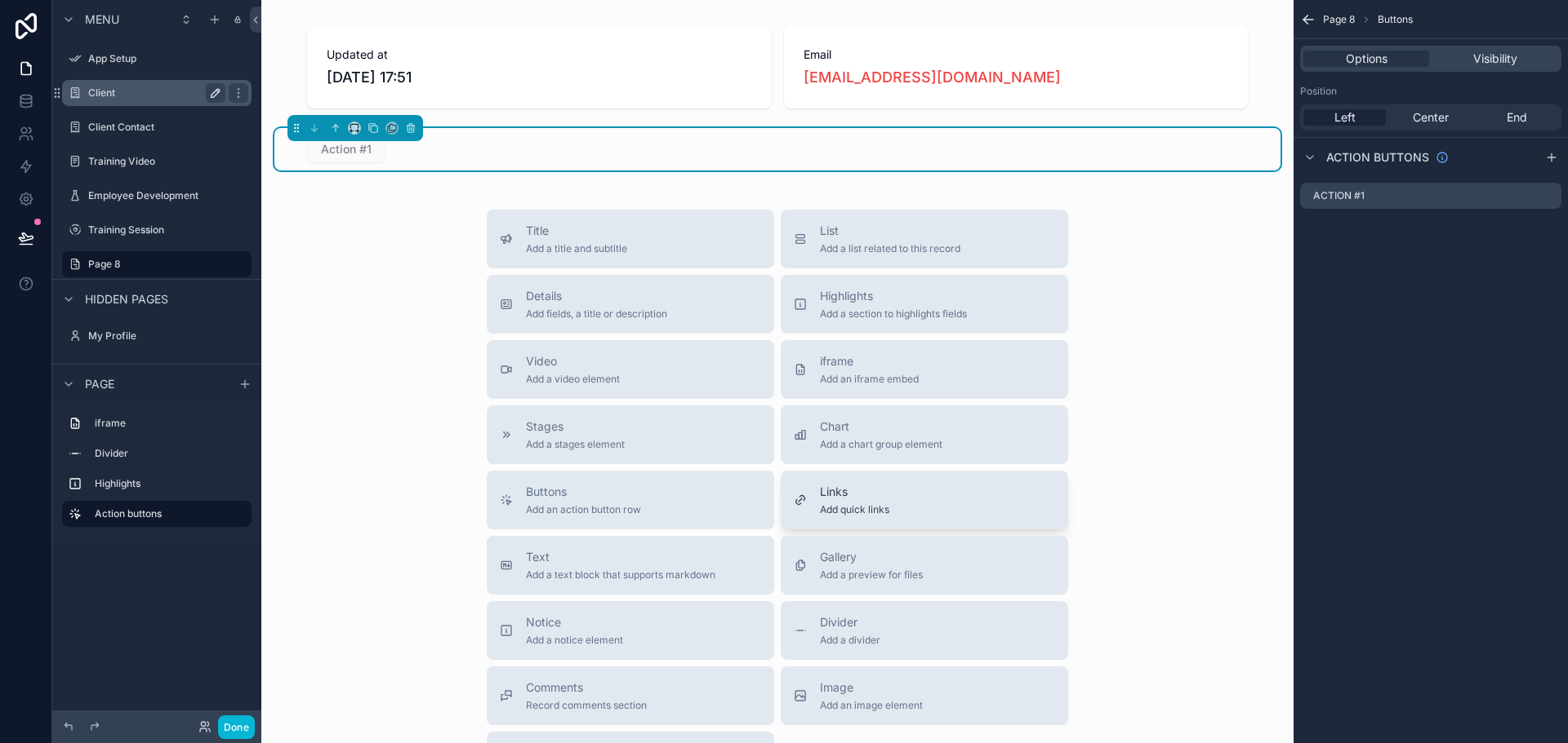
scroll to position [422, 0]
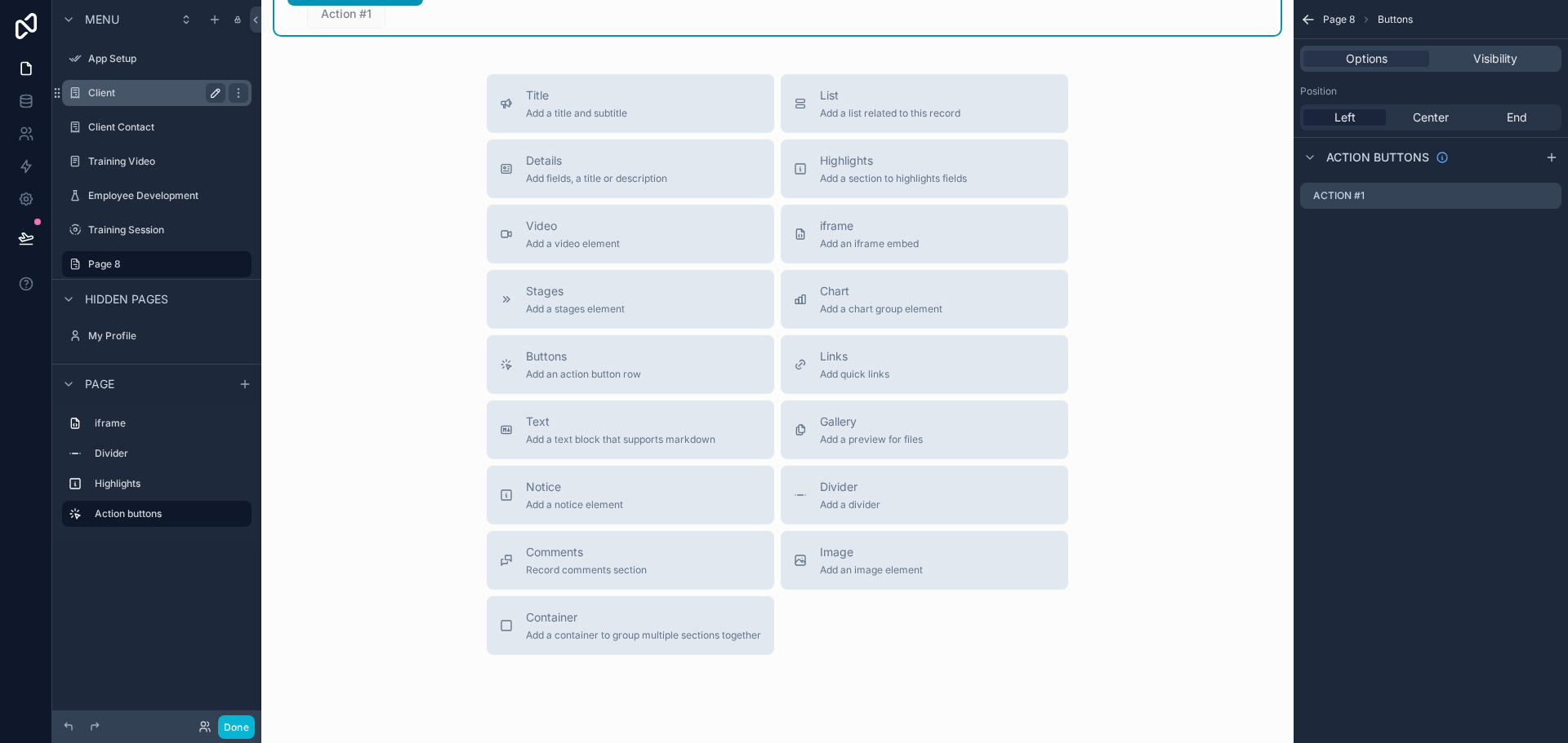
click at [428, 290] on div "Title Add a title and subtitle List Add a list related to this record Details A…" at bounding box center [777, 364] width 1006 height 581
click at [168, 222] on div "Training Session" at bounding box center [156, 230] width 138 height 19
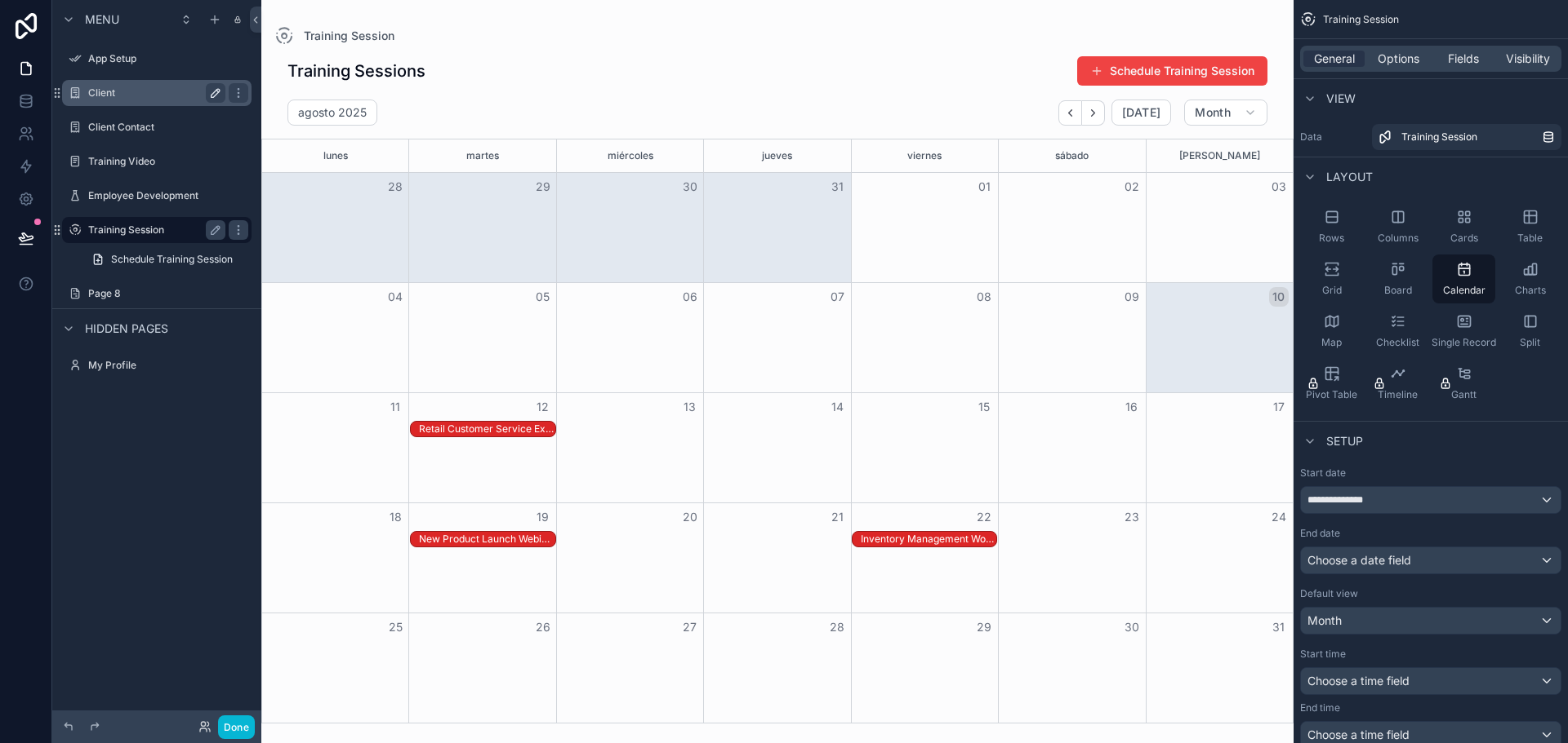
click at [135, 232] on label "Training Session" at bounding box center [152, 230] width 130 height 13
click at [109, 288] on label "Page 8" at bounding box center [152, 294] width 130 height 13
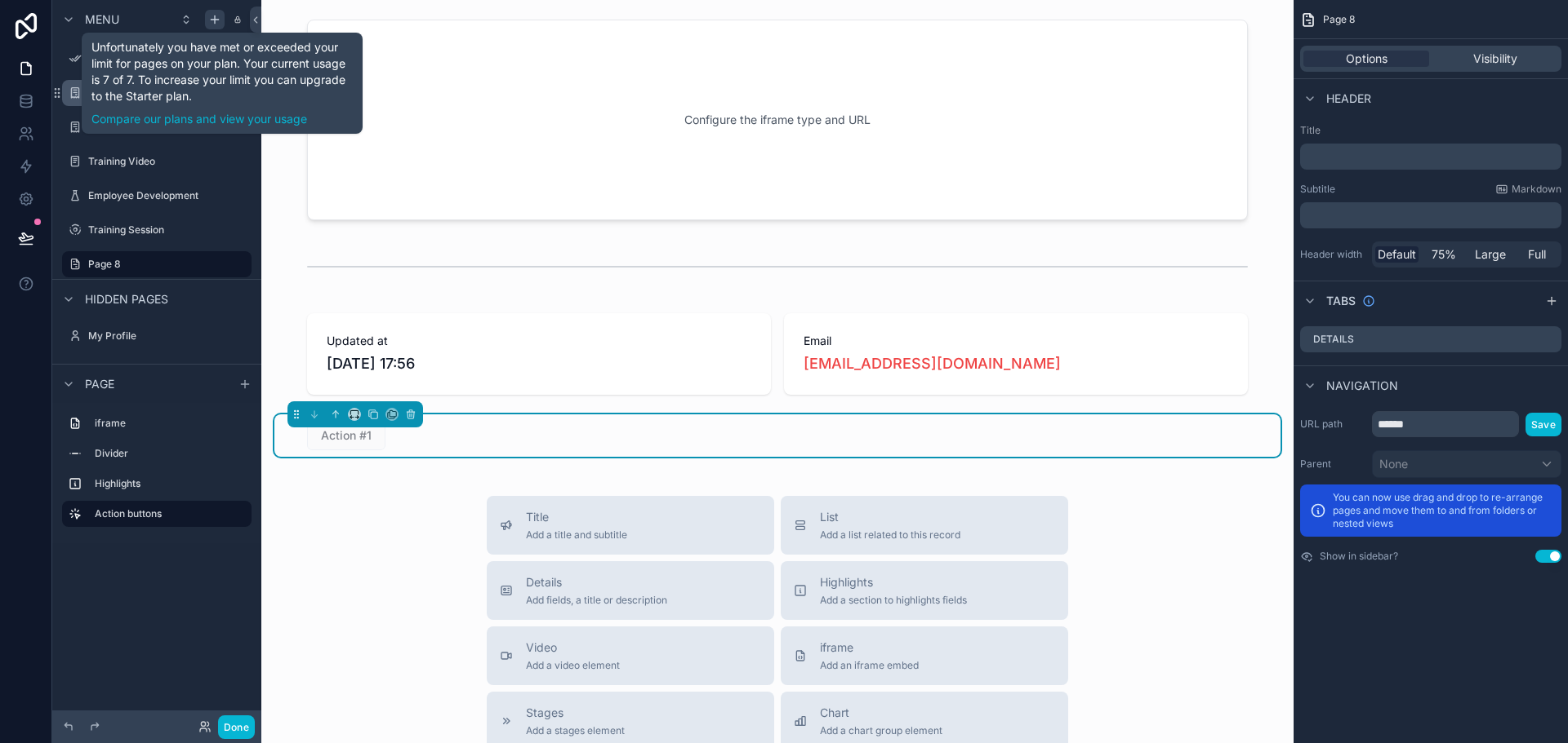
click at [213, 24] on icon "scrollable content" at bounding box center [214, 19] width 13 height 13
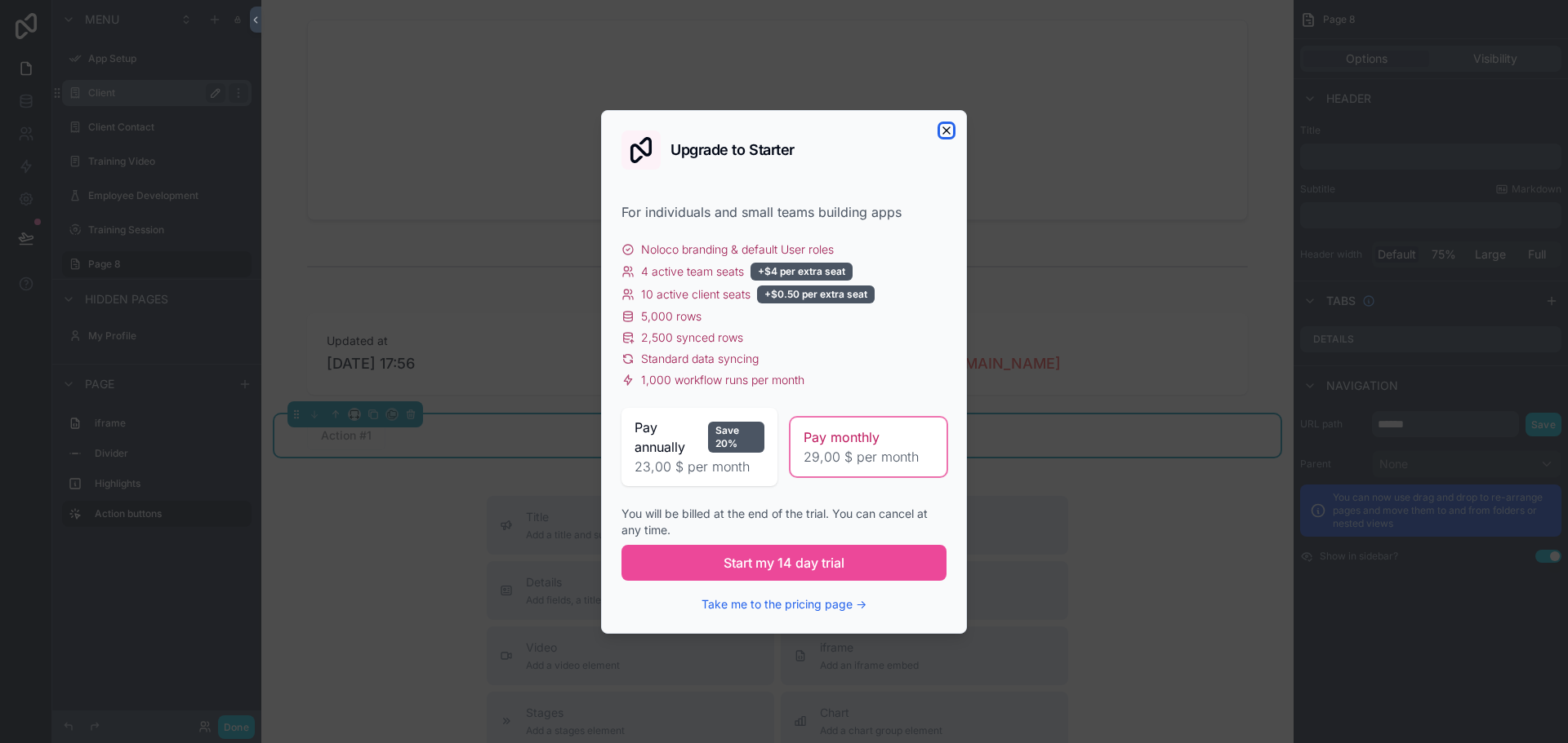
click at [947, 132] on icon "button" at bounding box center [946, 130] width 6 height 6
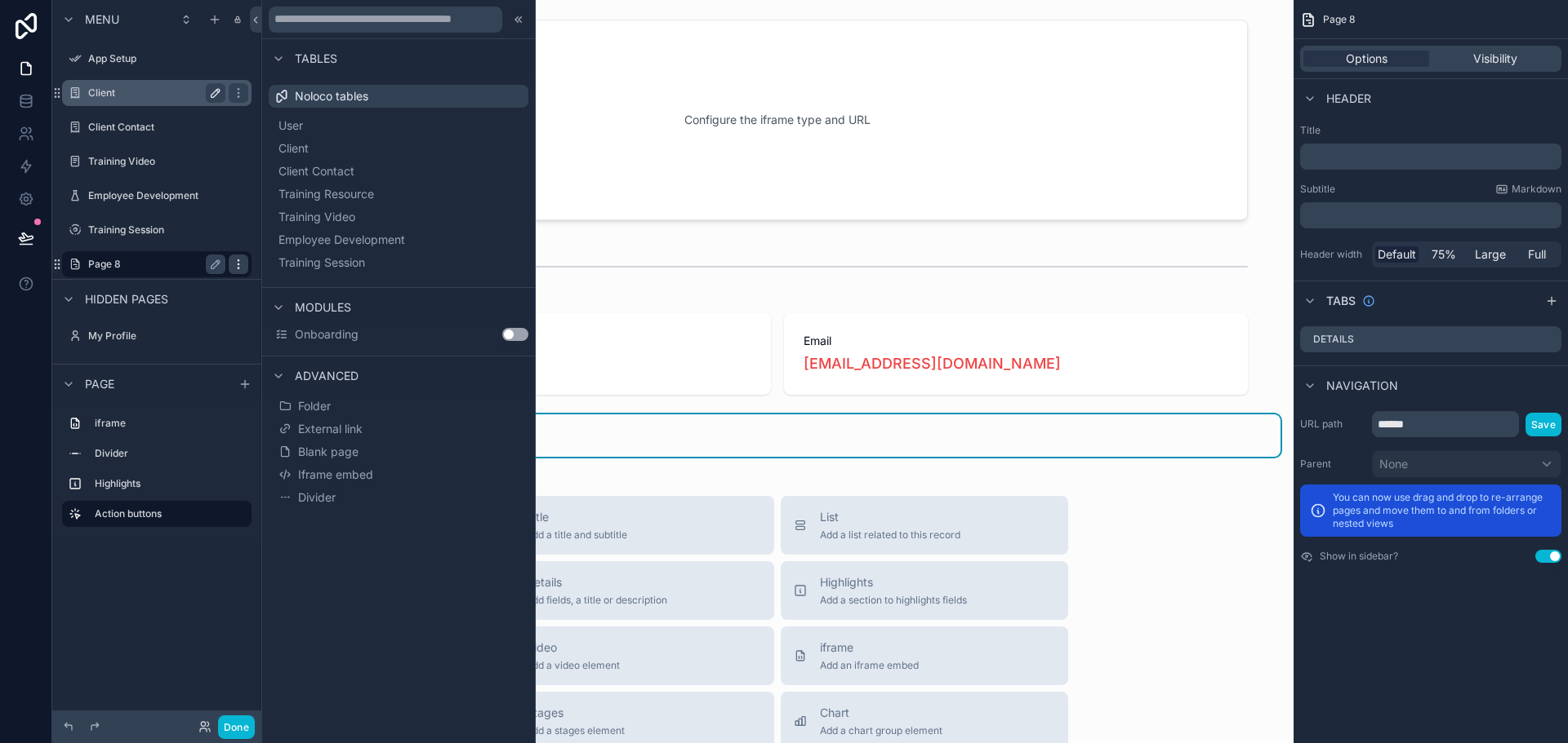
click at [245, 263] on div "scrollable content" at bounding box center [238, 264] width 19 height 19
click at [282, 281] on icon at bounding box center [278, 276] width 13 height 13
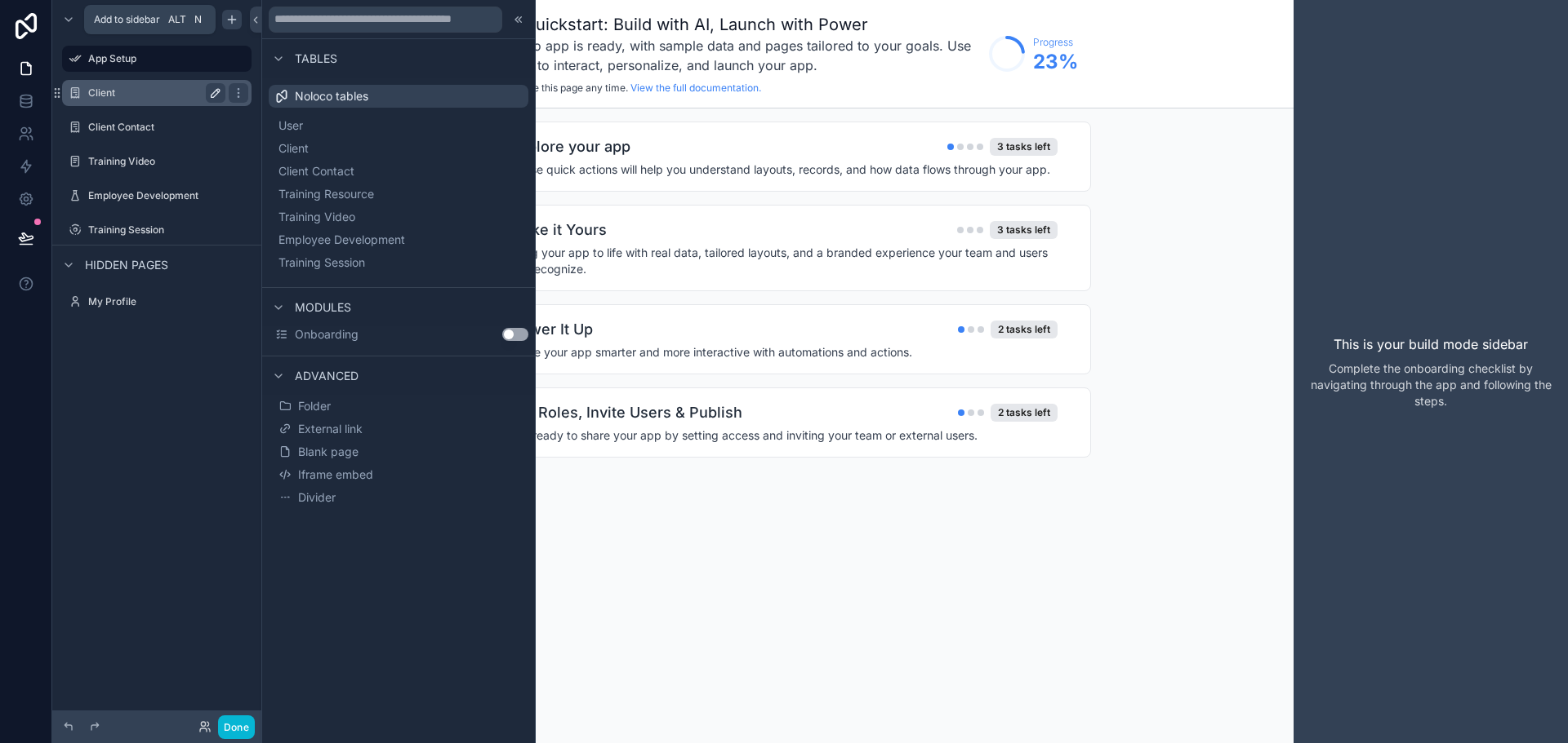
click at [233, 13] on icon "scrollable content" at bounding box center [232, 19] width 13 height 13
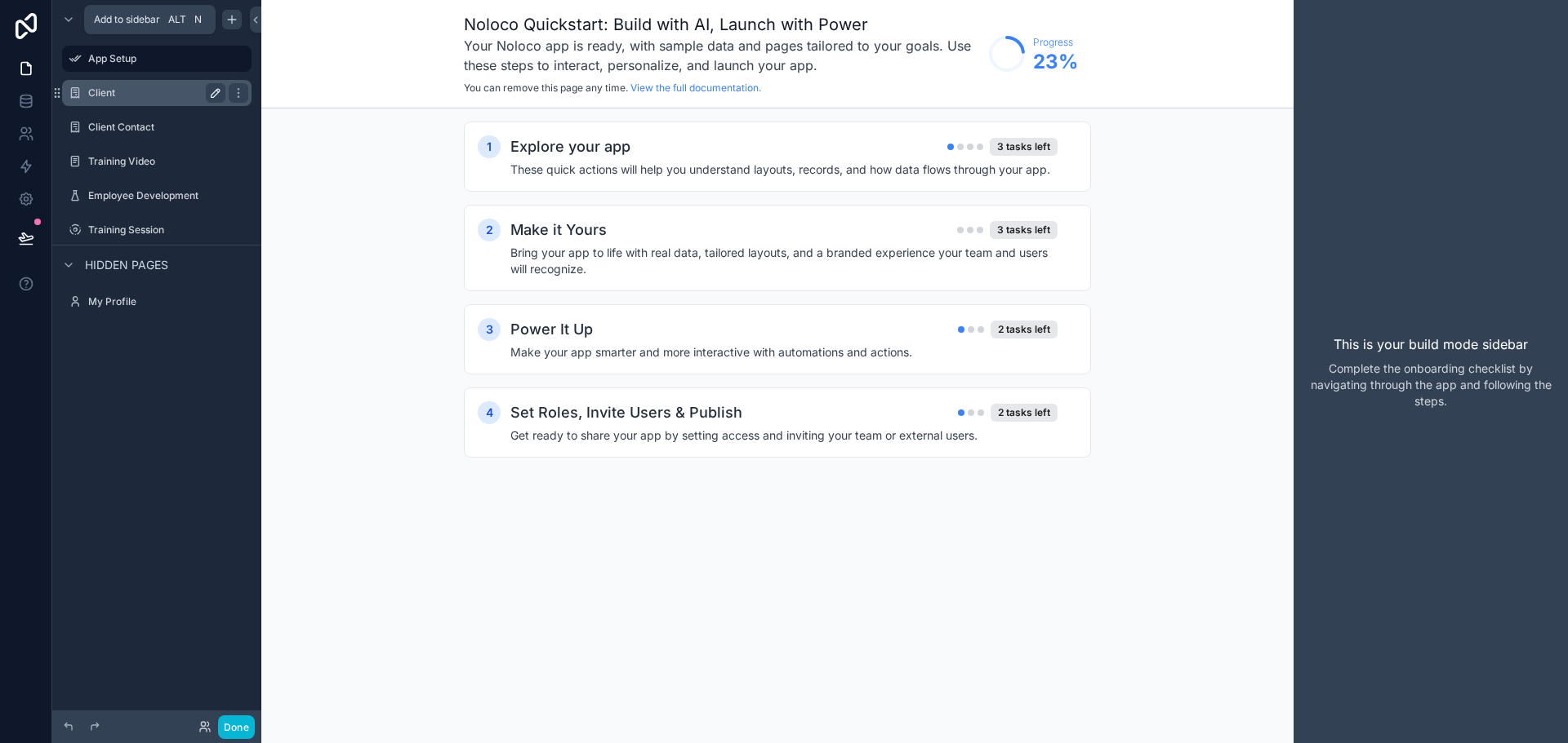
click at [236, 16] on icon "scrollable content" at bounding box center [232, 19] width 13 height 13
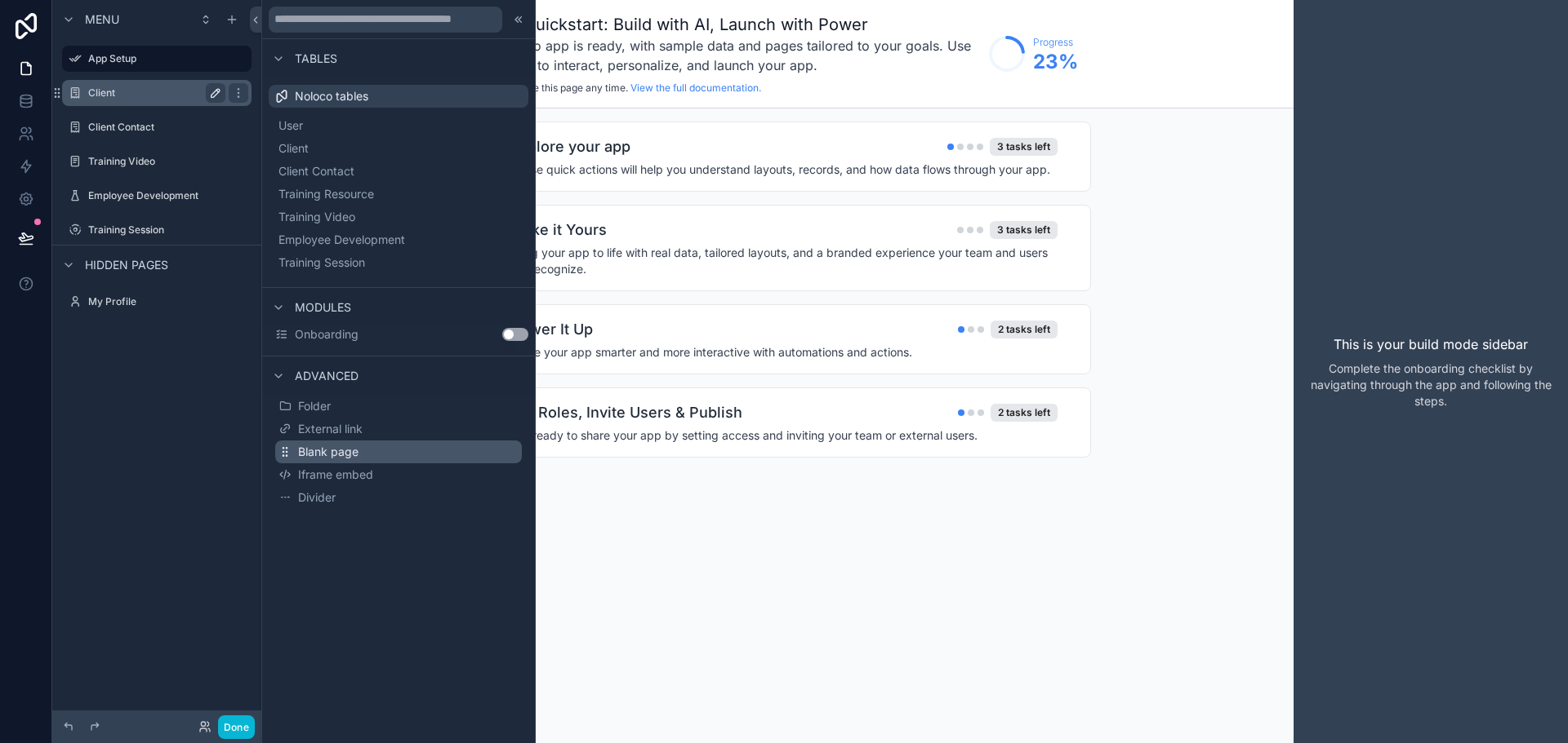
click at [439, 455] on button "Blank page" at bounding box center [398, 451] width 247 height 23
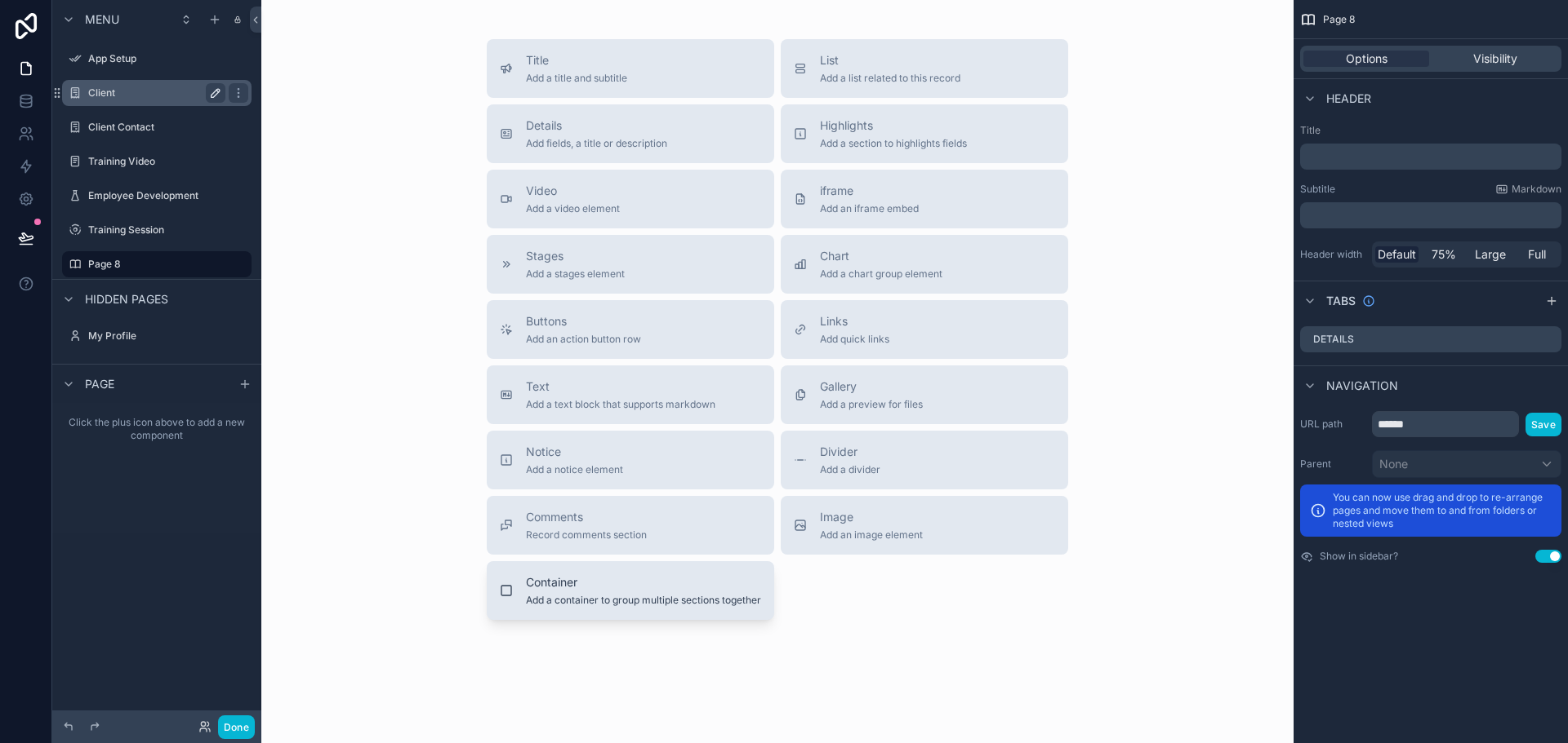
click at [653, 594] on div "Container Add a container to group multiple sections together" at bounding box center [643, 590] width 235 height 32
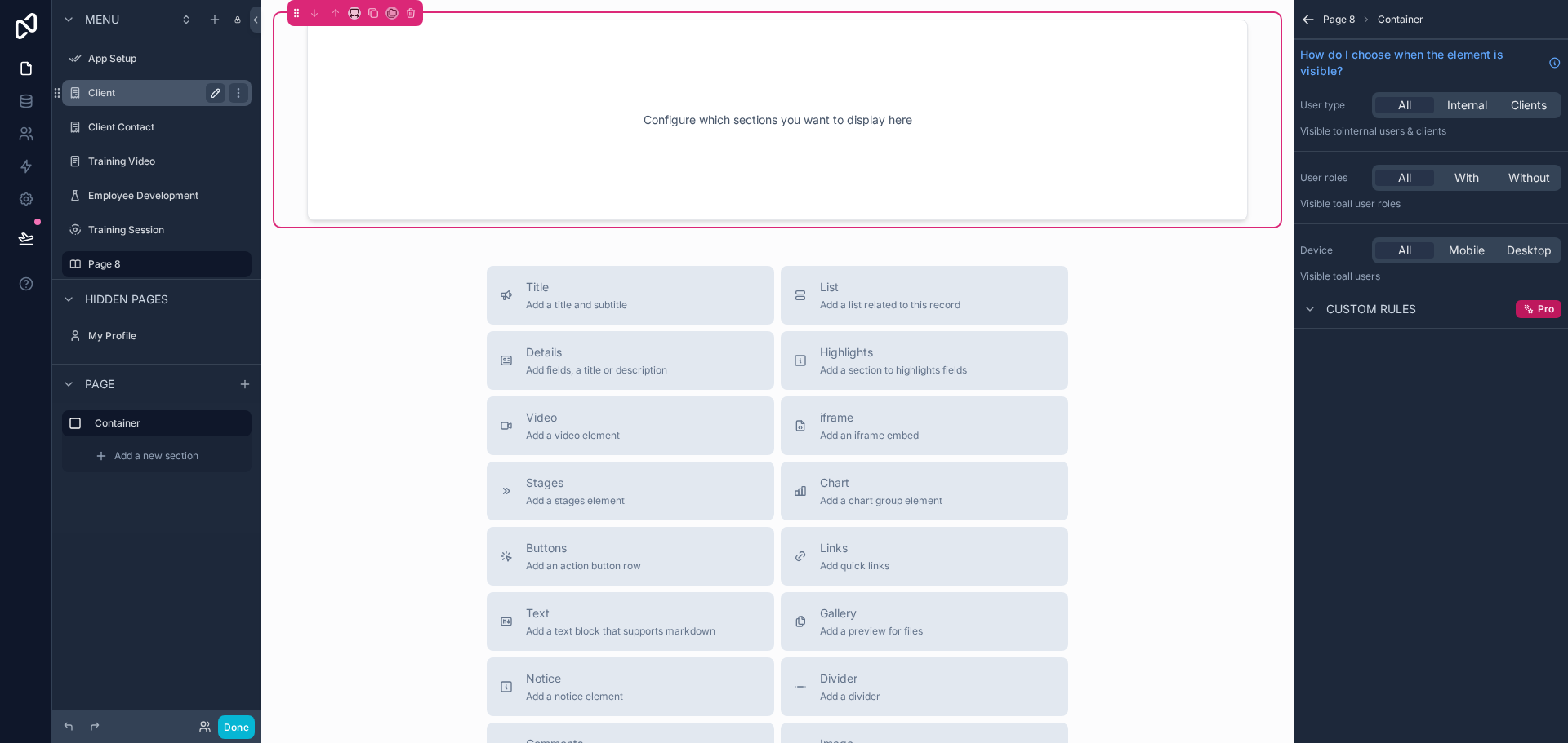
click at [1229, 330] on div "Title Add a title and subtitle List Add a list related to this record Details A…" at bounding box center [777, 556] width 1006 height 581
click at [989, 282] on div "List Add a list related to this record" at bounding box center [923, 294] width 261 height 32
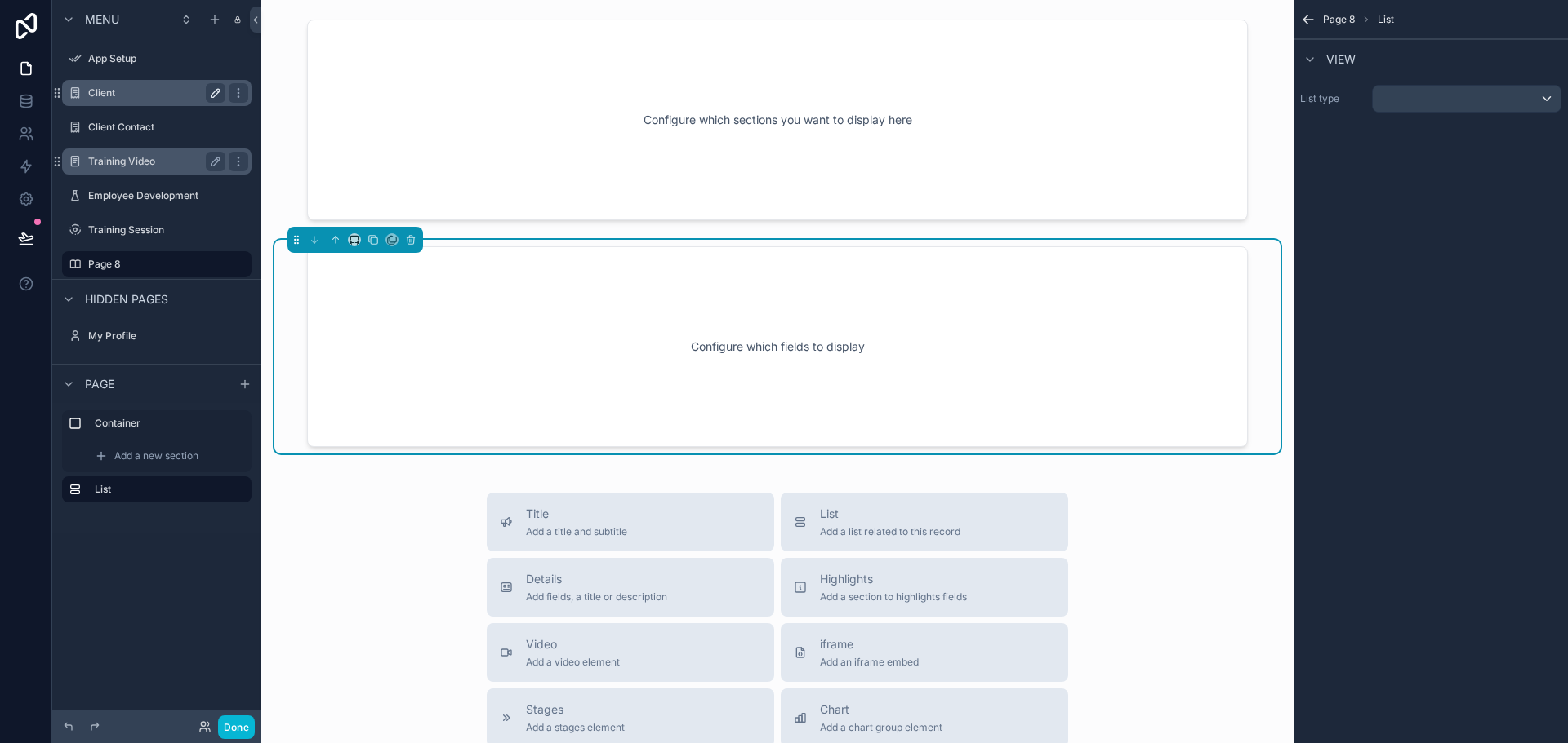
click at [151, 166] on label "Training Video" at bounding box center [152, 162] width 130 height 13
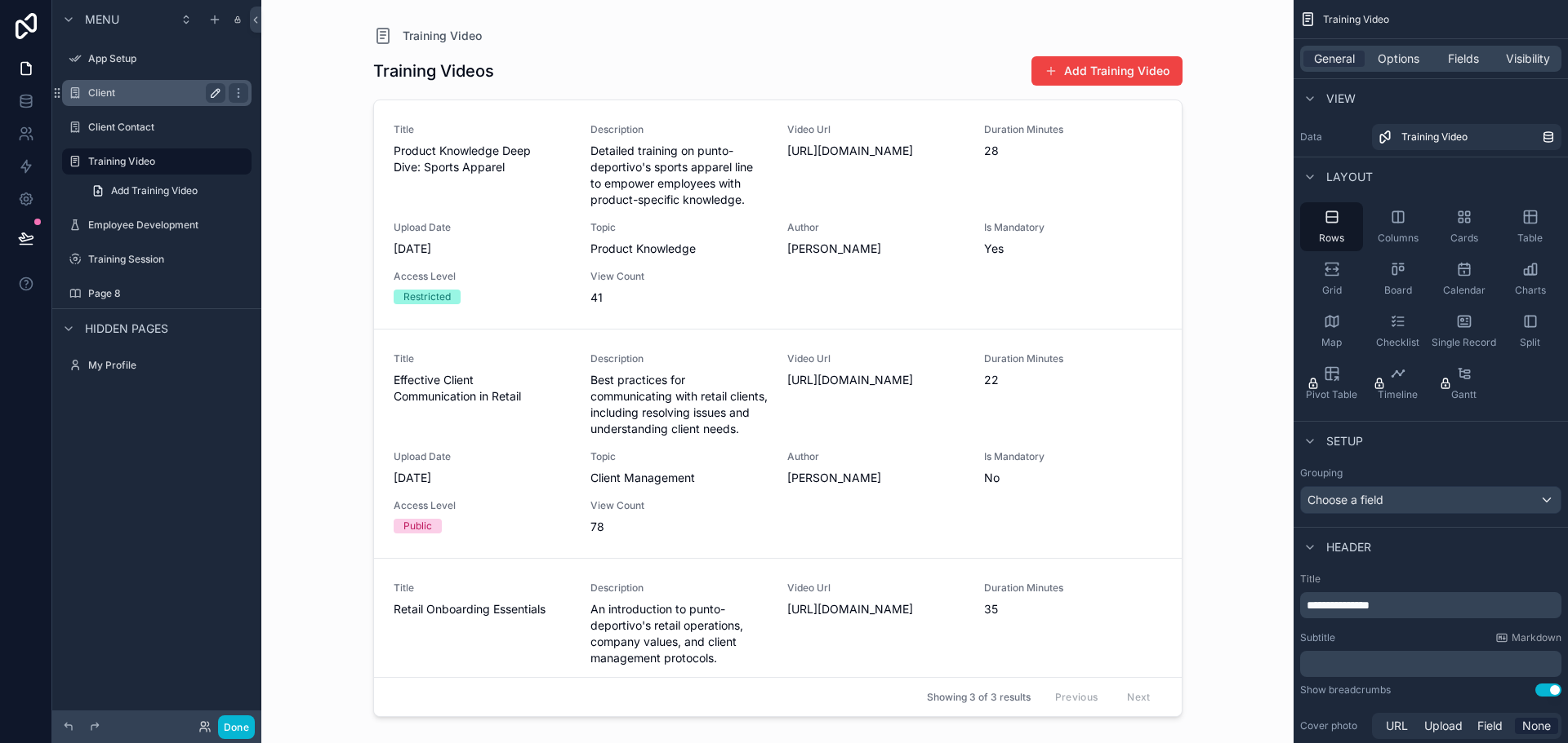
click at [656, 165] on div "scrollable content" at bounding box center [778, 362] width 835 height 724
click at [573, 186] on div "Title Product Knowledge Deep Dive: Sports Apparel Description Detailed training…" at bounding box center [778, 215] width 768 height 183
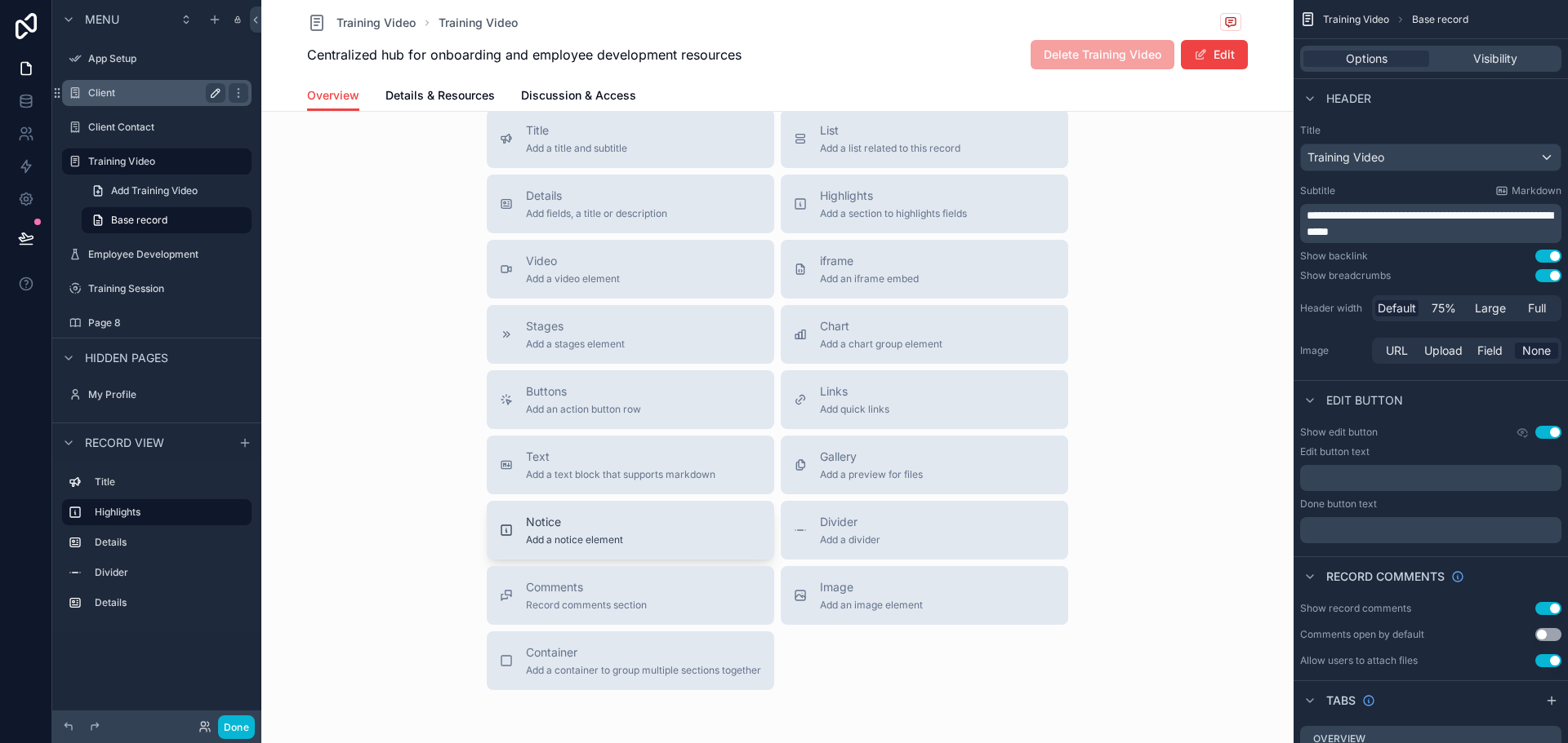
scroll to position [679, 0]
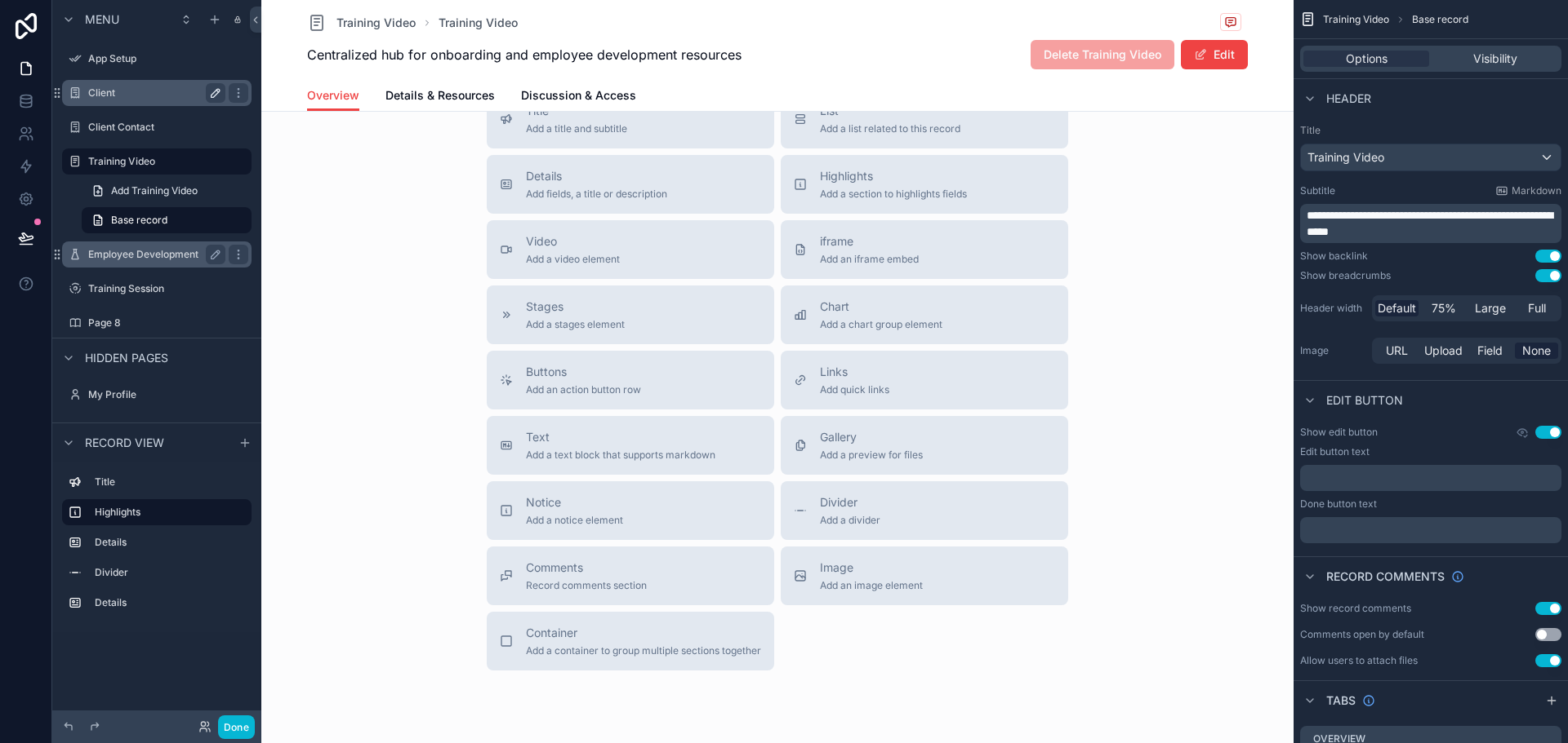
click at [138, 254] on label "Employee Development" at bounding box center [152, 255] width 130 height 13
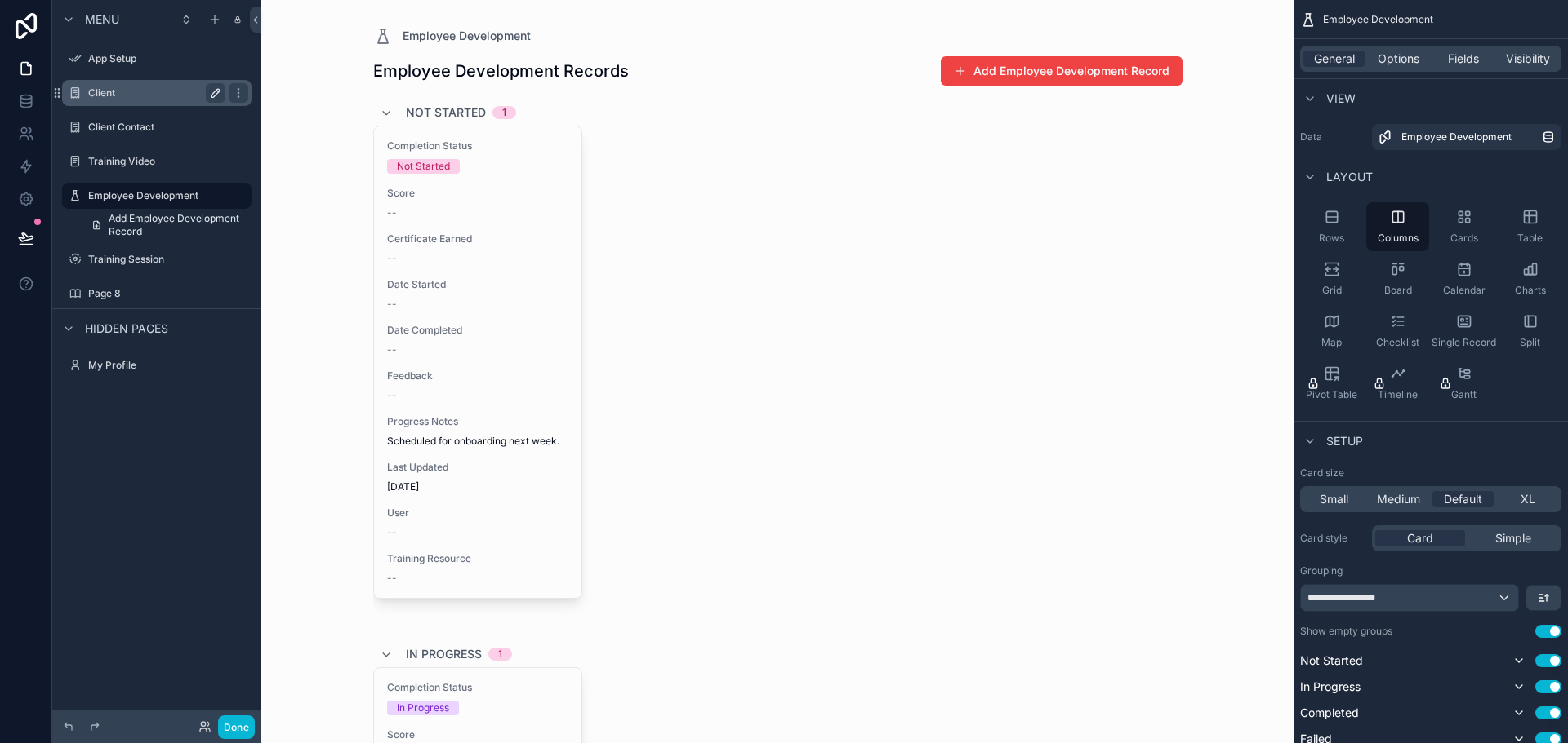
click at [150, 260] on label "Training Session" at bounding box center [152, 259] width 130 height 13
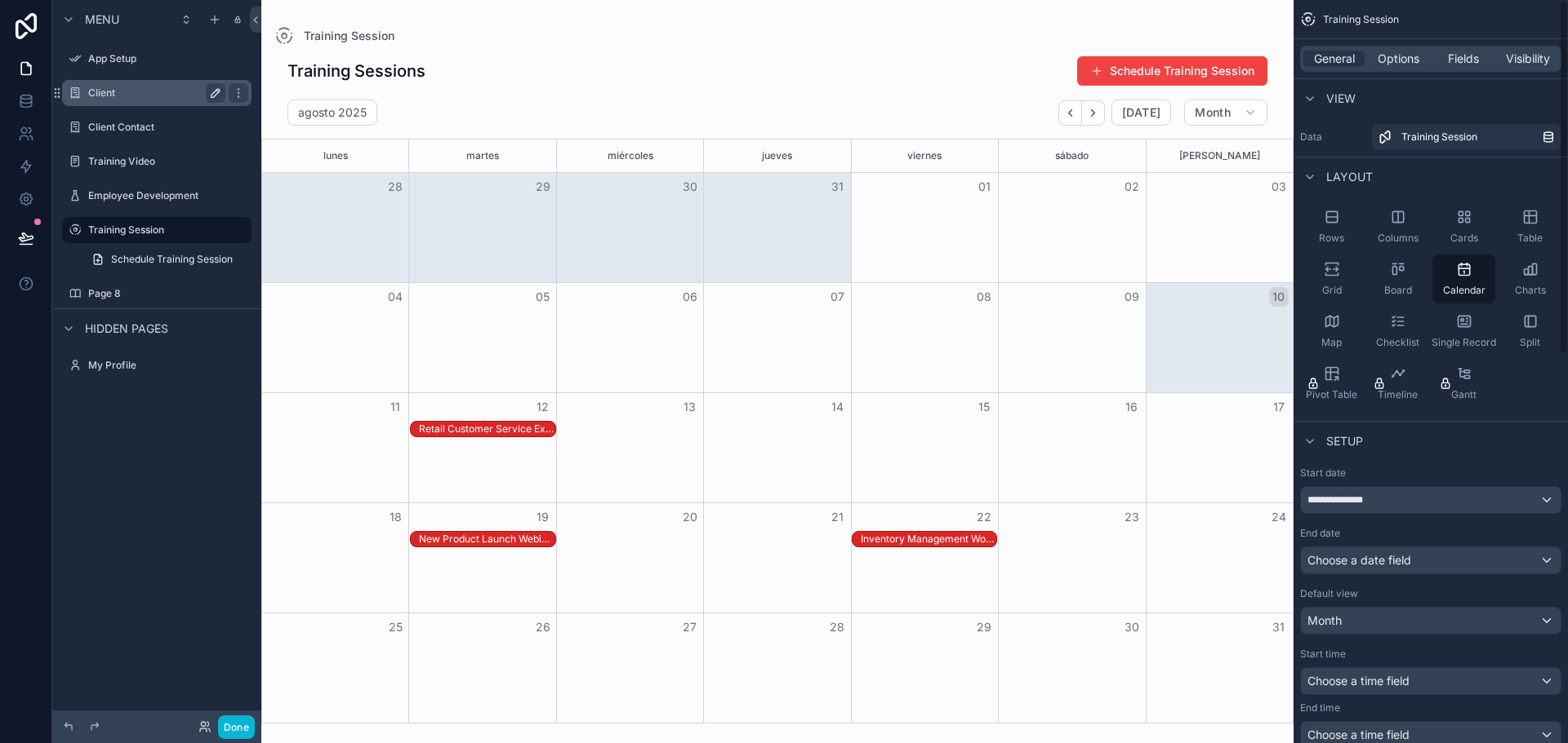
click at [1533, 391] on div "Rows Columns Cards Table Grid Board Calendar Charts Map Checklist Single Record…" at bounding box center [1429, 305] width 274 height 219
click at [1461, 320] on icon "scrollable content" at bounding box center [1461, 320] width 3 height 3
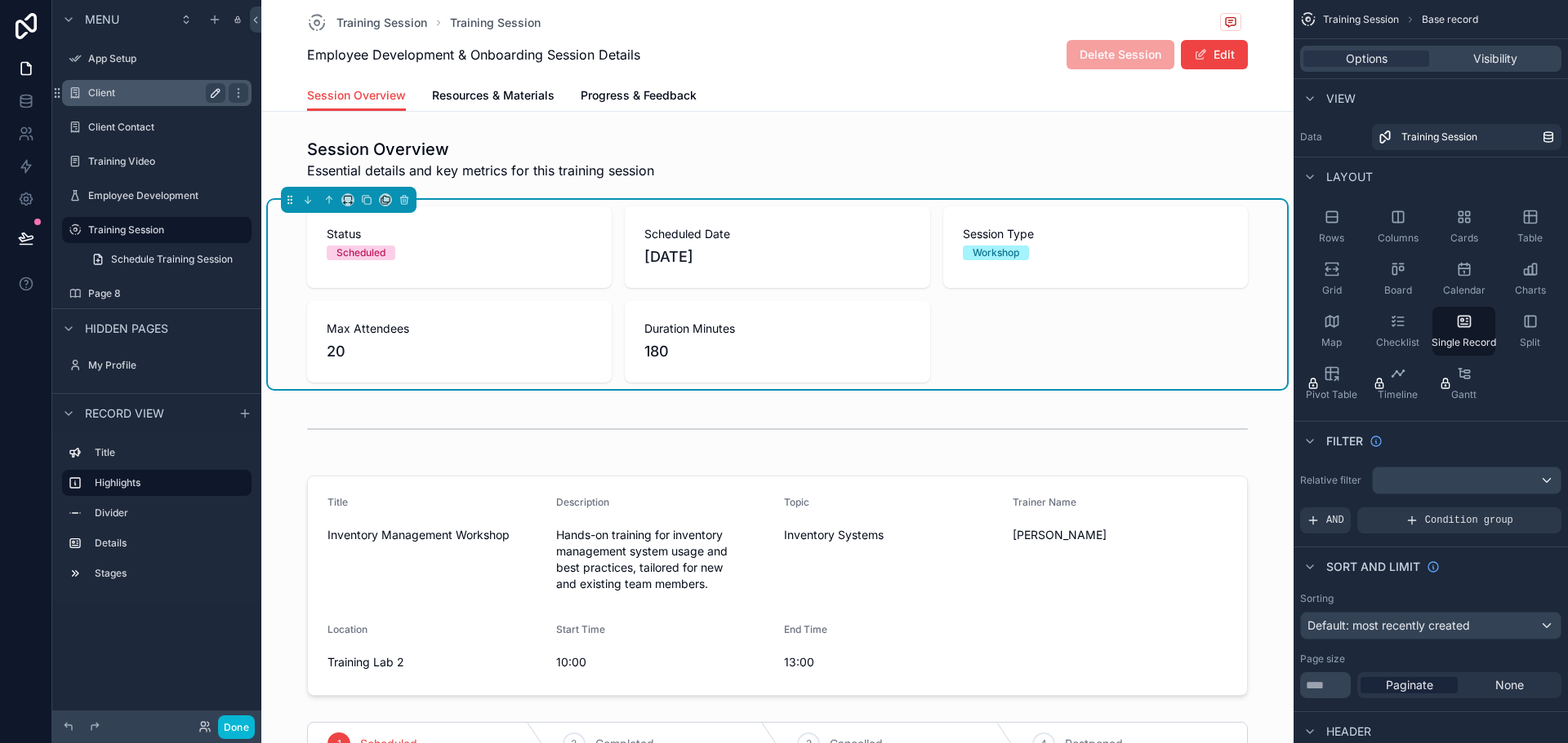
click at [1527, 397] on div "Rows Columns Cards Table Grid Board Calendar Charts Map Checklist Single Record…" at bounding box center [1429, 305] width 274 height 219
click at [1465, 54] on div "Visibility" at bounding box center [1495, 59] width 126 height 17
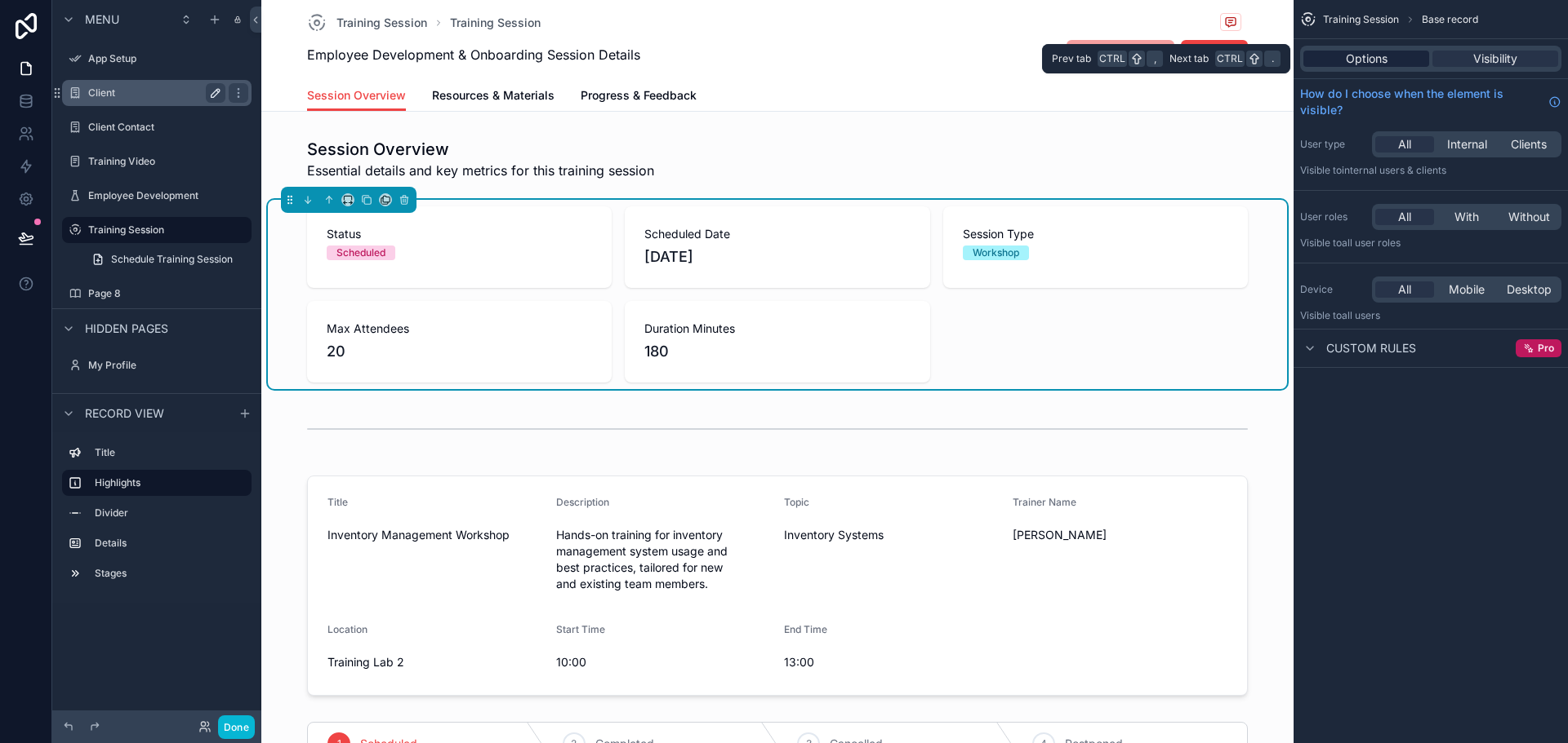
click at [1378, 56] on span "Options" at bounding box center [1366, 59] width 42 height 17
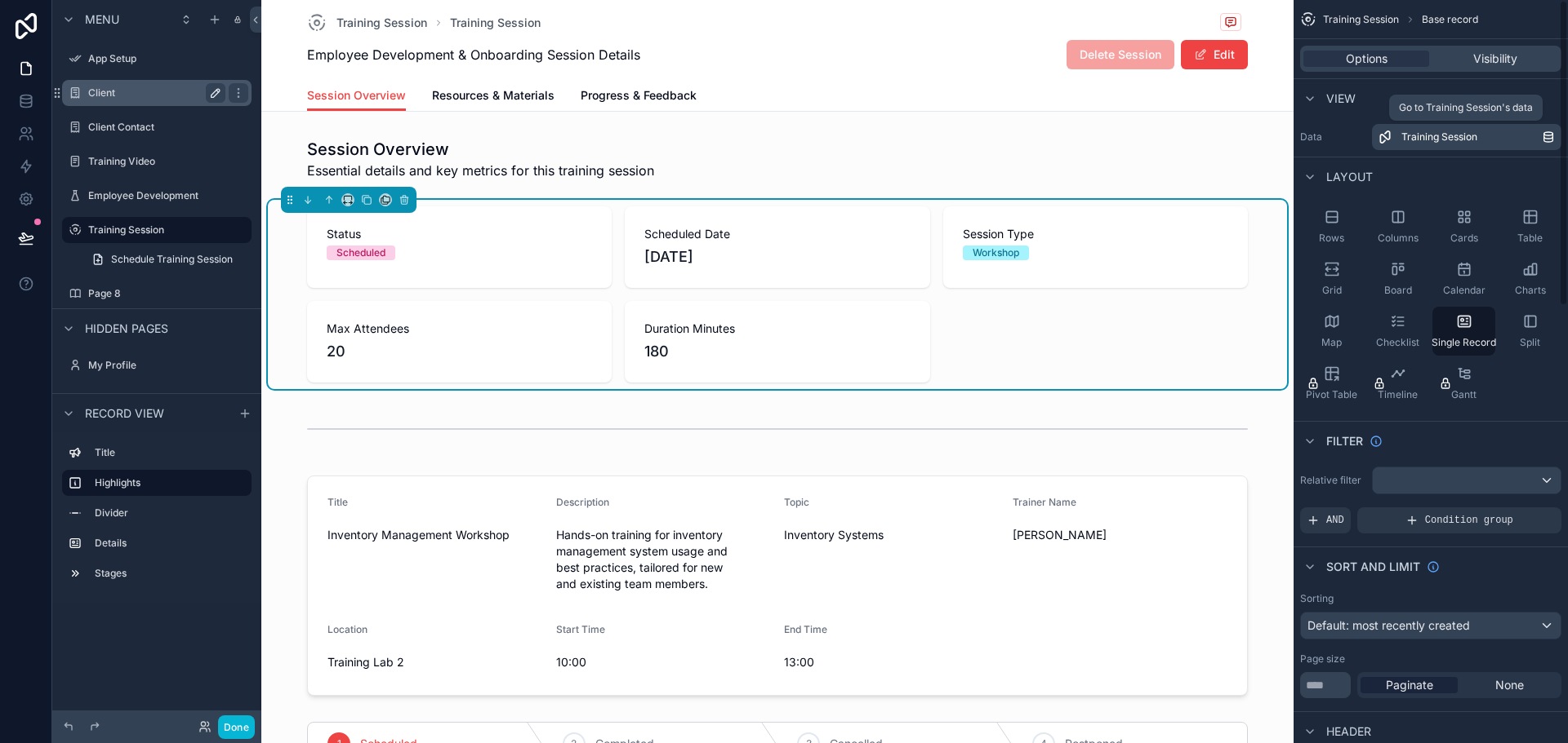
click at [1439, 141] on span "Training Session" at bounding box center [1439, 137] width 76 height 13
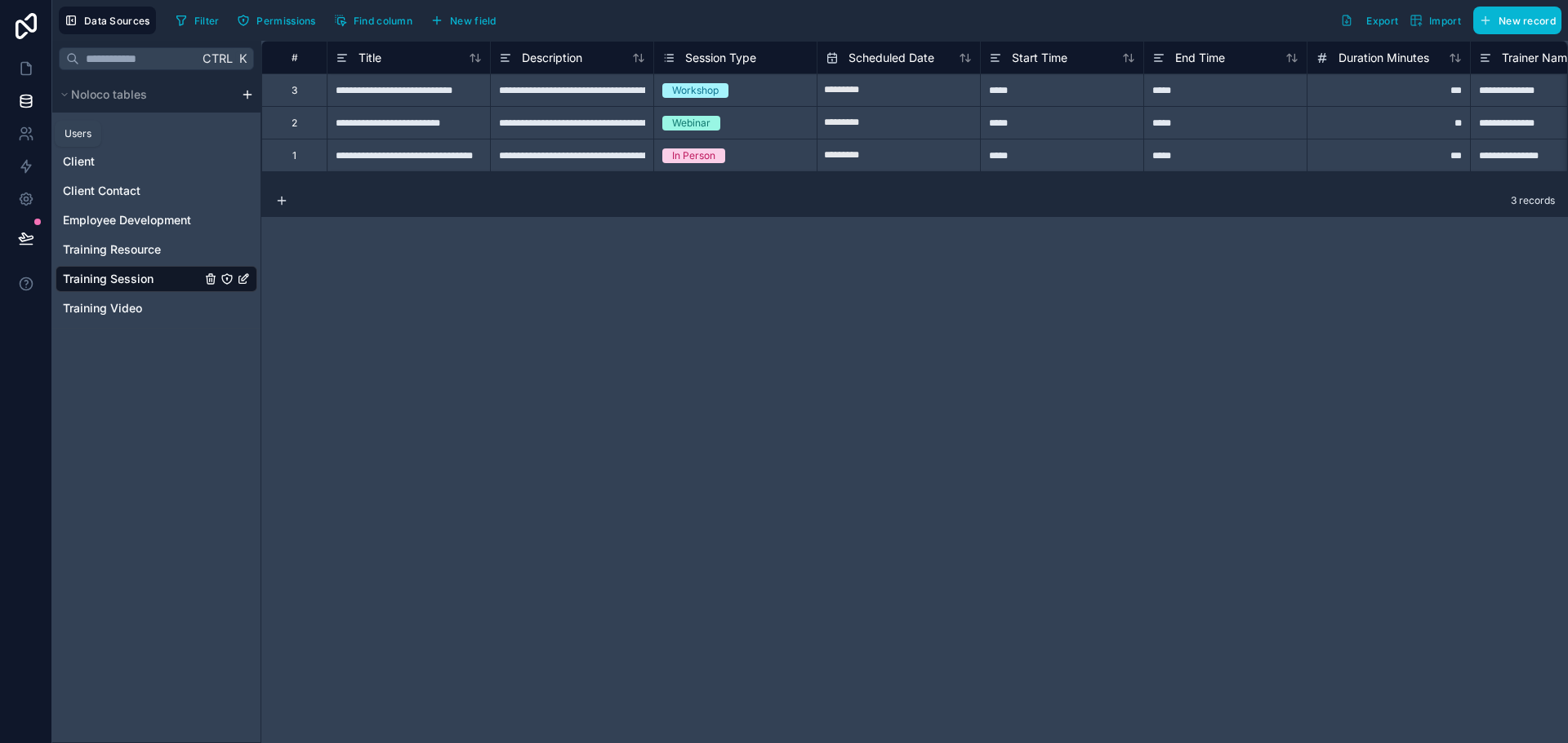
click at [18, 89] on link at bounding box center [26, 101] width 52 height 32
click at [23, 74] on icon at bounding box center [26, 68] width 17 height 17
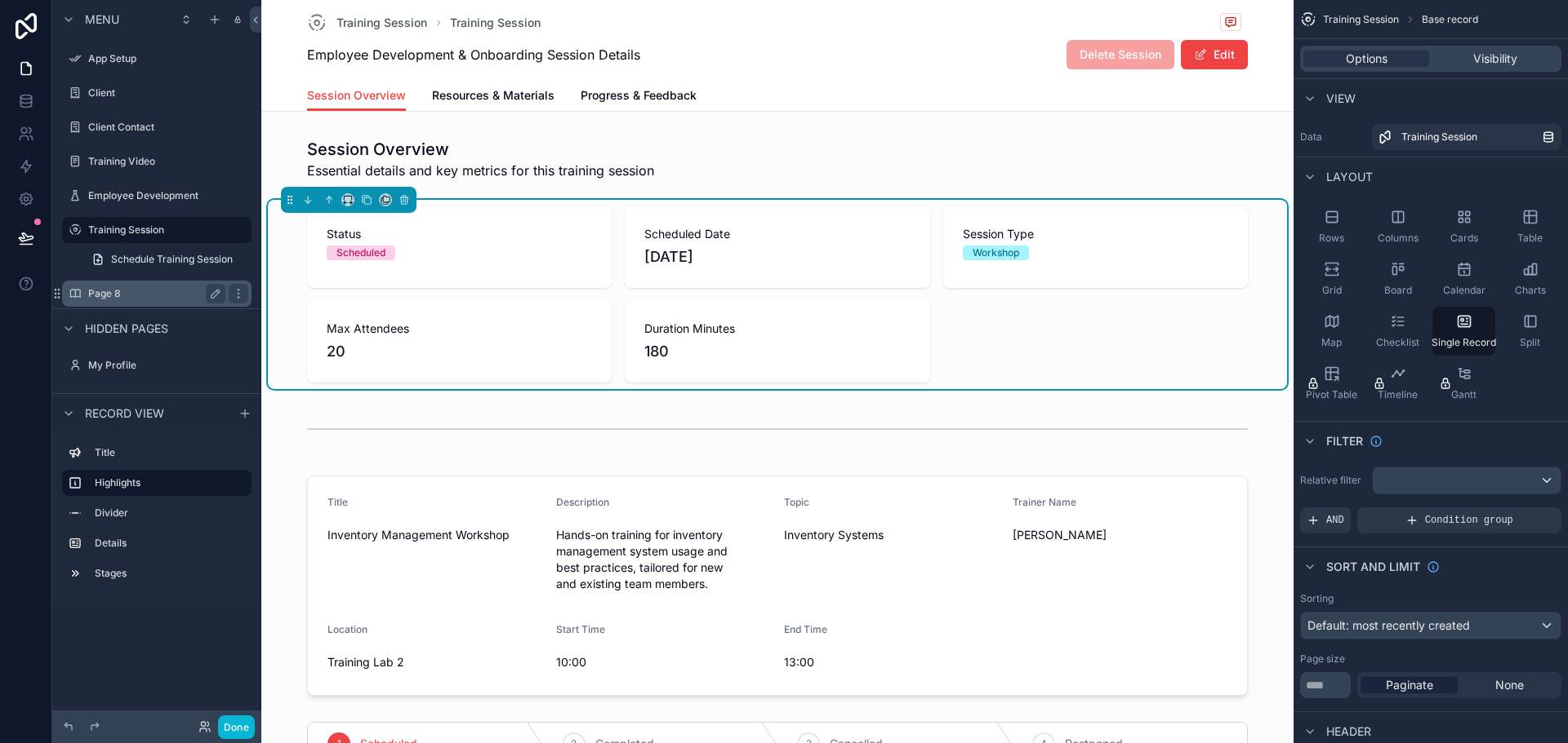
click at [147, 293] on label "Page 8" at bounding box center [152, 294] width 130 height 13
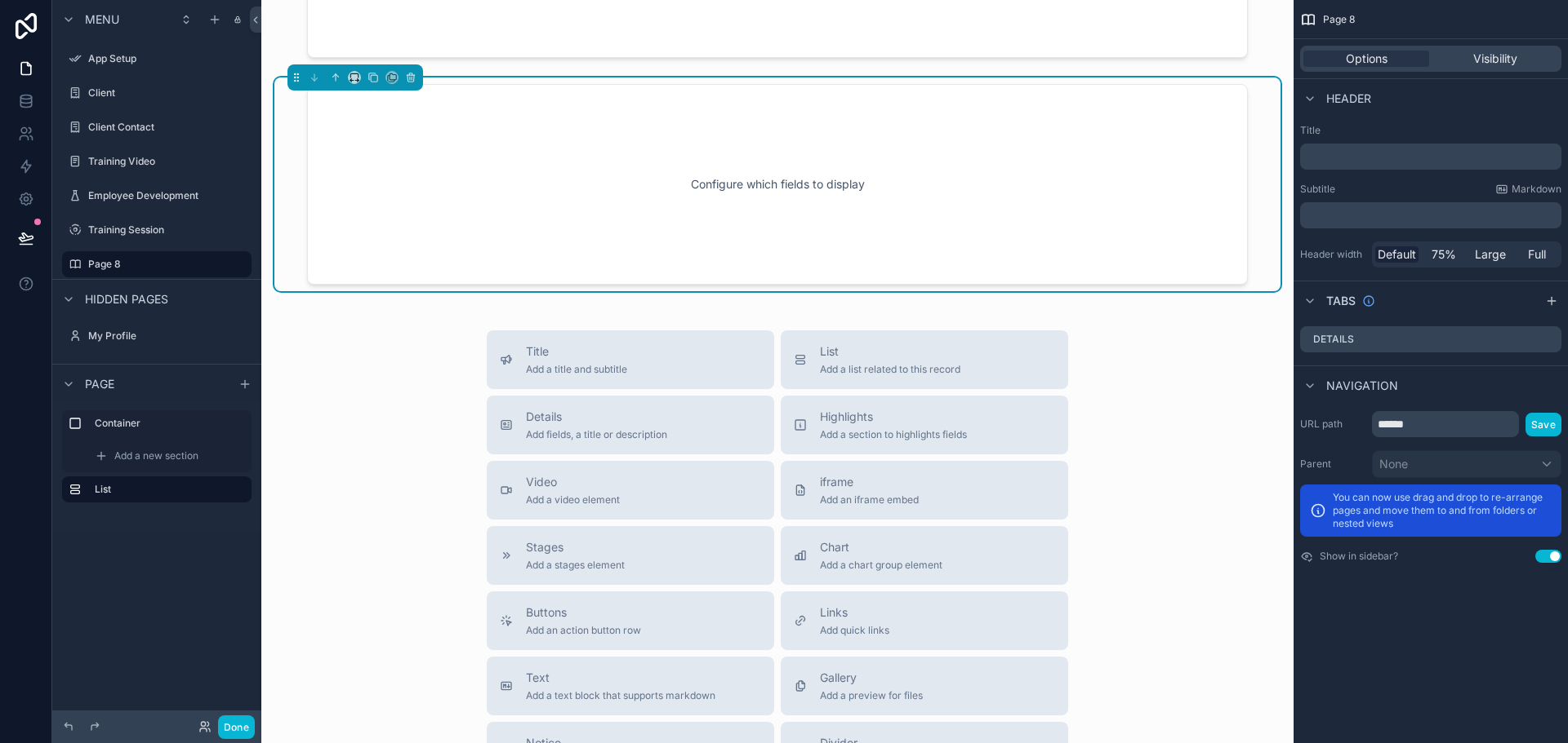
scroll to position [408, 0]
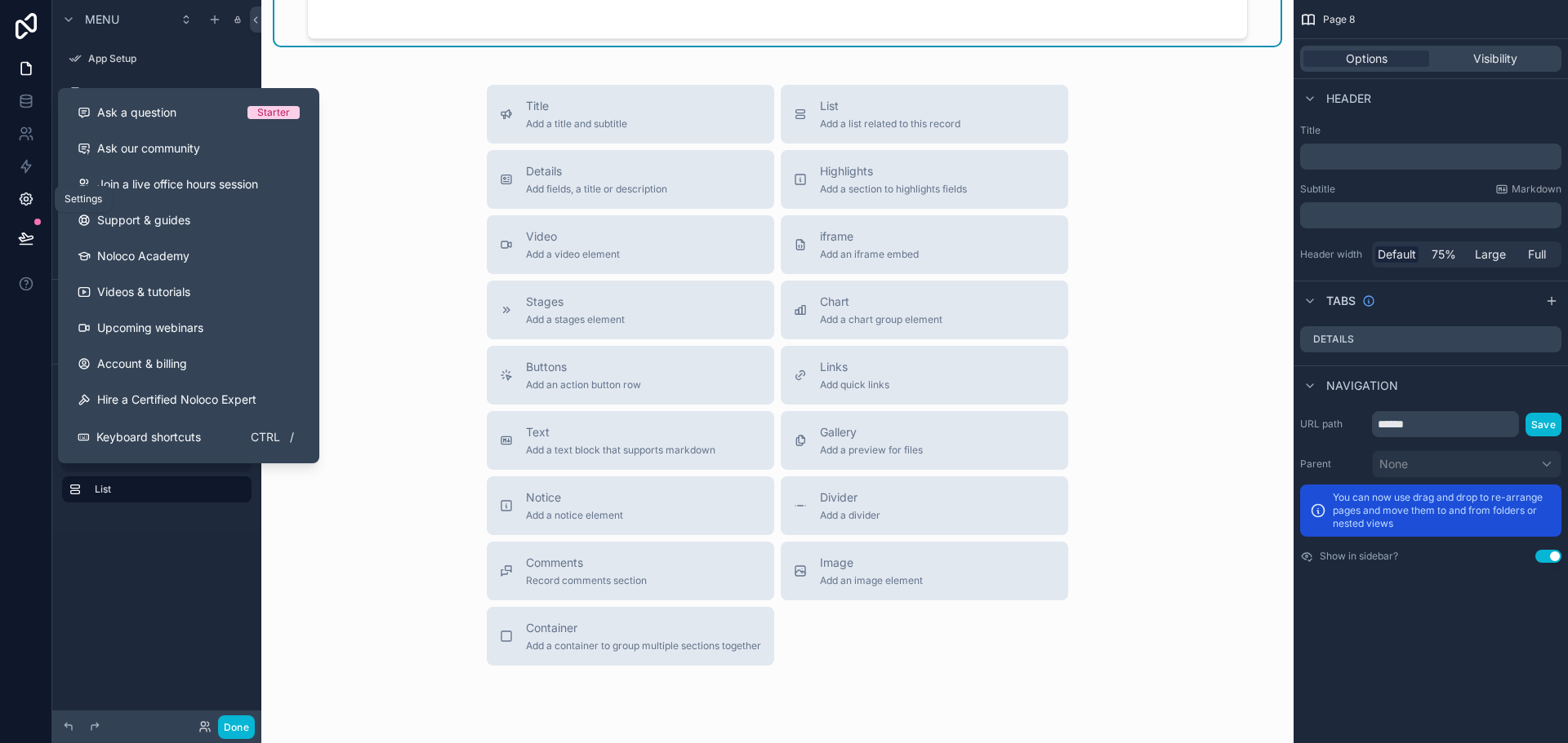
click at [16, 200] on link at bounding box center [26, 198] width 52 height 32
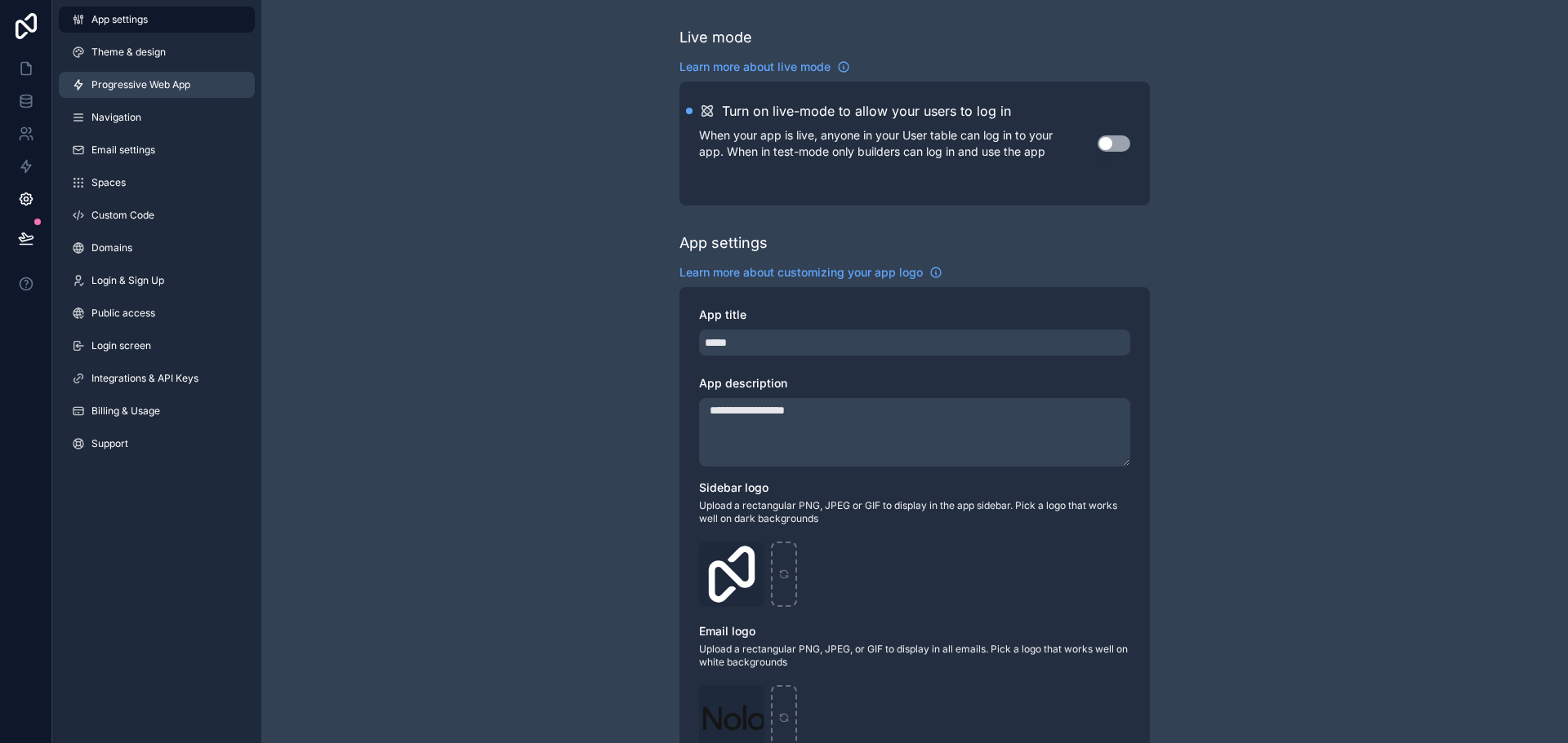
click at [168, 90] on span "Progressive Web App" at bounding box center [140, 85] width 99 height 13
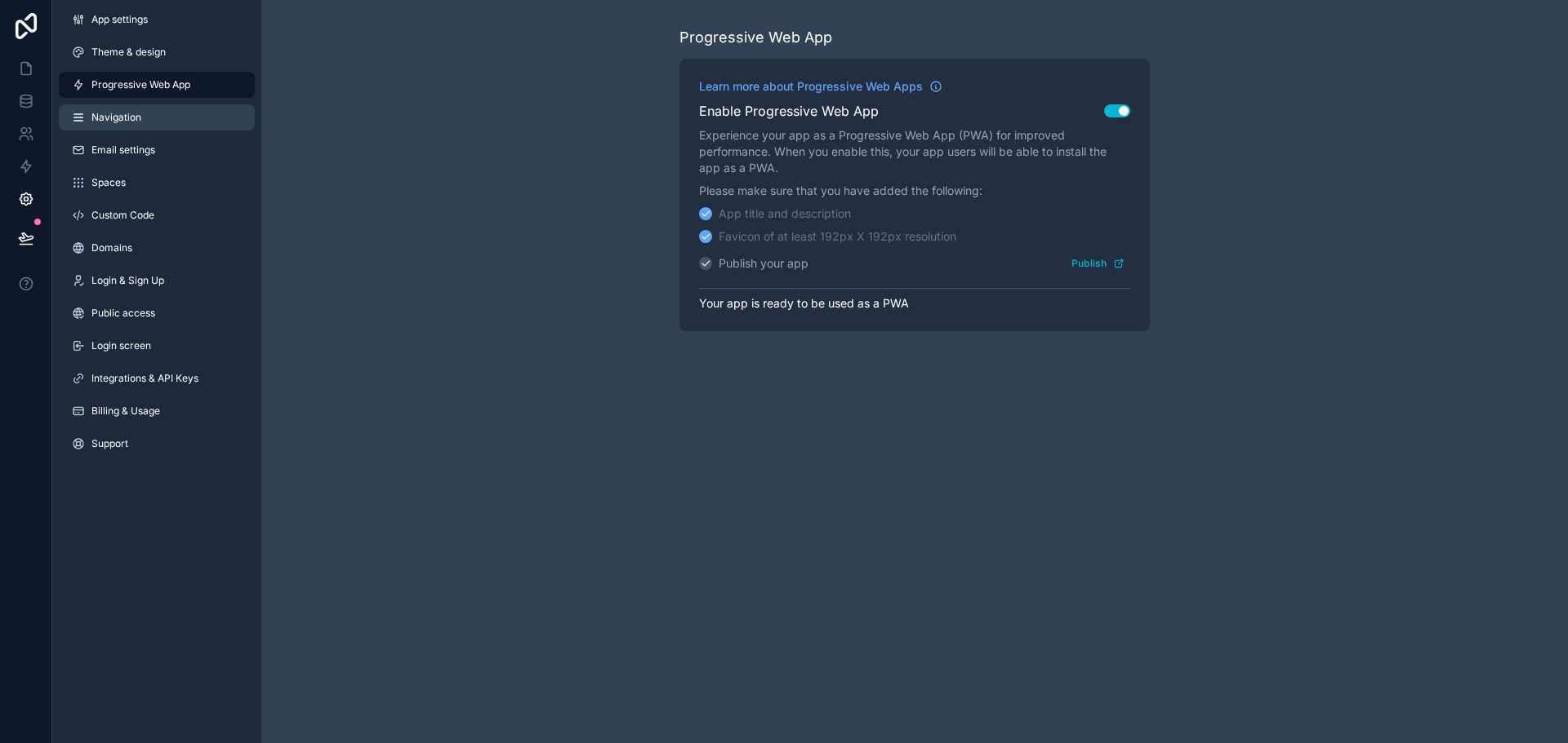
click at [129, 124] on span "Navigation" at bounding box center [116, 117] width 50 height 13
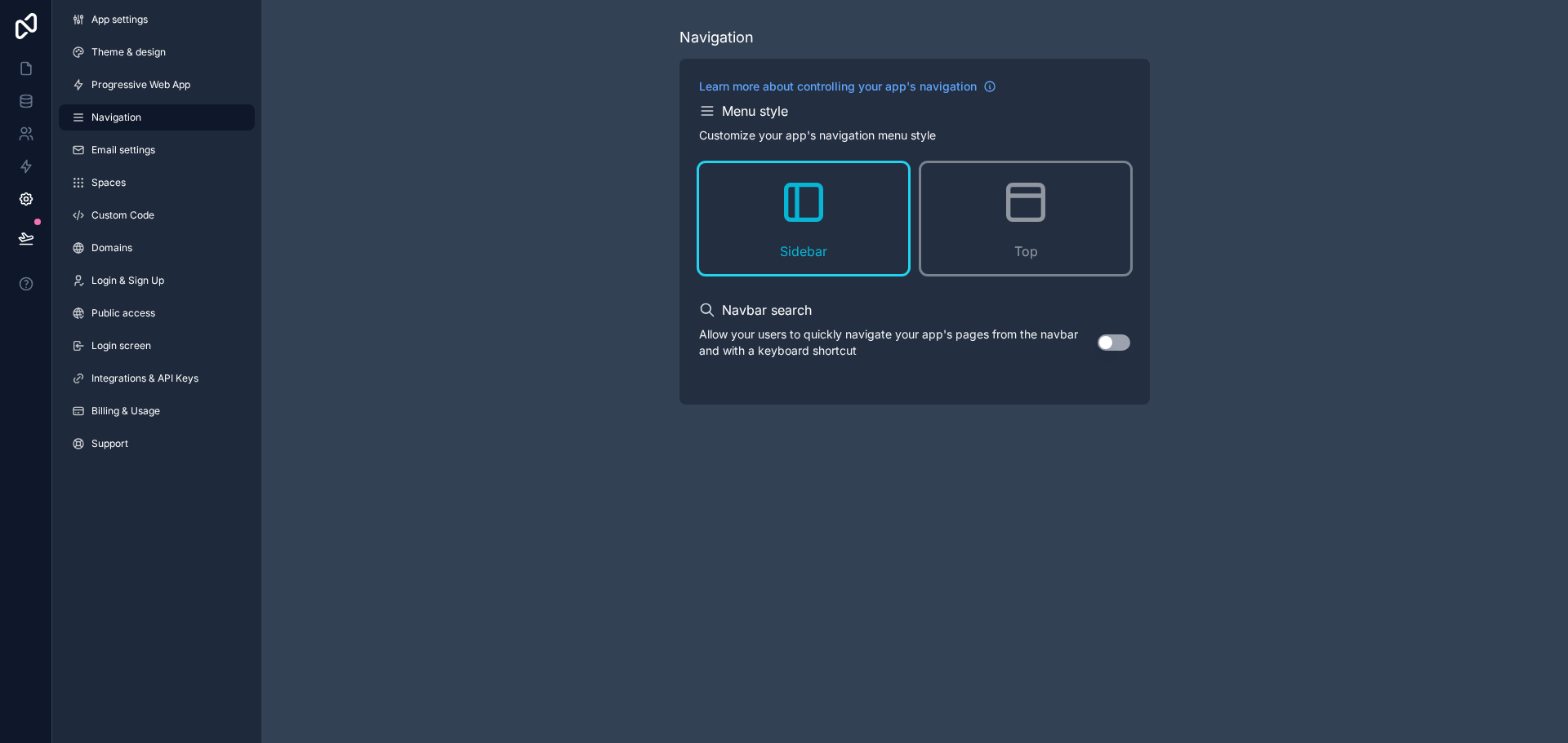
click at [140, 168] on div "App settings Theme & design Progressive Web App Navigation Email settings Space…" at bounding box center [157, 234] width 209 height 470
click at [140, 153] on span "Email settings" at bounding box center [123, 150] width 64 height 13
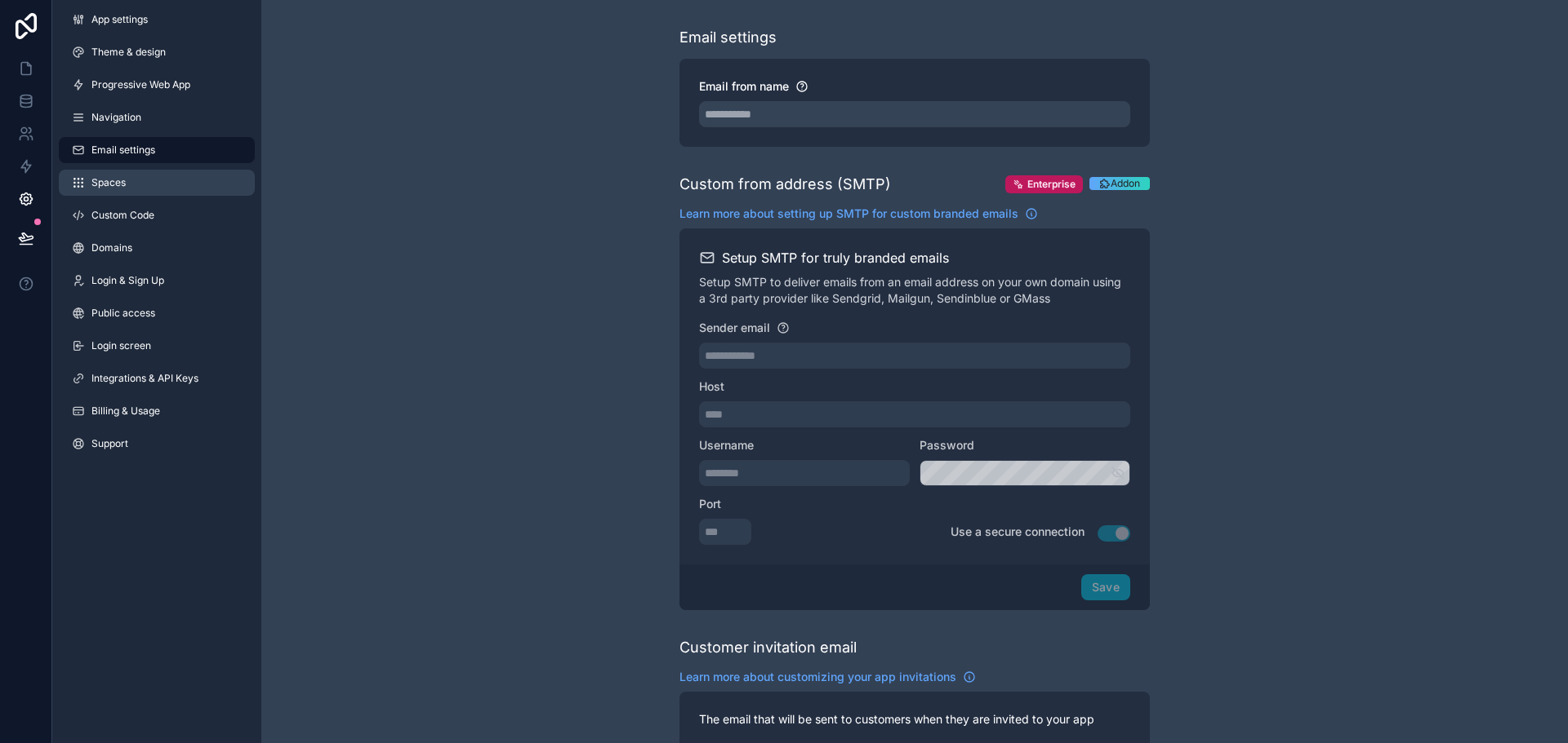
click at [144, 178] on link "Spaces" at bounding box center [157, 183] width 196 height 26
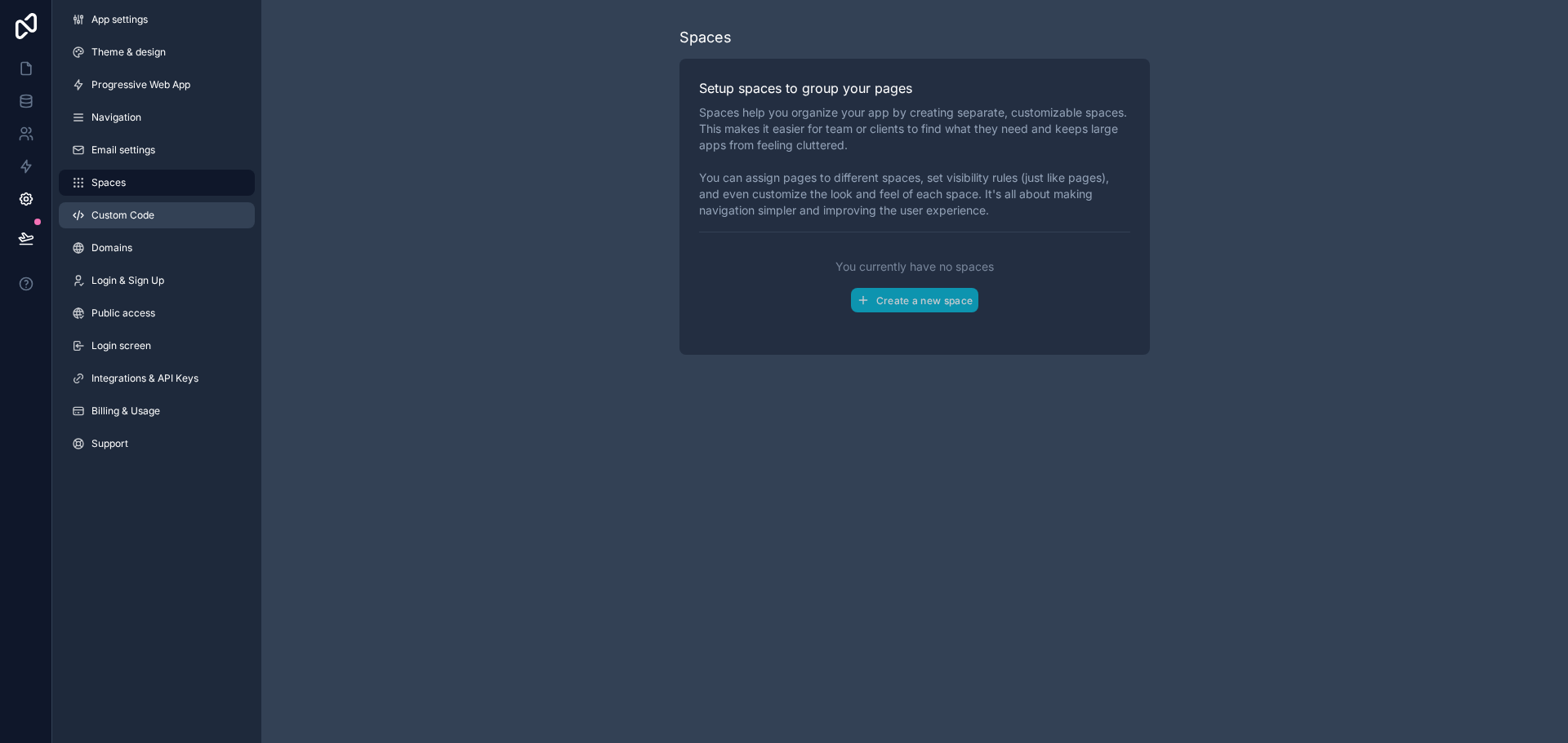
click at [133, 213] on span "Custom Code" at bounding box center [123, 215] width 63 height 13
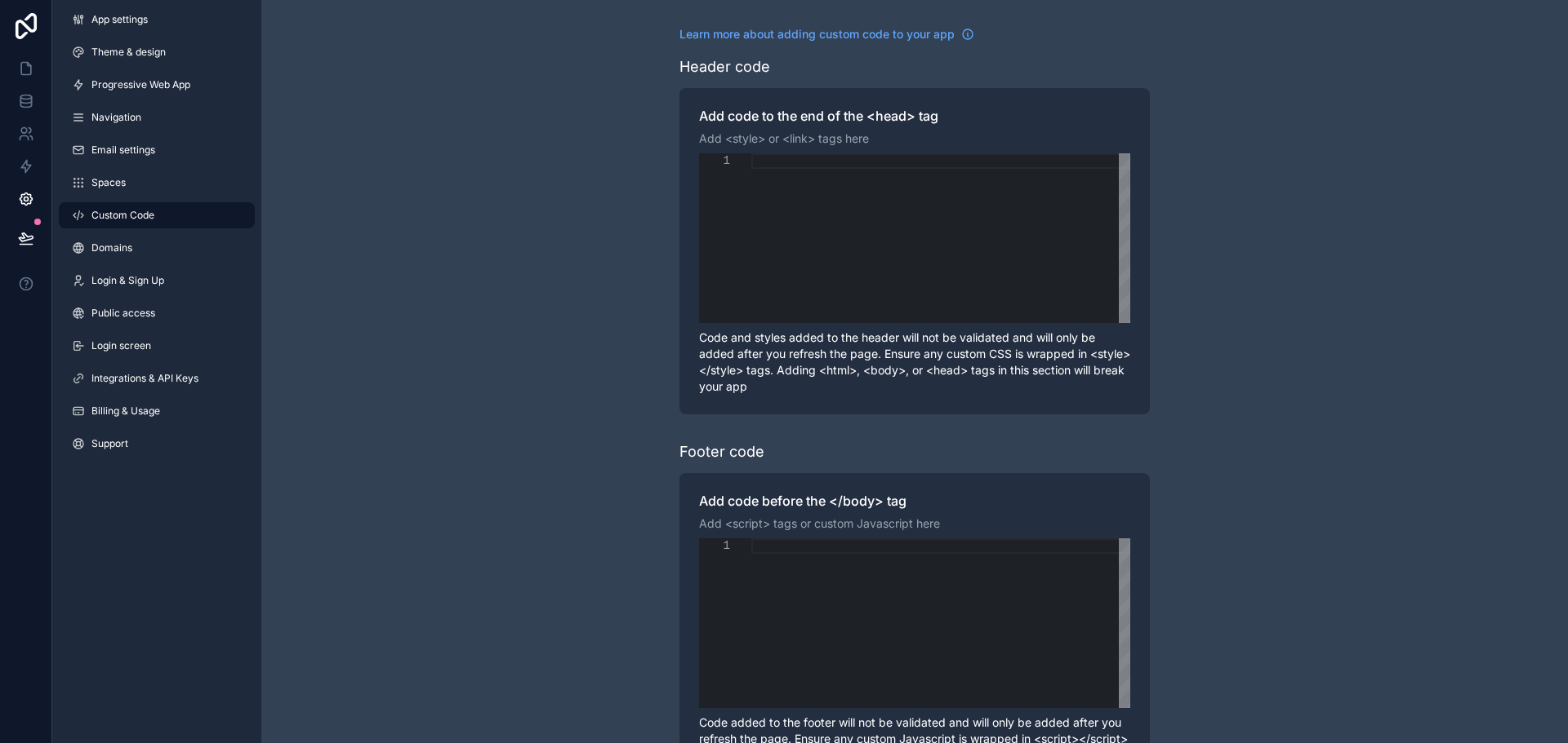
click at [121, 264] on div "App settings Theme & design Progressive Web App Navigation Email settings Space…" at bounding box center [157, 234] width 209 height 470
click at [130, 254] on link "Domains" at bounding box center [157, 248] width 196 height 26
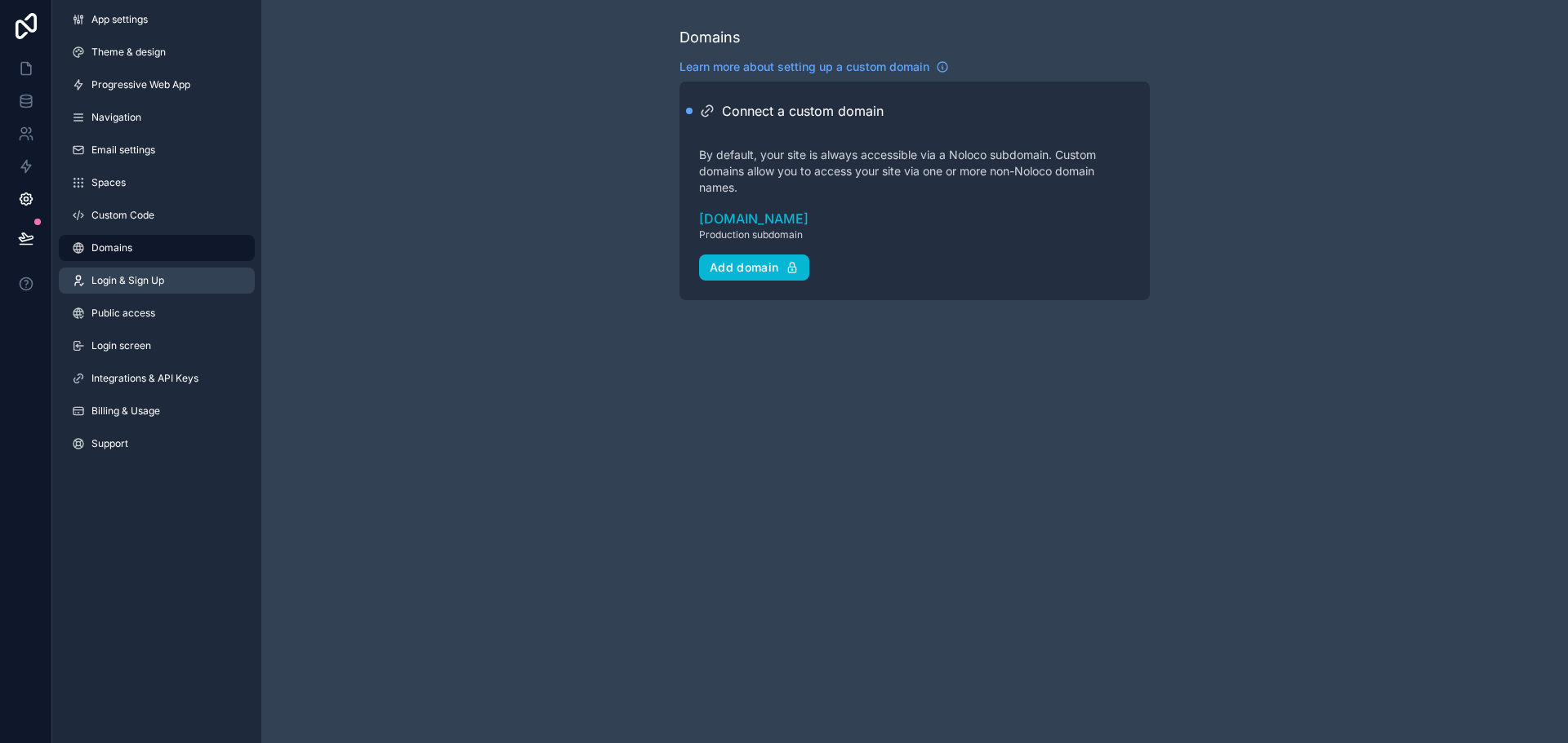
click at [136, 285] on span "Login & Sign Up" at bounding box center [127, 281] width 73 height 13
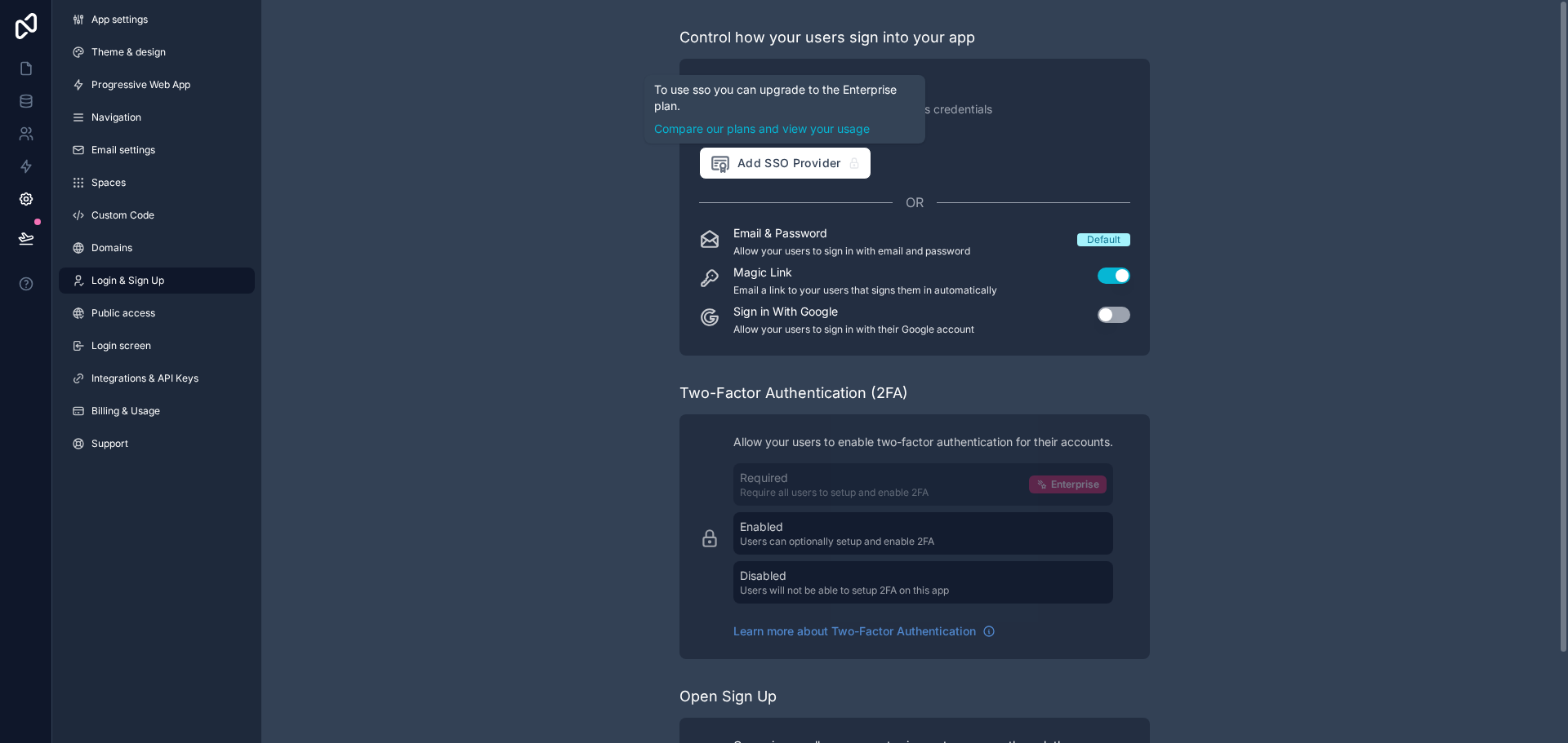
click at [609, 103] on div "Control how your users sign into your app Single Sign-On (SSO) Login to your ap…" at bounding box center [914, 423] width 1307 height 845
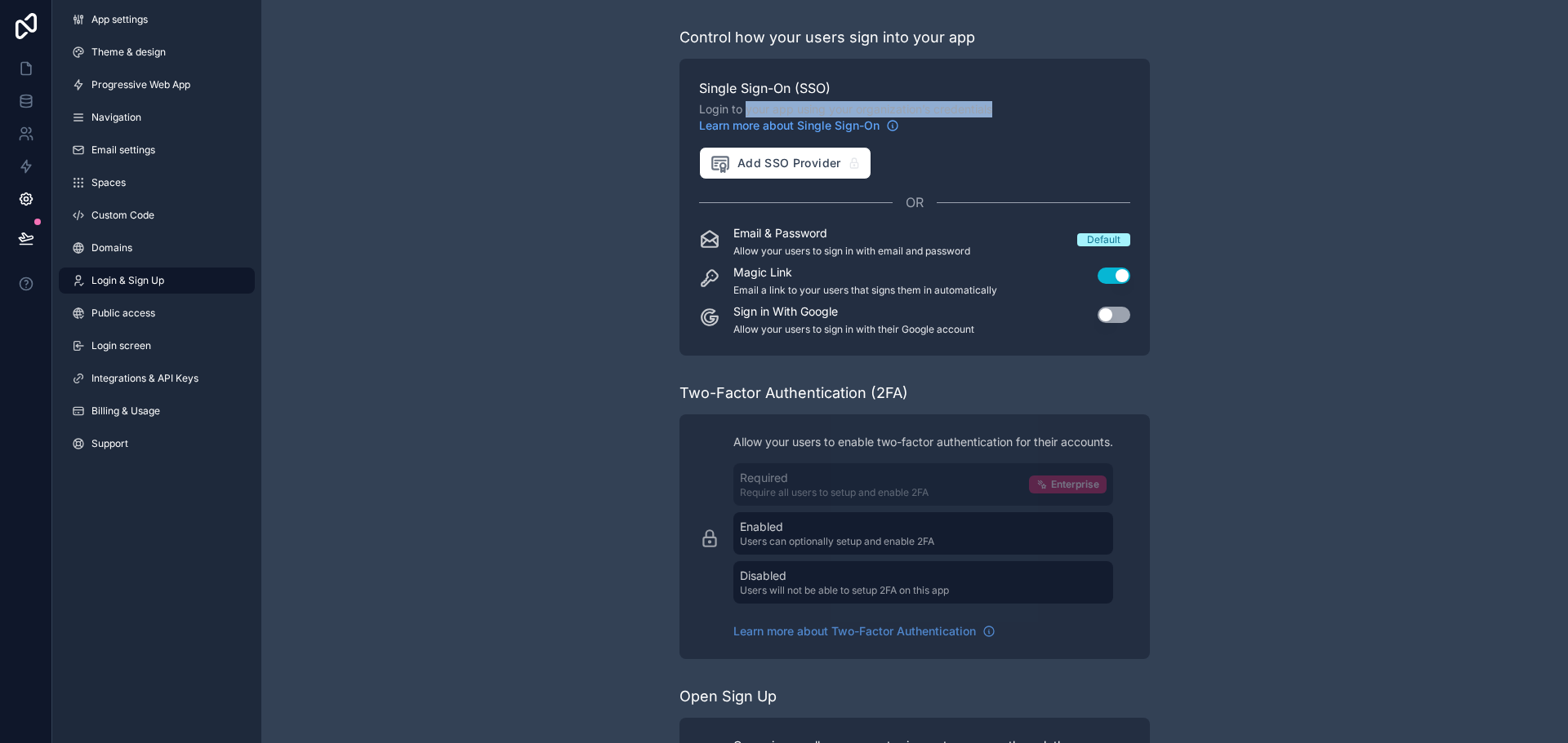
drag, startPoint x: 750, startPoint y: 112, endPoint x: 1014, endPoint y: 109, distance: 264.0
click at [1013, 109] on span "Login to your app using your organization’s credentials Learn more about Single…" at bounding box center [914, 117] width 431 height 32
click at [1014, 109] on span "Login to your app using your organization’s credentials Learn more about Single…" at bounding box center [914, 117] width 431 height 32
click at [1033, 165] on div "Add SSO Provider" at bounding box center [914, 162] width 431 height 32
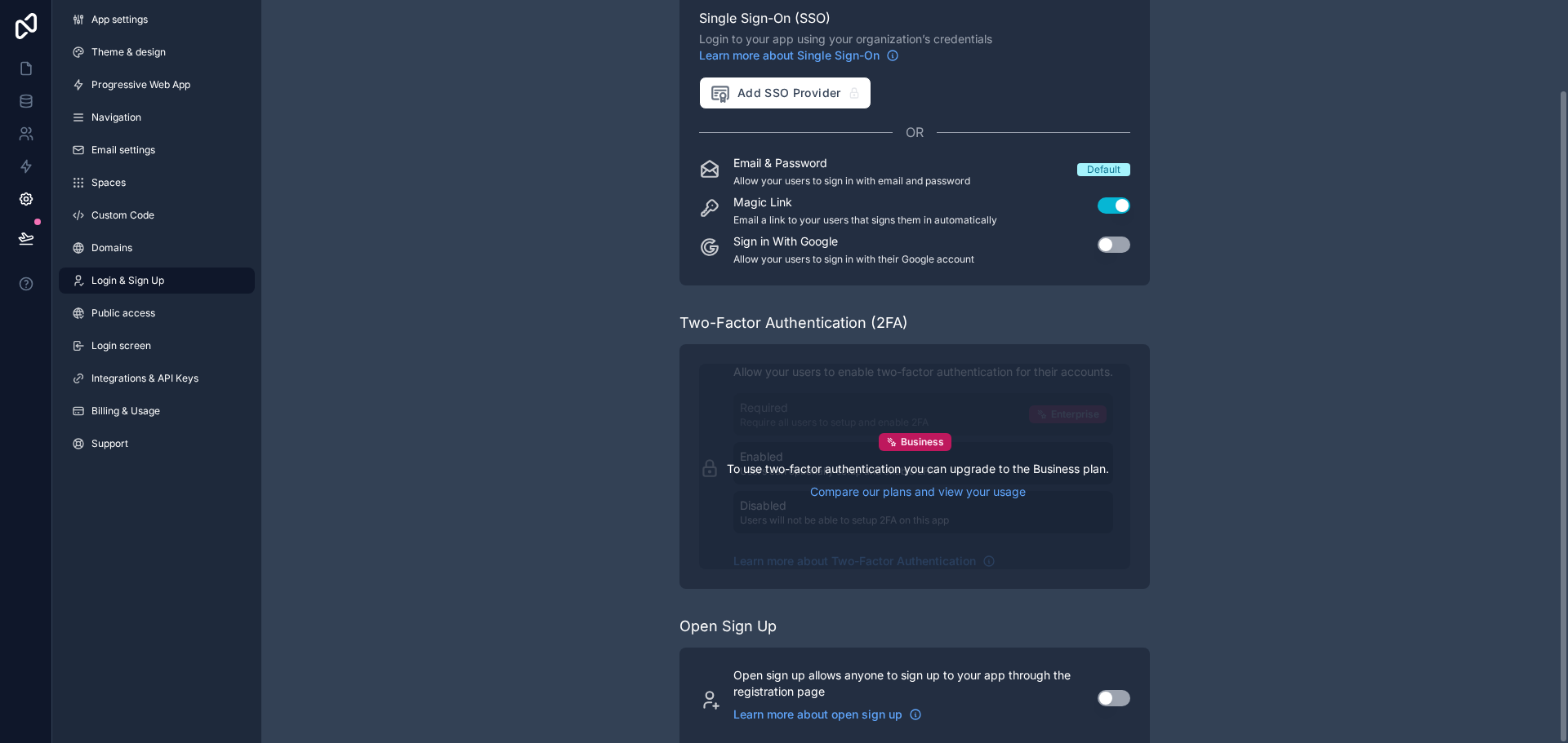
scroll to position [102, 0]
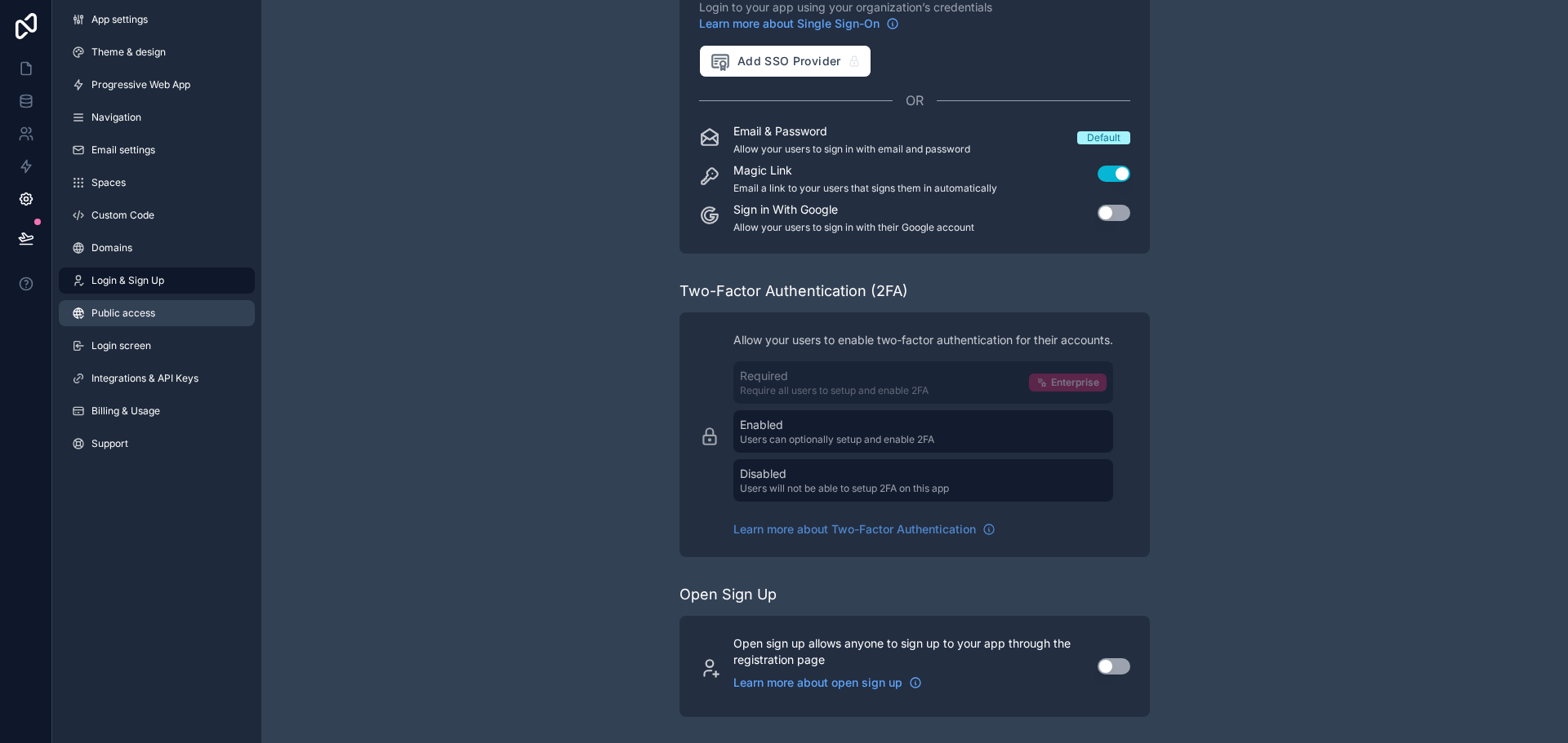
click at [146, 305] on link "Public access" at bounding box center [157, 313] width 196 height 26
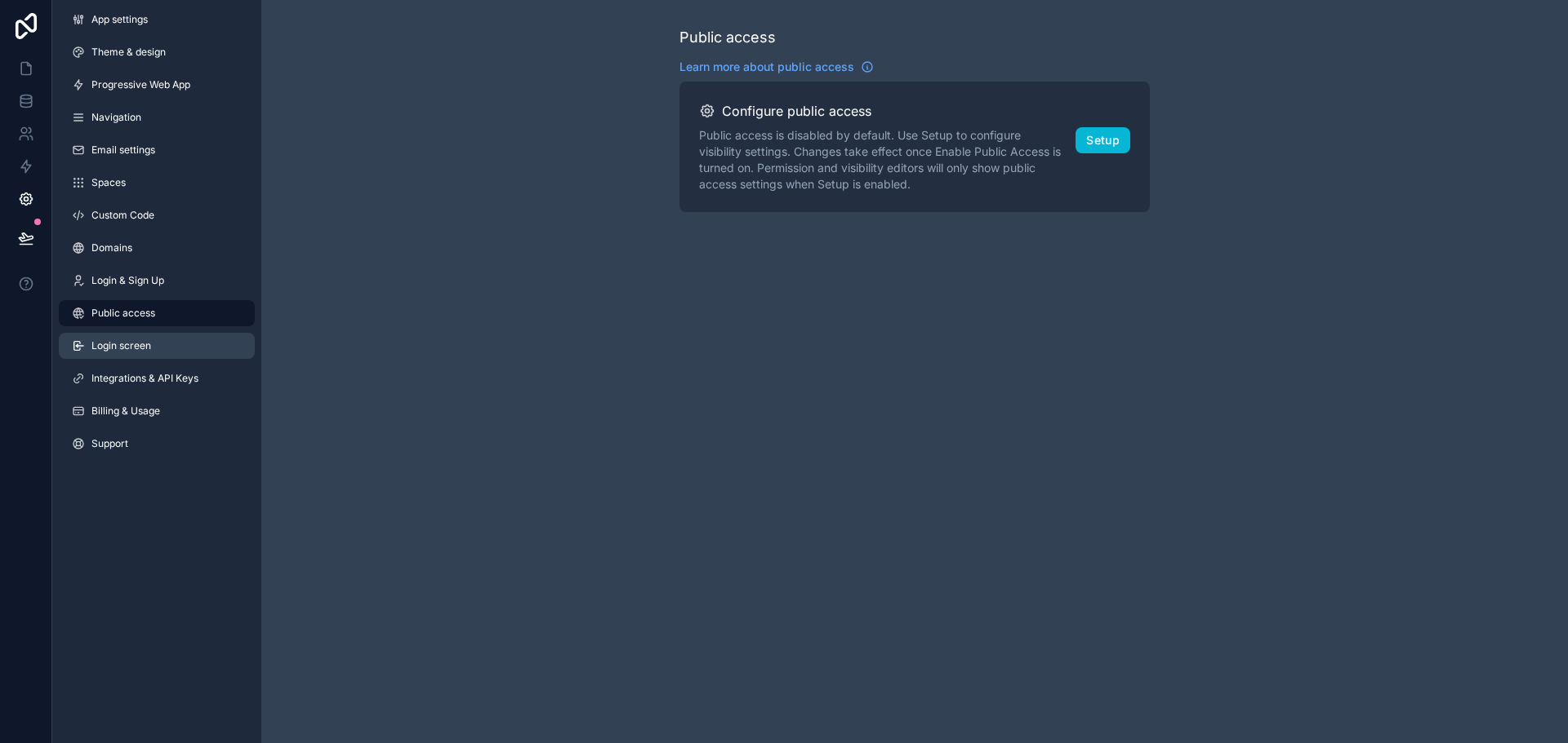
click at [122, 350] on span "Login screen" at bounding box center [121, 346] width 60 height 13
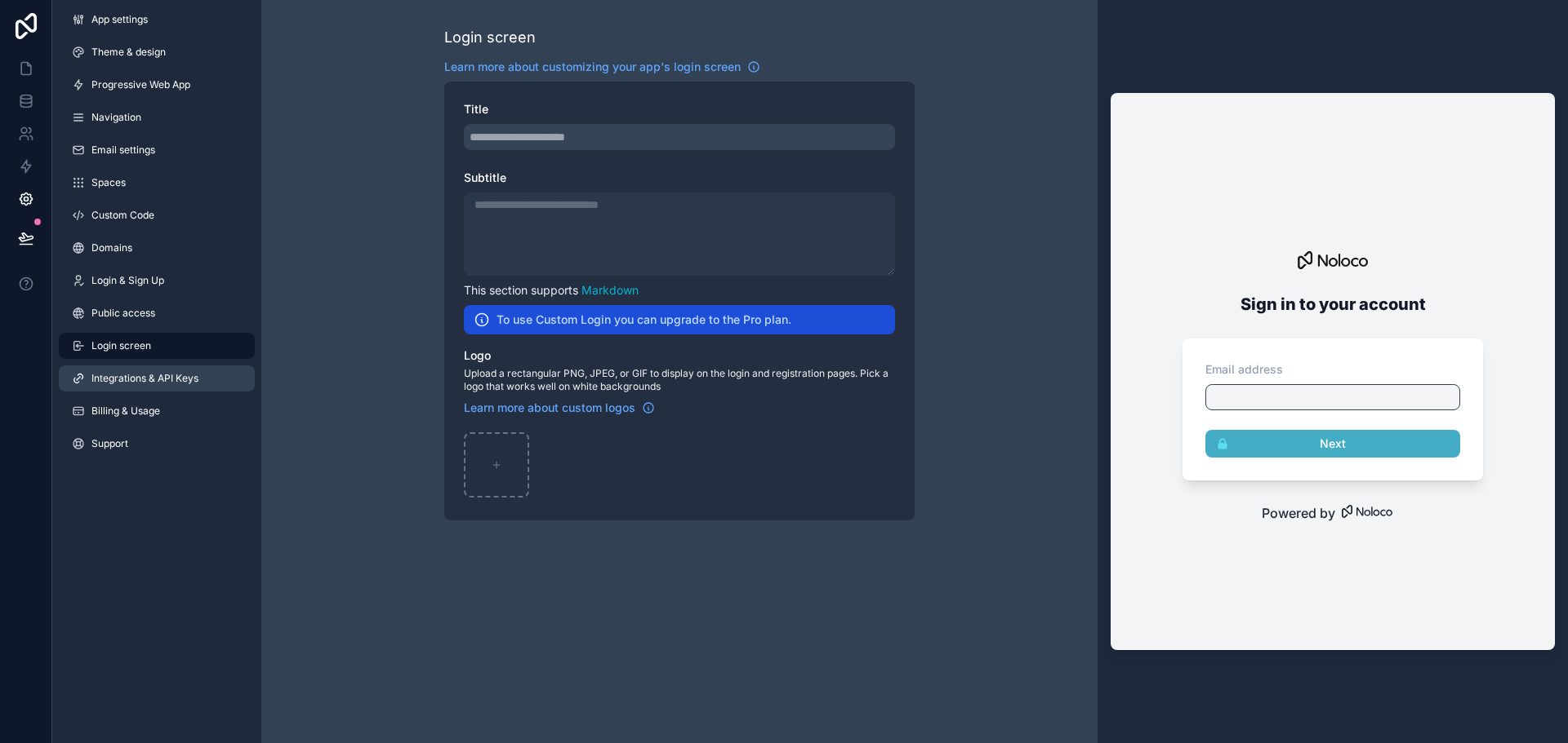
click at [117, 375] on span "Integrations & API Keys" at bounding box center [145, 378] width 107 height 13
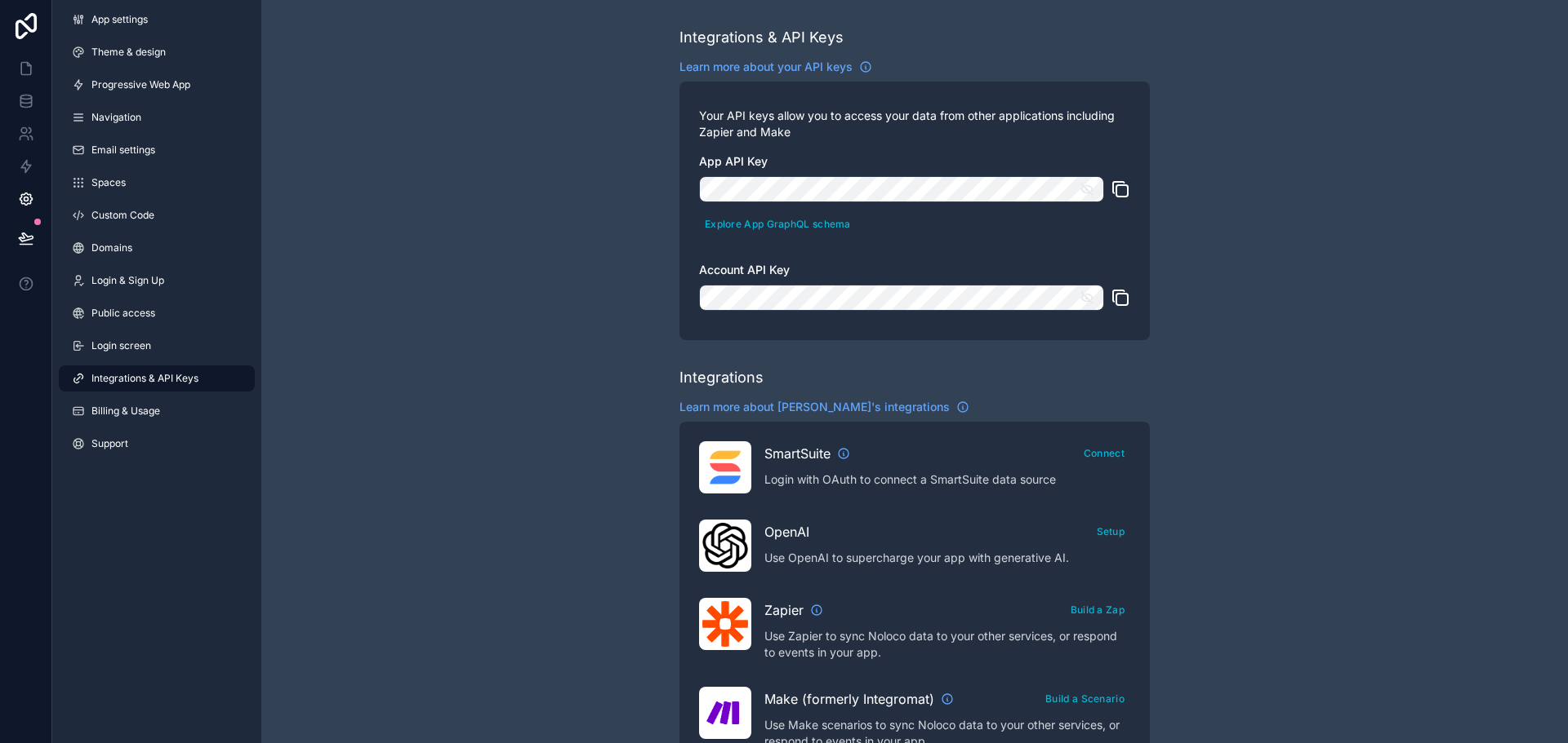
click at [122, 389] on link "Integrations & API Keys" at bounding box center [157, 378] width 196 height 26
click at [115, 413] on span "Billing & Usage" at bounding box center [126, 412] width 68 height 13
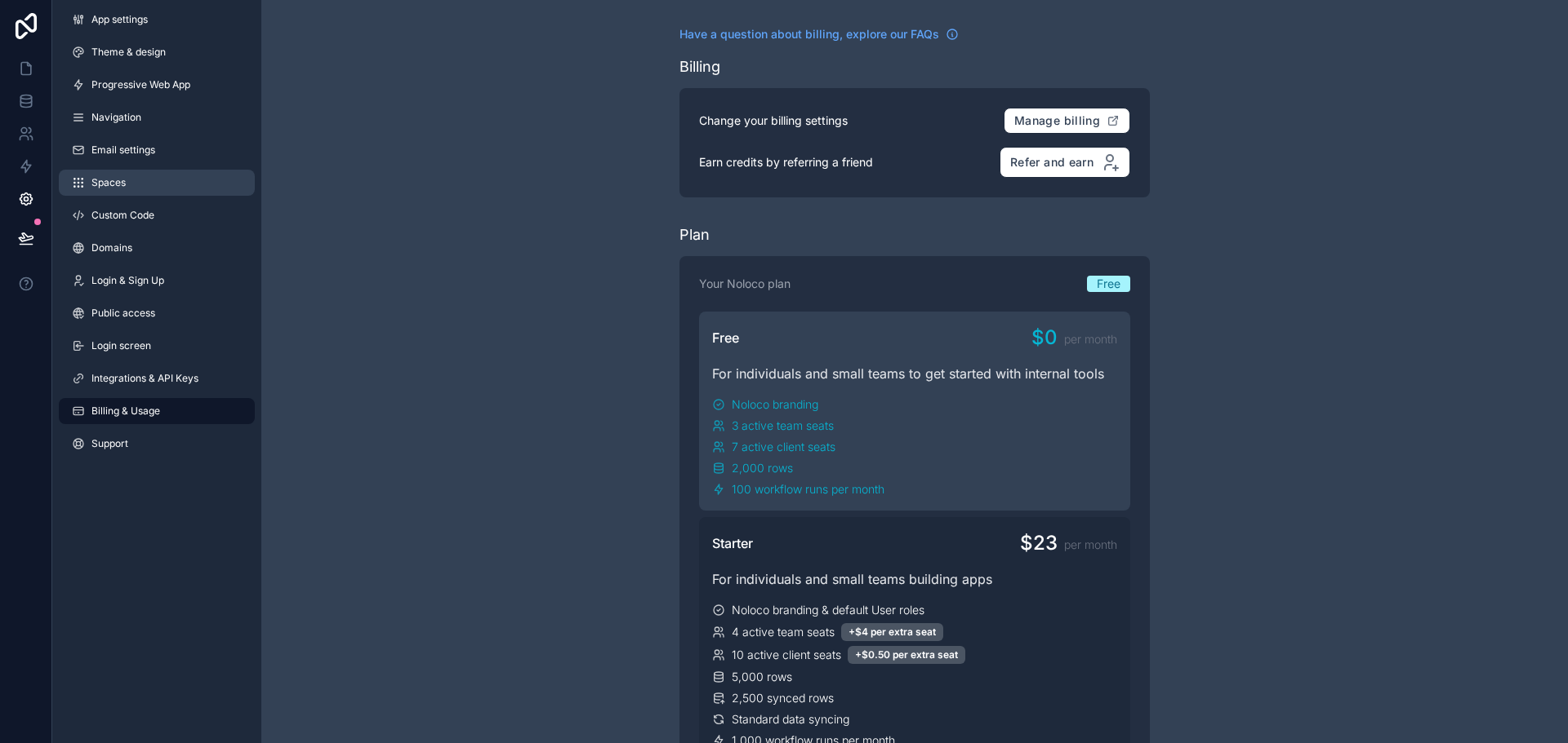
click at [132, 185] on link "Spaces" at bounding box center [157, 183] width 196 height 26
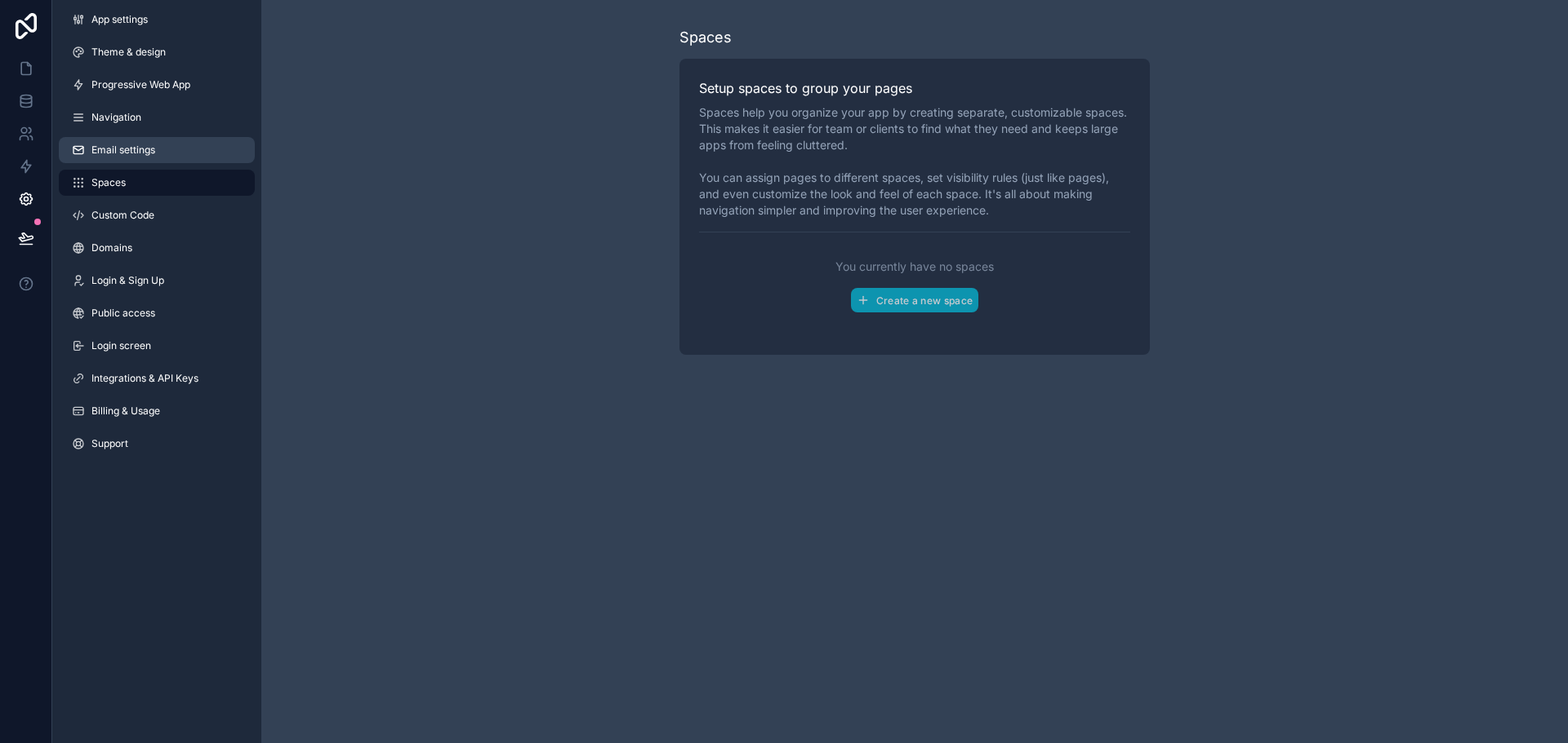
click at [165, 158] on link "Email settings" at bounding box center [157, 150] width 196 height 26
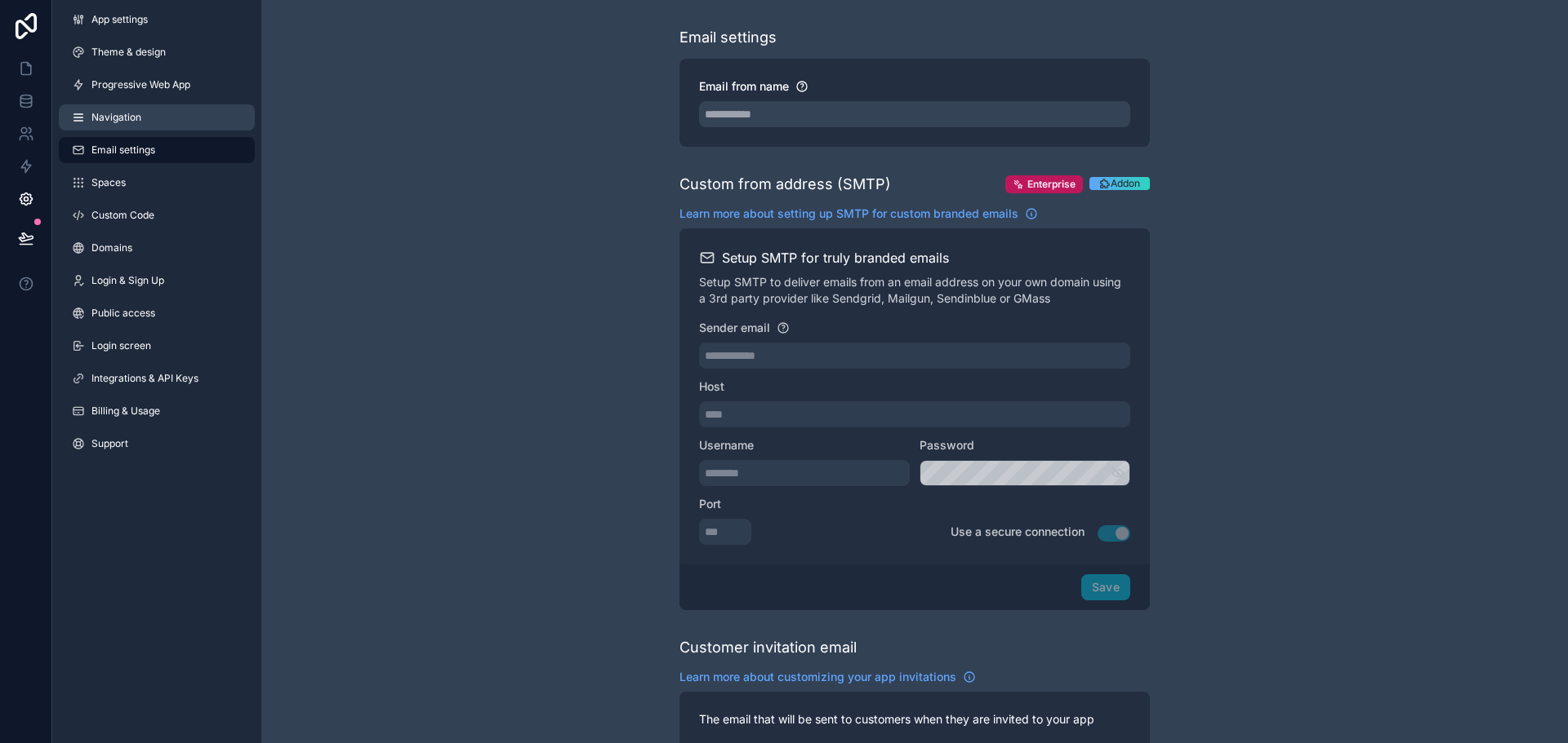
click at [175, 111] on link "Navigation" at bounding box center [157, 117] width 196 height 26
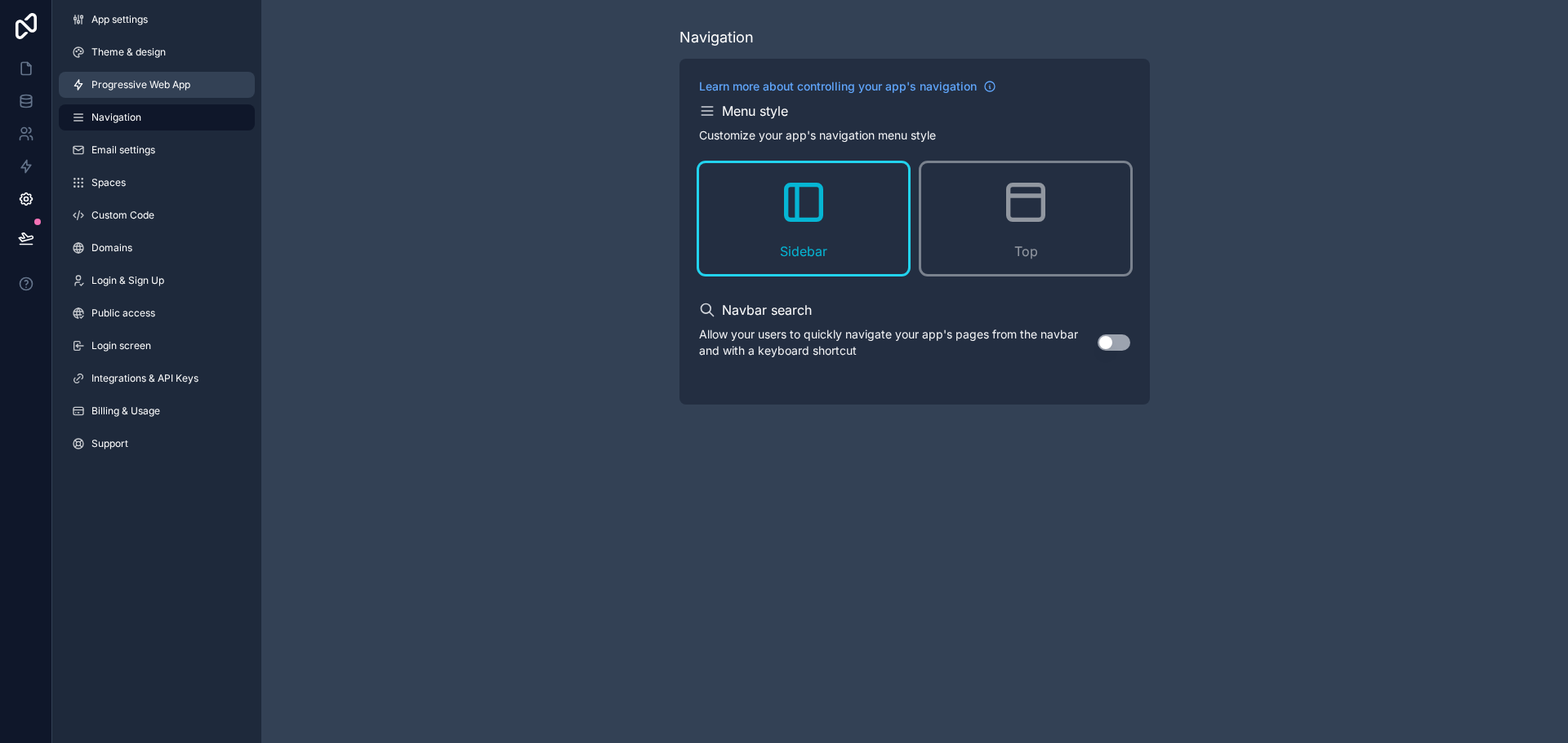
click at [176, 88] on span "Progressive Web App" at bounding box center [140, 85] width 99 height 13
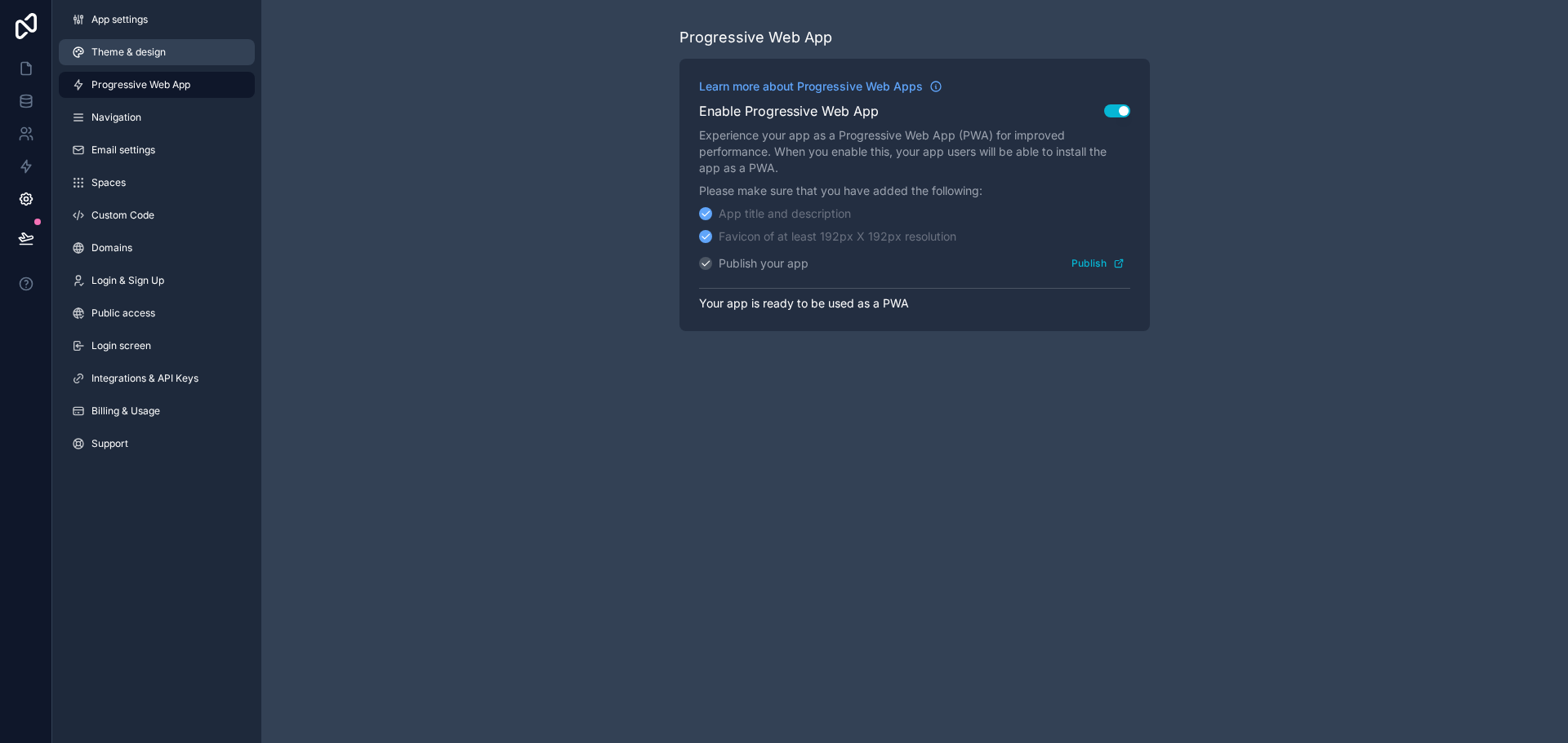
click at [176, 60] on link "Theme & design" at bounding box center [157, 52] width 196 height 26
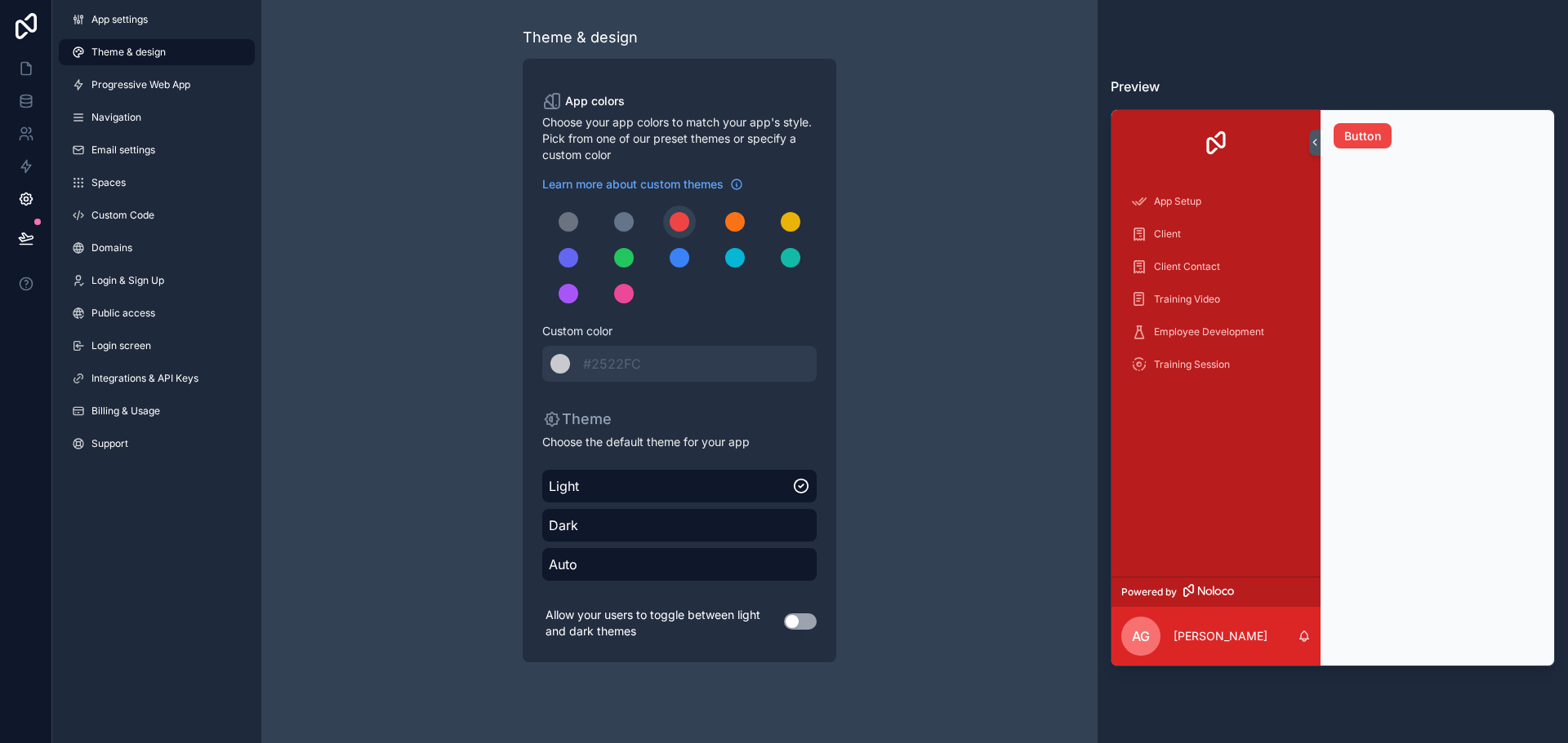
click at [173, 40] on link "Theme & design" at bounding box center [157, 52] width 196 height 26
click at [173, 17] on link "App settings" at bounding box center [157, 19] width 196 height 26
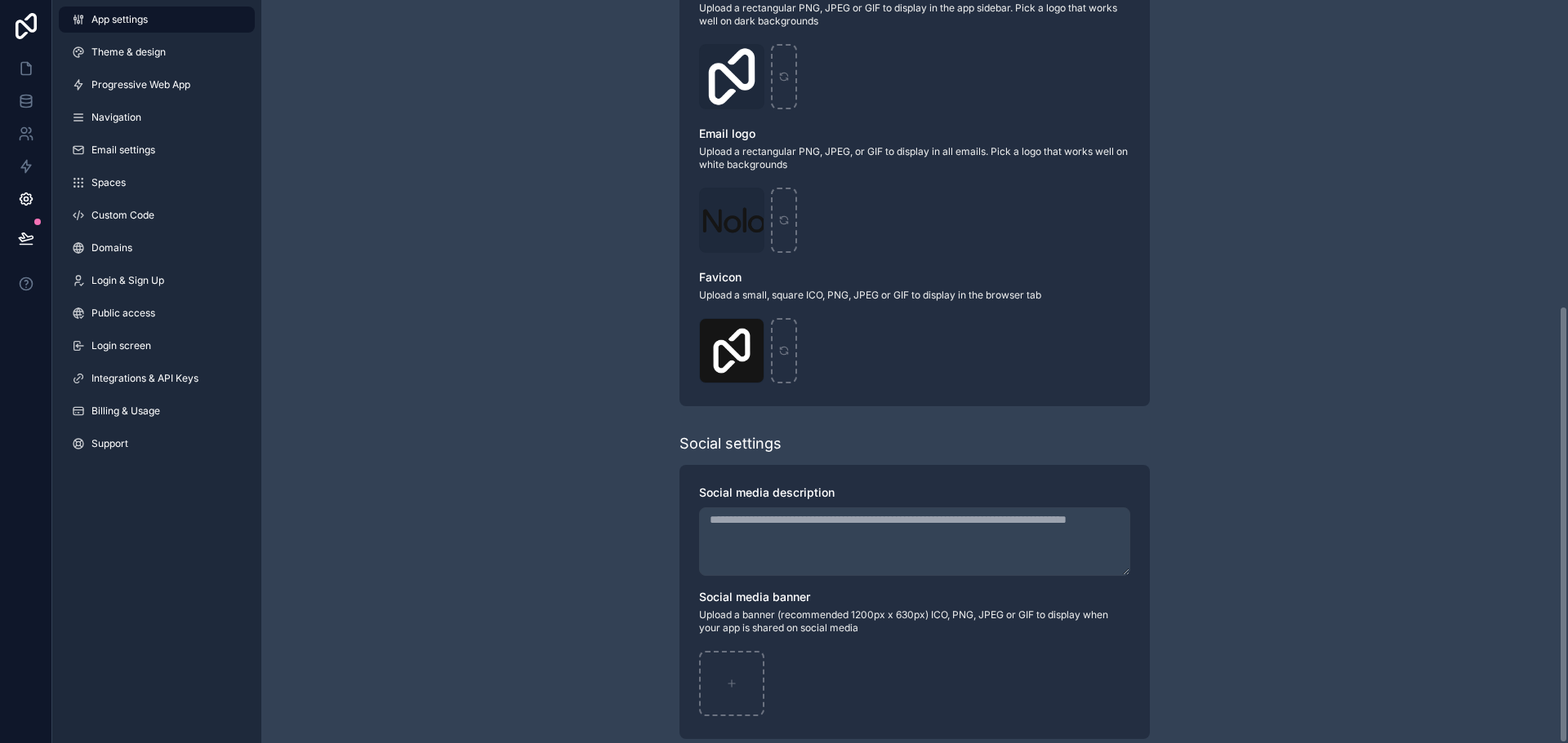
scroll to position [520, 0]
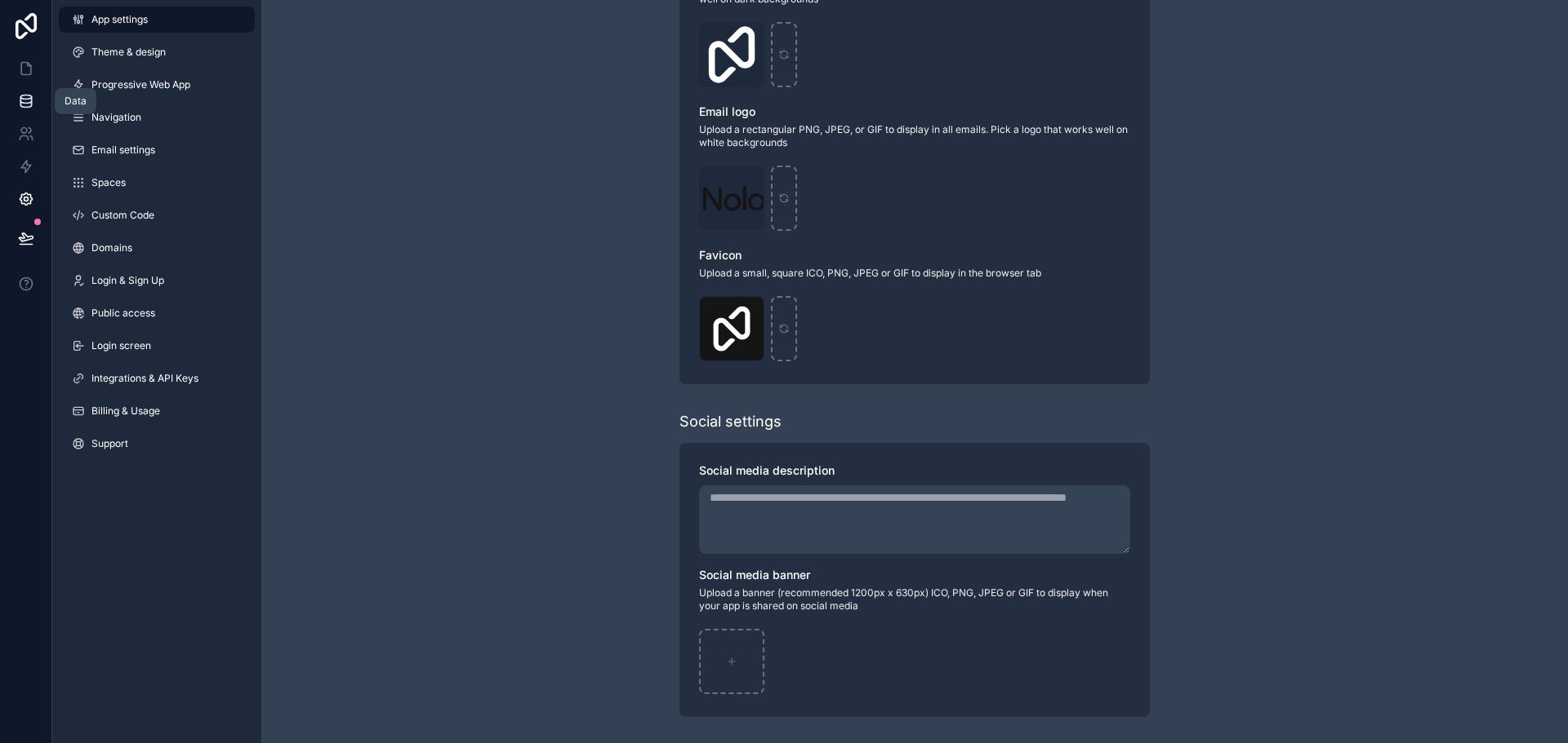
click at [21, 98] on icon at bounding box center [25, 97] width 10 height 4
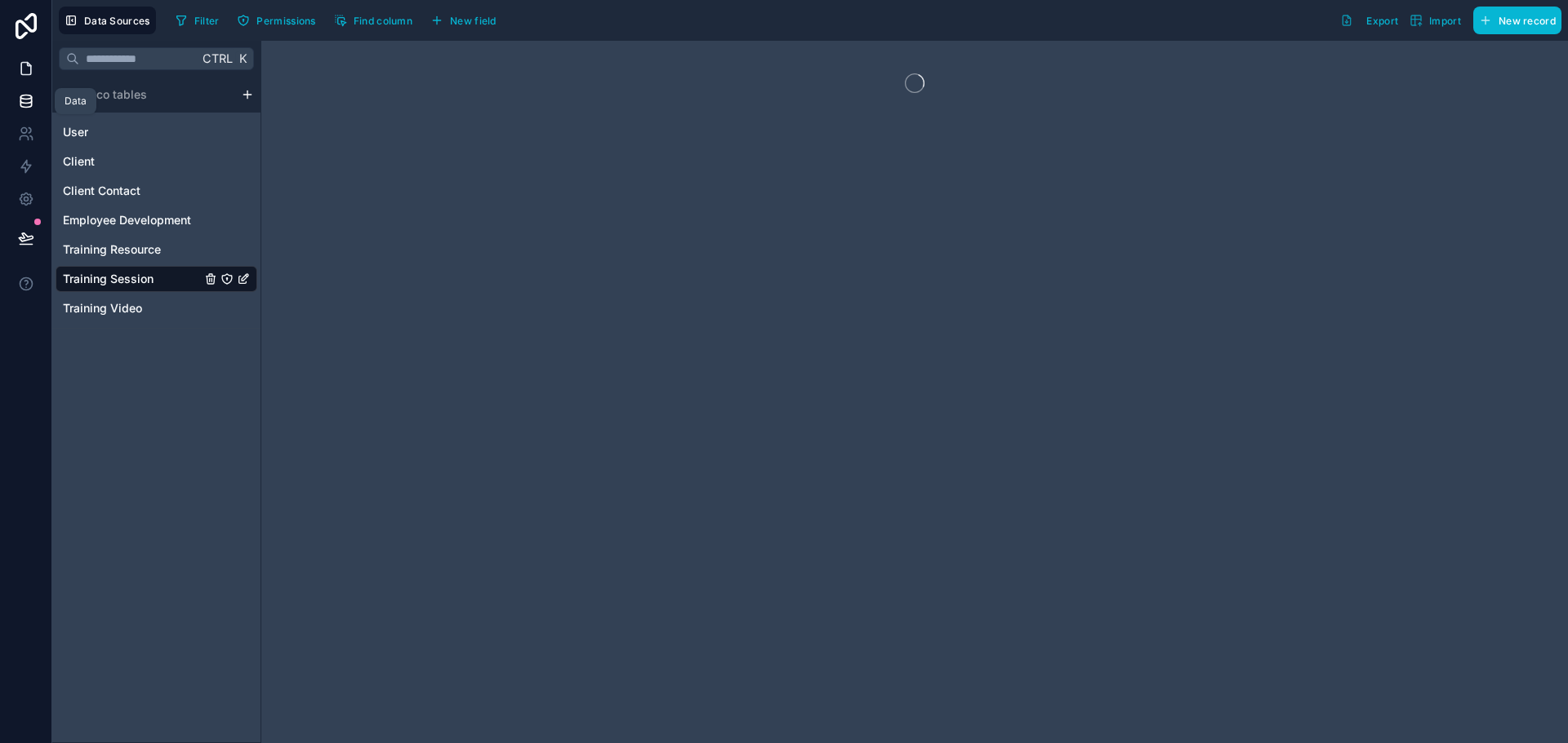
click at [30, 48] on link at bounding box center [26, 26] width 53 height 53
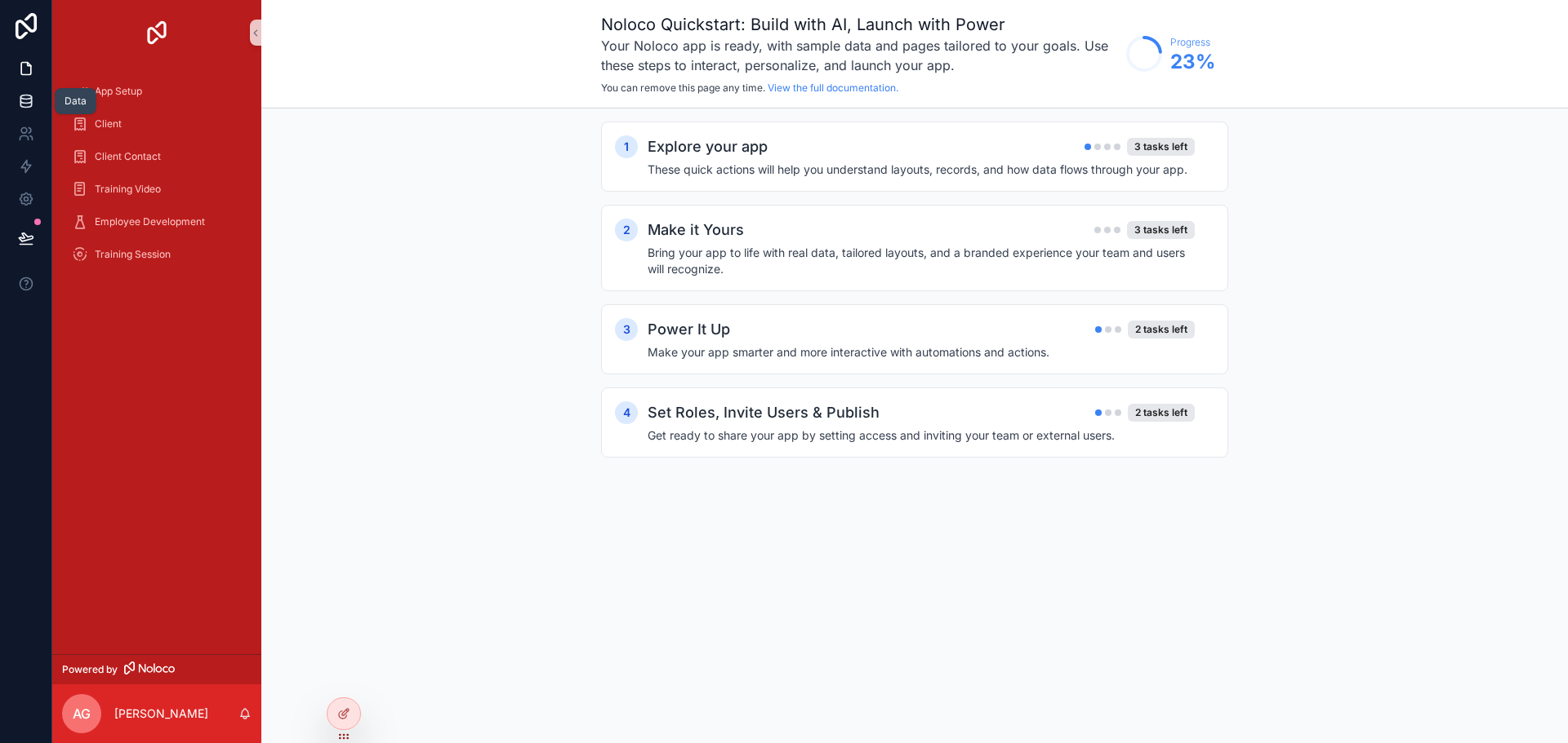
click at [23, 102] on icon at bounding box center [25, 100] width 10 height 6
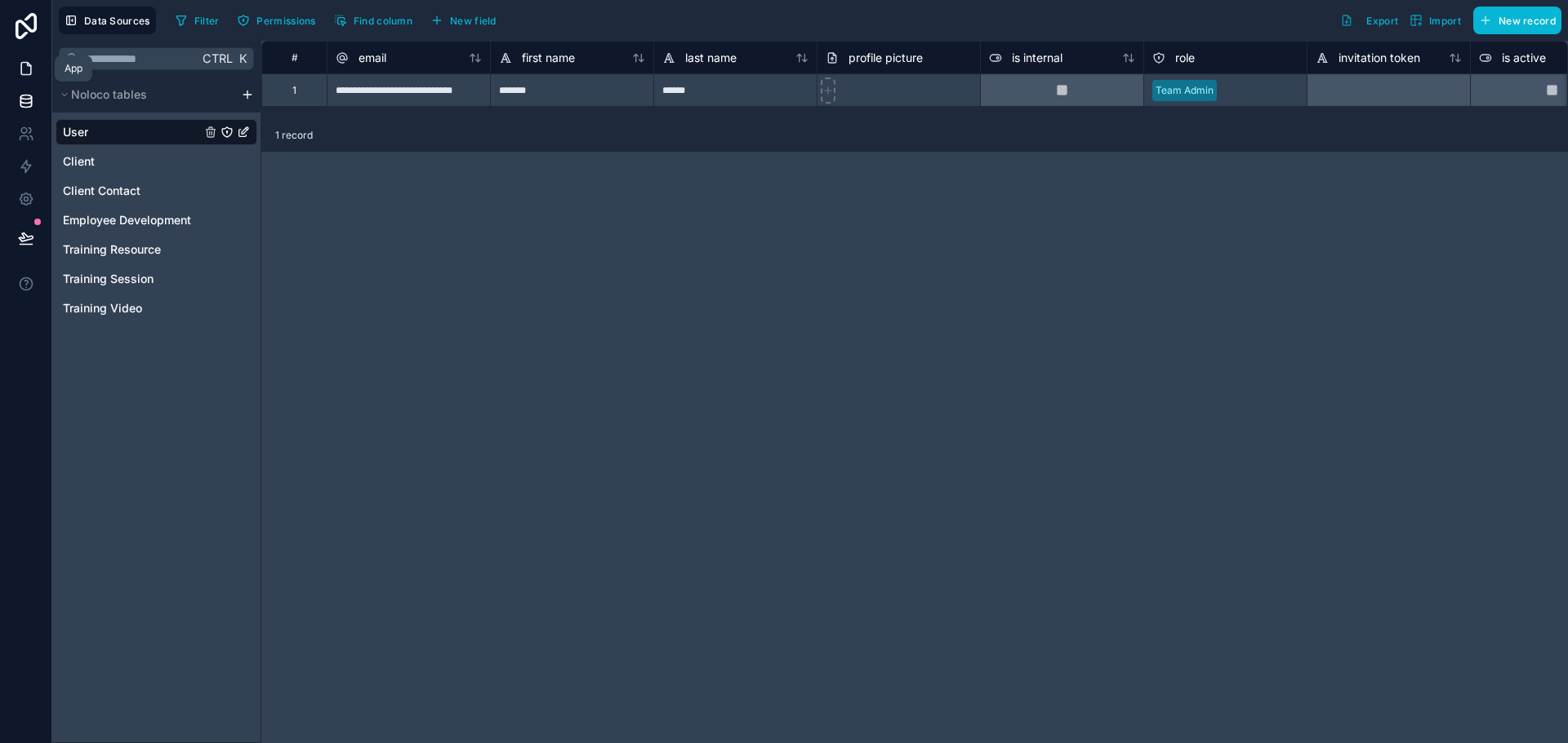
click at [26, 61] on icon at bounding box center [26, 68] width 17 height 17
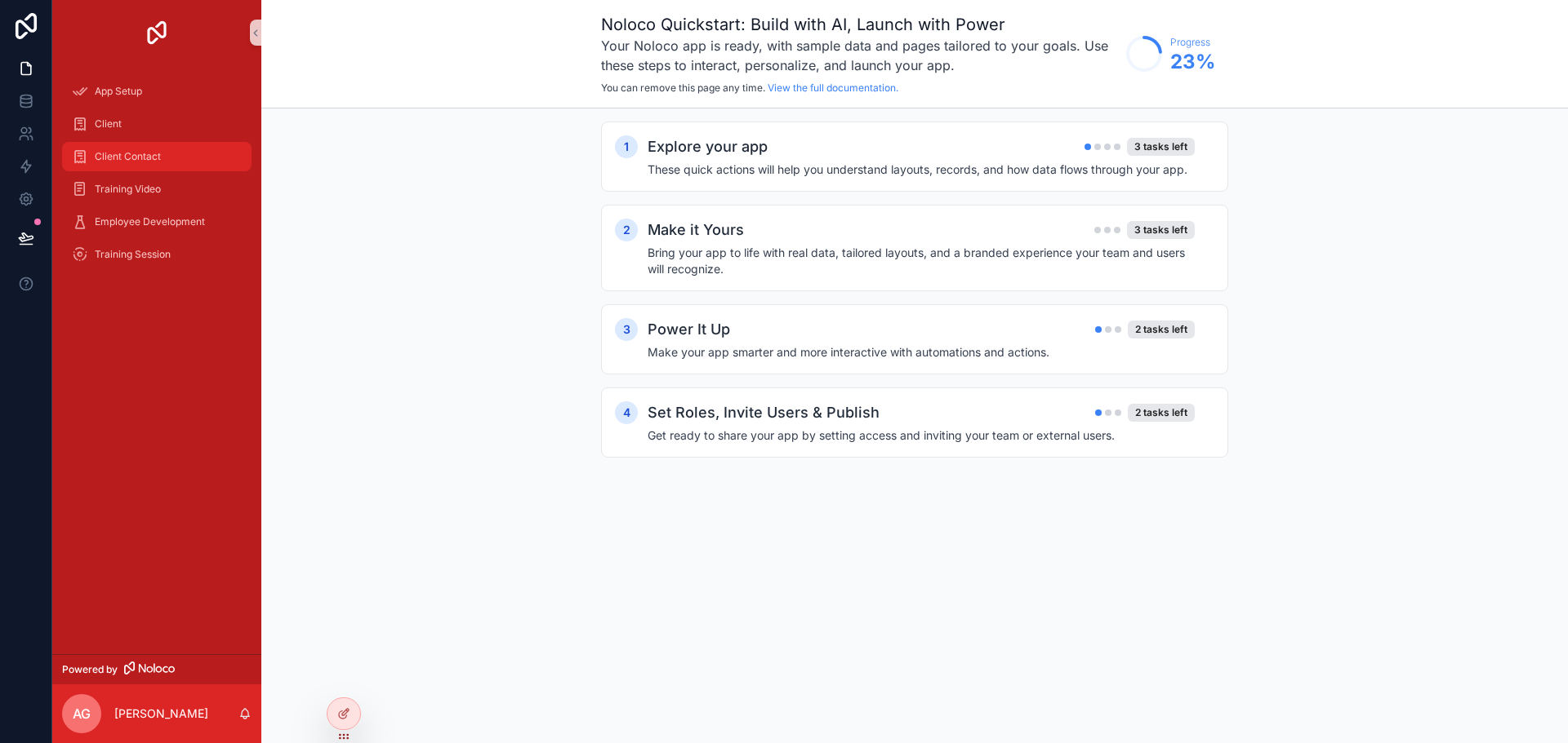
click at [132, 151] on span "Client Contact" at bounding box center [128, 157] width 66 height 13
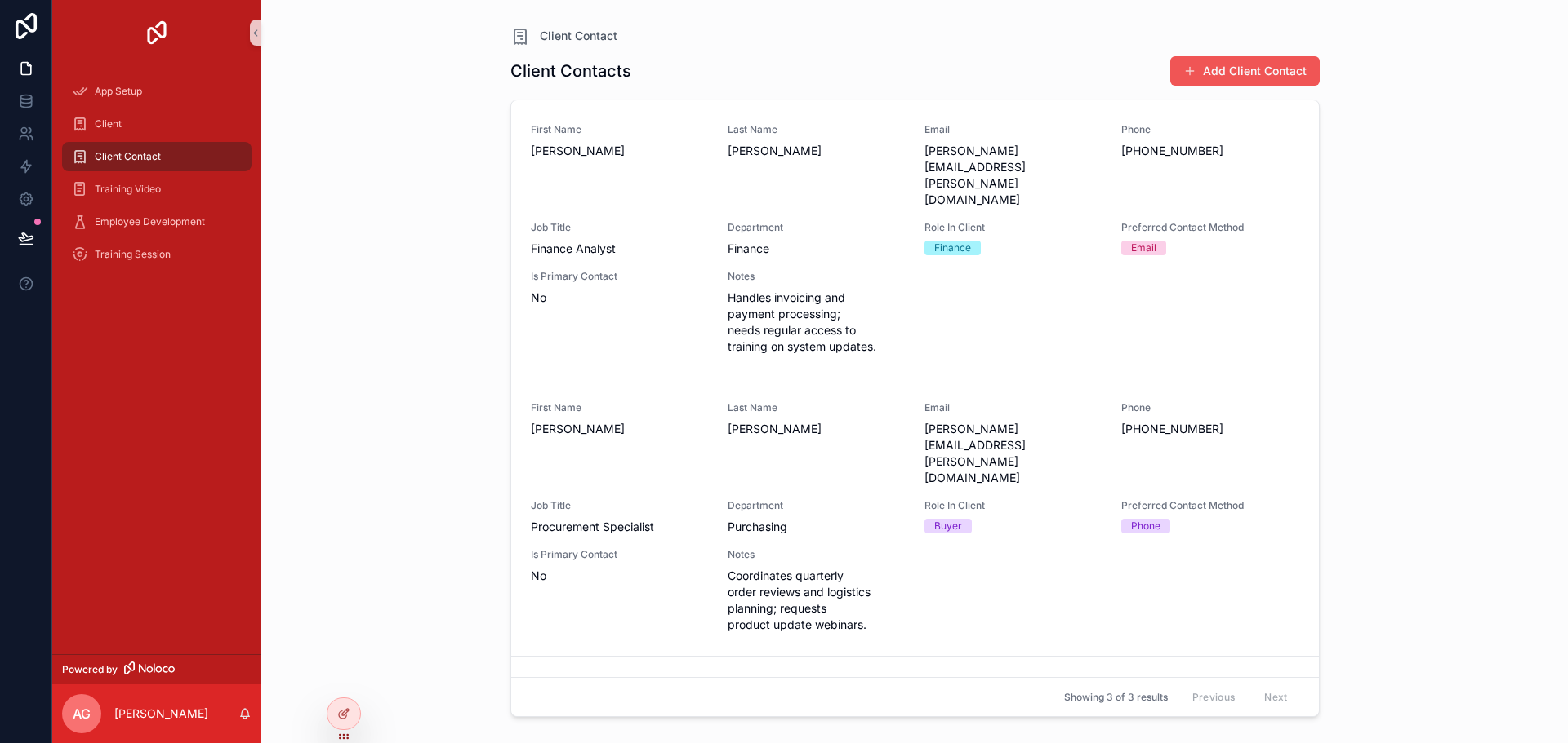
click at [1242, 73] on button "Add Client Contact" at bounding box center [1245, 71] width 150 height 30
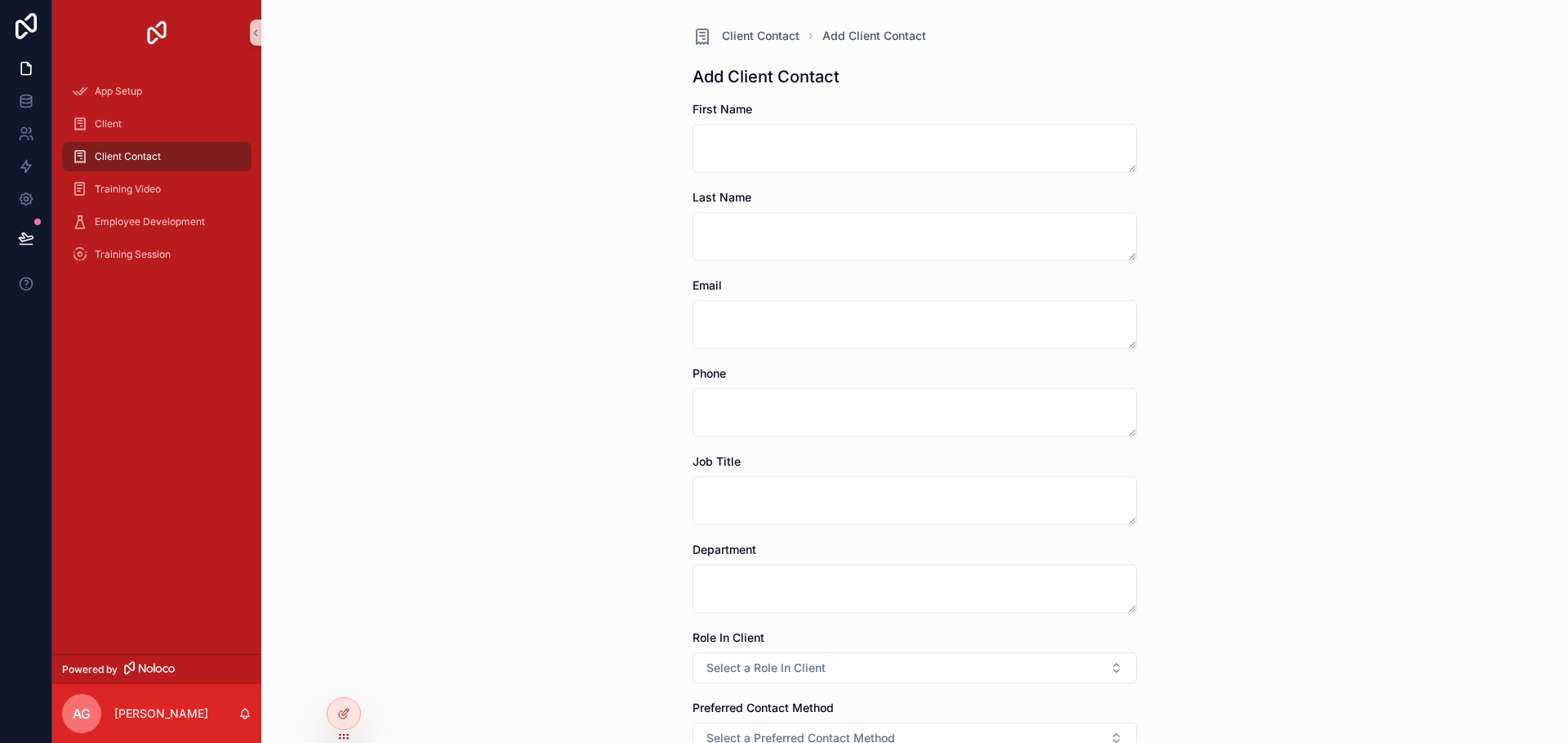
click at [155, 154] on span "Client Contact" at bounding box center [128, 157] width 66 height 13
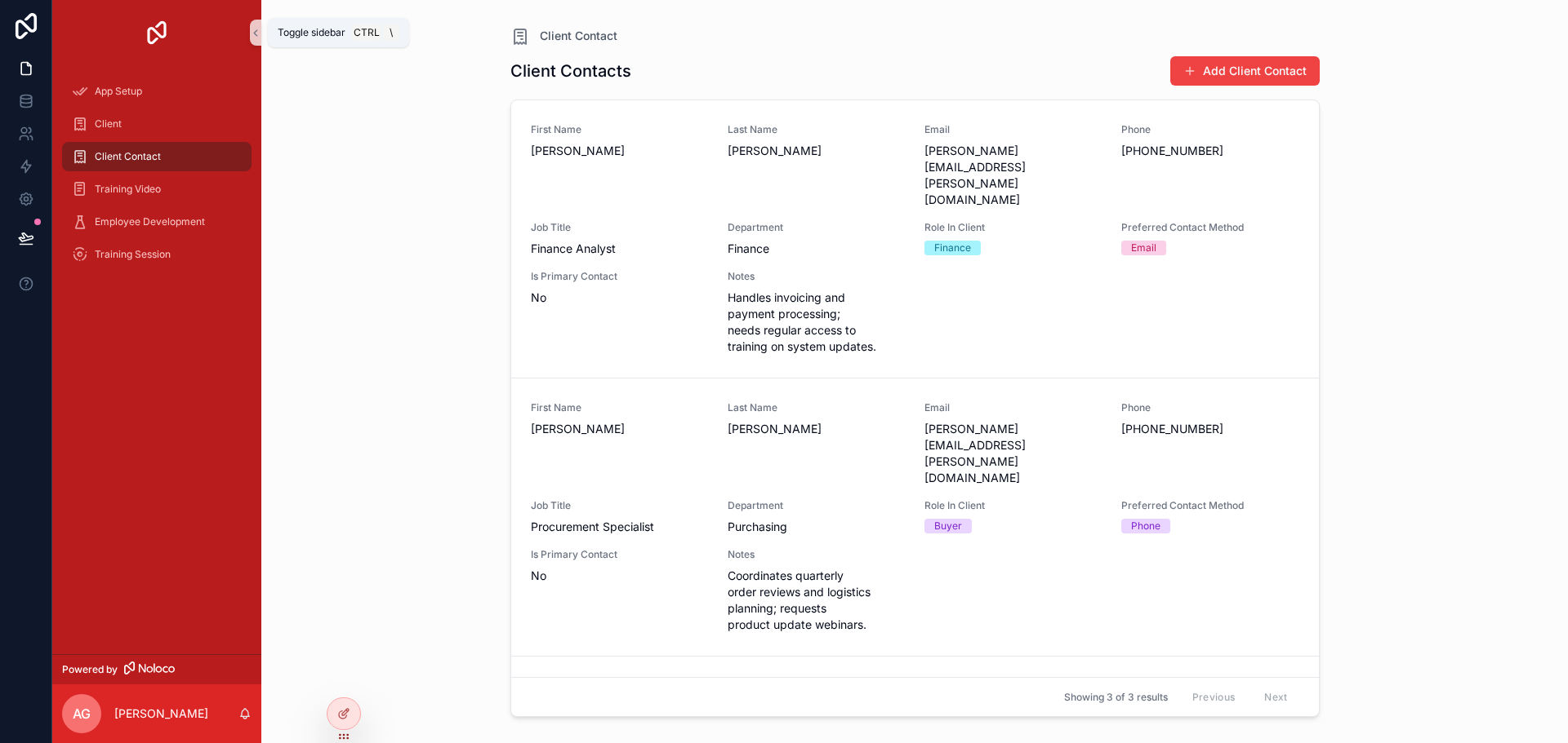
click at [258, 32] on icon "scrollable content" at bounding box center [256, 32] width 11 height 12
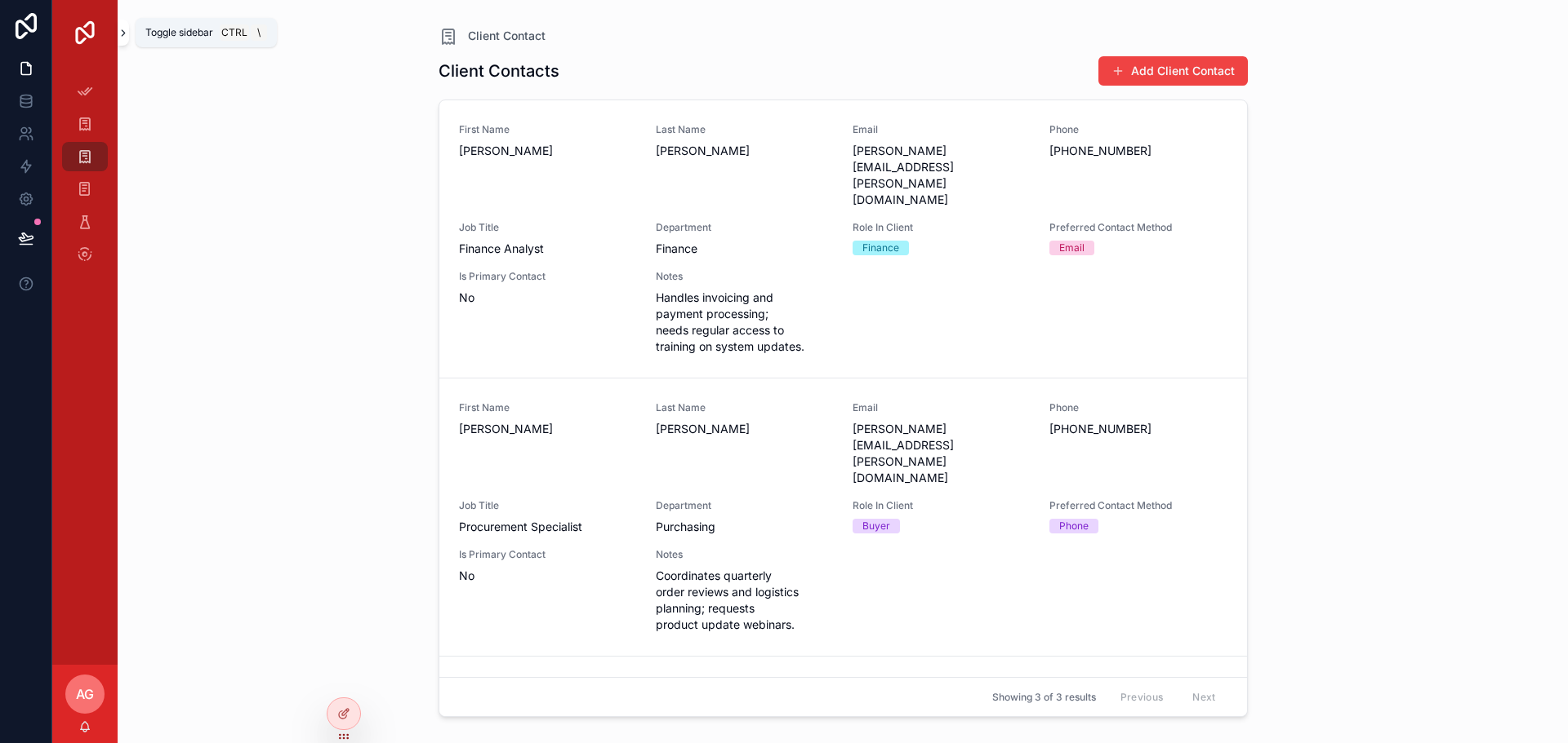
click at [124, 29] on icon "scrollable content" at bounding box center [123, 32] width 11 height 12
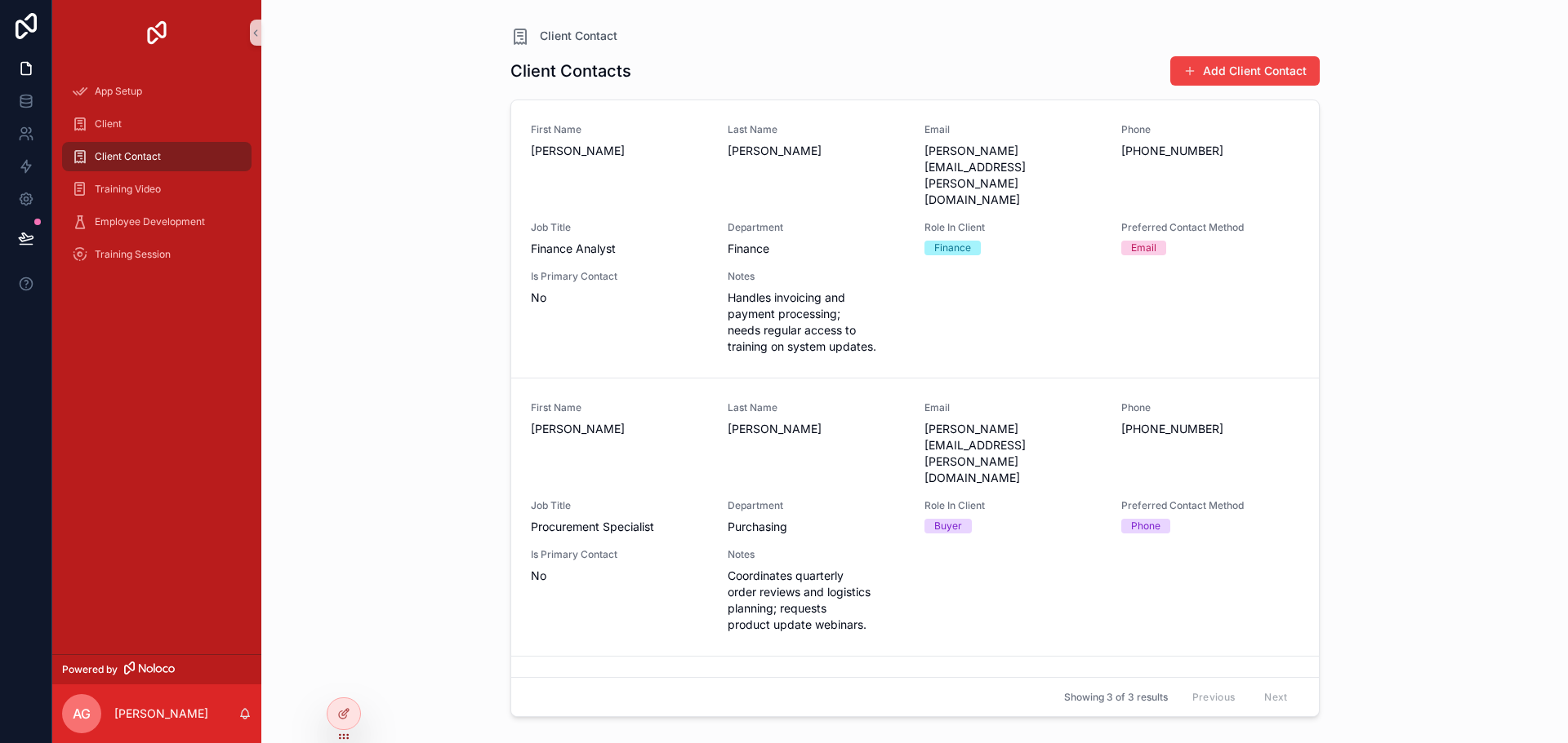
drag, startPoint x: 1015, startPoint y: 115, endPoint x: 919, endPoint y: 90, distance: 99.2
click at [919, 90] on div "Client Contacts Add Client Contact" at bounding box center [915, 74] width 809 height 38
click at [21, 66] on icon at bounding box center [26, 68] width 10 height 12
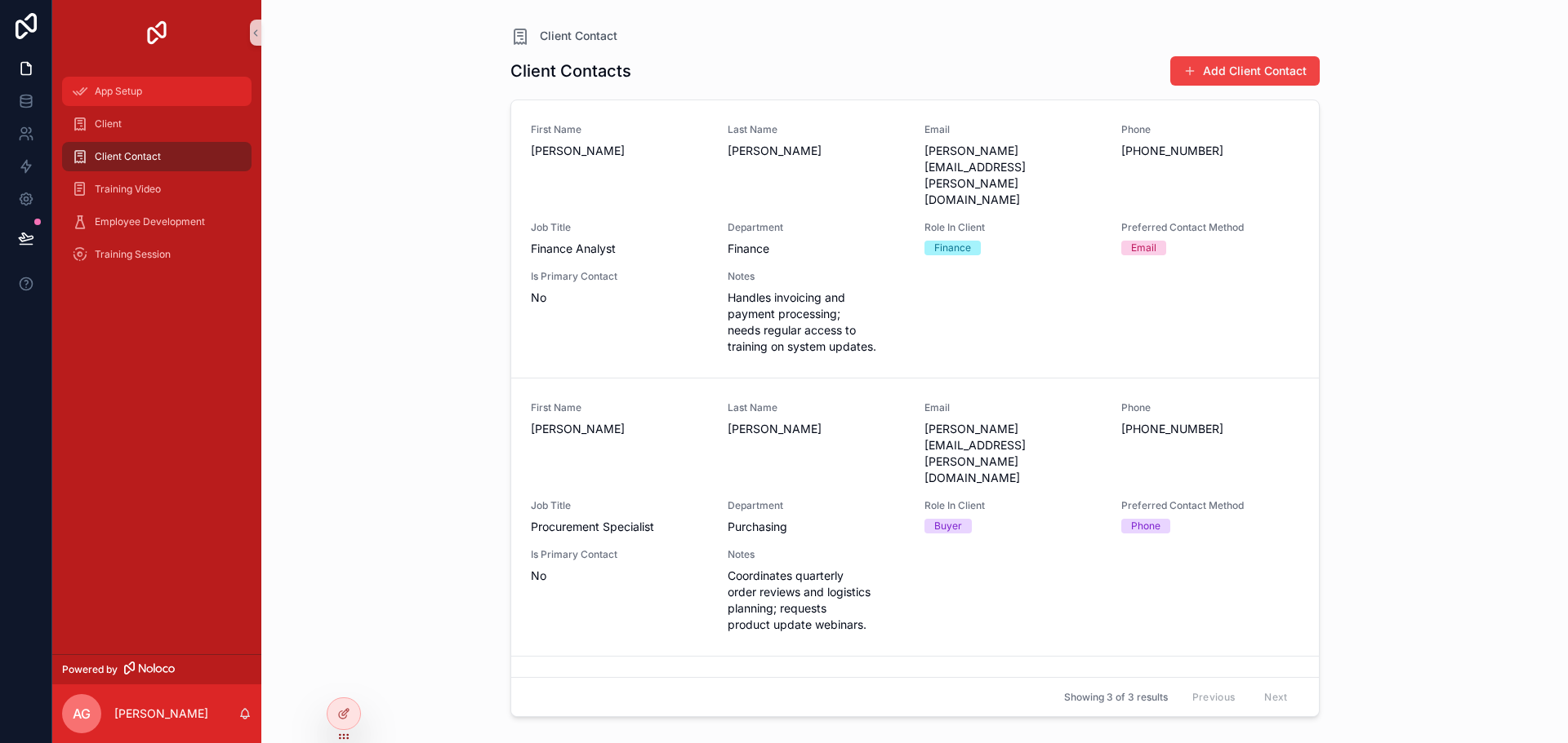
click at [195, 89] on div "App Setup" at bounding box center [157, 91] width 170 height 26
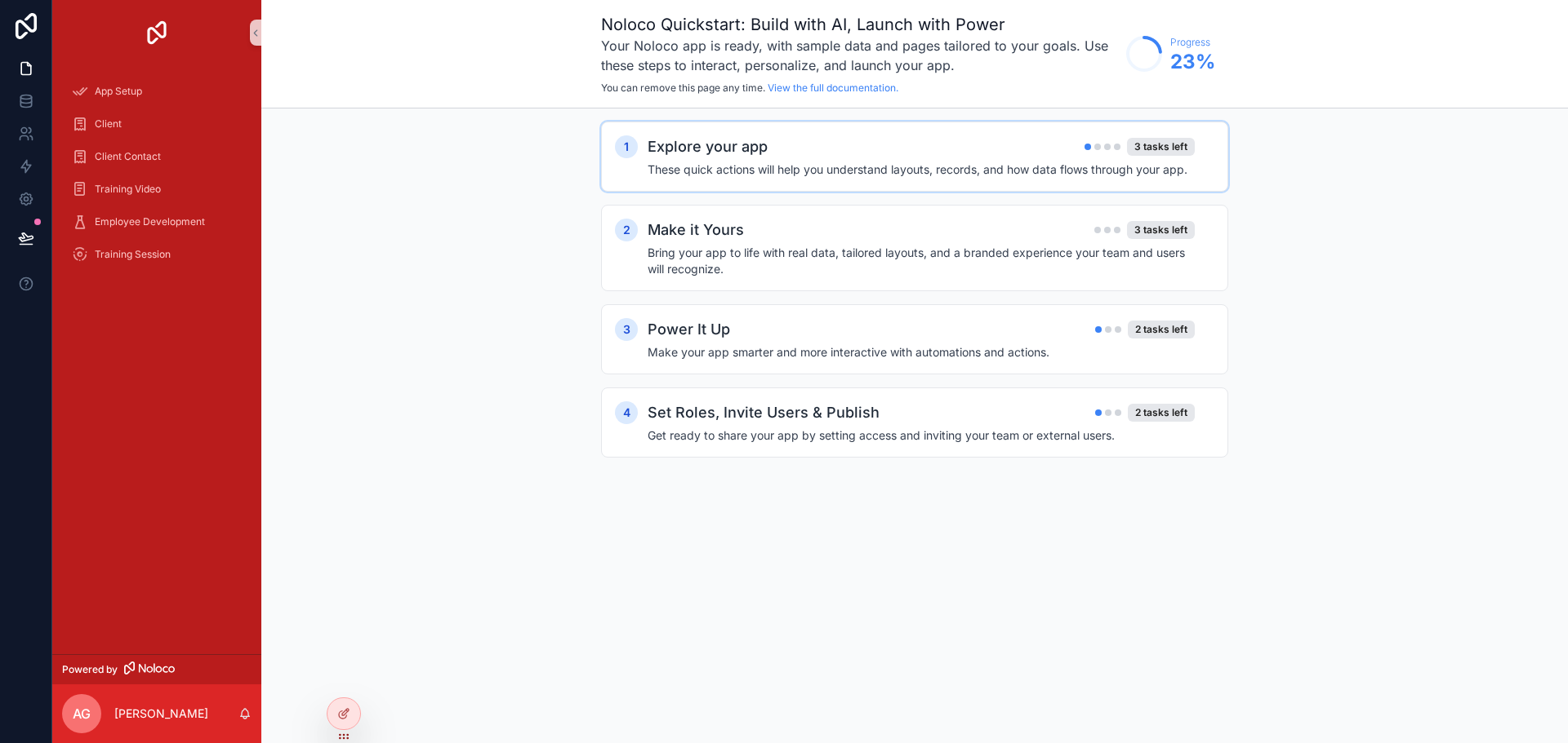
click at [955, 152] on div "Explore your app 3 tasks left" at bounding box center [921, 147] width 547 height 23
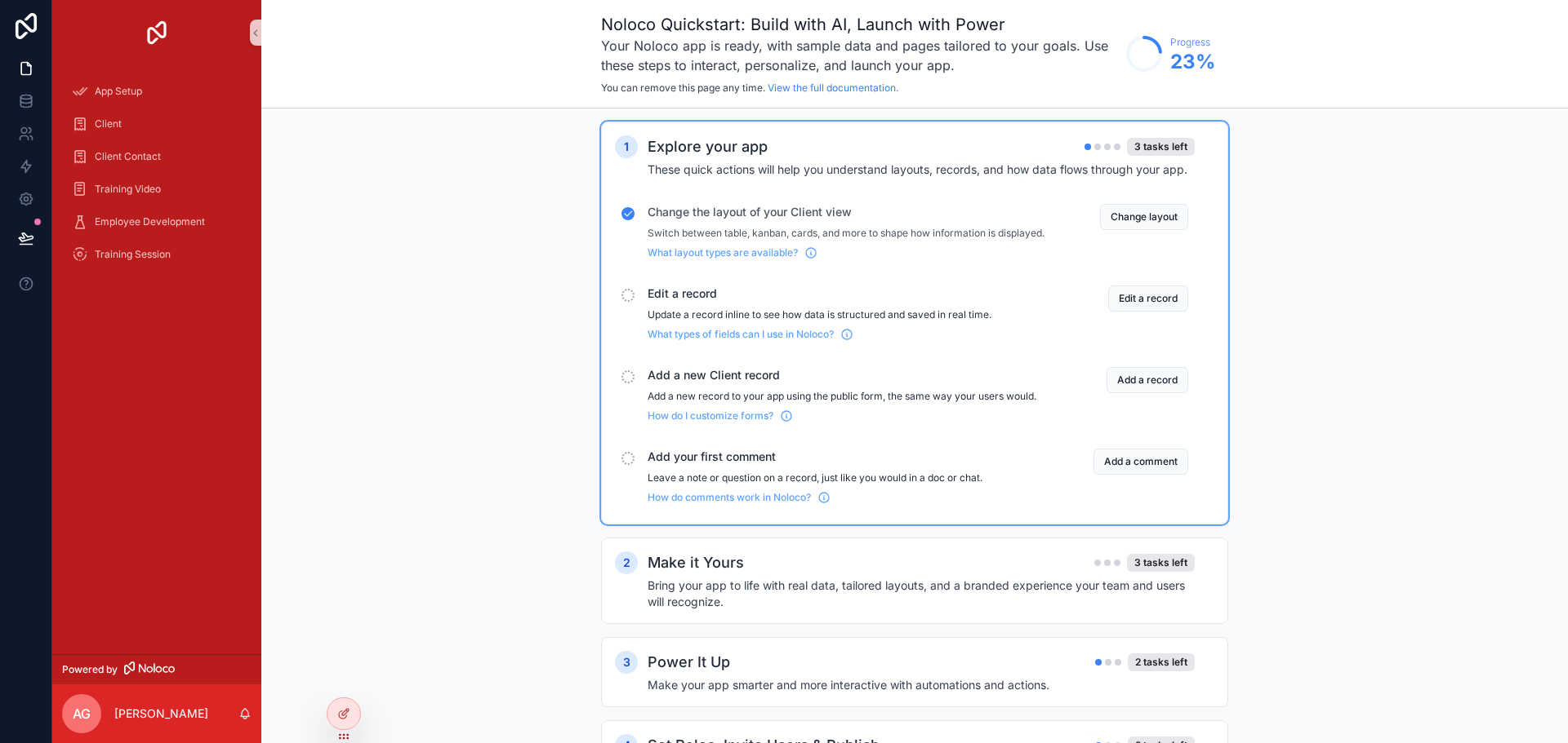
click at [964, 153] on div "Explore your app 3 tasks left" at bounding box center [921, 147] width 547 height 23
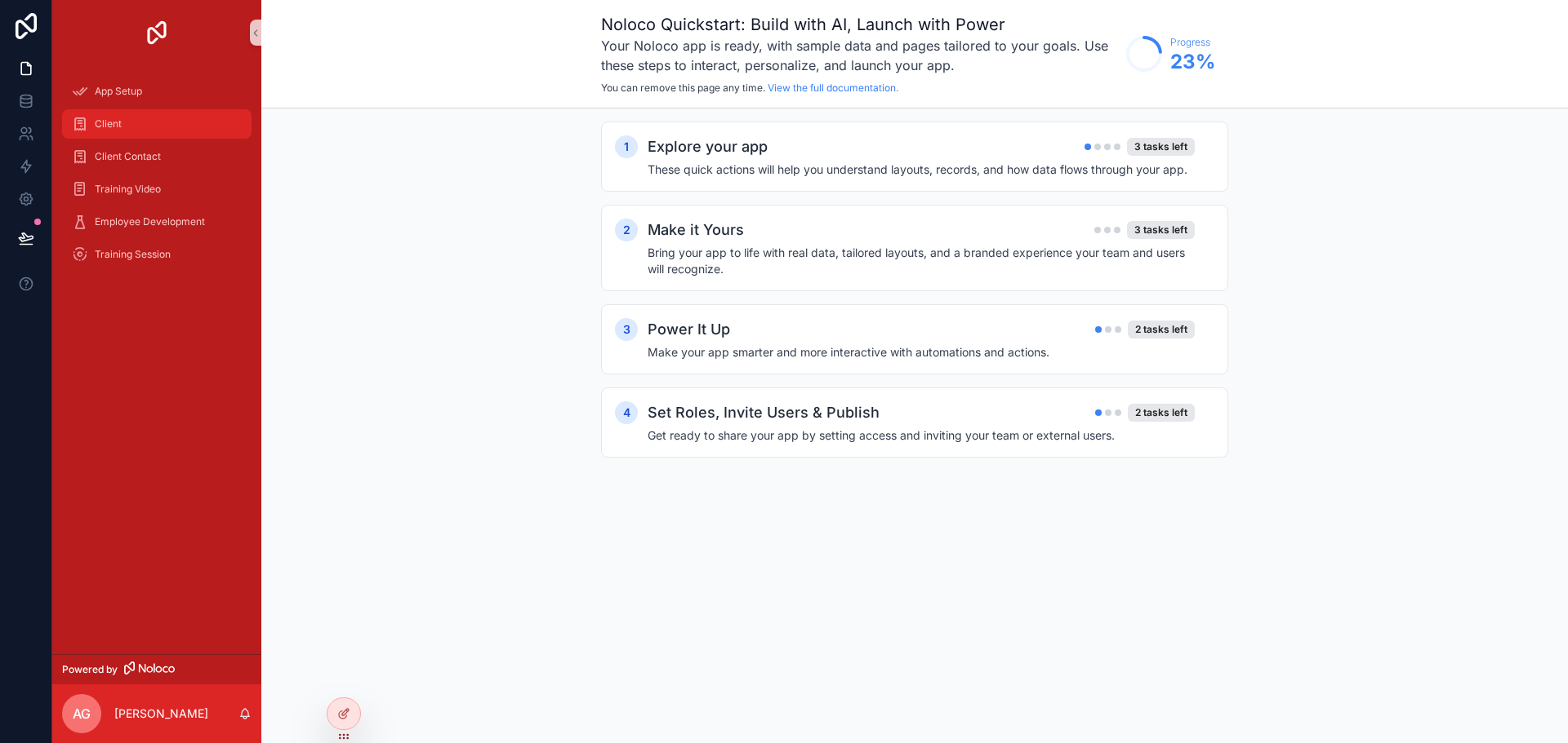
click at [98, 130] on span "Client" at bounding box center [108, 124] width 27 height 13
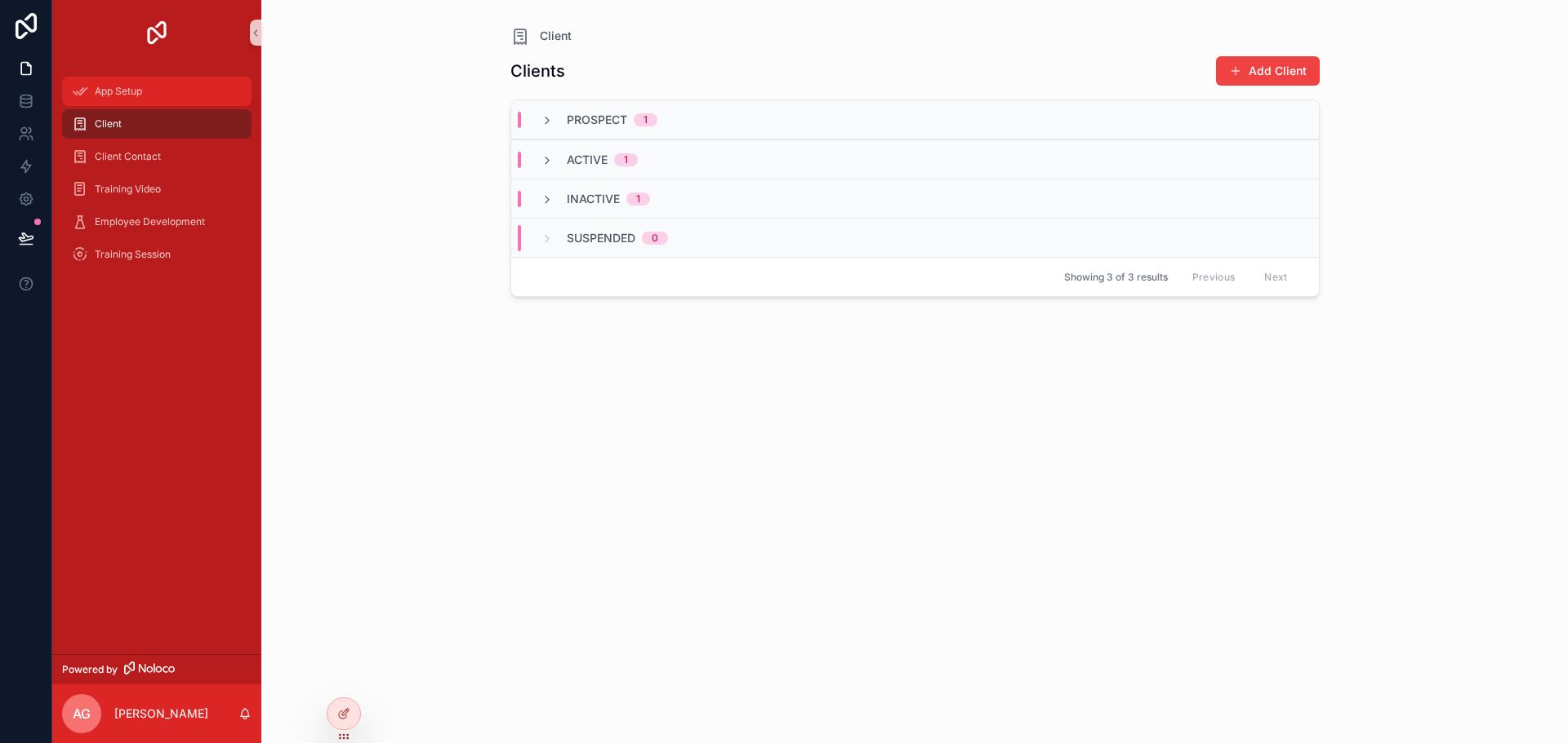
click at [130, 96] on span "App Setup" at bounding box center [118, 91] width 47 height 13
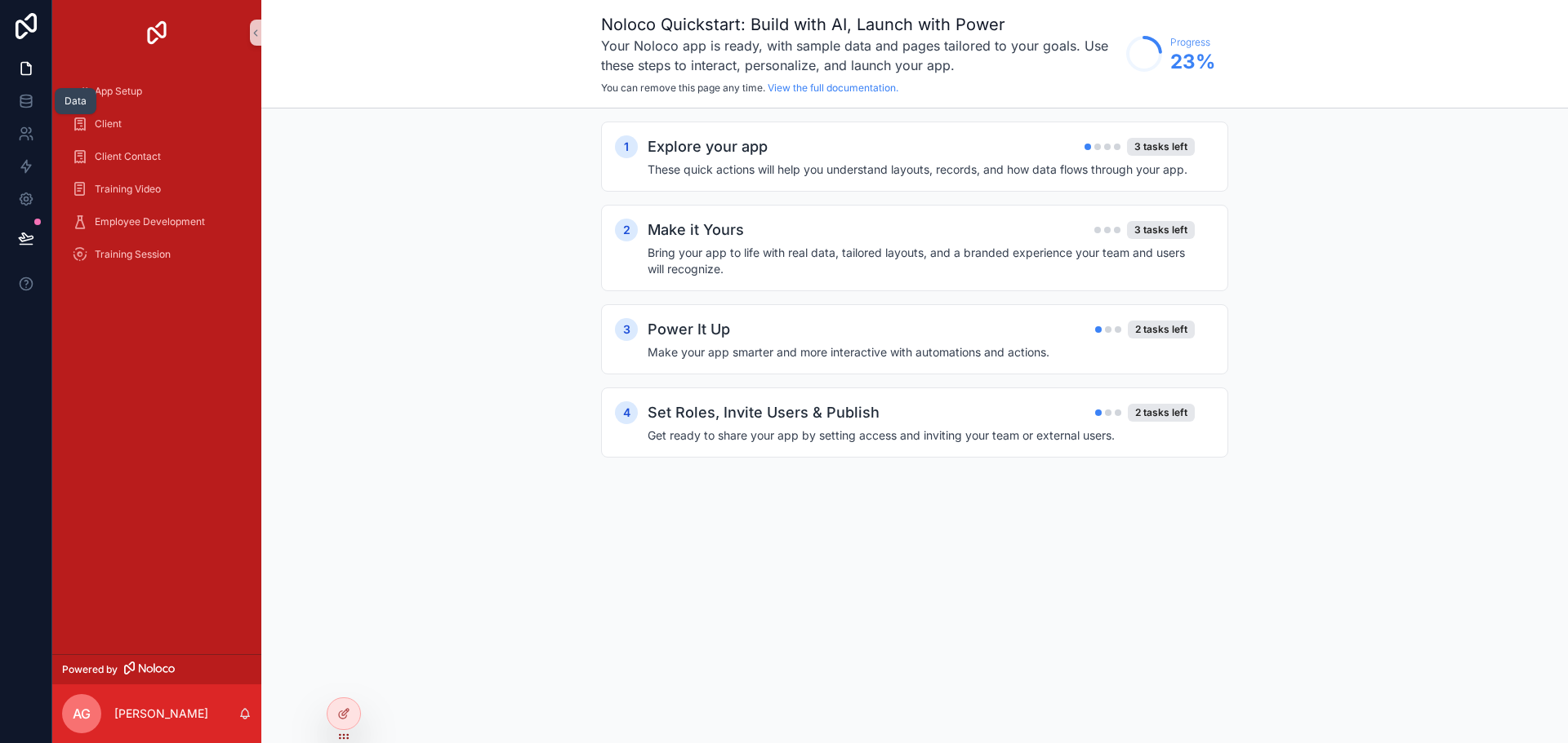
click at [23, 67] on icon at bounding box center [26, 68] width 17 height 17
click at [129, 123] on div "Client" at bounding box center [157, 124] width 170 height 26
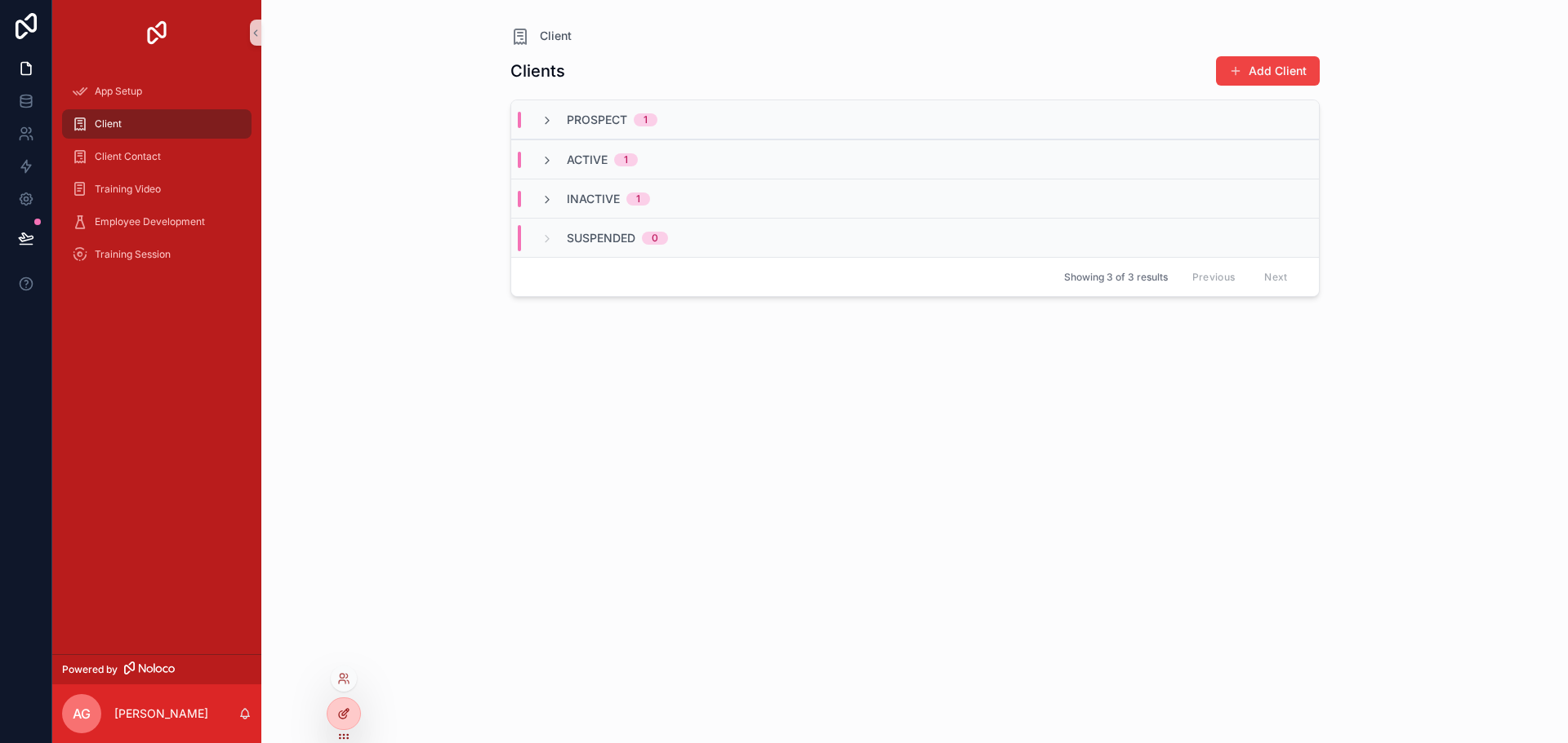
click at [351, 712] on div at bounding box center [344, 714] width 32 height 31
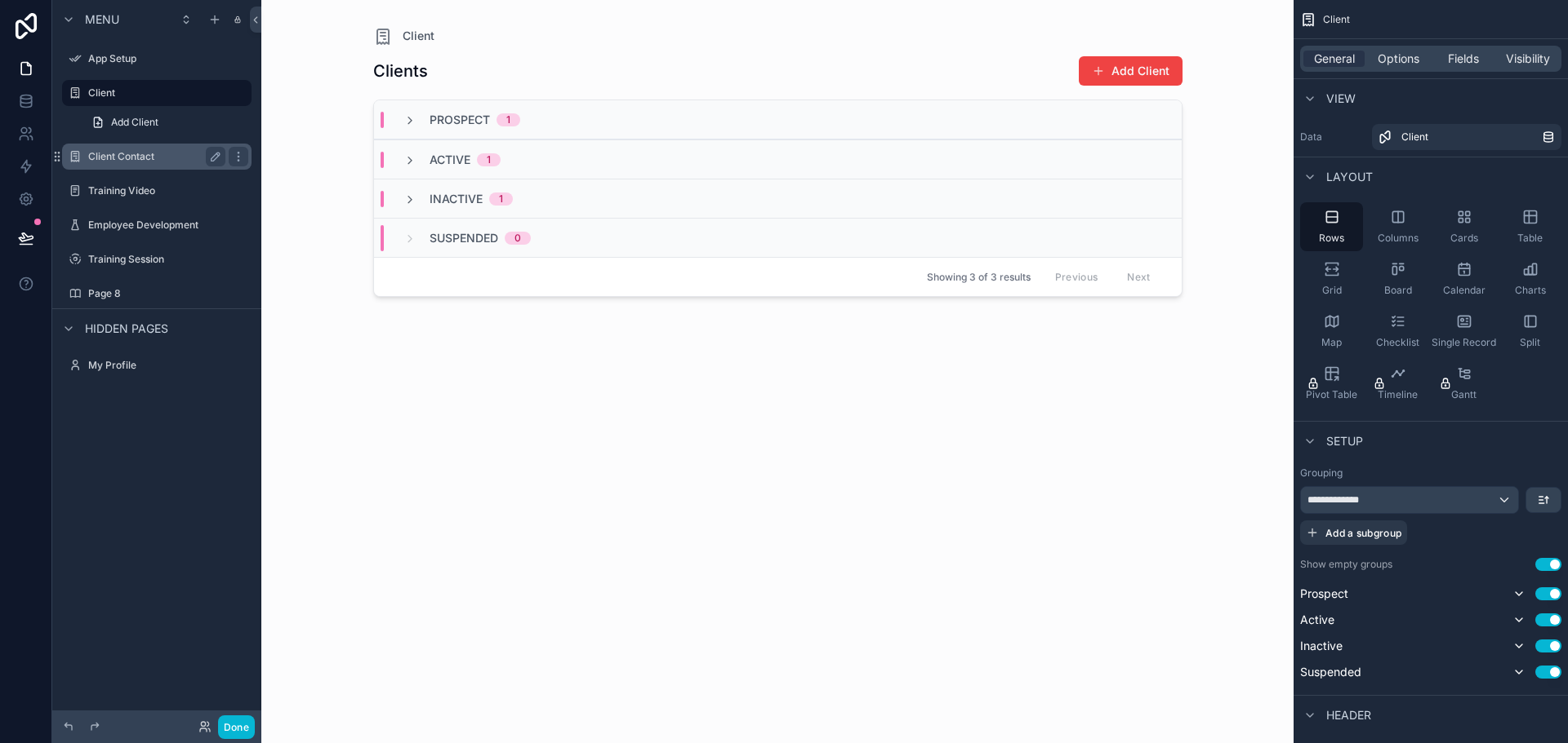
click at [161, 149] on div "Client Contact" at bounding box center [156, 156] width 138 height 19
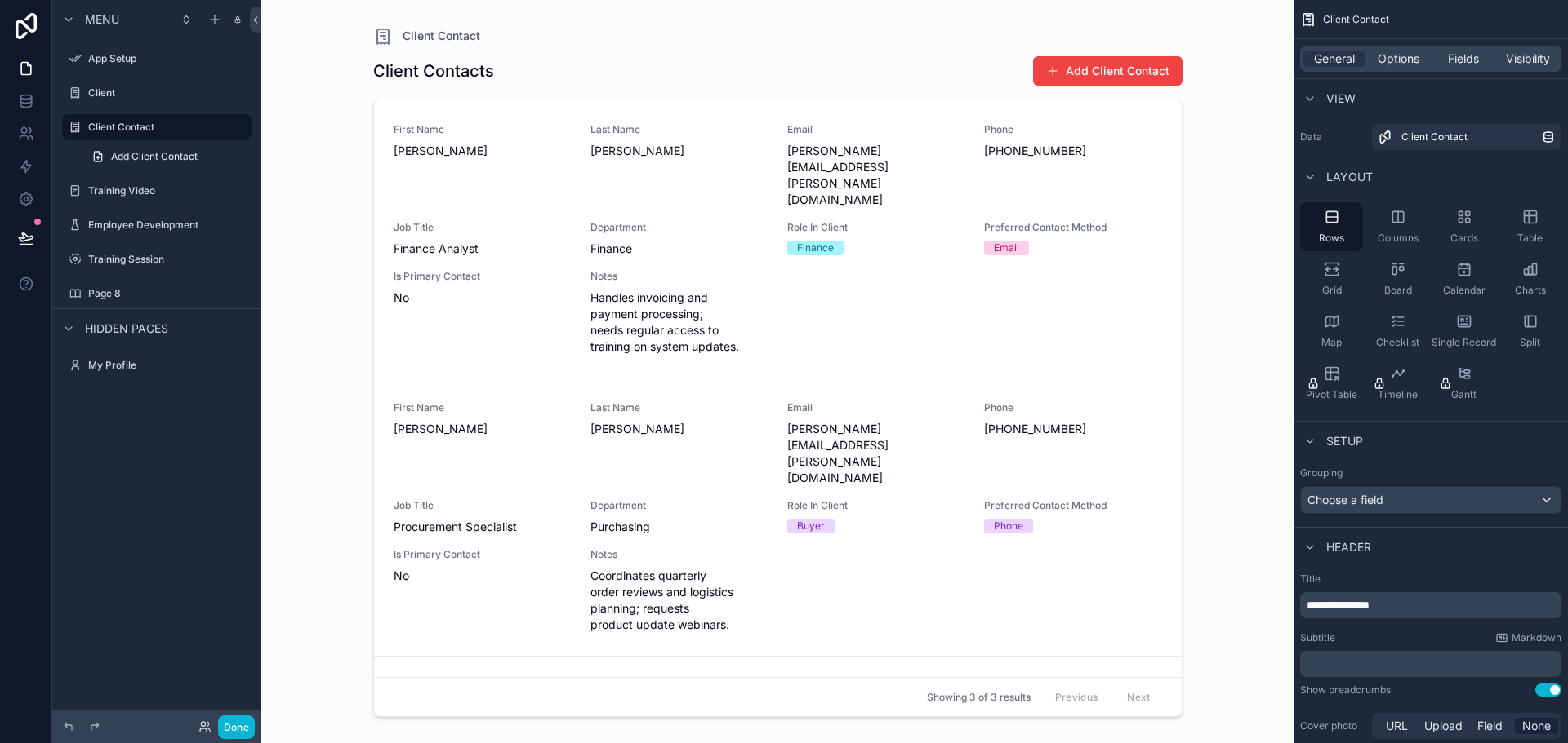
click at [1136, 71] on div "scrollable content" at bounding box center [778, 362] width 835 height 724
click at [1127, 71] on button "Add Client Contact" at bounding box center [1107, 71] width 150 height 30
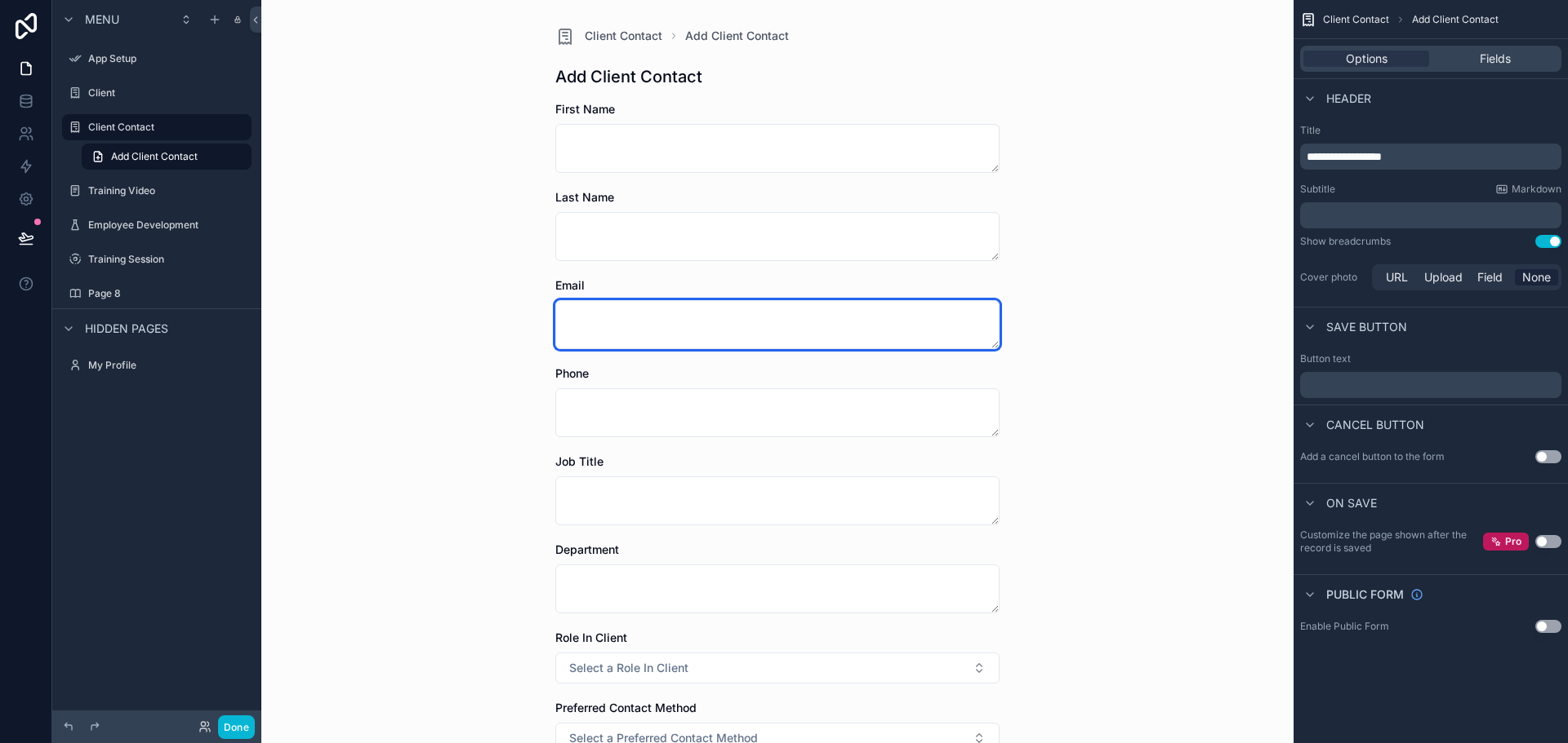
click at [662, 314] on textarea "scrollable content" at bounding box center [777, 324] width 444 height 49
click at [1083, 297] on div "Client Contact Add Client Contact Add Client Contact First Name Last Name Email…" at bounding box center [778, 371] width 1032 height 743
click at [863, 327] on textarea "scrollable content" at bounding box center [777, 324] width 444 height 49
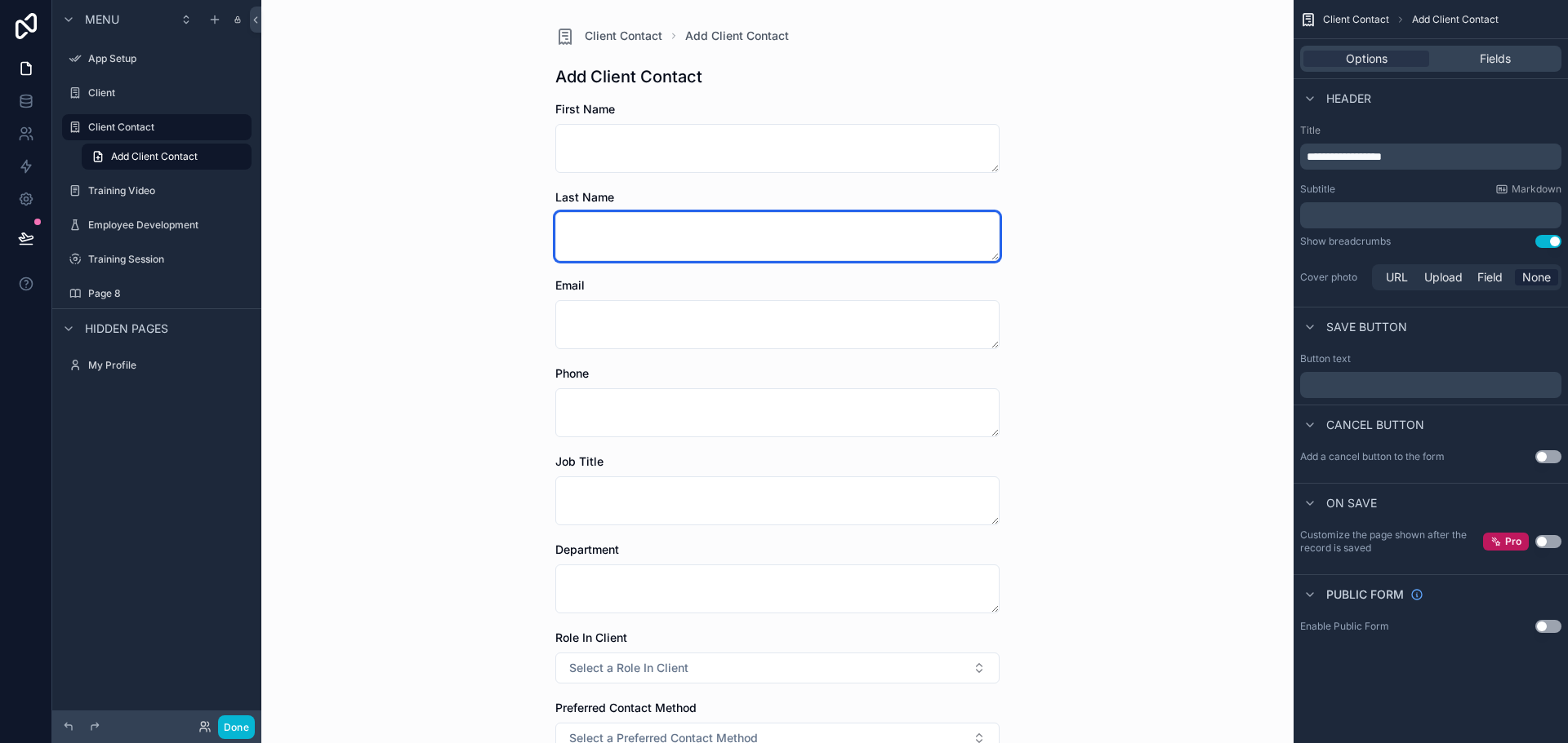
click at [658, 236] on textarea "scrollable content" at bounding box center [777, 236] width 444 height 49
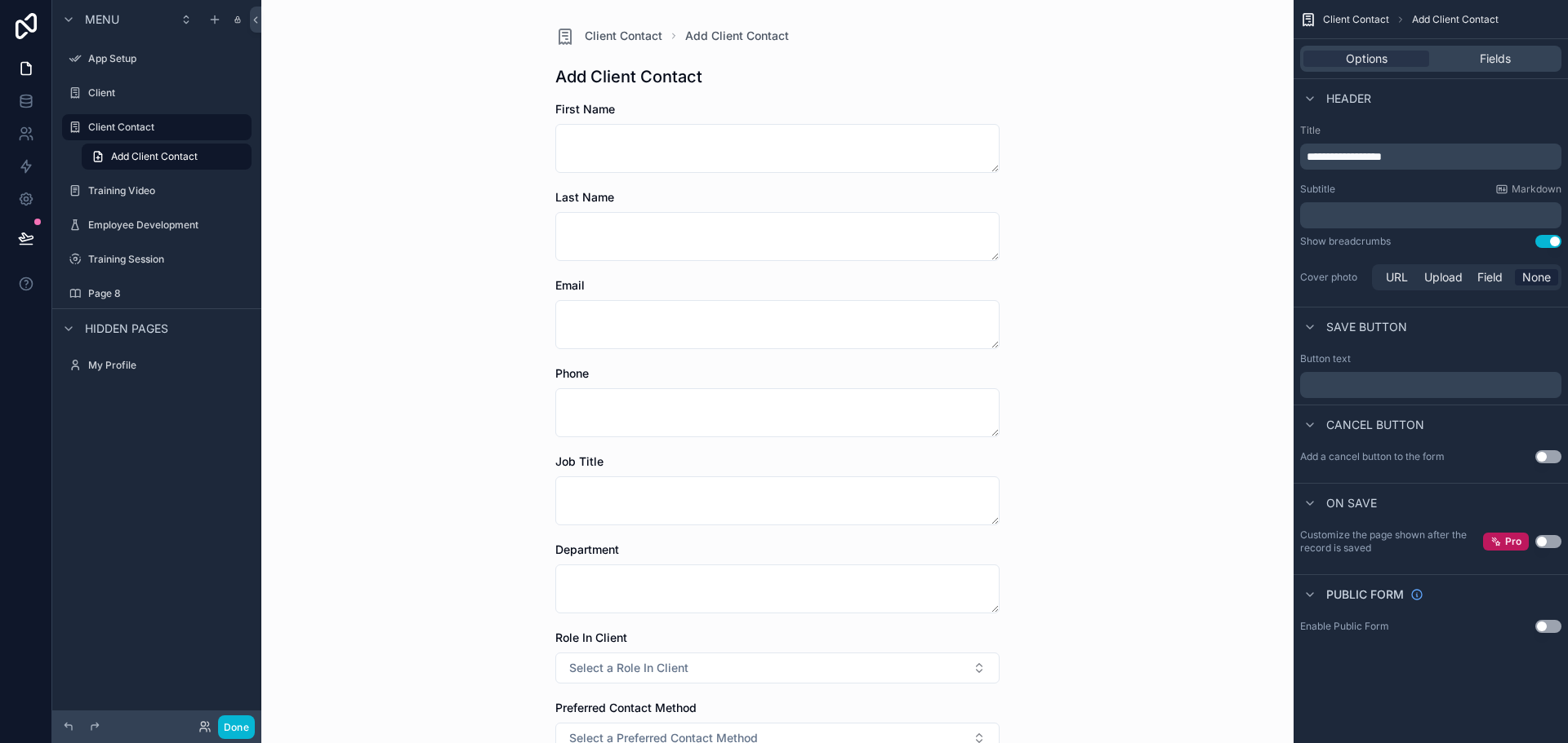
click at [712, 74] on div "Add Client Contact" at bounding box center [777, 77] width 444 height 23
click at [622, 112] on div "First Name" at bounding box center [777, 110] width 444 height 17
click at [622, 136] on textarea "scrollable content" at bounding box center [777, 148] width 444 height 49
click at [1128, 138] on div "Client Contact Add Client Contact Add Client Contact First Name Last Name Email…" at bounding box center [778, 371] width 1032 height 743
click at [963, 176] on form "First Name Last Name Email Phone Job Title Department Role In Client Select a R…" at bounding box center [777, 596] width 444 height 989
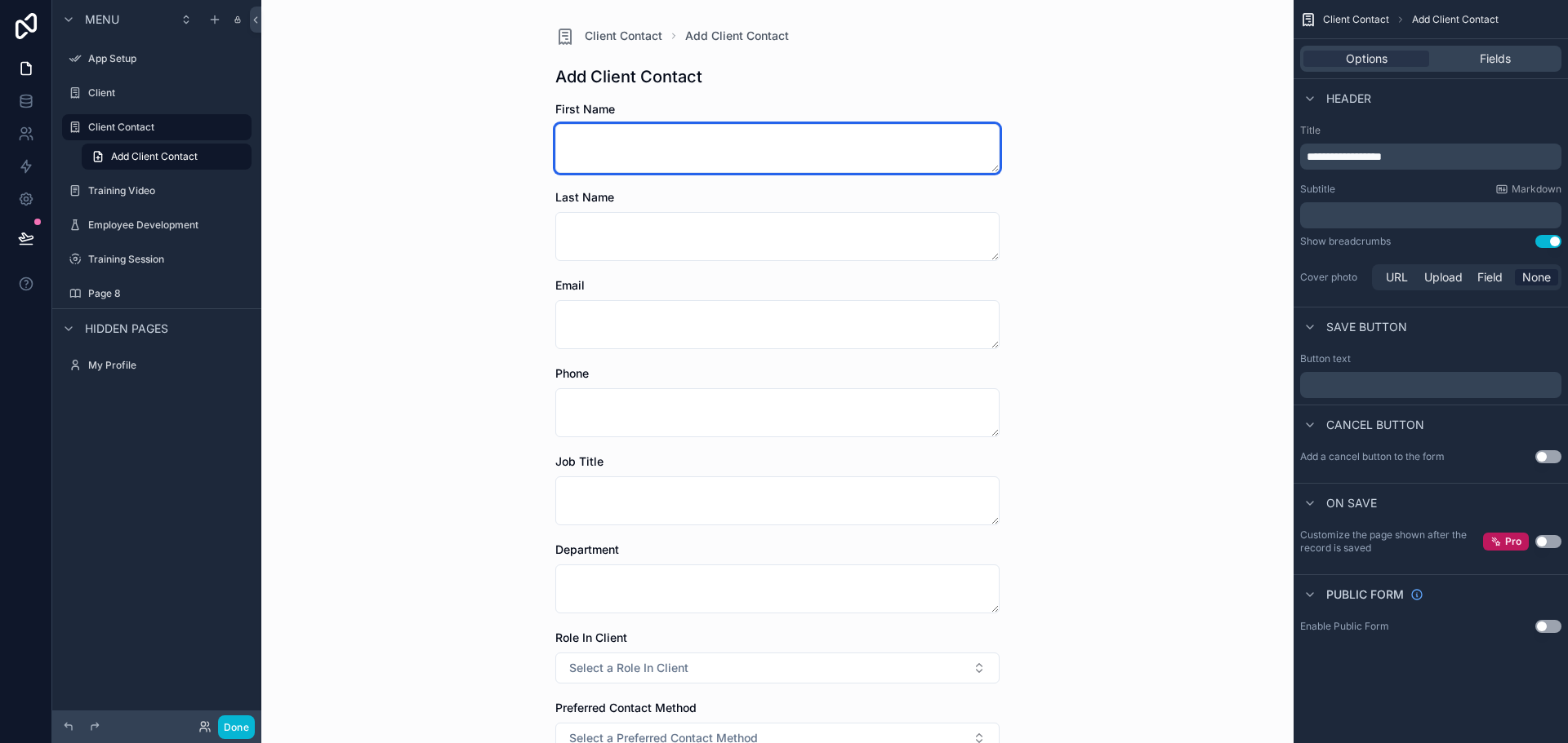
click at [962, 164] on textarea "scrollable content" at bounding box center [777, 148] width 444 height 49
click at [733, 80] on div "Add Client Contact" at bounding box center [777, 77] width 444 height 23
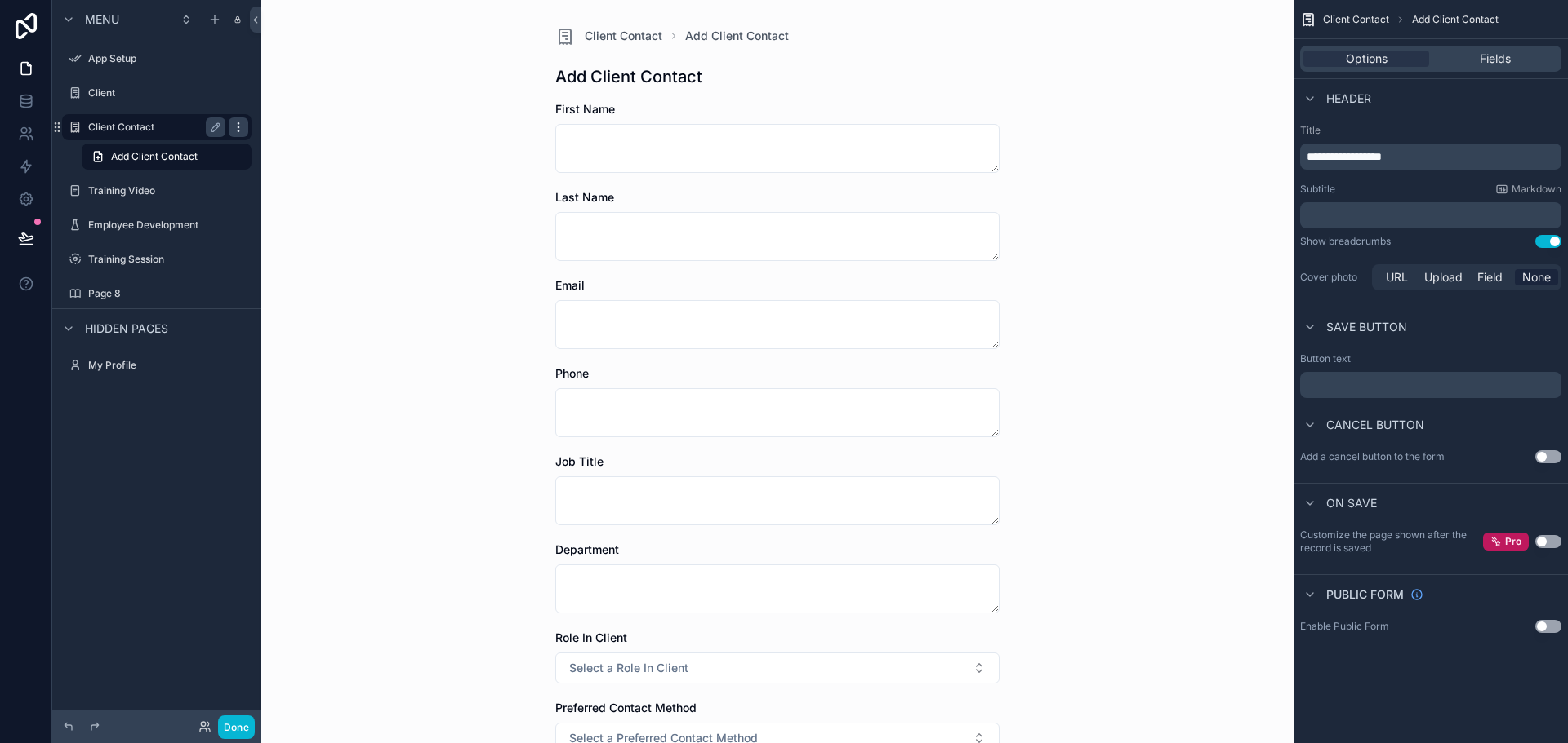
click at [232, 126] on icon "scrollable content" at bounding box center [238, 127] width 13 height 13
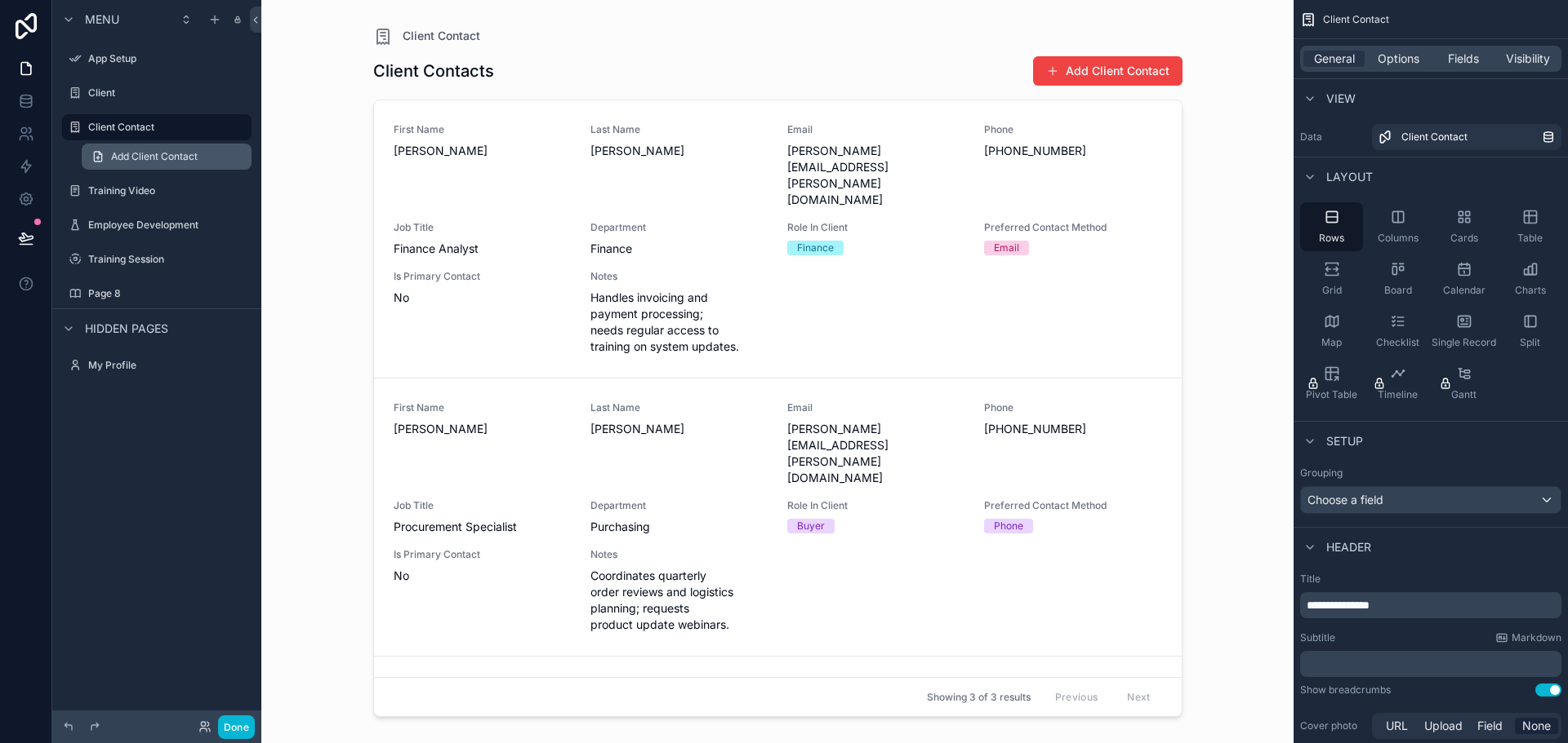
click at [180, 146] on link "Add Client Contact" at bounding box center [166, 157] width 170 height 26
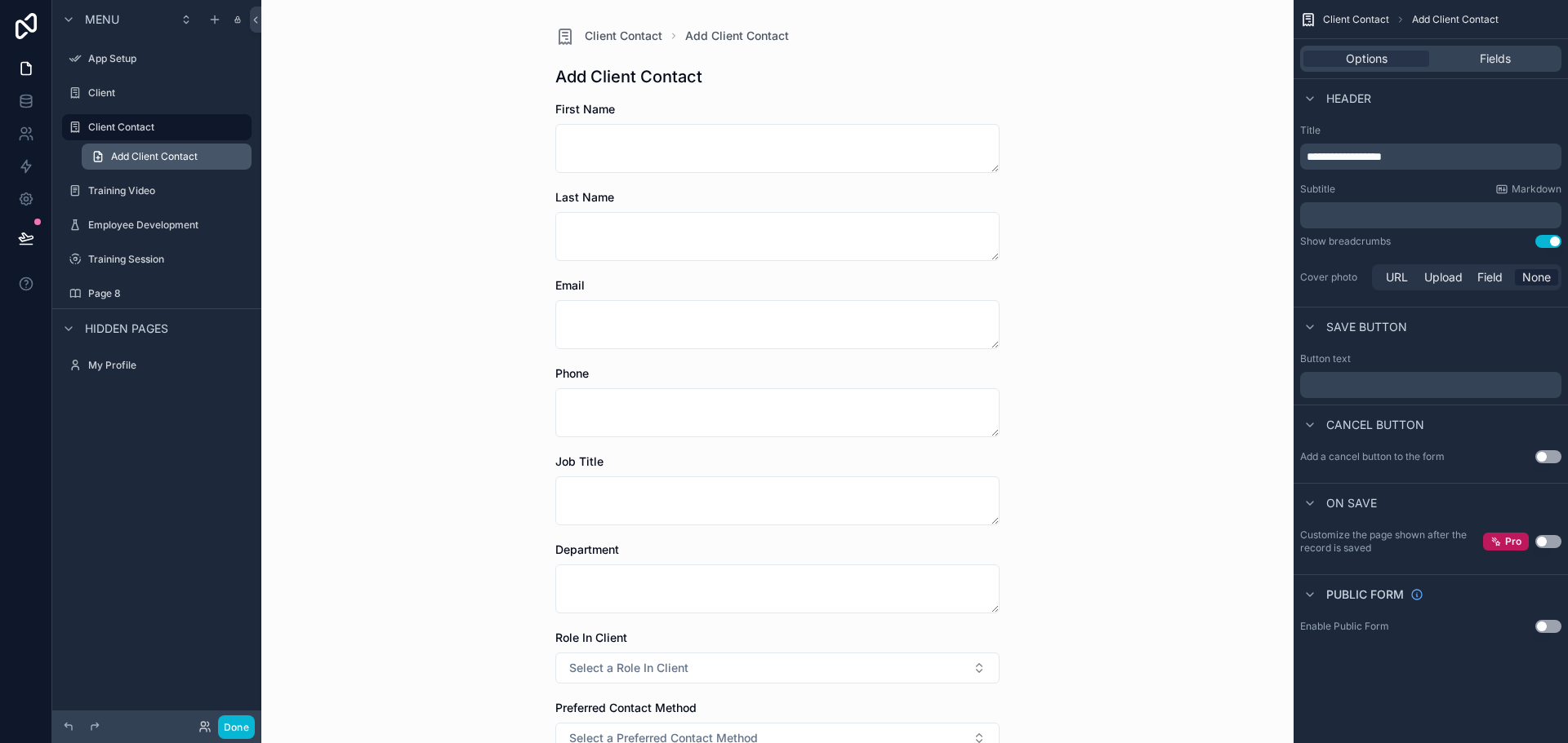
click at [104, 162] on link "Add Client Contact" at bounding box center [166, 157] width 170 height 26
click at [121, 287] on div "Page 8" at bounding box center [167, 294] width 160 height 13
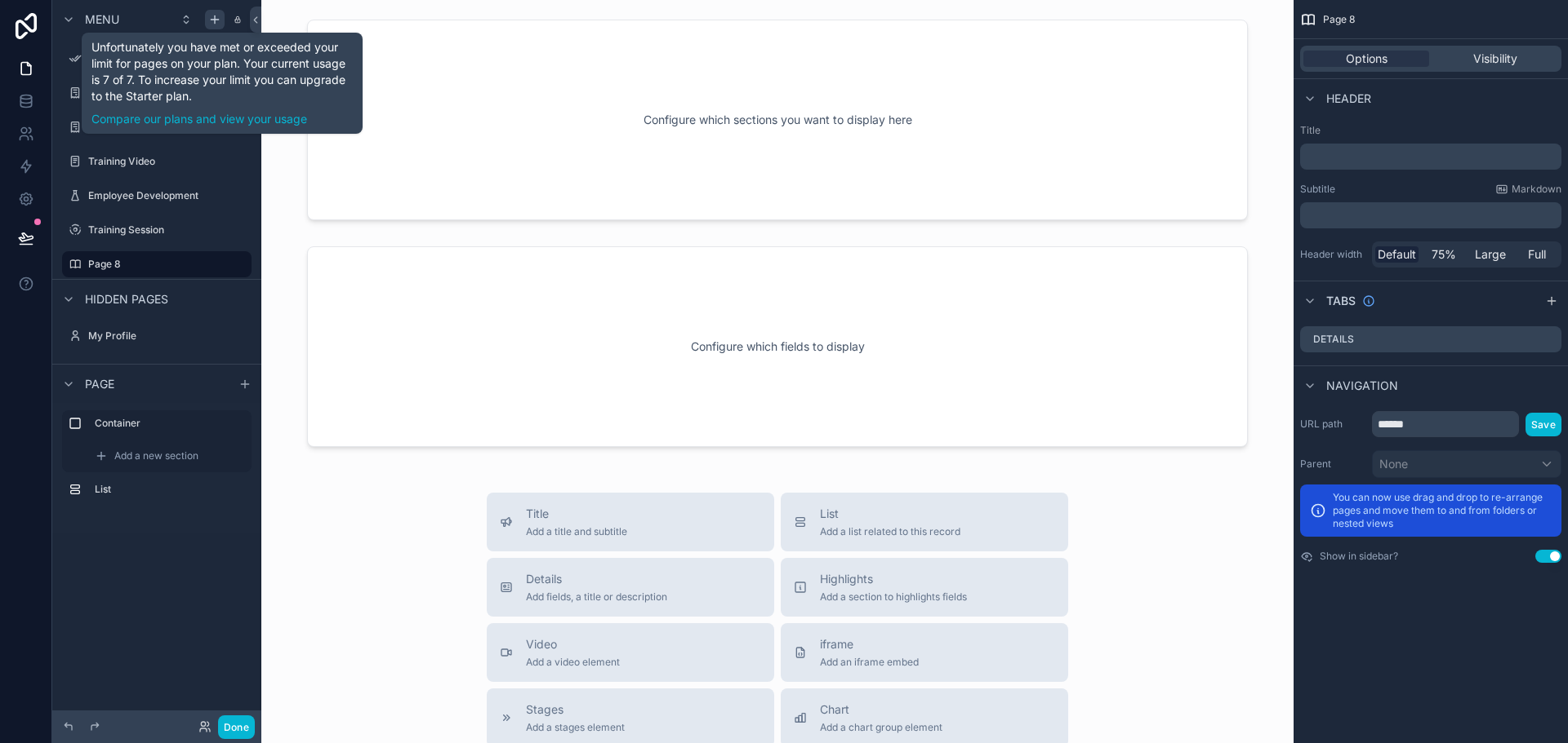
click at [218, 16] on icon "scrollable content" at bounding box center [214, 19] width 13 height 13
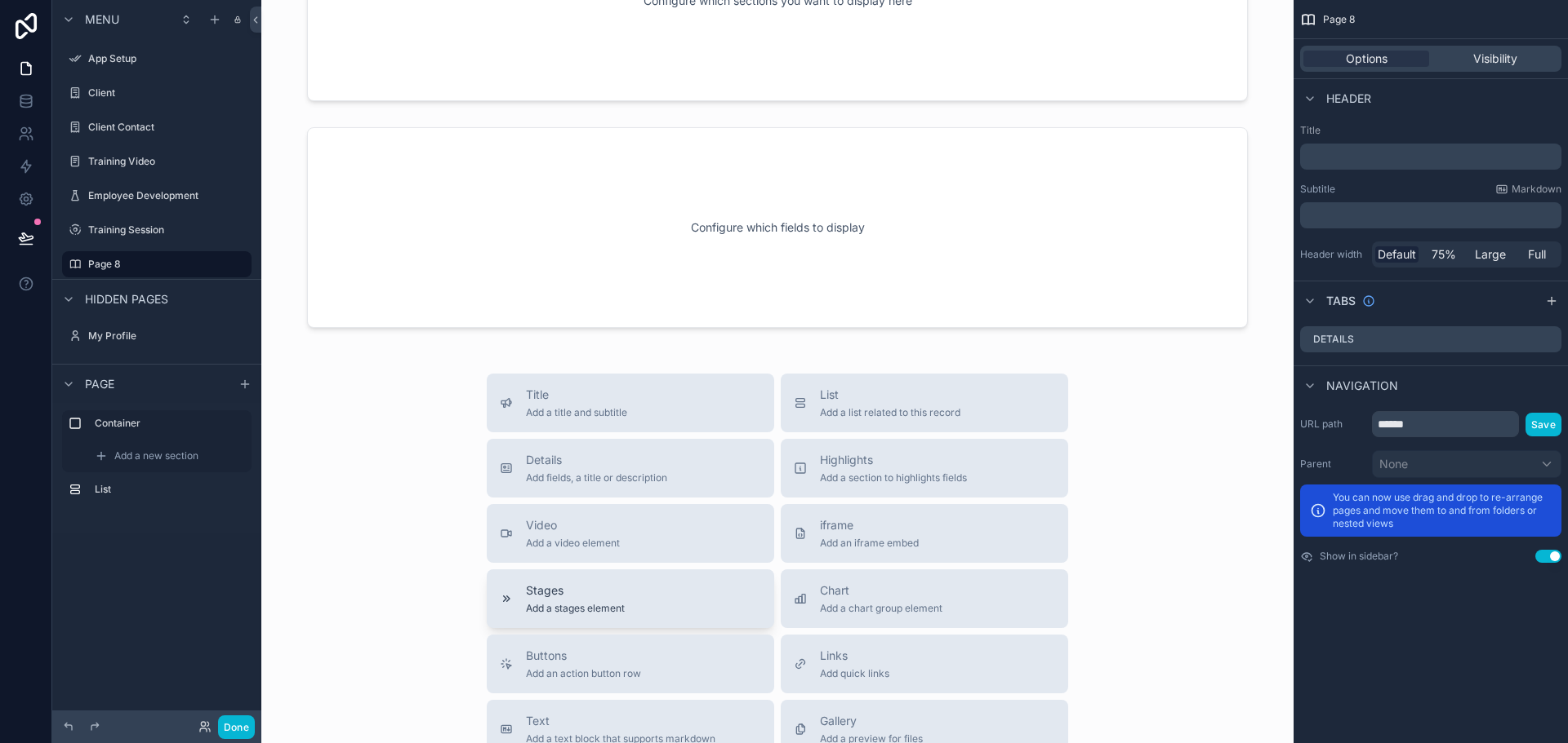
scroll to position [271, 0]
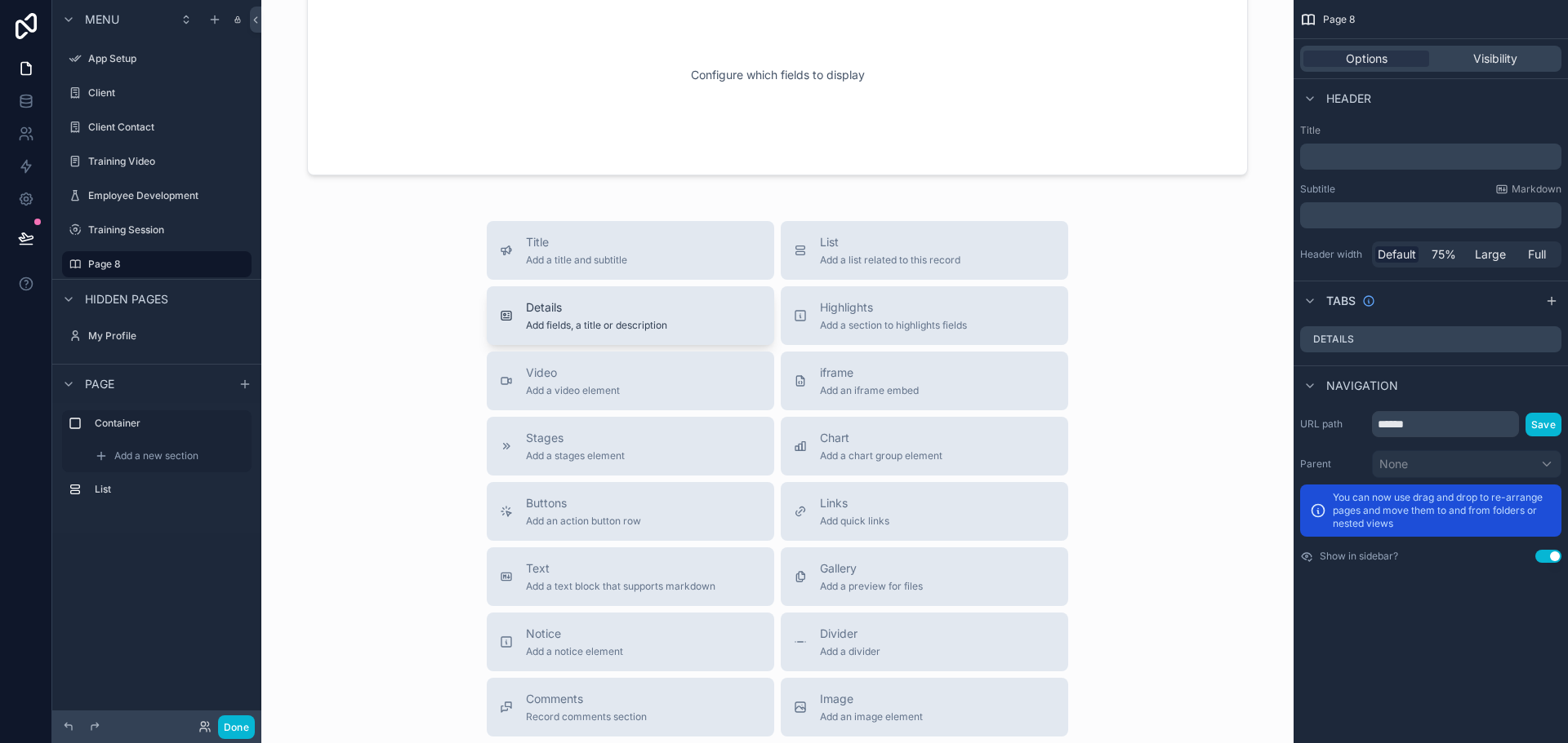
click at [591, 308] on span "Details" at bounding box center [596, 307] width 141 height 17
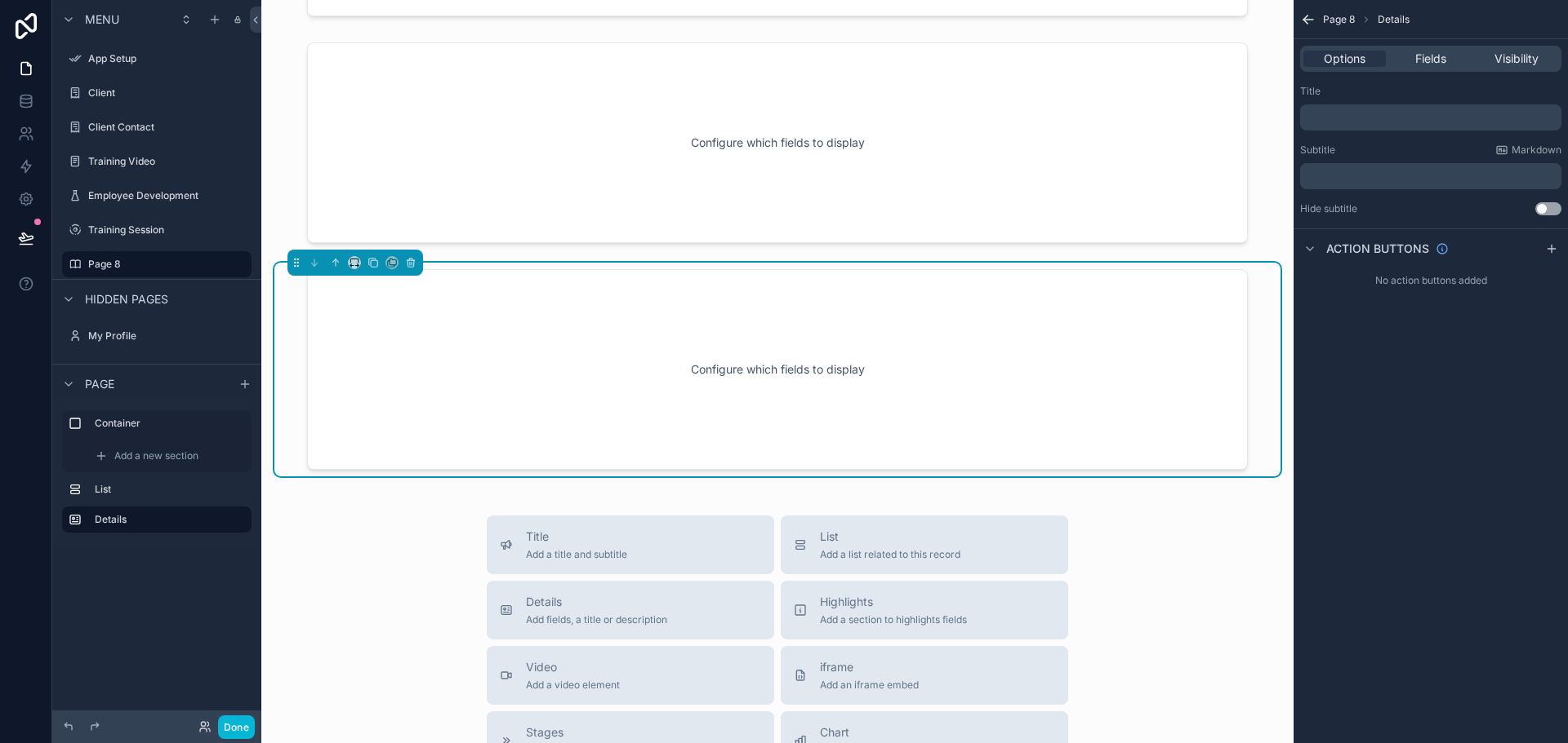
scroll to position [202, 0]
click at [1392, 101] on div "Title ﻿" at bounding box center [1430, 108] width 261 height 46
click at [1393, 109] on div "﻿" at bounding box center [1430, 117] width 261 height 26
click at [1425, 62] on span "Fields" at bounding box center [1430, 59] width 31 height 17
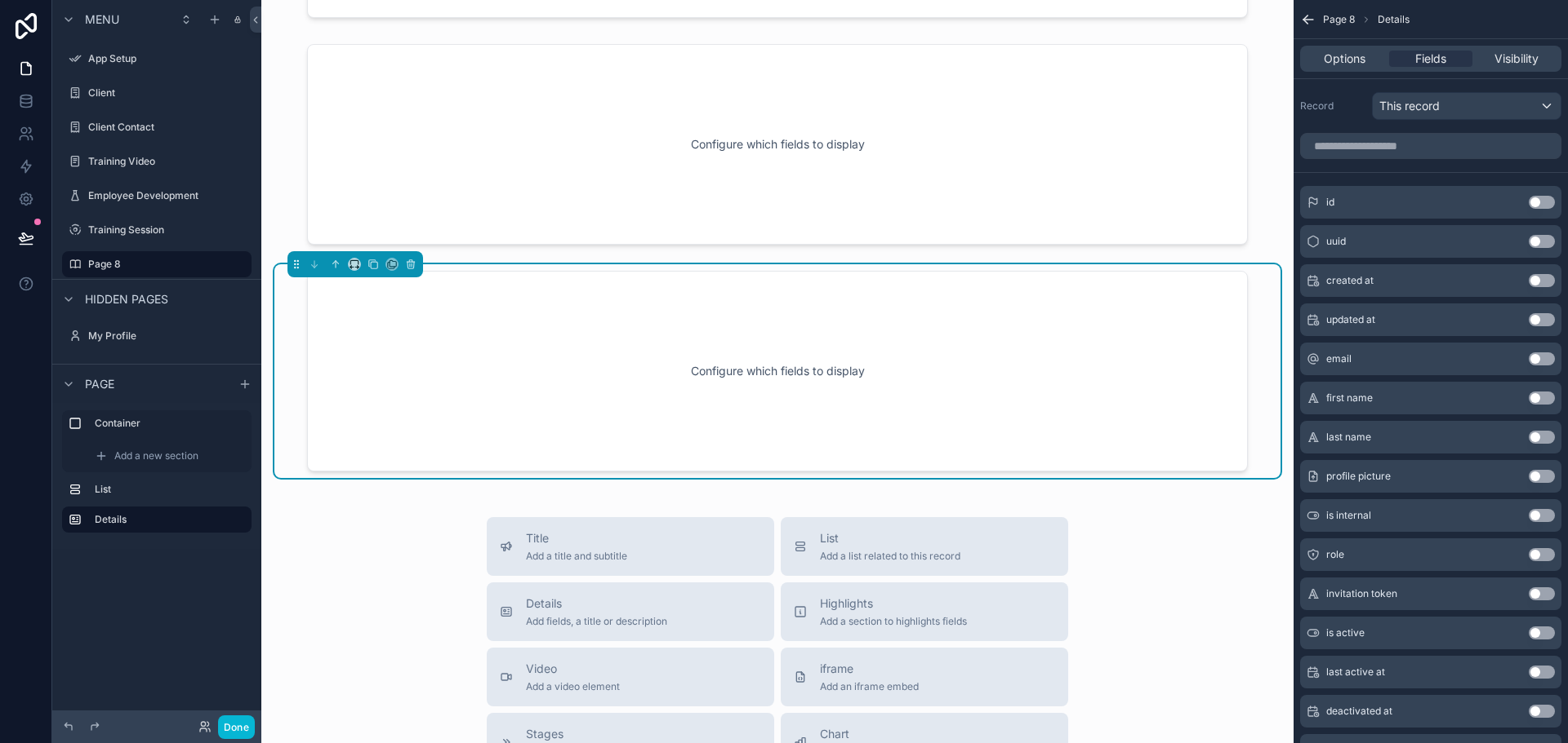
click at [1542, 351] on div "email Use setting" at bounding box center [1430, 358] width 261 height 32
click at [1543, 355] on button "Use setting" at bounding box center [1541, 359] width 26 height 13
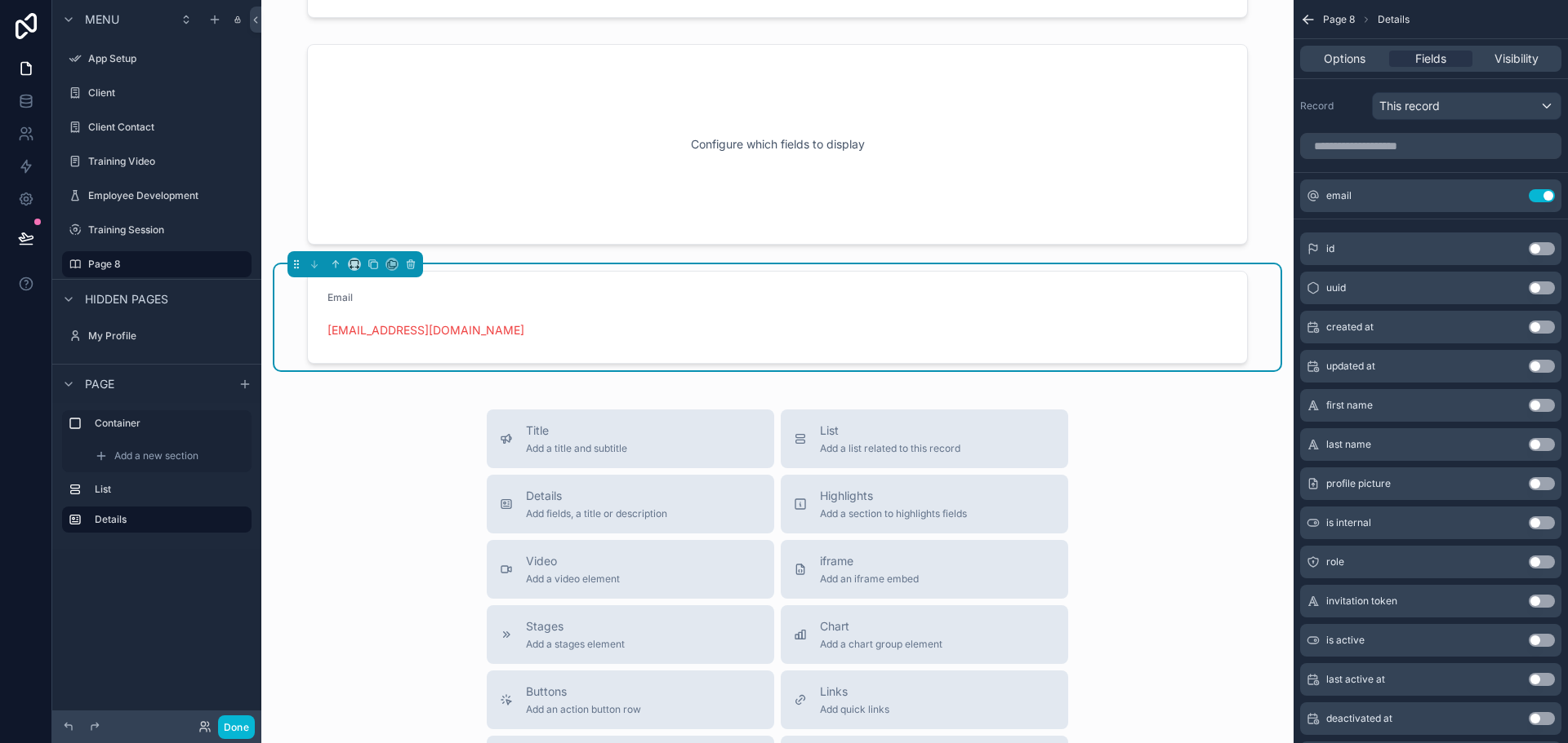
click at [1126, 506] on div "Title Add a title and subtitle List Add a list related to this record Details A…" at bounding box center [777, 700] width 1006 height 581
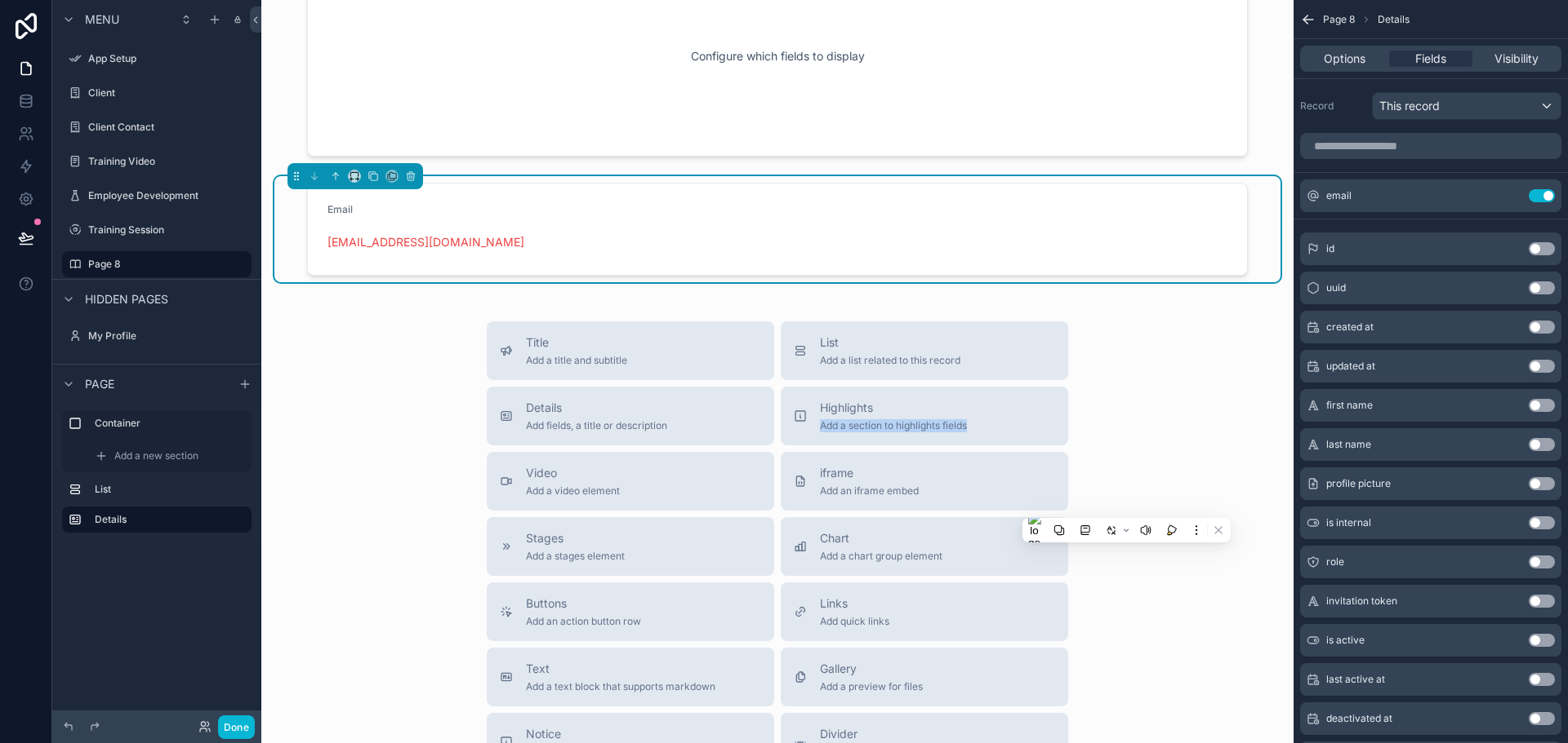
scroll to position [606, 0]
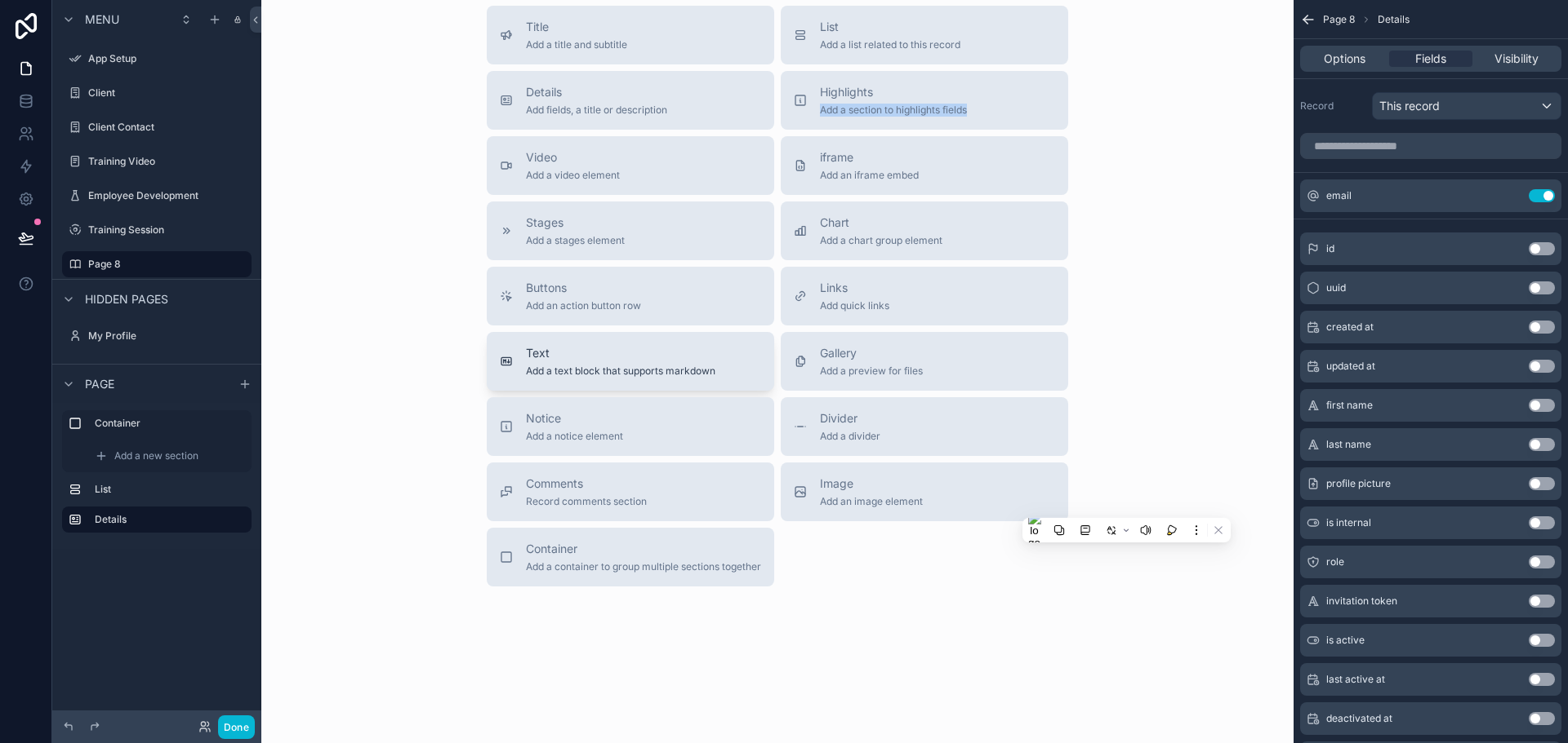
click at [649, 369] on span "Add a text block that supports markdown" at bounding box center [620, 371] width 189 height 13
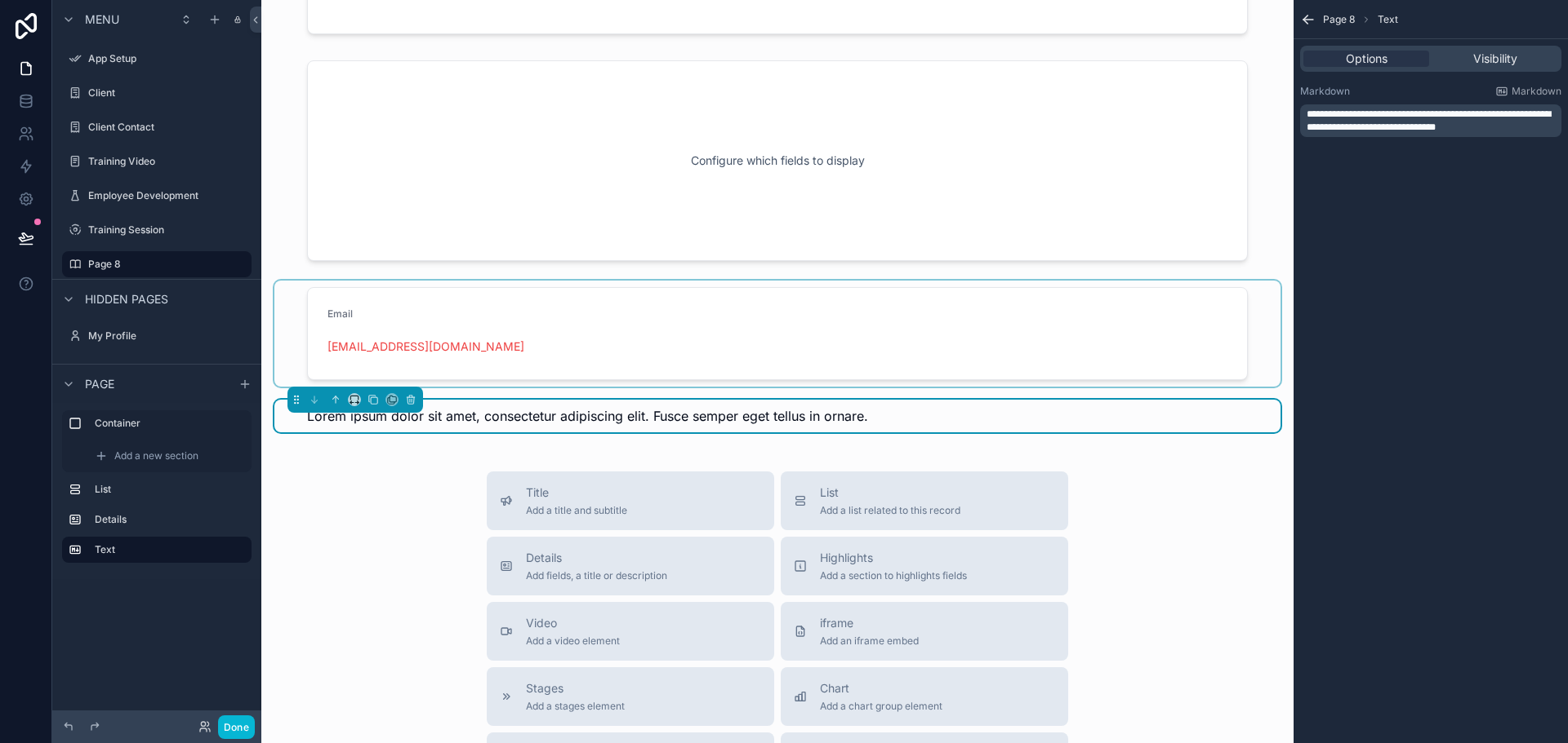
scroll to position [105, 0]
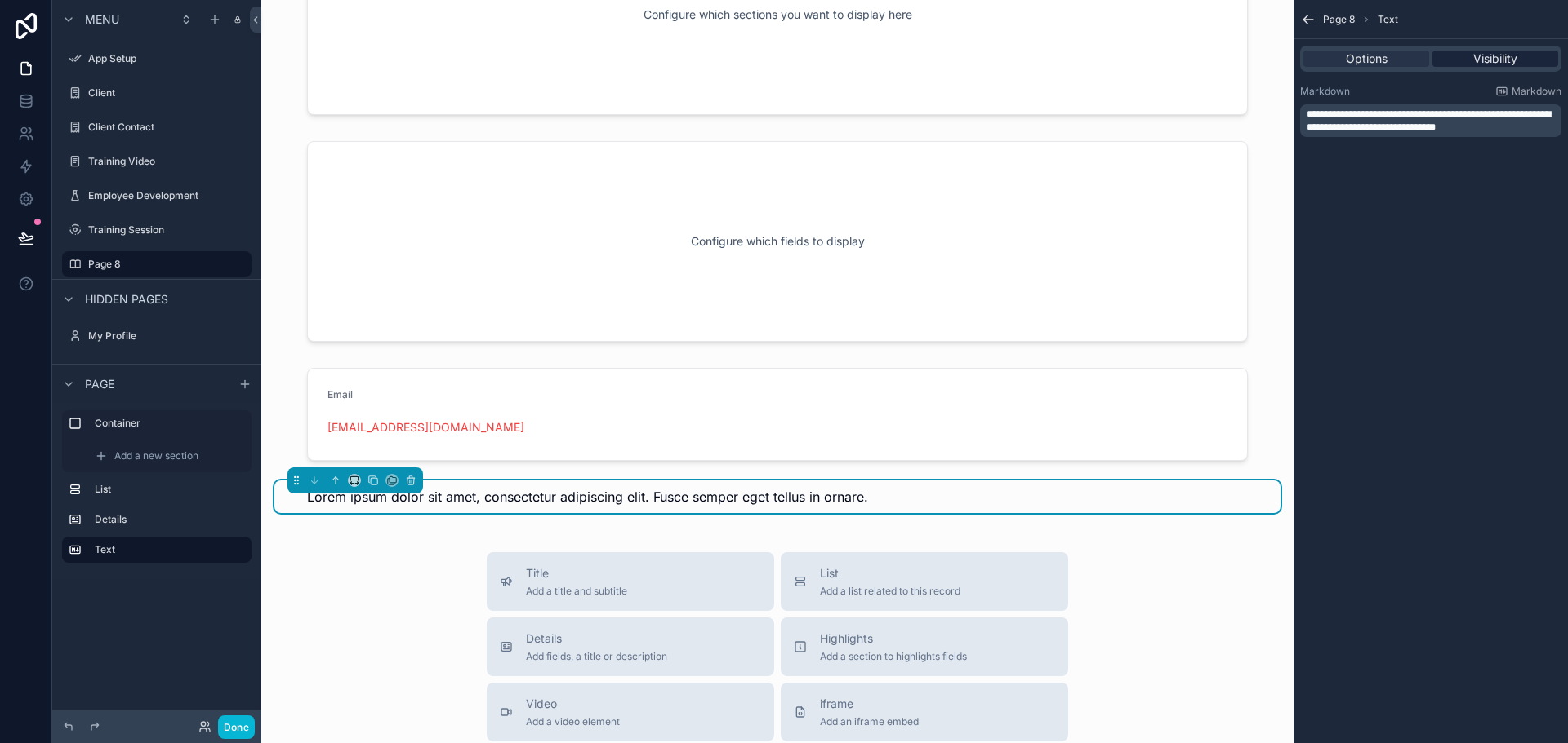
click at [1498, 57] on span "Visibility" at bounding box center [1495, 59] width 44 height 17
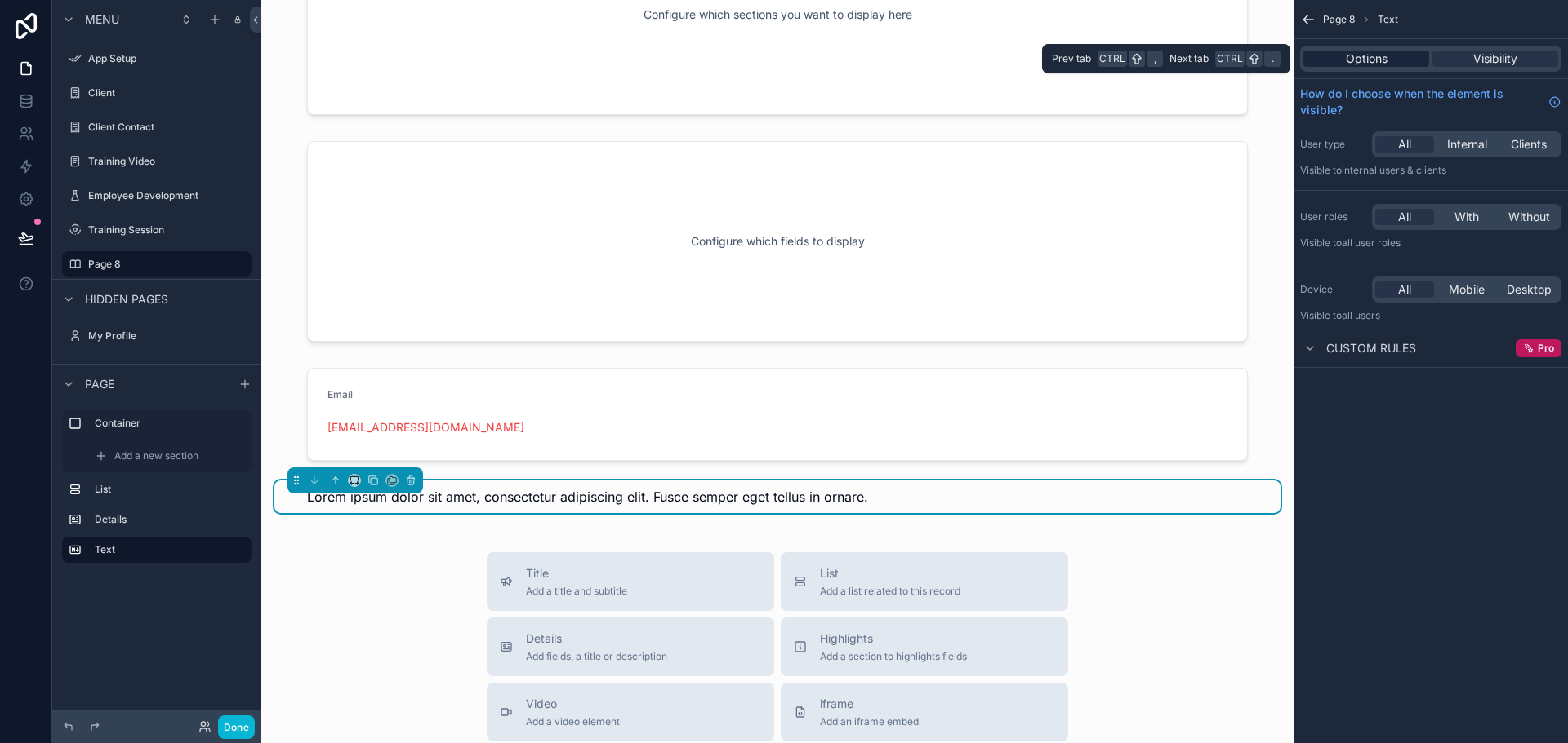
click at [1417, 53] on div "Options" at bounding box center [1366, 59] width 126 height 17
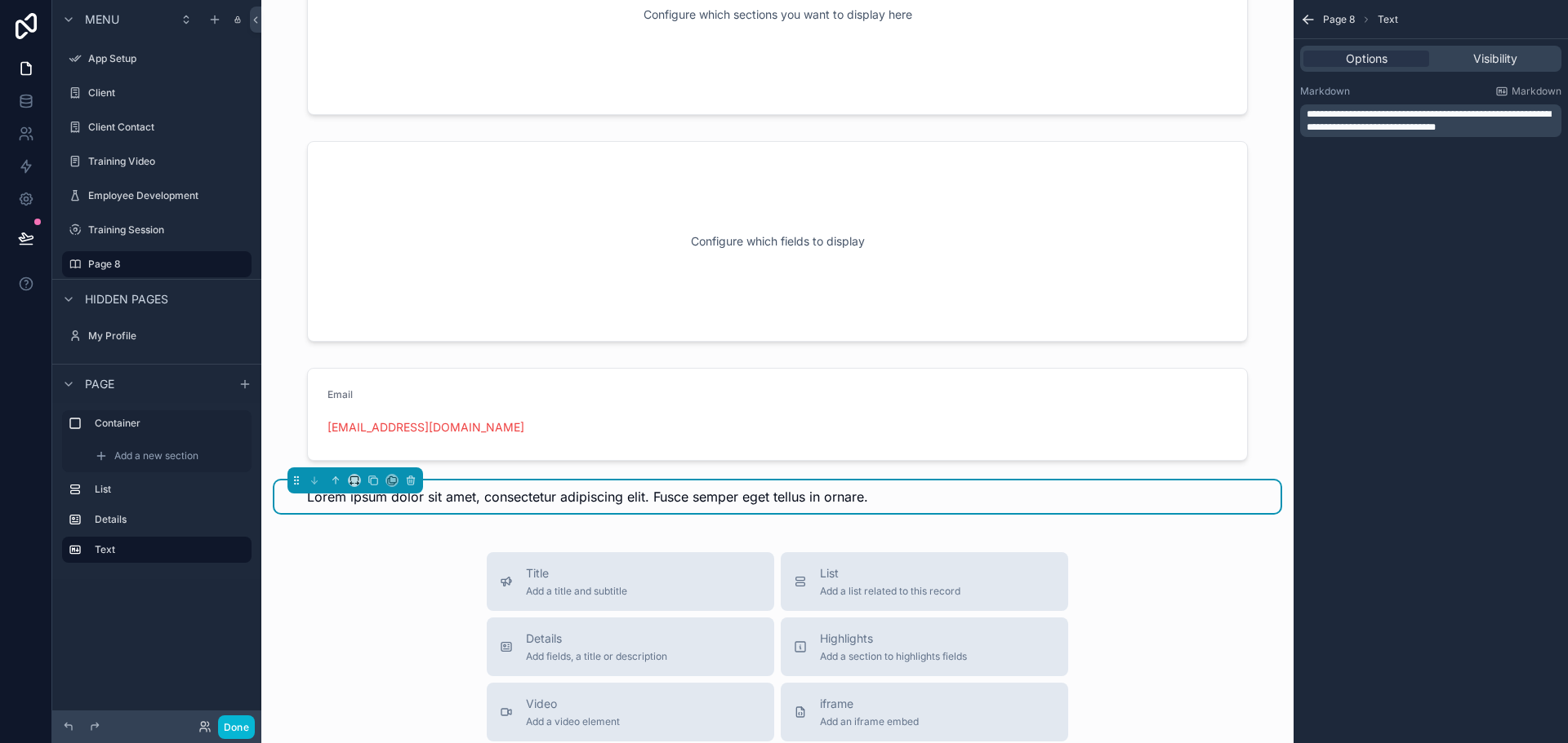
click at [1366, 109] on div "**********" at bounding box center [1430, 120] width 261 height 32
click at [1381, 121] on span "**********" at bounding box center [1429, 120] width 244 height 23
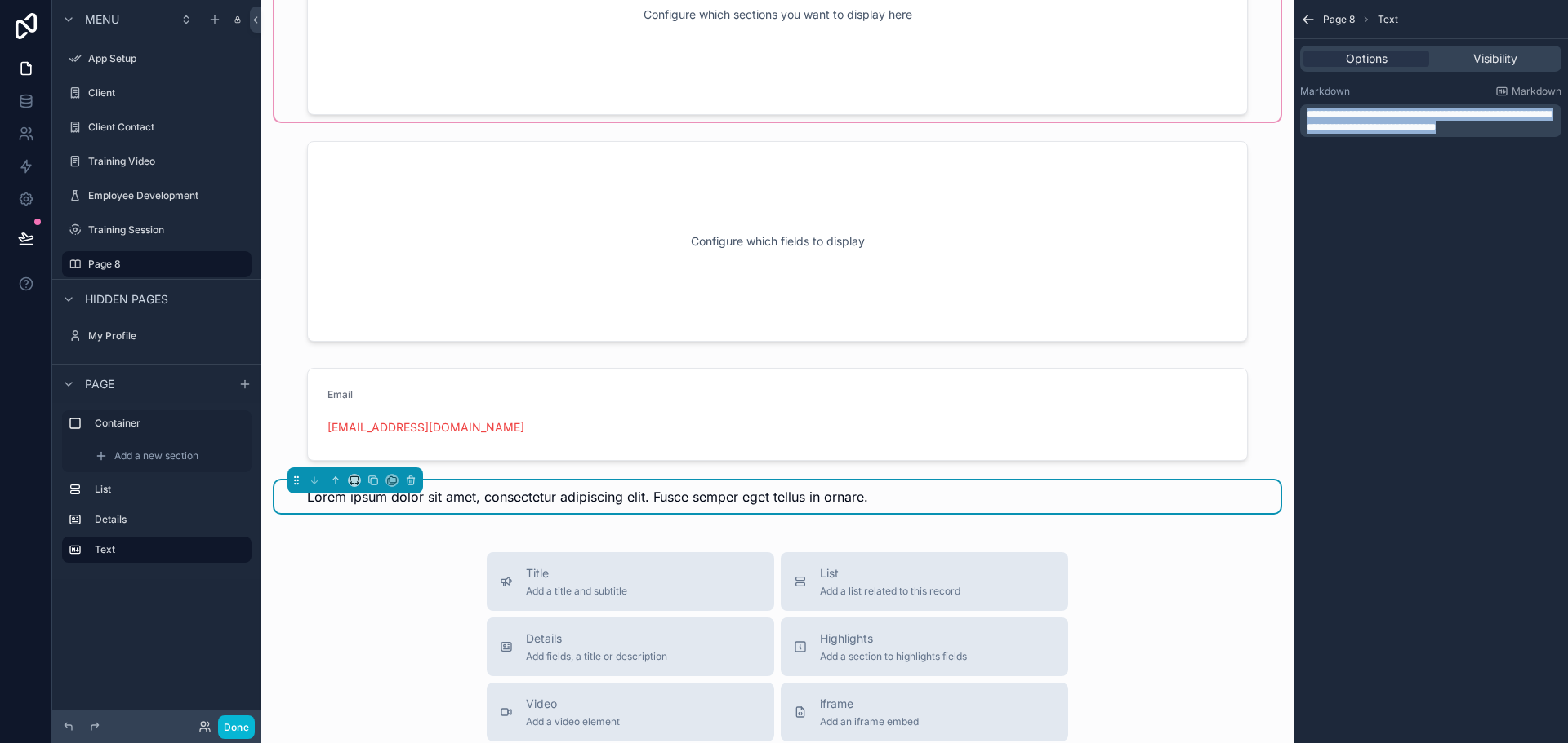
drag, startPoint x: 1507, startPoint y: 124, endPoint x: 1039, endPoint y: 70, distance: 471.1
click at [1039, 70] on div "App Setup Client Client Contact Training Video Employee Development Training Se…" at bounding box center [914, 371] width 1307 height 743
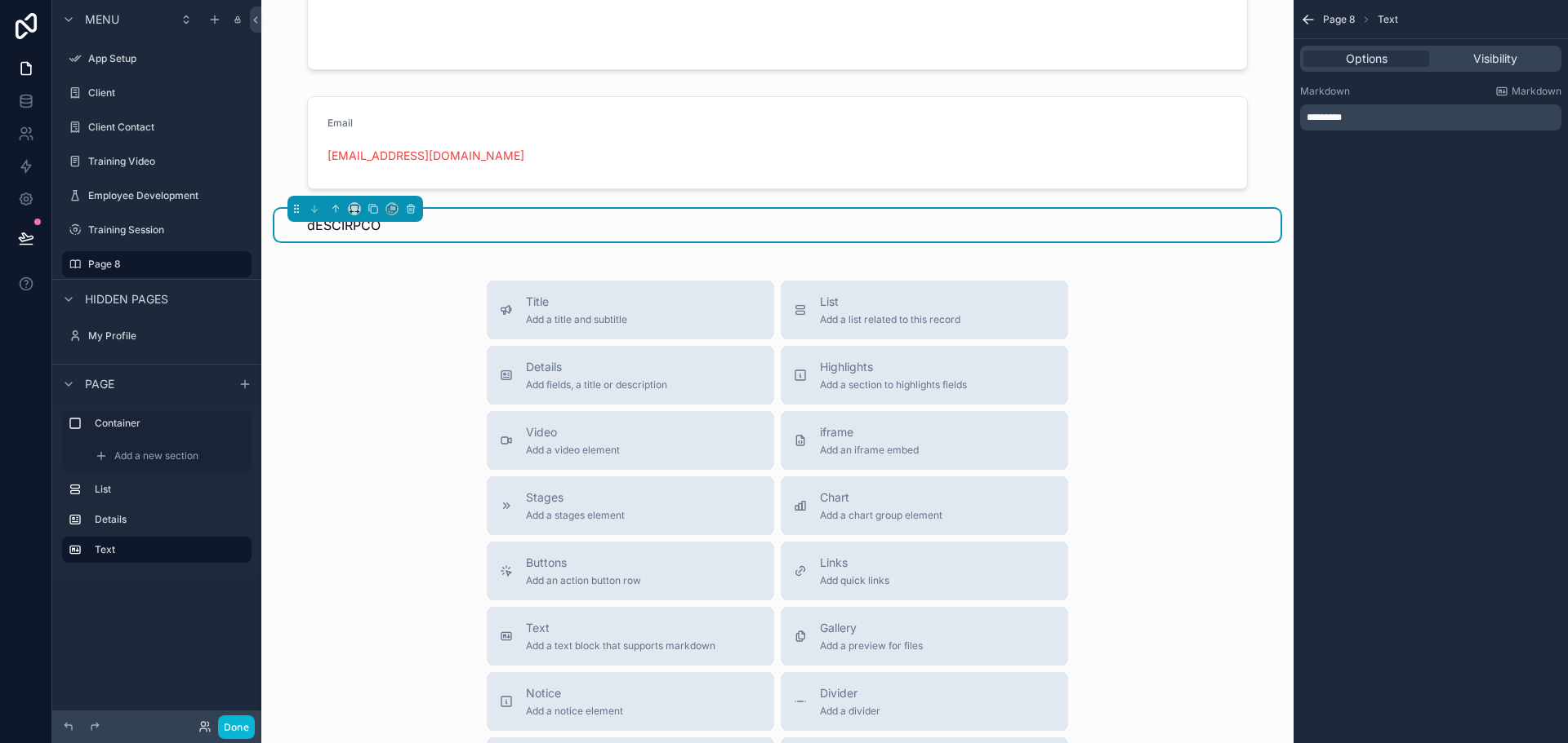
click at [383, 545] on div "Title Add a title and subtitle List Add a list related to this record Details A…" at bounding box center [777, 570] width 1006 height 581
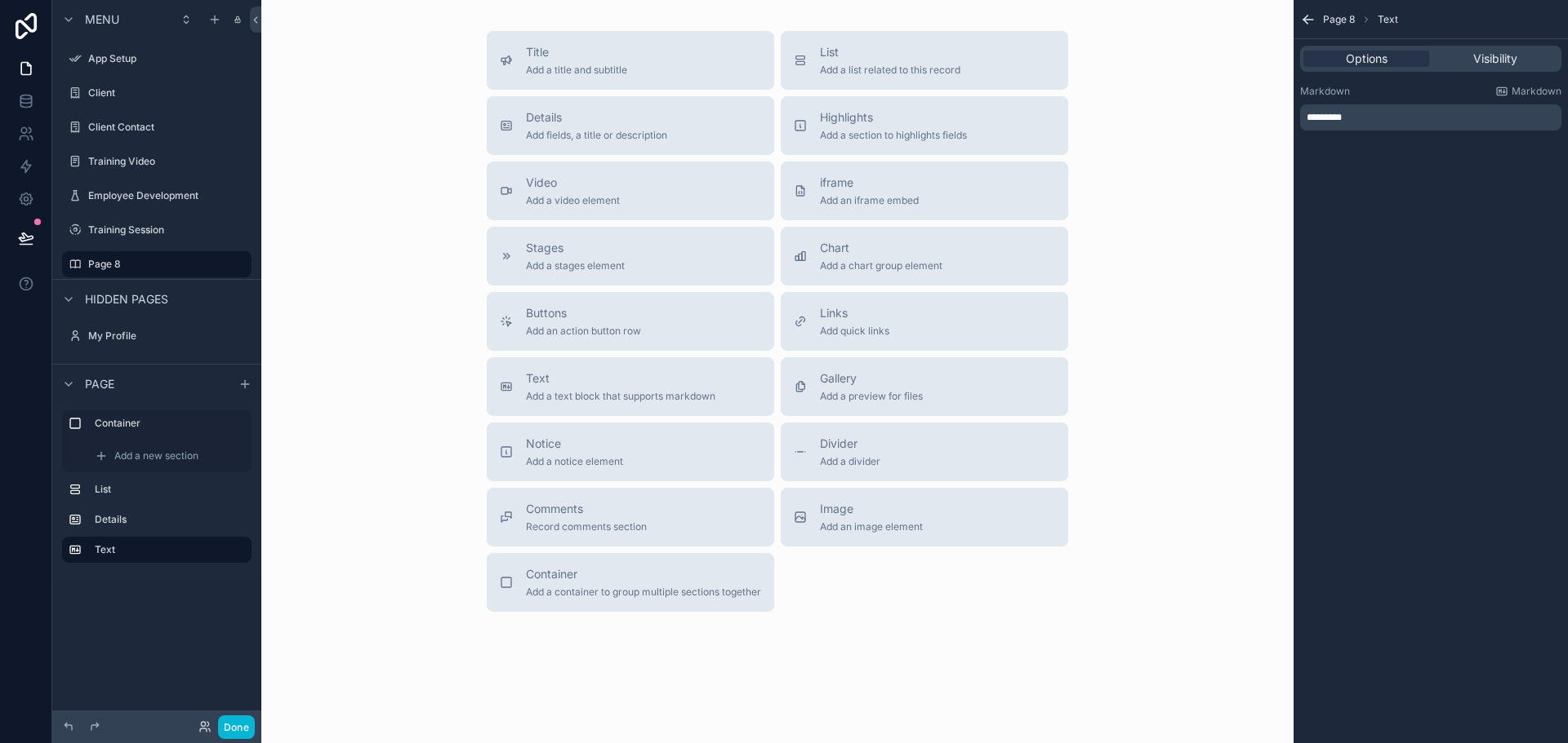
scroll to position [649, 0]
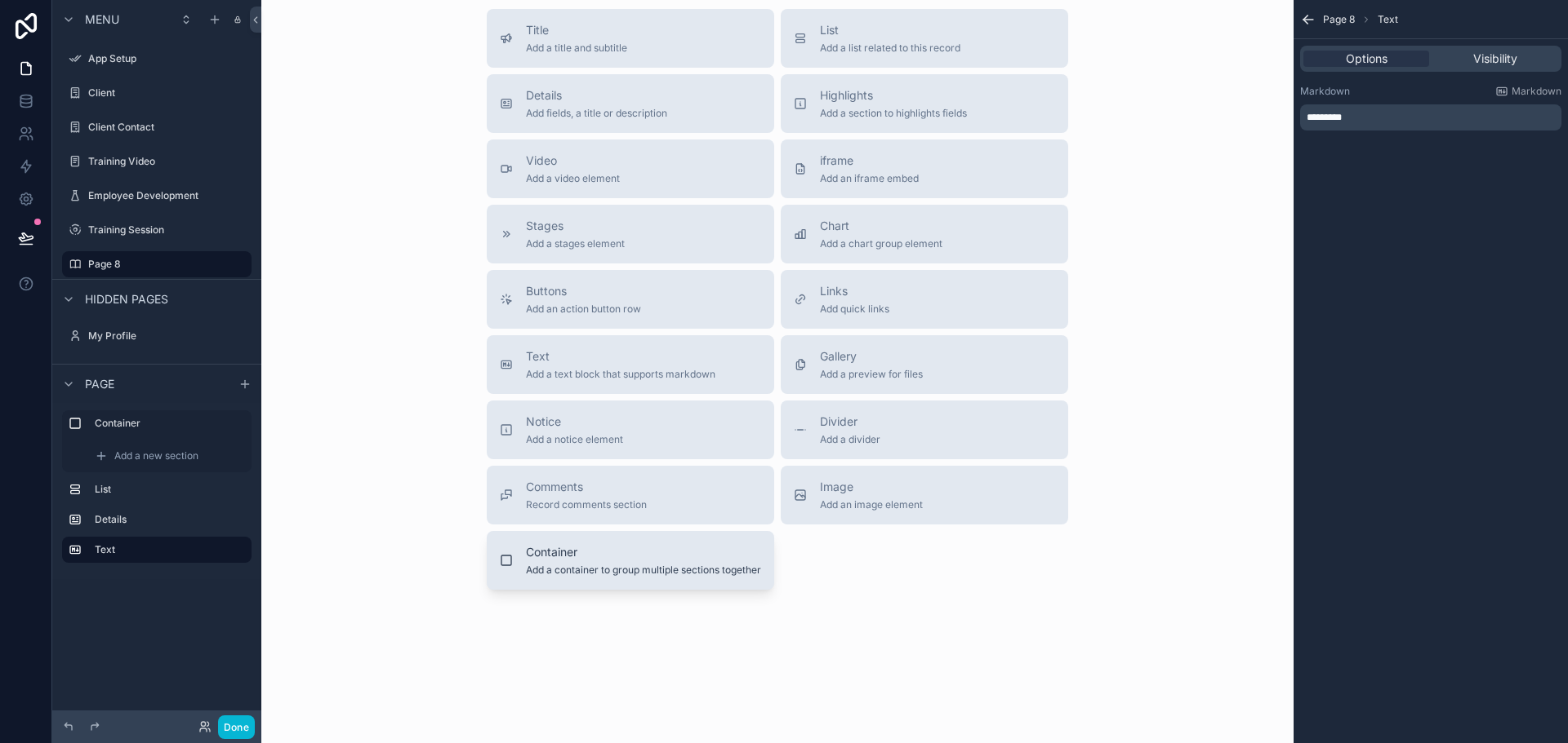
click at [634, 550] on span "Container" at bounding box center [643, 553] width 235 height 17
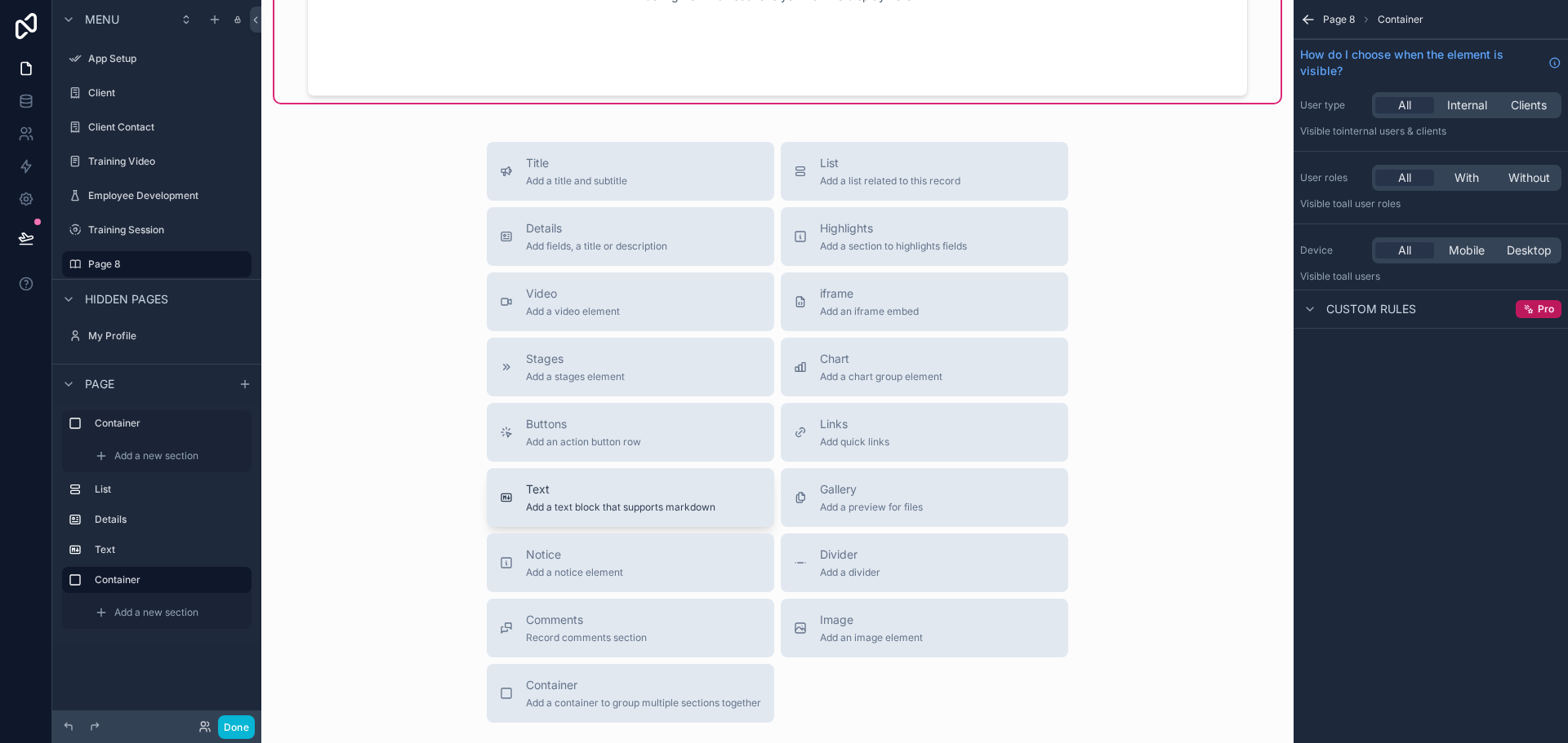
scroll to position [775, 0]
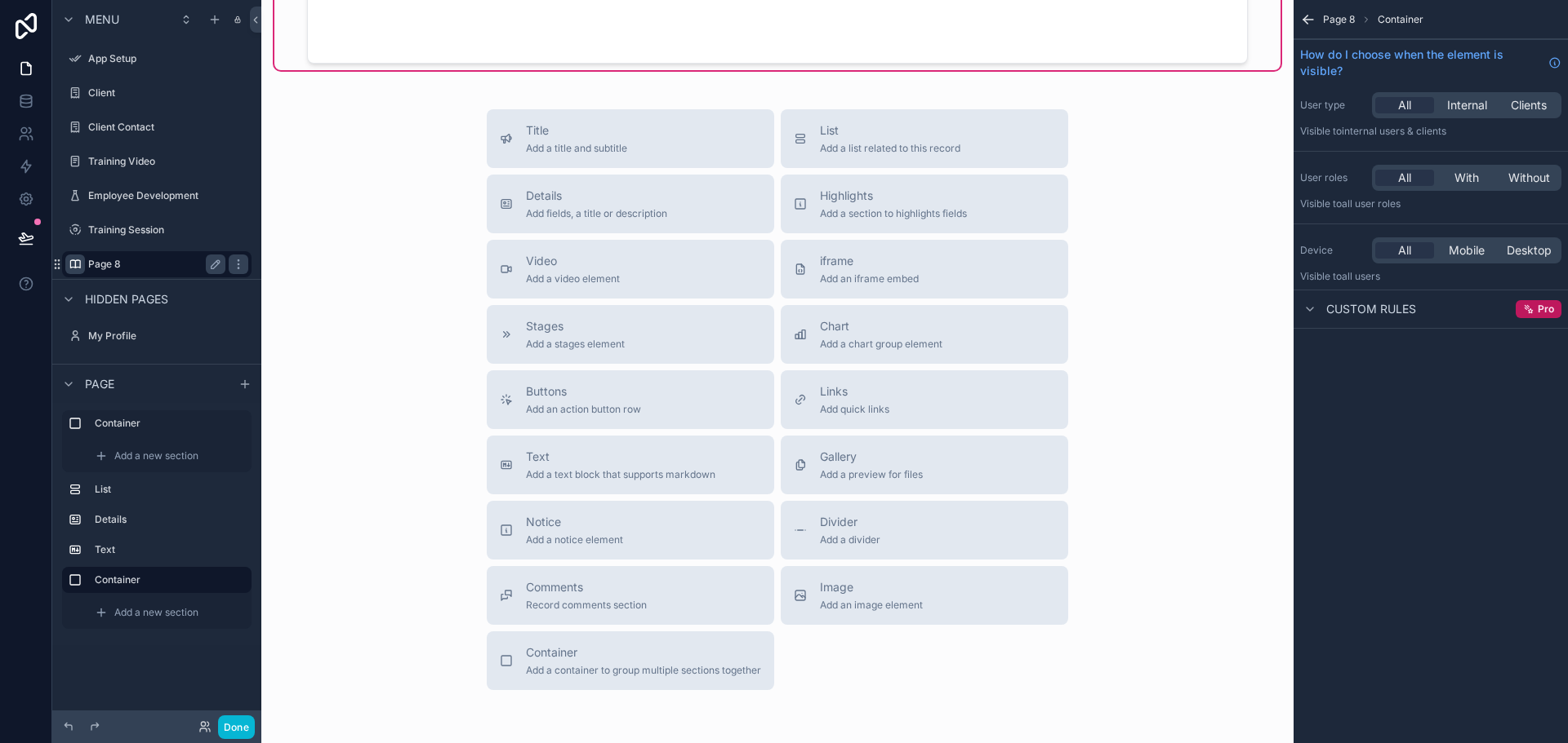
click at [79, 268] on icon "scrollable content" at bounding box center [75, 264] width 13 height 13
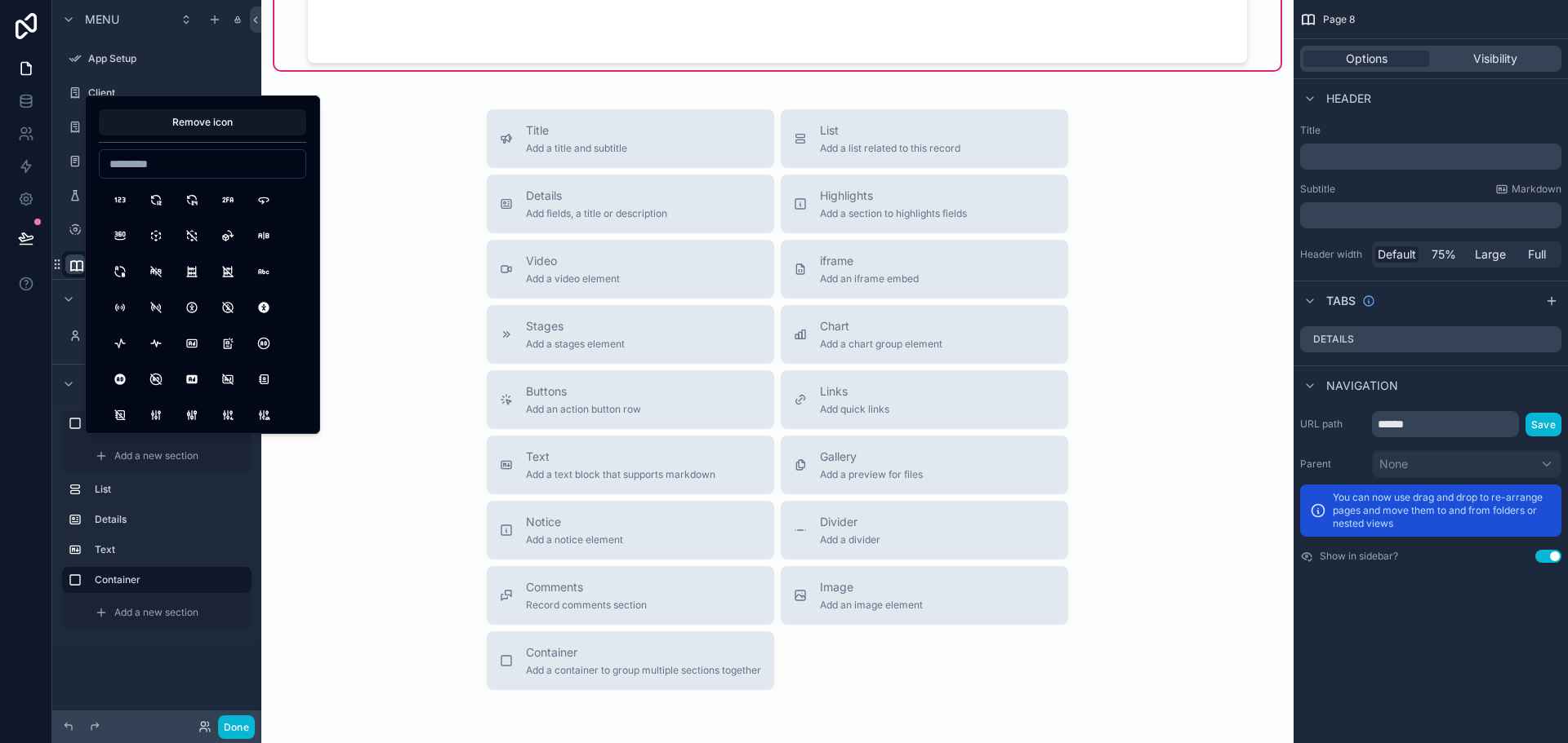
click at [80, 269] on icon "scrollable content" at bounding box center [77, 266] width 17 height 17
click at [57, 242] on div "Training Session" at bounding box center [157, 230] width 209 height 30
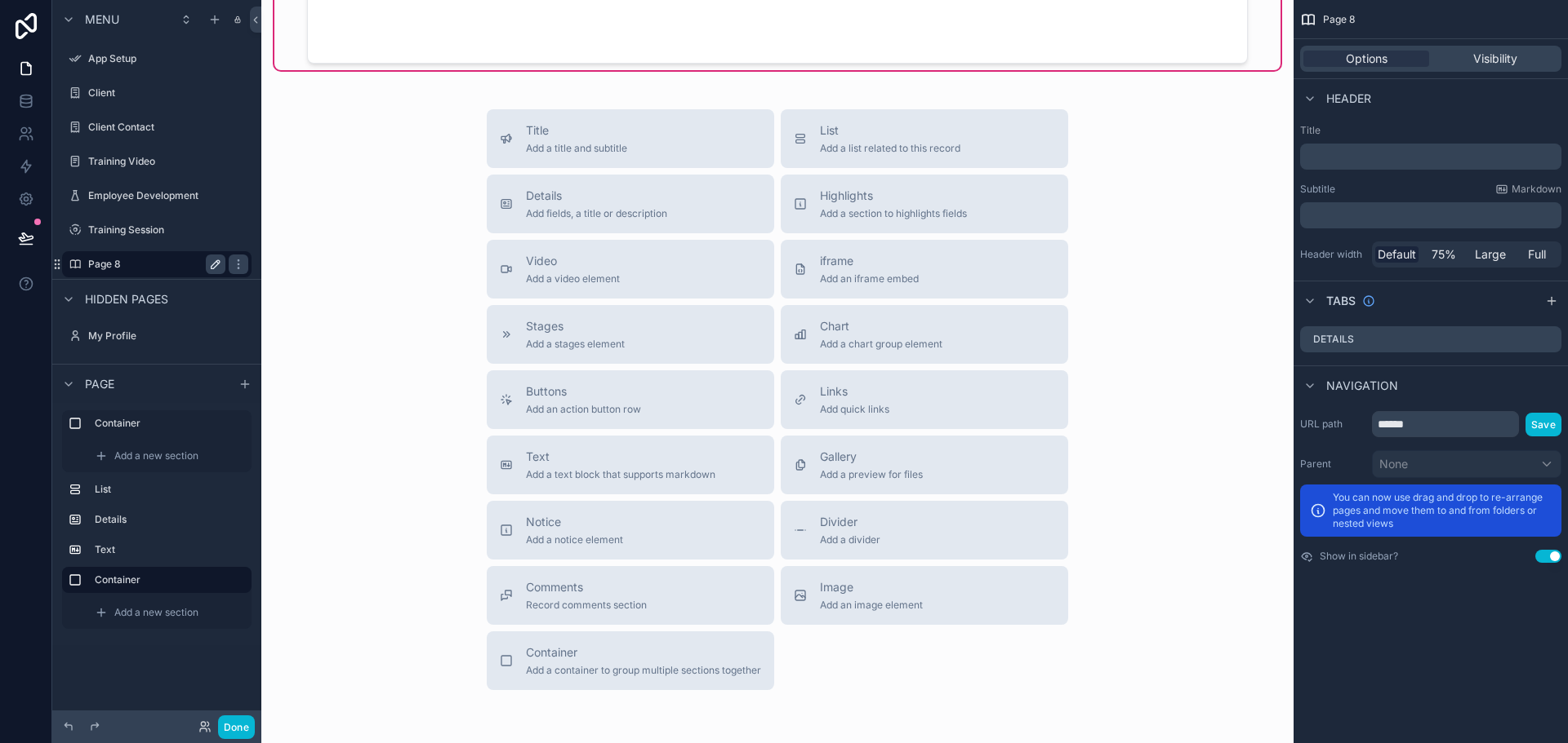
click at [218, 267] on icon "scrollable content" at bounding box center [215, 264] width 13 height 13
click at [233, 264] on icon "scrollable content" at bounding box center [238, 264] width 13 height 13
click at [236, 264] on icon "scrollable content" at bounding box center [238, 264] width 13 height 13
click at [134, 98] on label "Client" at bounding box center [152, 93] width 130 height 13
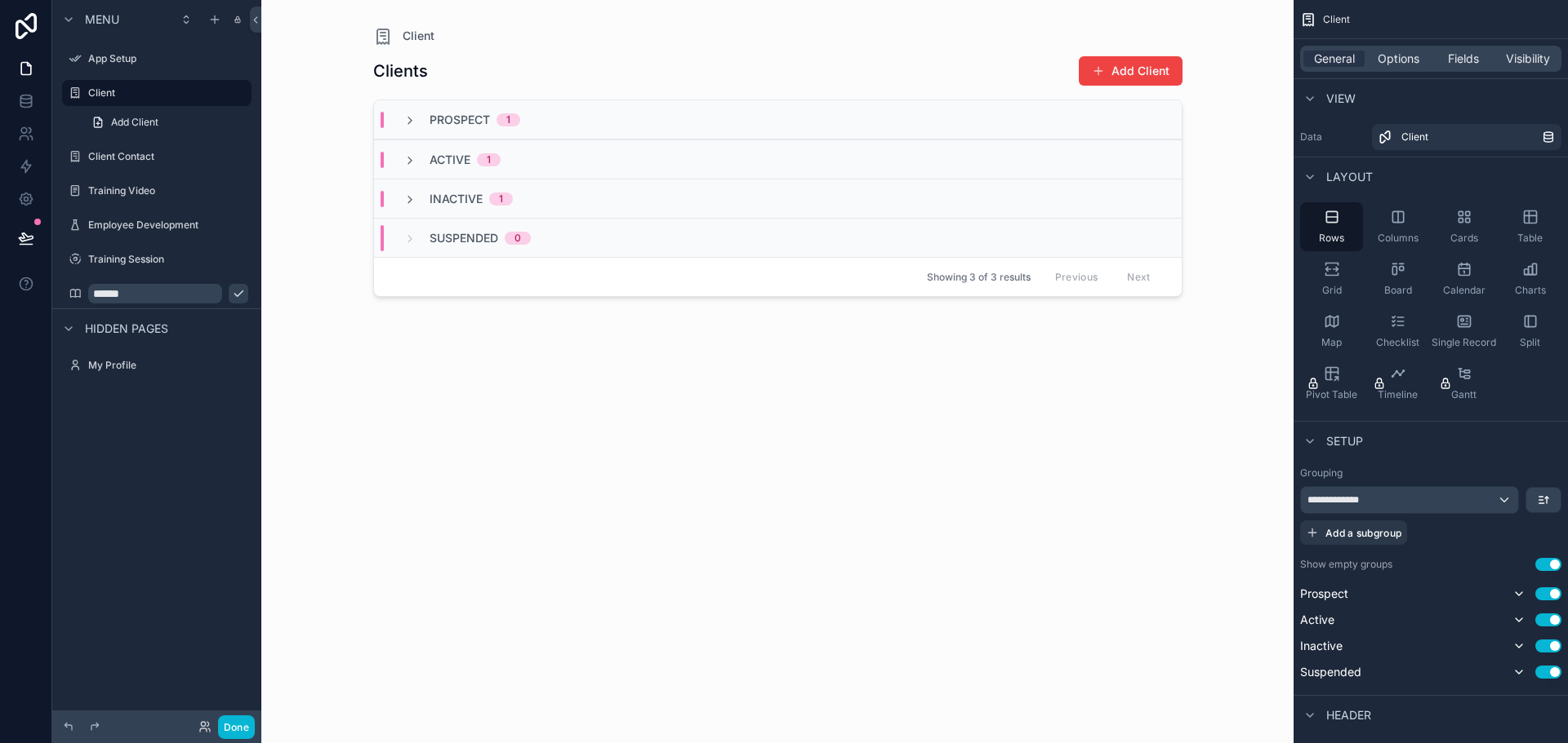
click at [235, 294] on icon "scrollable content" at bounding box center [238, 294] width 8 height 6
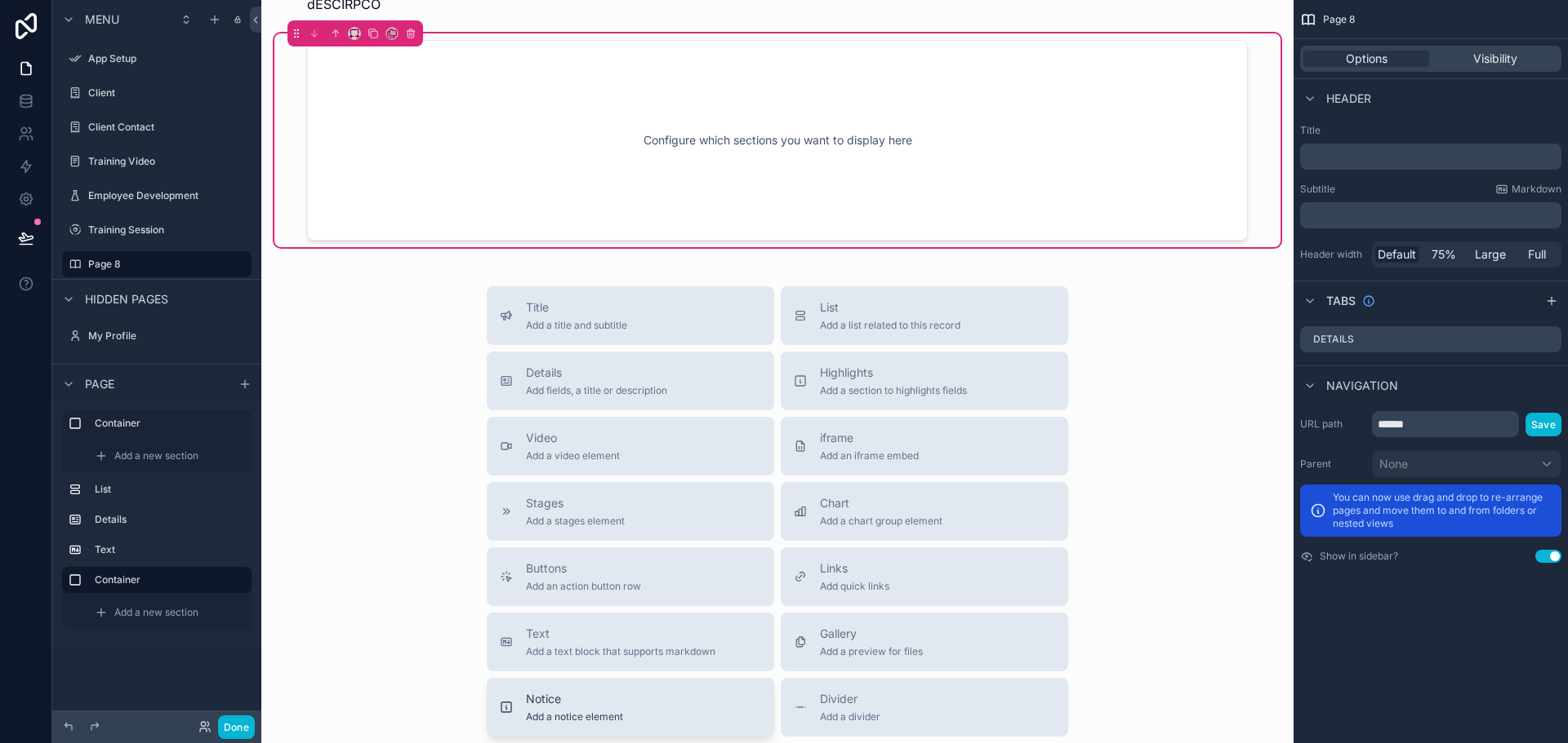
scroll to position [679, 0]
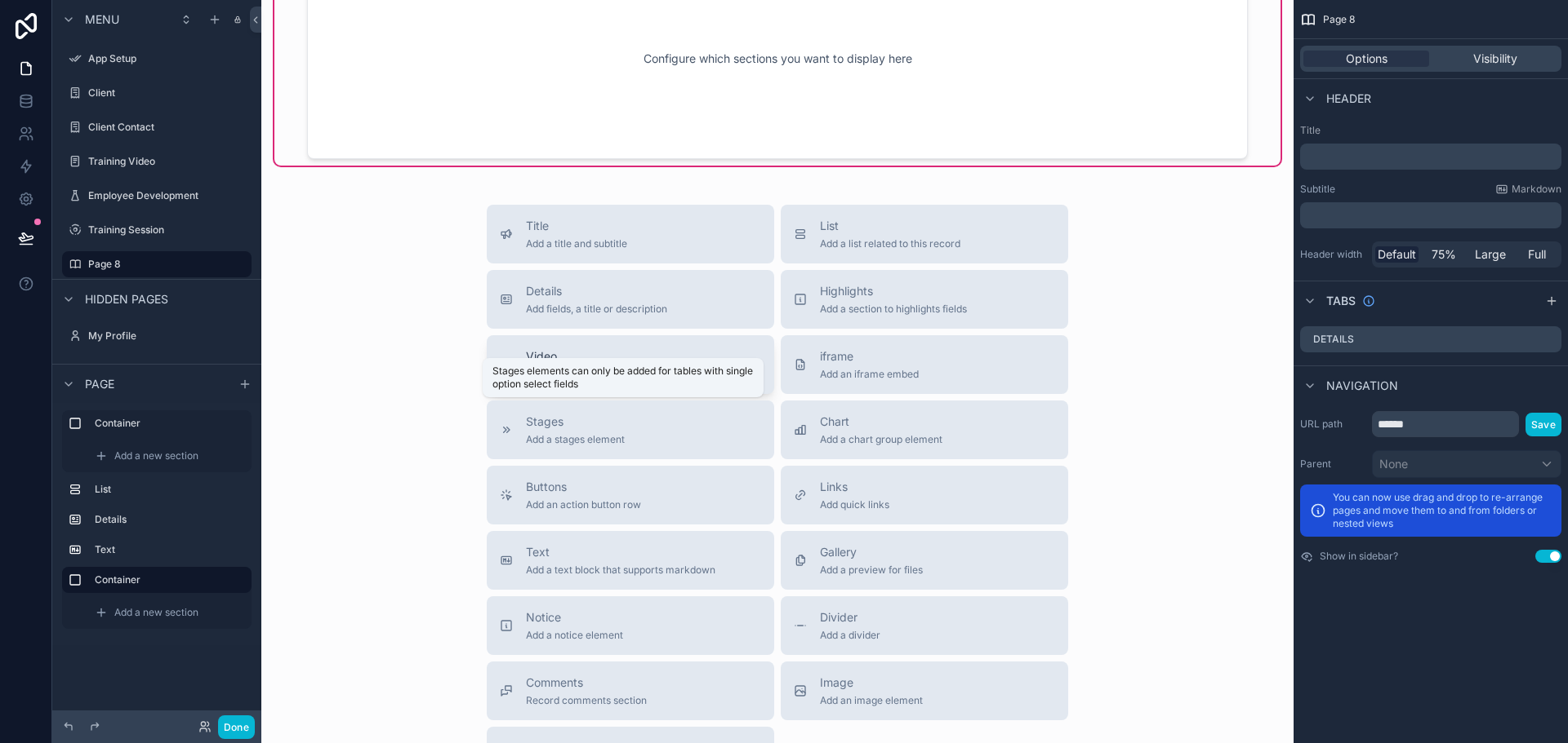
click at [617, 353] on div "Video Add a video element" at bounding box center [630, 365] width 261 height 32
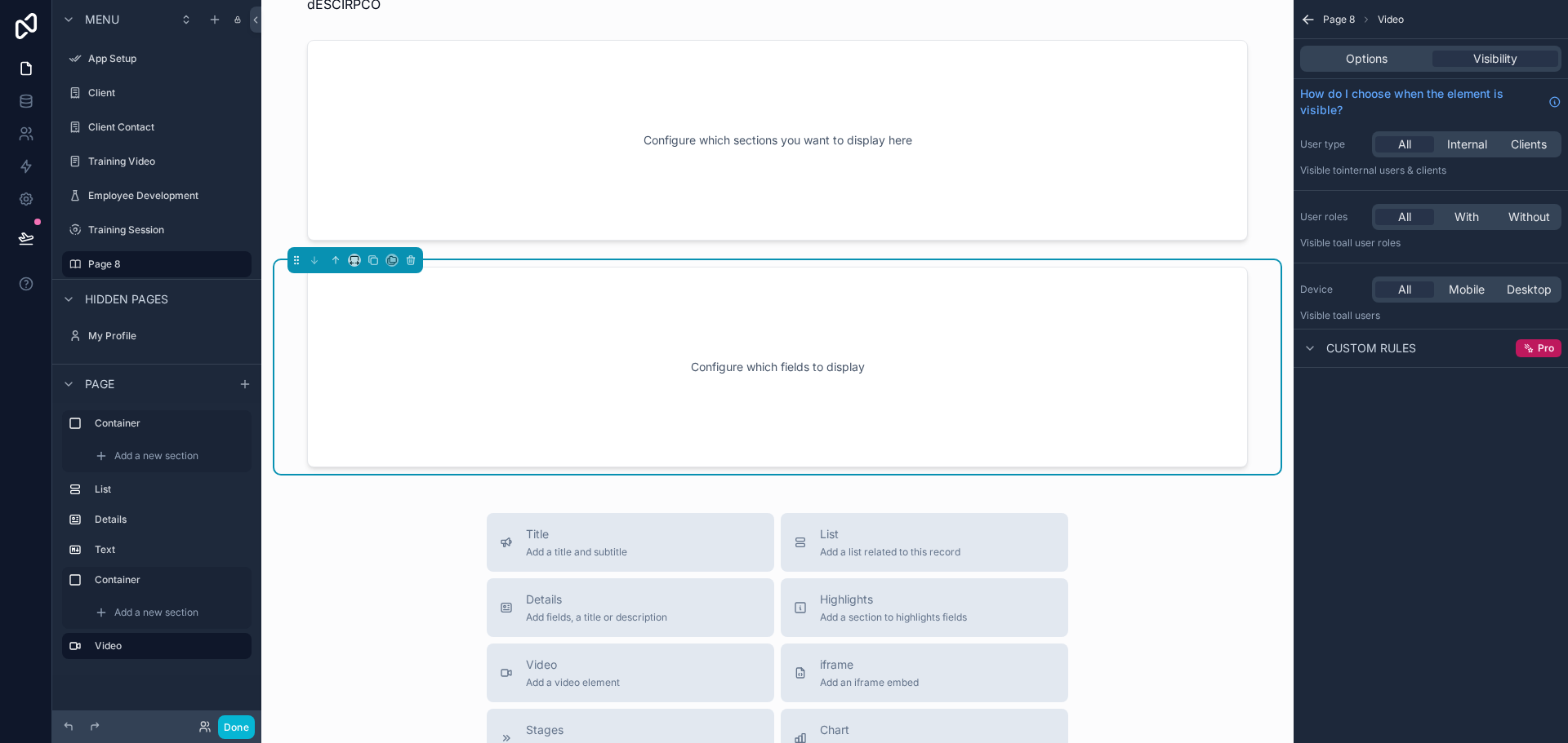
scroll to position [594, 0]
